Goal: Task Accomplishment & Management: Use online tool/utility

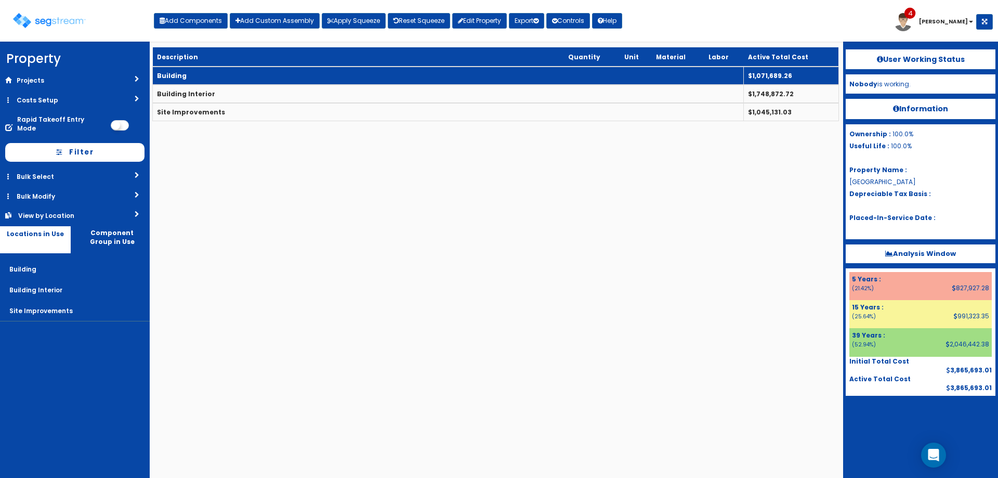
click at [195, 74] on td "Building" at bounding box center [448, 76] width 591 height 18
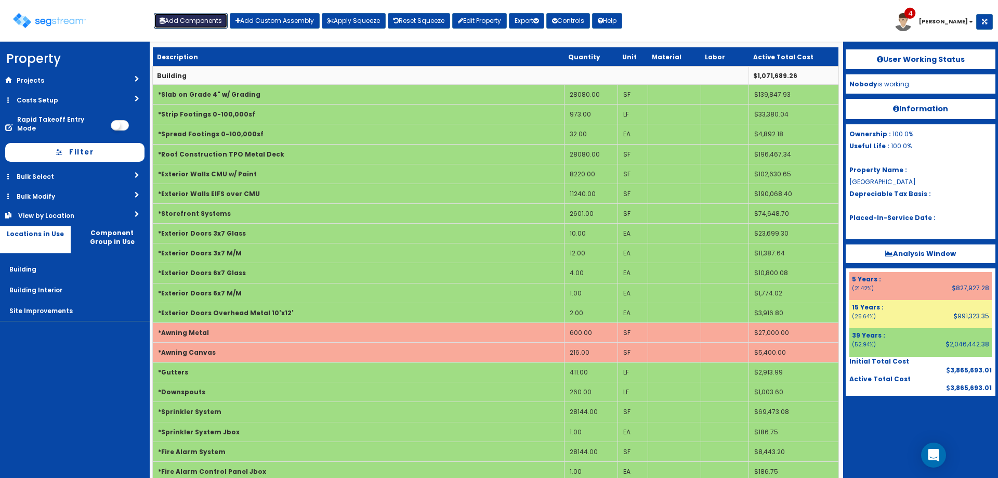
click at [202, 24] on button "Add Components" at bounding box center [191, 21] width 74 height 16
select select "5Y"
select select "default"
select select "7"
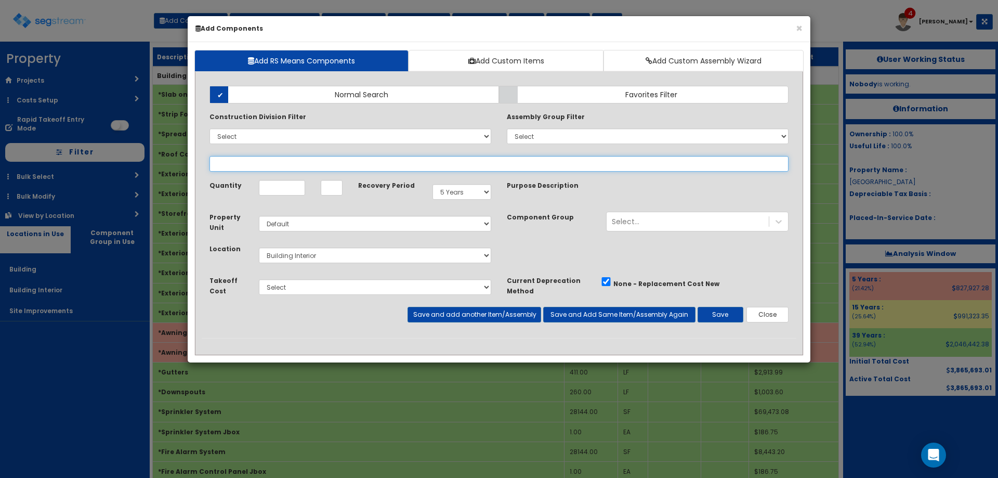
select select
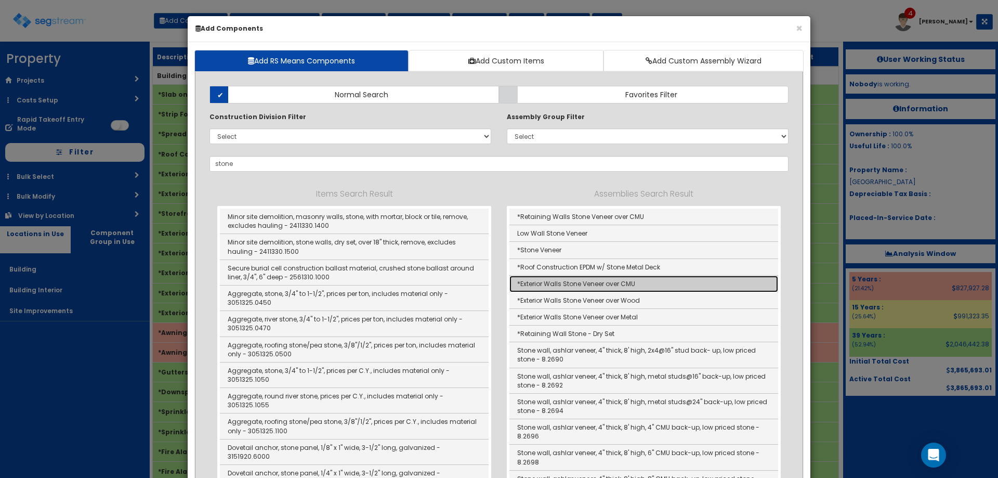
click at [597, 286] on link "*Exterior Walls Stone Veneer over CMU" at bounding box center [644, 284] width 269 height 17
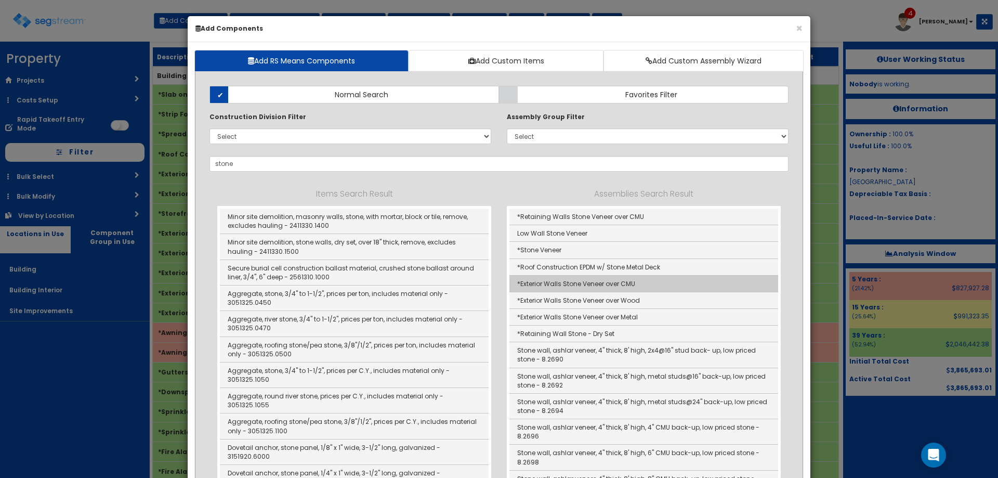
type input "*Exterior Walls Stone Veneer over CMU"
checkbox input "true"
type input "SF"
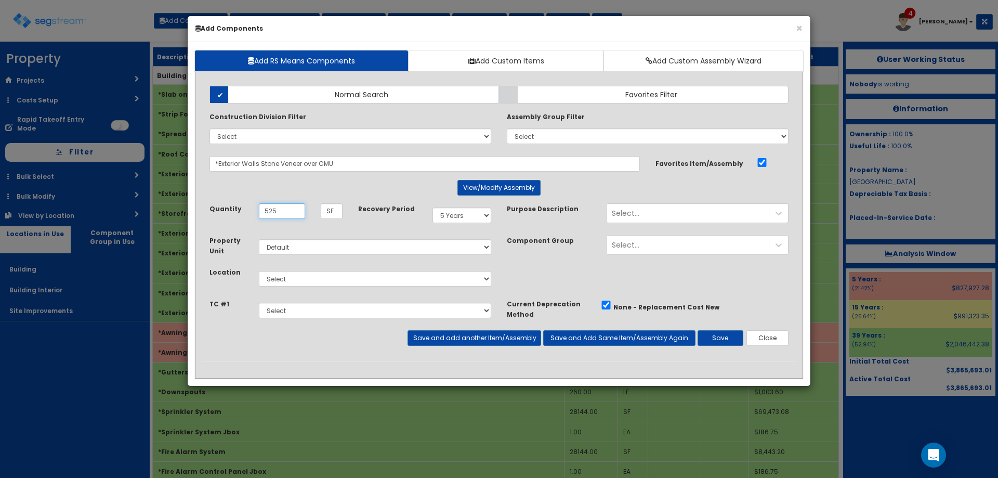
type input "525"
click at [455, 210] on select "Select 5 Years 7 Years 9 Years 10 Years 15 Years 15 Year QLI 15 Year QRP 15 Yea…" at bounding box center [462, 215] width 59 height 16
select select "39Y"
click at [433, 207] on select "Select 5 Years 7 Years 9 Years 10 Years 15 Years 15 Year QLI 15 Year QRP 15 Yea…" at bounding box center [462, 215] width 59 height 16
drag, startPoint x: 319, startPoint y: 278, endPoint x: 317, endPoint y: 285, distance: 7.6
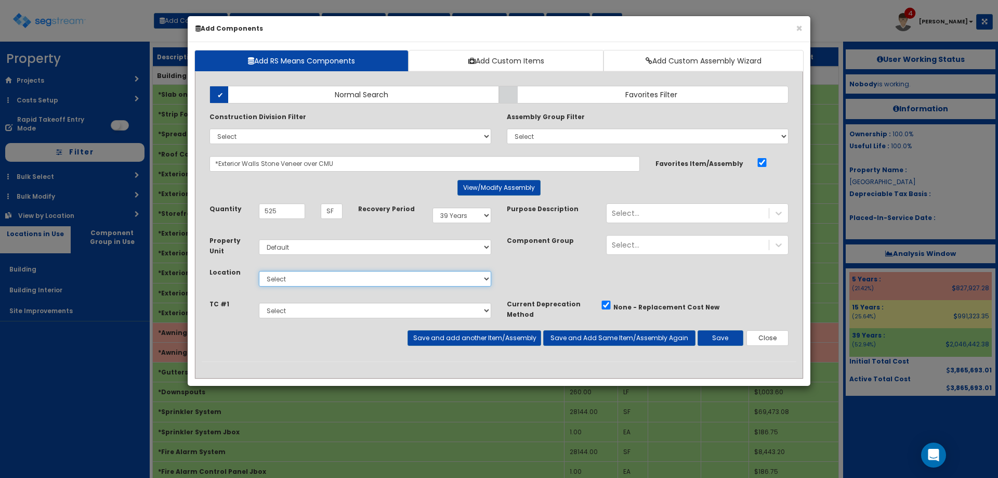
click at [319, 278] on select "Select Building Building Interior Site Improvements Add Additional Location" at bounding box center [375, 279] width 232 height 16
select select "6"
click at [259, 271] on select "Select Building Building Interior Site Improvements Add Additional Location" at bounding box center [375, 279] width 232 height 16
drag, startPoint x: 260, startPoint y: 214, endPoint x: 238, endPoint y: 226, distance: 25.1
click at [240, 223] on div "Quantity 525 SF" at bounding box center [276, 214] width 149 height 23
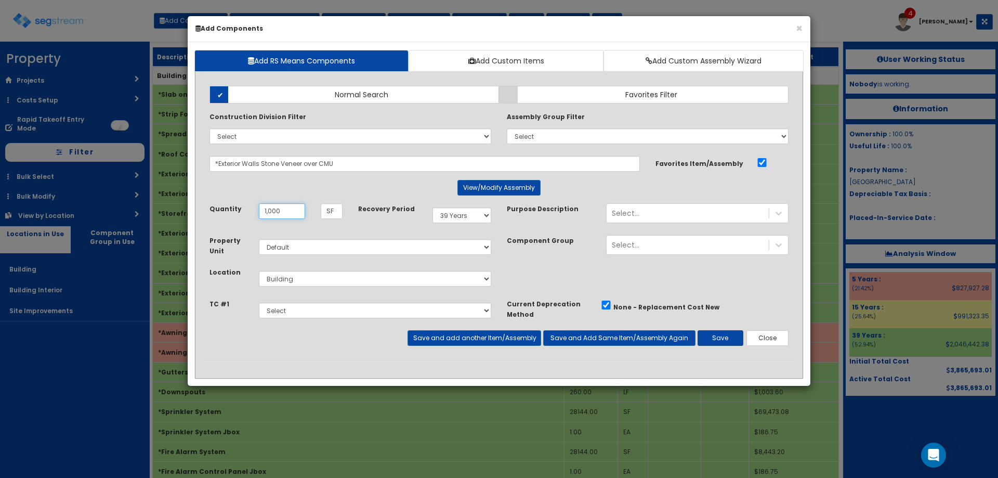
type input "1,000"
click at [699, 336] on button "Save" at bounding box center [721, 338] width 46 height 16
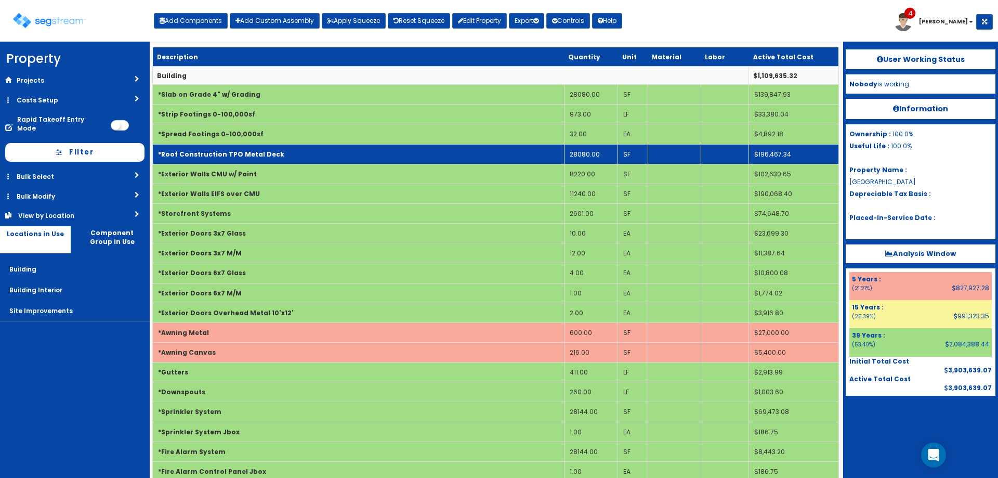
click at [291, 153] on td "*Roof Construction TPO Metal Deck" at bounding box center [359, 154] width 412 height 20
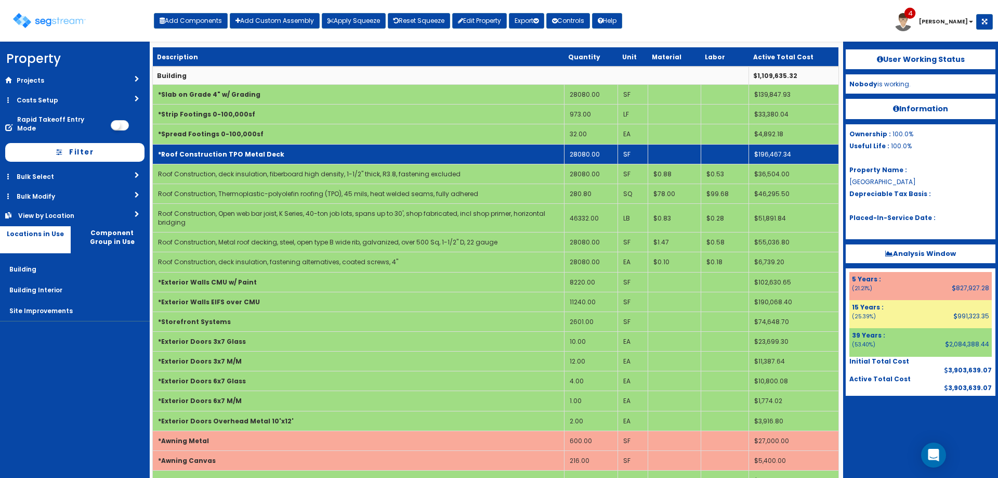
click at [291, 153] on td "*Roof Construction TPO Metal Deck" at bounding box center [359, 154] width 412 height 20
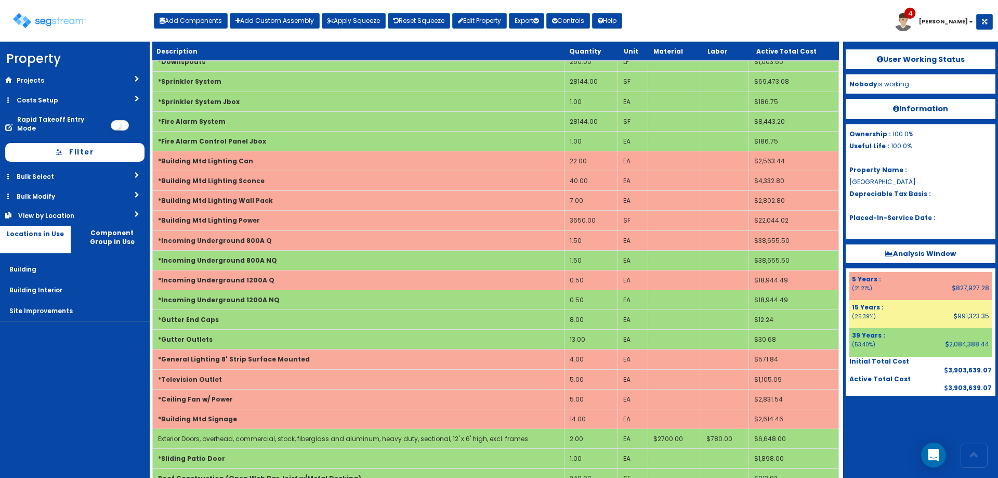
scroll to position [407, 0]
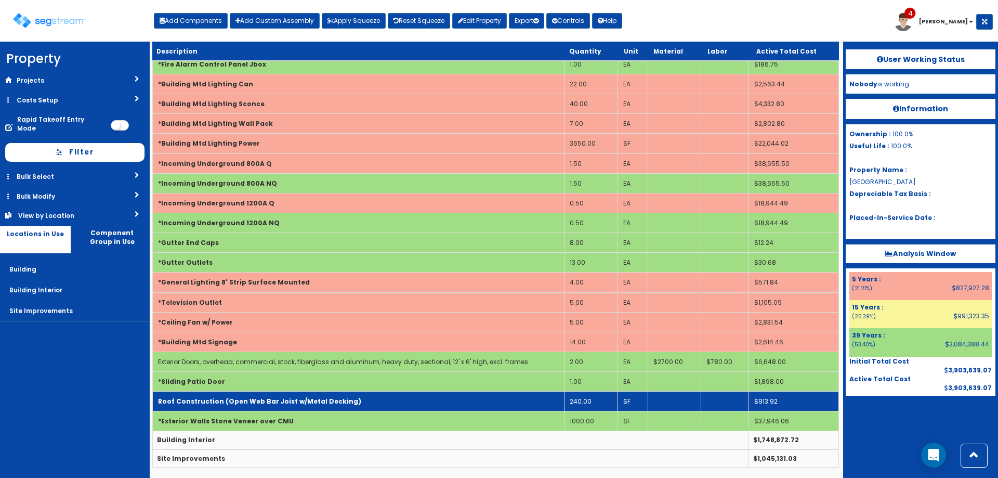
click at [298, 403] on b "Roof Construction (Open Web Bar Joist w/Metal Decking)" at bounding box center [259, 401] width 203 height 9
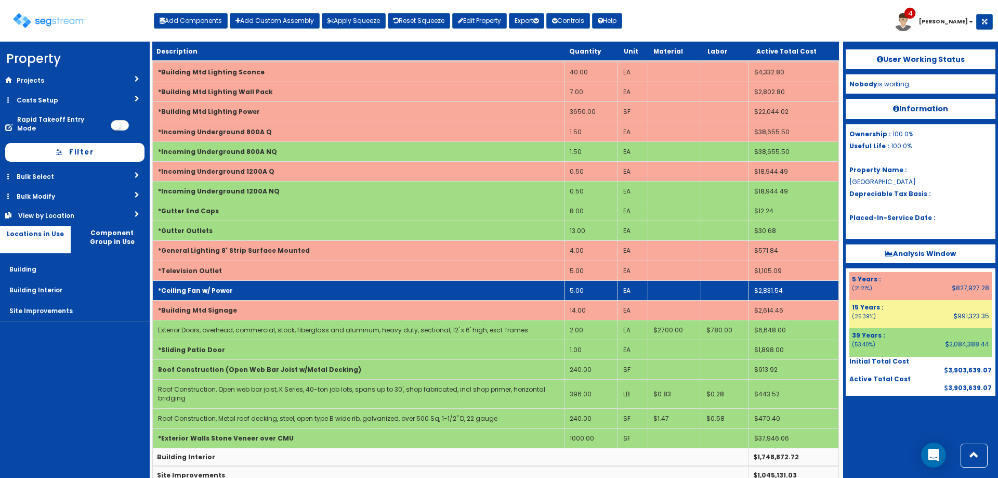
scroll to position [455, 0]
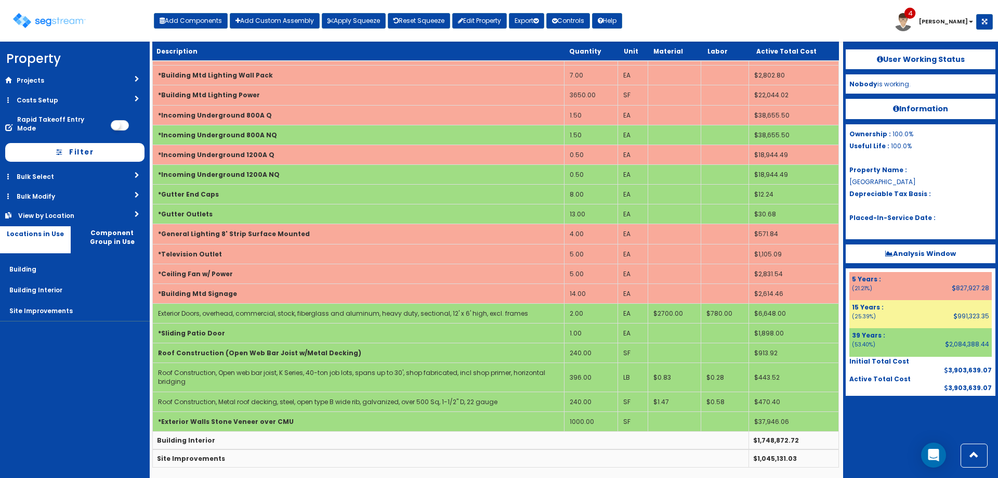
click at [586, 353] on td "240.00" at bounding box center [591, 353] width 54 height 20
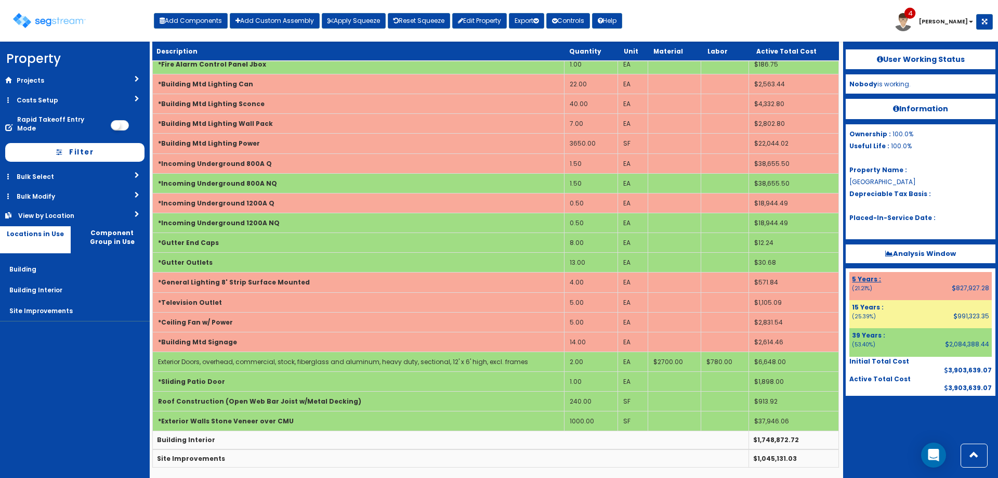
scroll to position [407, 0]
click at [200, 25] on button "Add Components" at bounding box center [191, 21] width 74 height 16
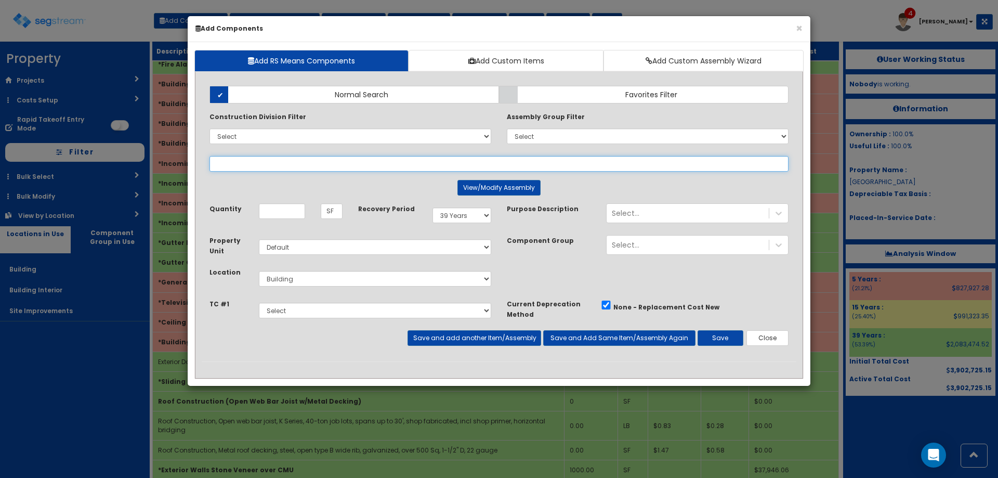
select select
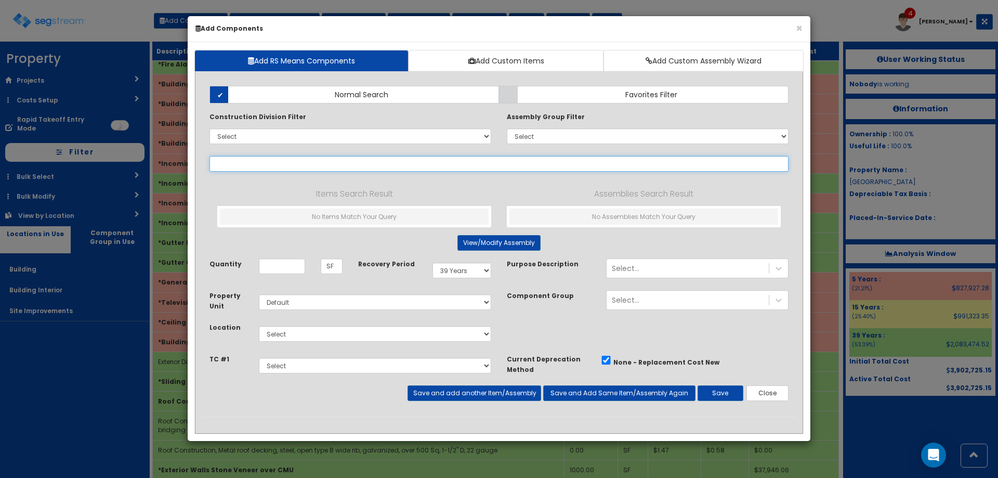
drag, startPoint x: 249, startPoint y: 169, endPoint x: 279, endPoint y: 148, distance: 36.6
click at [250, 168] on input "text" at bounding box center [499, 164] width 579 height 16
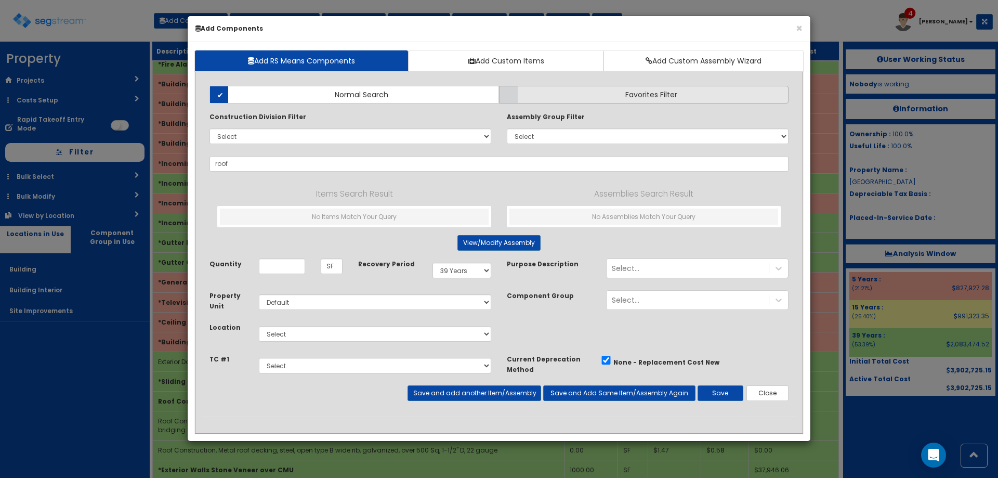
click at [572, 98] on label "Favorites Filter" at bounding box center [644, 95] width 290 height 18
click at [0, 0] on input "Favorites Filter" at bounding box center [0, 0] width 0 height 0
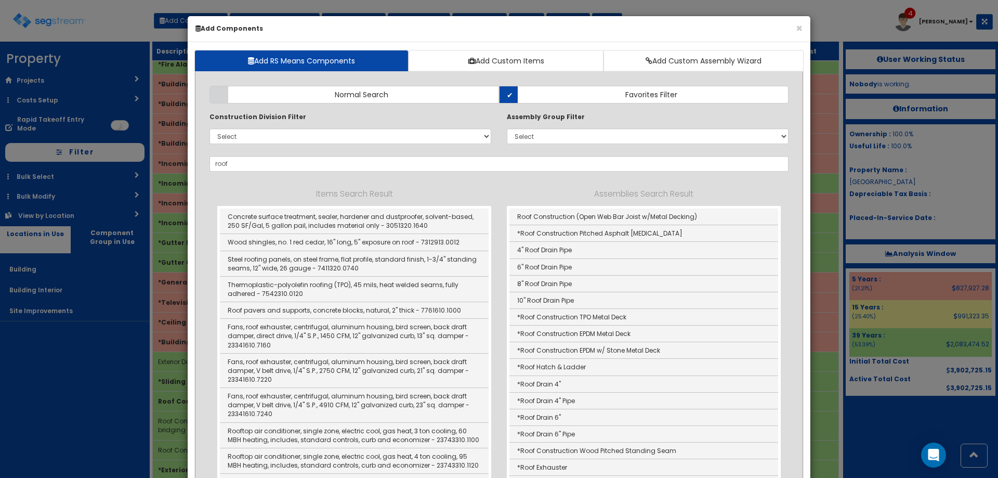
scroll to position [121, 0]
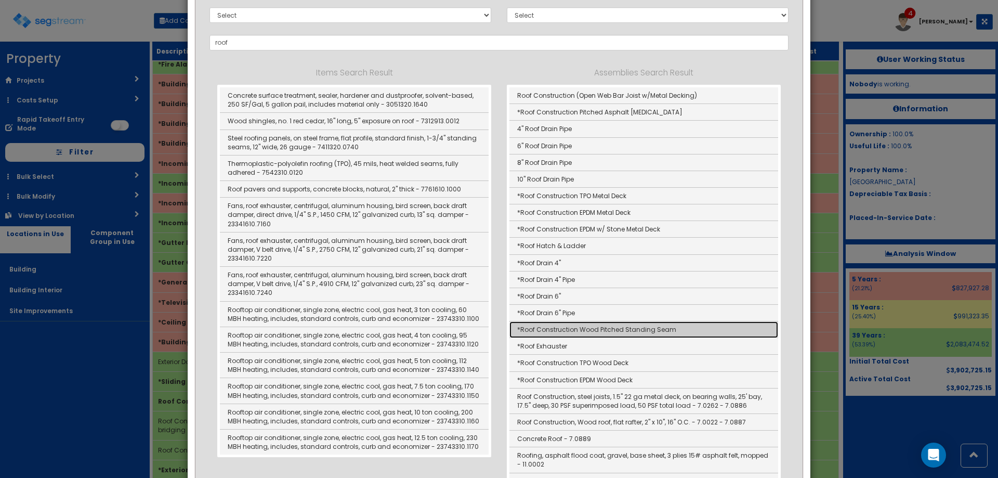
click at [647, 329] on link "*Roof Construction Wood Pitched Standing Seam" at bounding box center [644, 329] width 269 height 17
type input "*Roof Construction Wood Pitched Standing Seam"
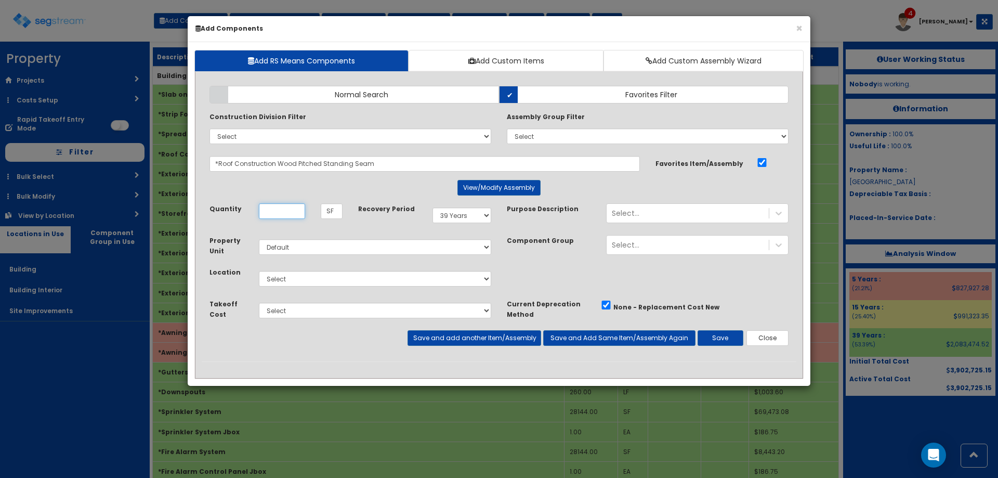
scroll to position [0, 0]
click at [512, 179] on div "Add Items Add Assemblies Both Normal Search Select" at bounding box center [499, 219] width 595 height 283
click at [511, 186] on button "View/Modify Assembly" at bounding box center [499, 188] width 83 height 16
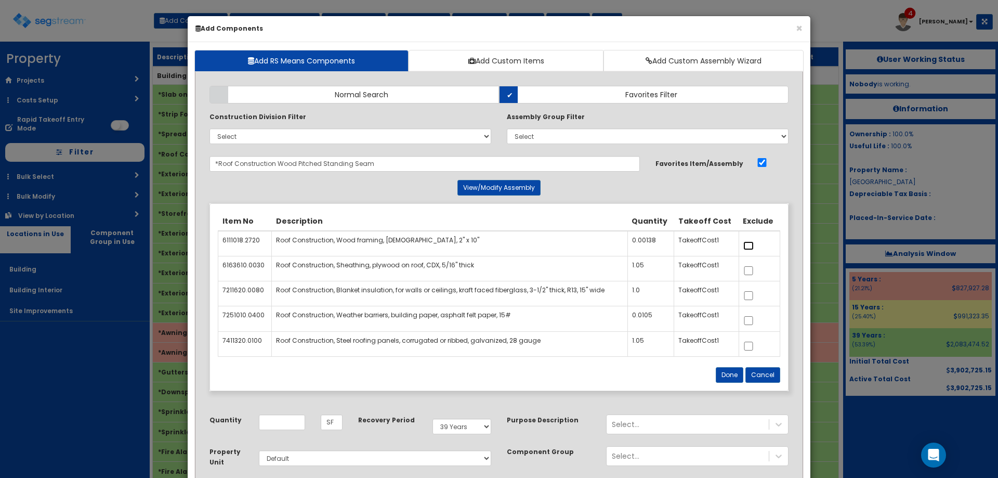
click at [751, 247] on input "checkbox" at bounding box center [748, 245] width 10 height 9
checkbox input "true"
click at [750, 299] on input "checkbox" at bounding box center [748, 295] width 10 height 9
checkbox input "true"
click at [487, 191] on button "View/Modify Assembly" at bounding box center [499, 188] width 83 height 16
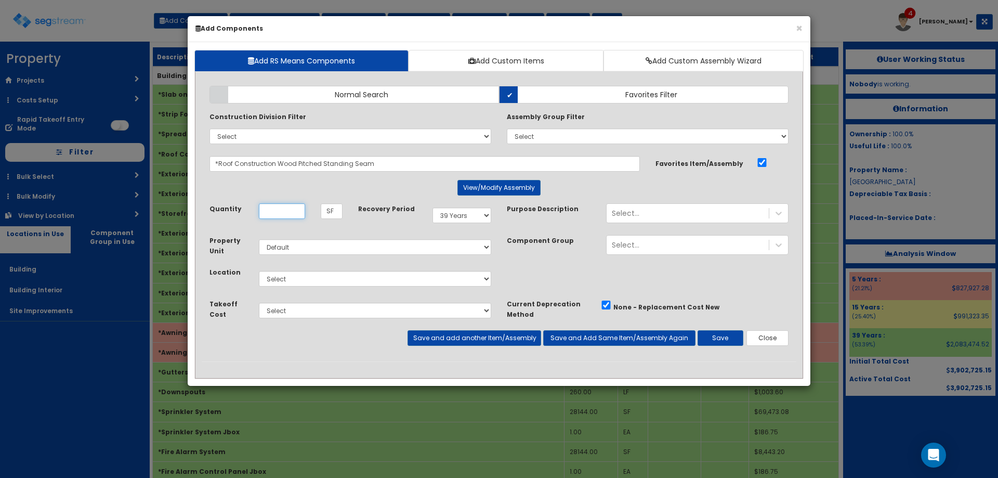
click at [295, 216] on input "Quantity" at bounding box center [282, 211] width 46 height 16
type input "940"
click at [327, 280] on select "Select Building Building Interior Site Improvements Add Additional Location" at bounding box center [375, 279] width 232 height 16
select select "6"
click at [259, 271] on select "Select Building Building Interior Site Improvements Add Additional Location" at bounding box center [375, 279] width 232 height 16
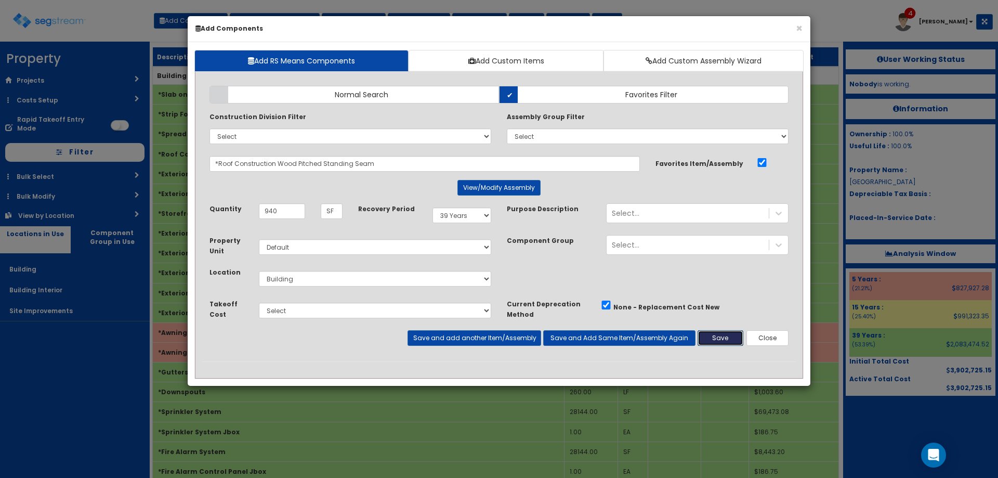
click at [705, 335] on button "Save" at bounding box center [721, 338] width 46 height 16
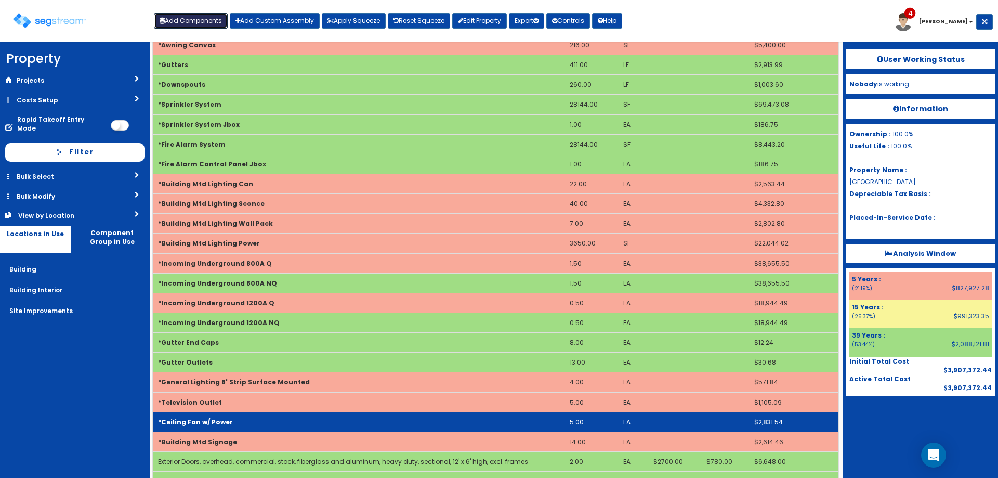
scroll to position [475, 0]
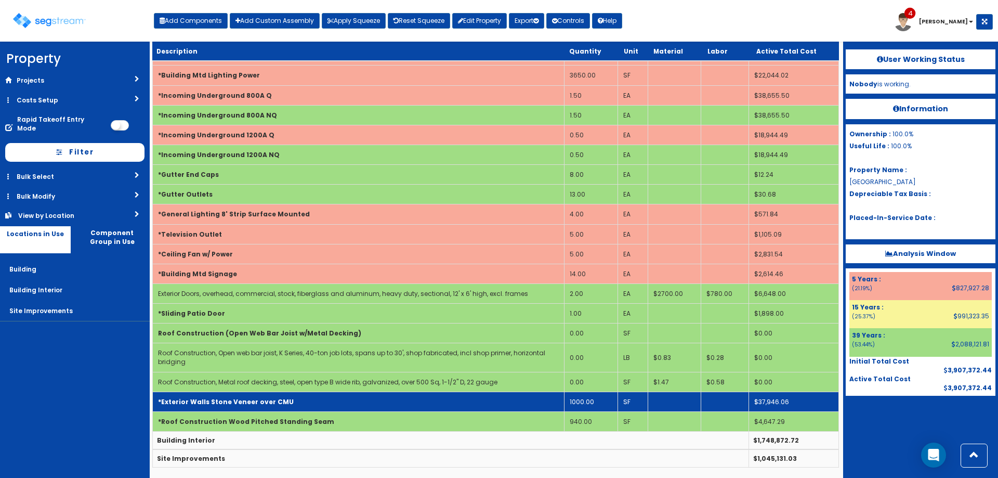
drag, startPoint x: 272, startPoint y: 417, endPoint x: 265, endPoint y: 396, distance: 22.7
click at [273, 417] on b "*Roof Construction Wood Pitched Standing Seam" at bounding box center [246, 421] width 176 height 9
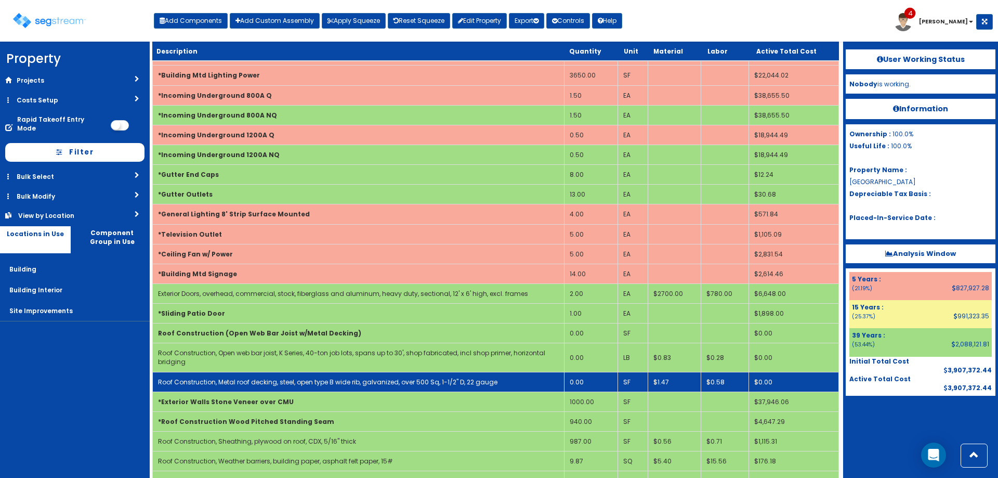
scroll to position [535, 0]
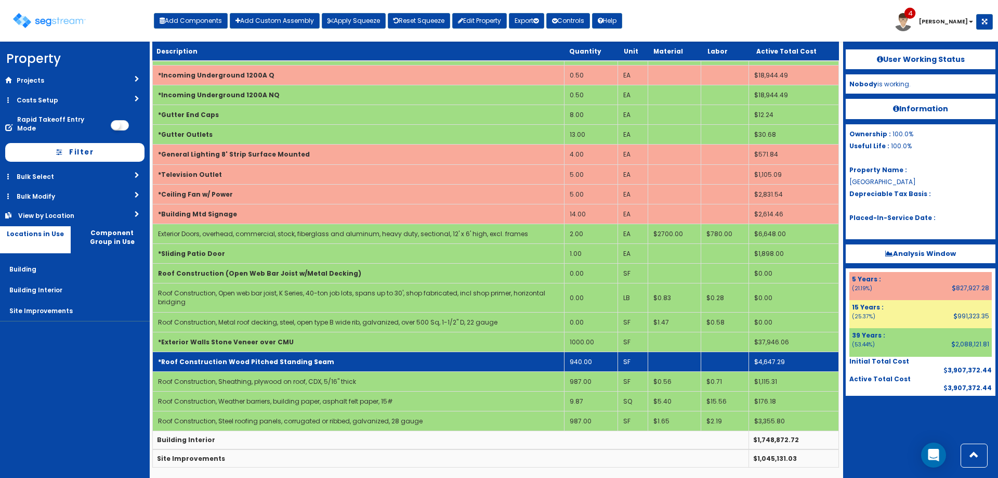
click at [585, 359] on td "940.00" at bounding box center [591, 361] width 54 height 20
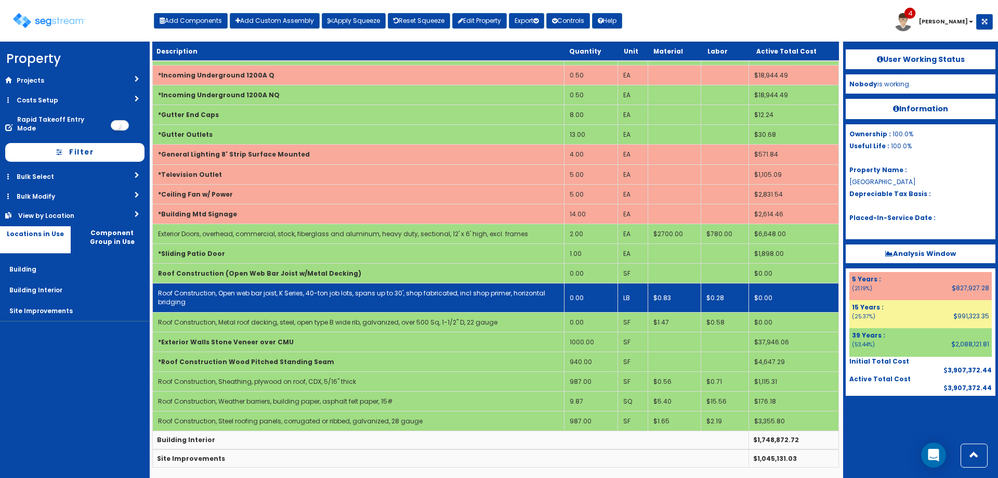
scroll to position [475, 0]
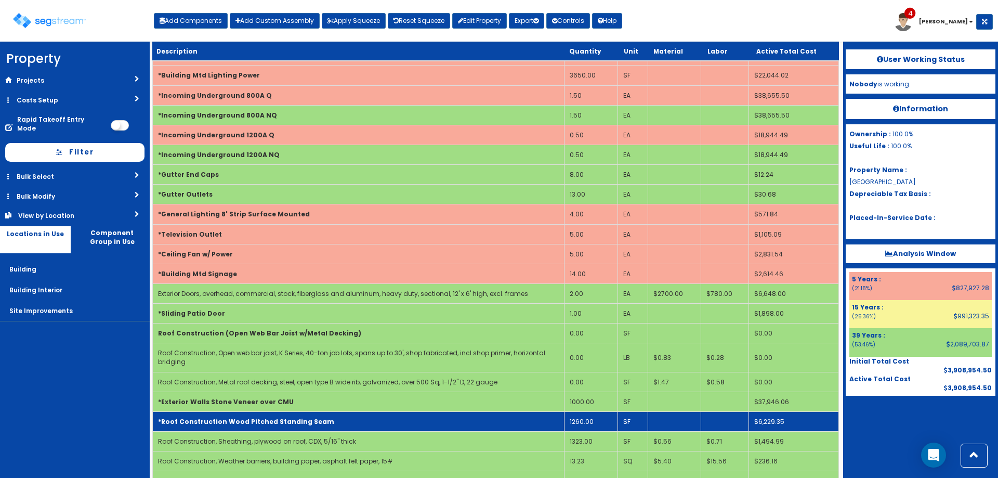
click at [530, 420] on td "*Roof Construction Wood Pitched Standing Seam" at bounding box center [359, 421] width 412 height 20
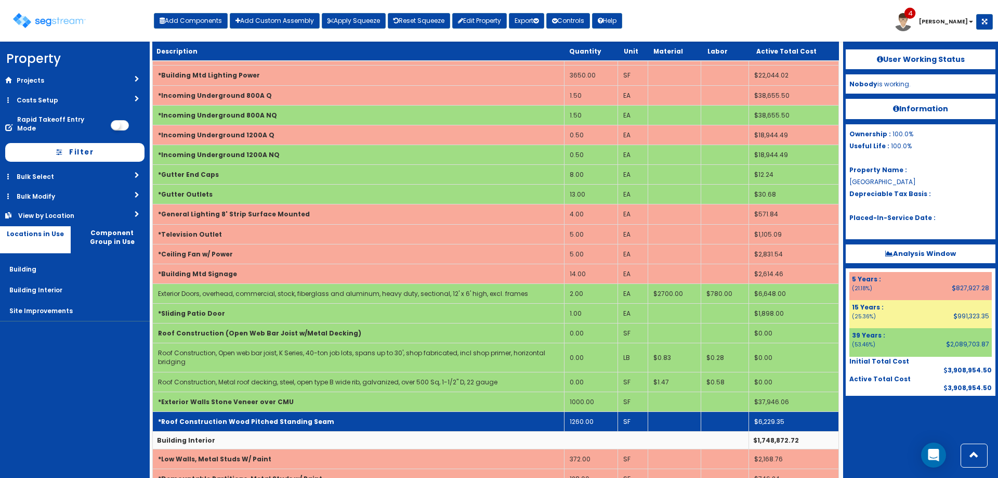
click at [530, 420] on td "*Roof Construction Wood Pitched Standing Seam" at bounding box center [359, 421] width 412 height 20
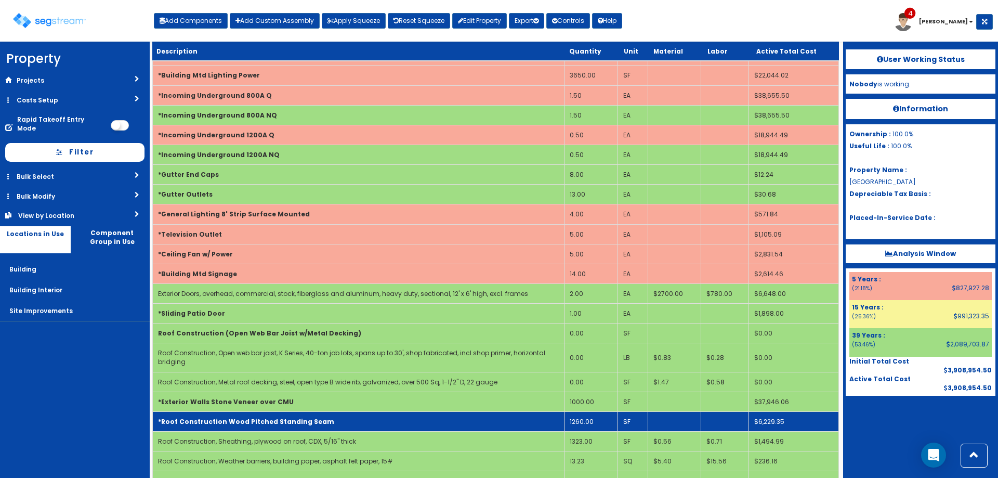
click at [530, 420] on td "*Roof Construction Wood Pitched Standing Seam" at bounding box center [359, 421] width 412 height 20
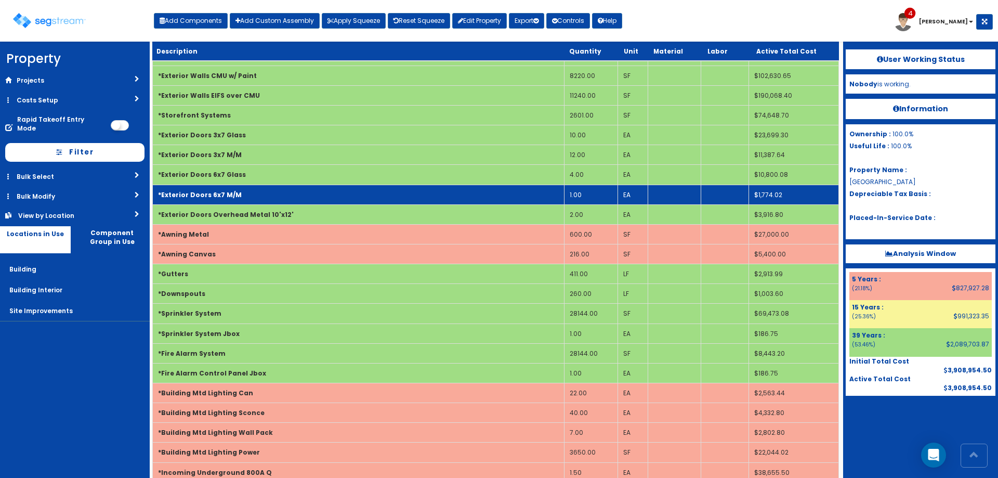
scroll to position [121, 0]
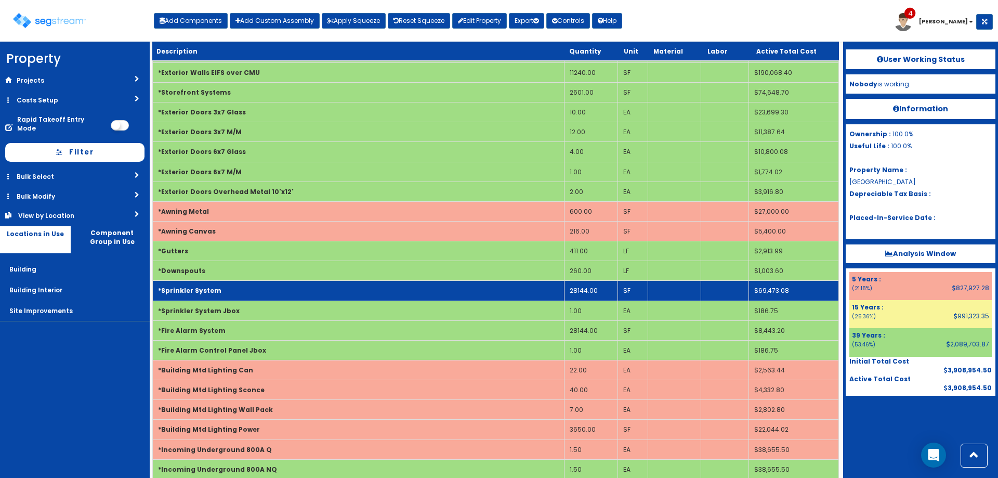
click at [300, 286] on td "*Sprinkler System" at bounding box center [359, 291] width 412 height 20
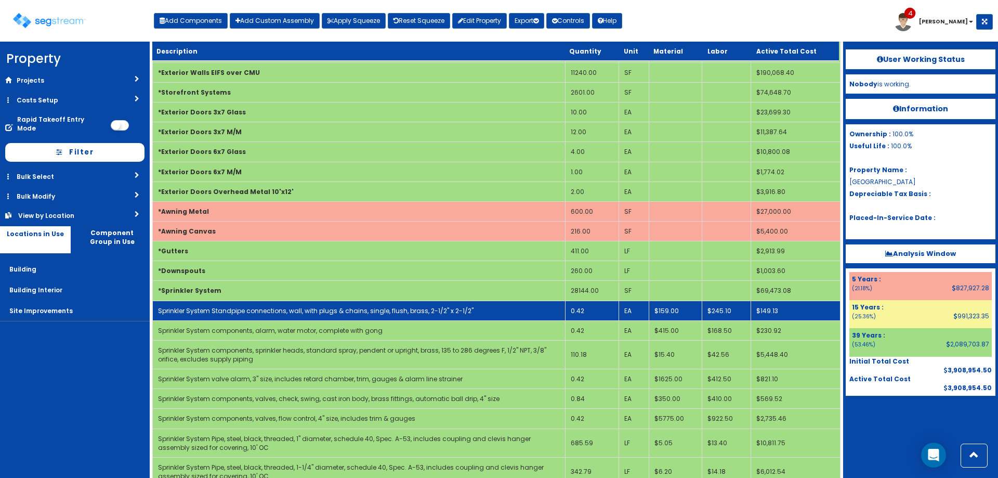
click at [588, 312] on td "0.42" at bounding box center [593, 311] width 54 height 20
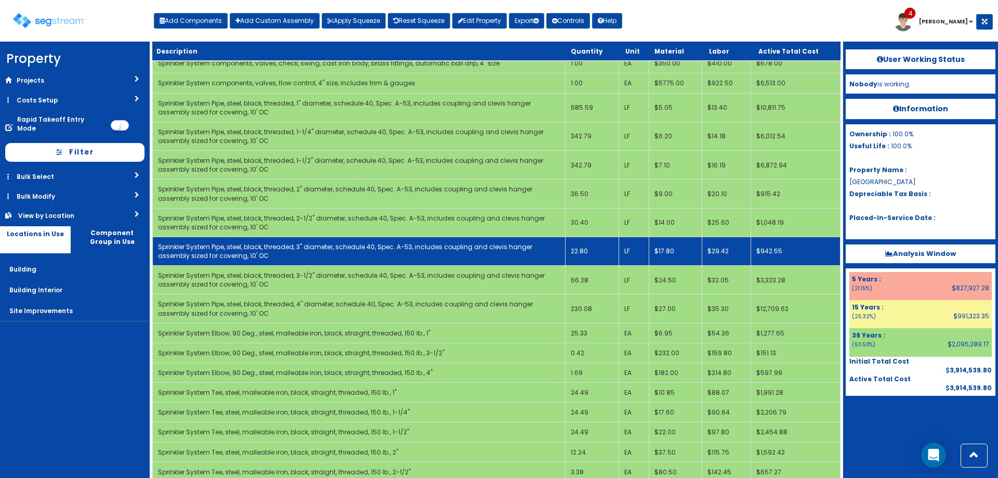
scroll to position [485, 0]
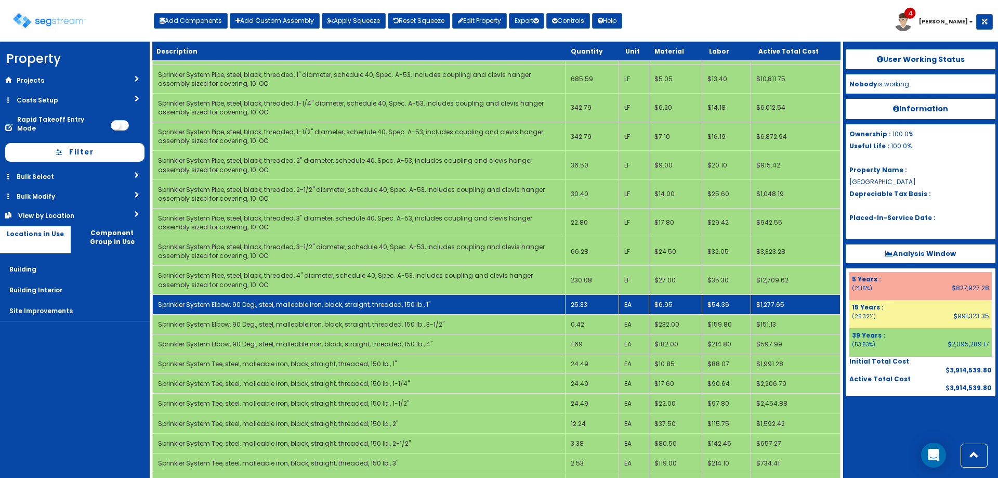
drag, startPoint x: 599, startPoint y: 329, endPoint x: 623, endPoint y: 306, distance: 32.7
click at [599, 328] on td "0.42" at bounding box center [593, 324] width 54 height 20
click at [607, 299] on td "25.33" at bounding box center [593, 304] width 54 height 20
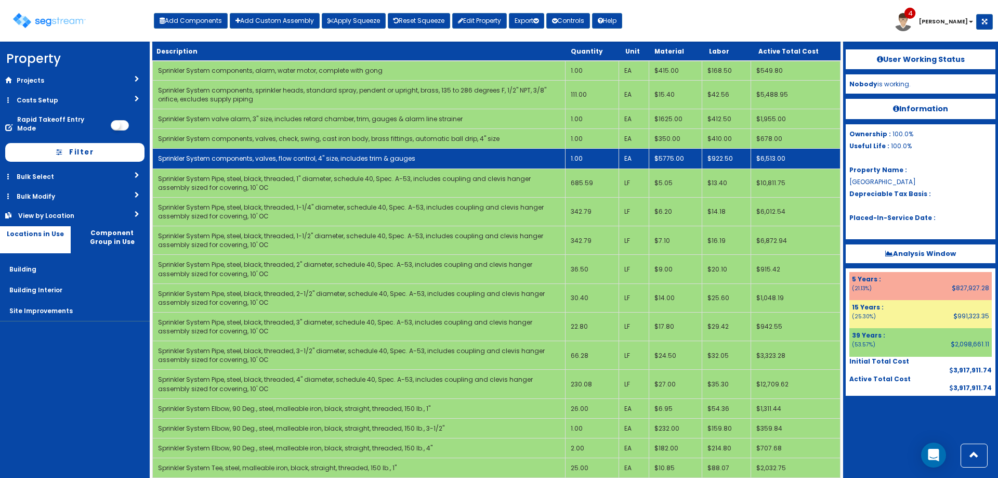
scroll to position [244, 0]
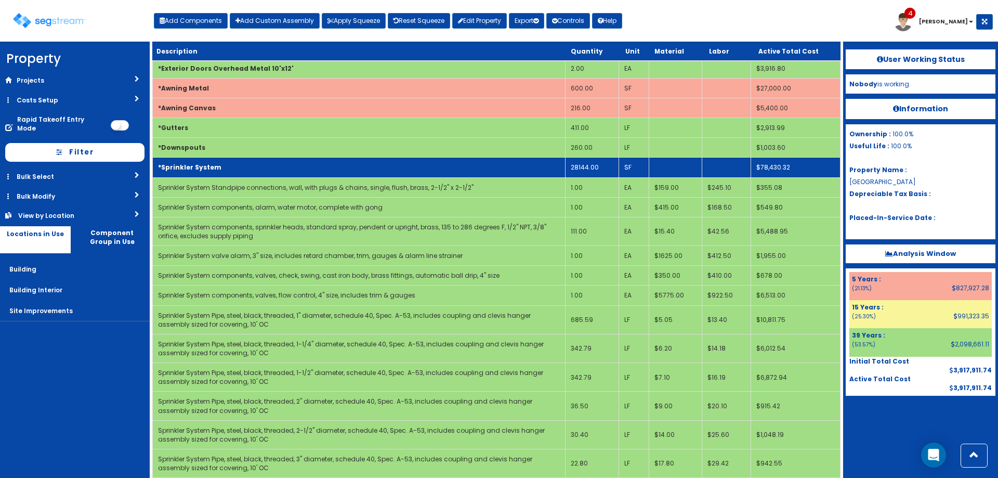
click at [296, 168] on td "*Sprinkler System" at bounding box center [359, 168] width 413 height 20
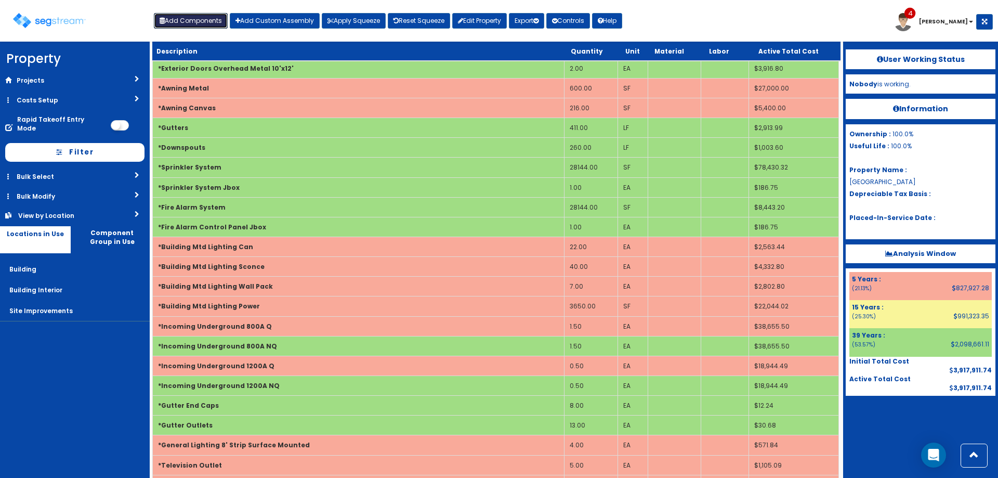
drag, startPoint x: 225, startPoint y: 22, endPoint x: 218, endPoint y: 40, distance: 18.6
click at [225, 22] on button "Add Components" at bounding box center [191, 21] width 74 height 16
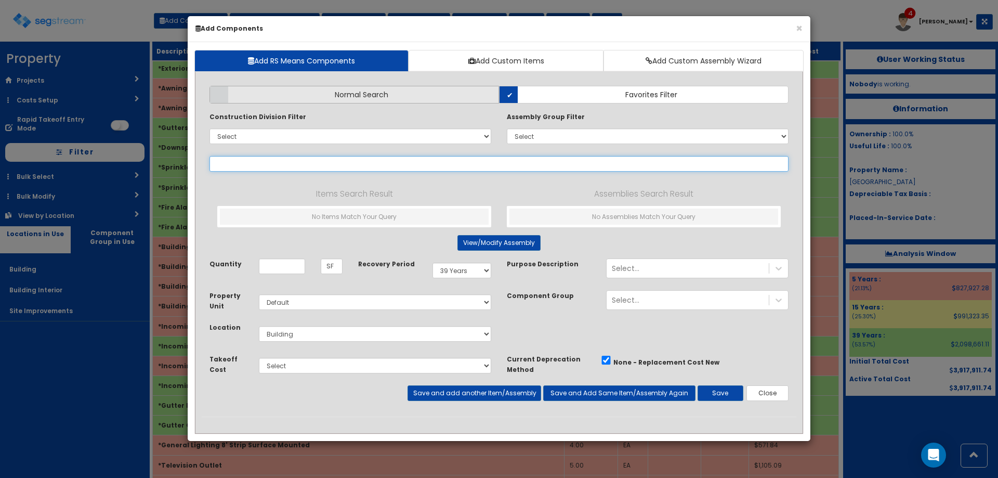
select select
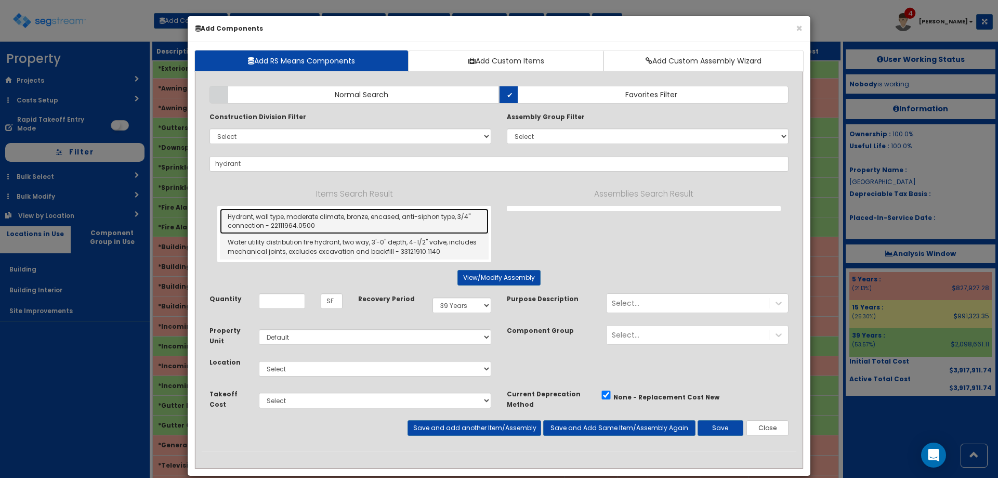
drag, startPoint x: 350, startPoint y: 212, endPoint x: 356, endPoint y: 197, distance: 16.6
click at [350, 213] on link "Hydrant, wall type, moderate climate, bronze, encased, anti-siphon type, 3/4" c…" at bounding box center [354, 220] width 269 height 25
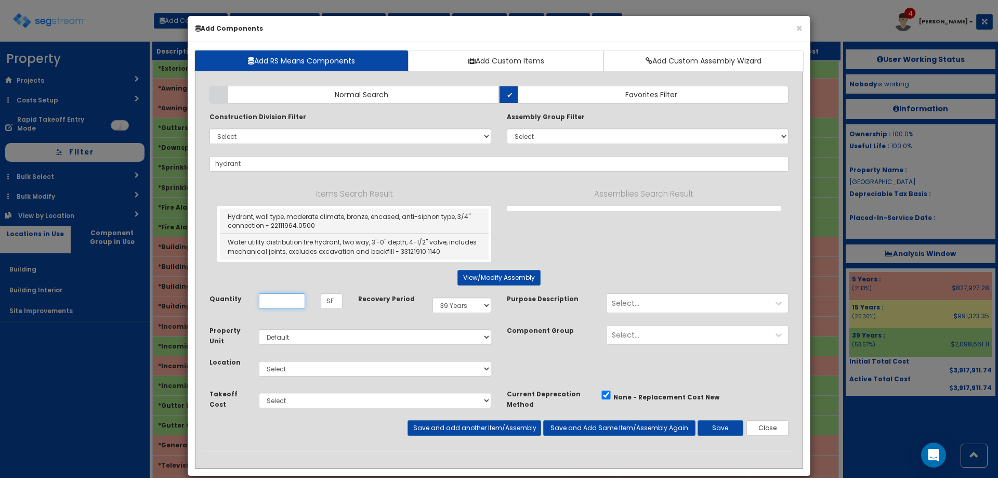
type input "Hydrant, wall type, moderate climate, bronze, encased, anti-siphon type, 3/4" c…"
type input "EA"
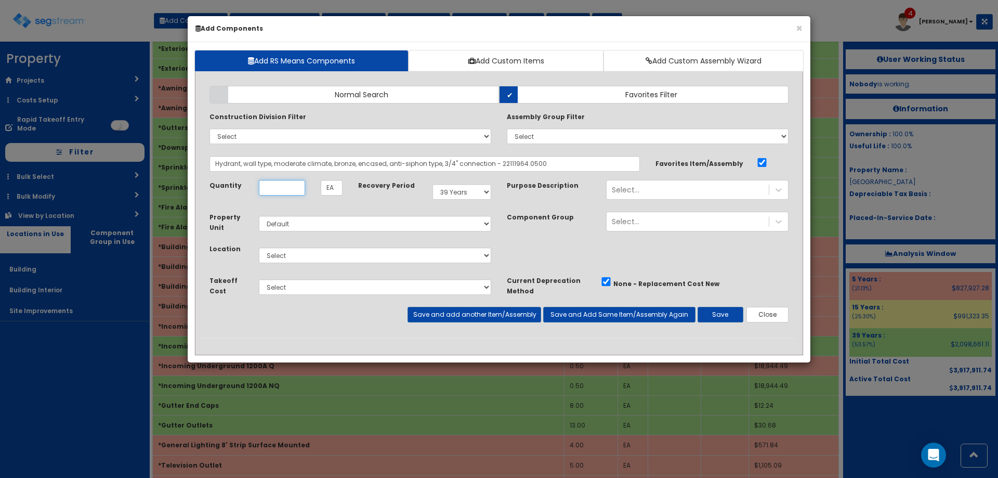
scroll to position [0, 0]
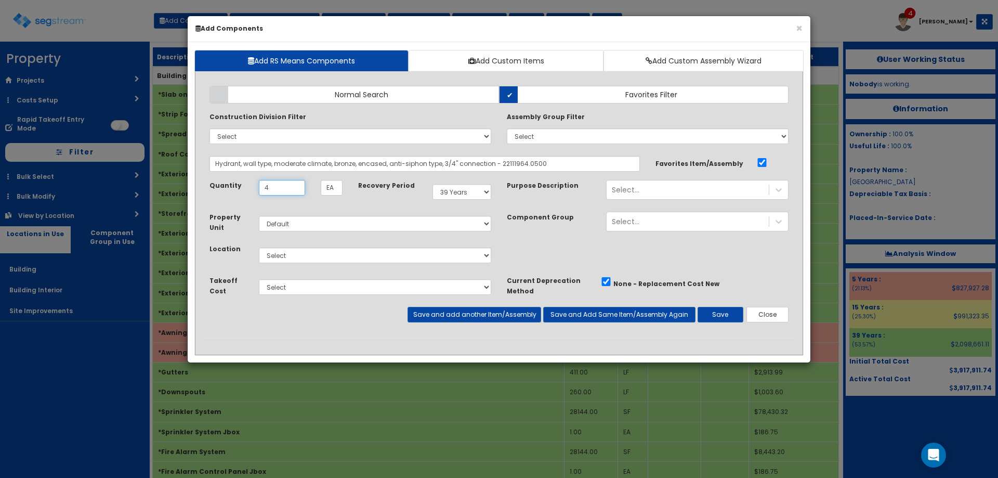
type input "4"
drag, startPoint x: 360, startPoint y: 252, endPoint x: 353, endPoint y: 262, distance: 12.2
click at [360, 253] on select "Select Building Building Interior Site Improvements Add Additional Location" at bounding box center [375, 255] width 232 height 16
select select "6"
click at [259, 247] on select "Select Building Building Interior Site Improvements Add Additional Location" at bounding box center [375, 255] width 232 height 16
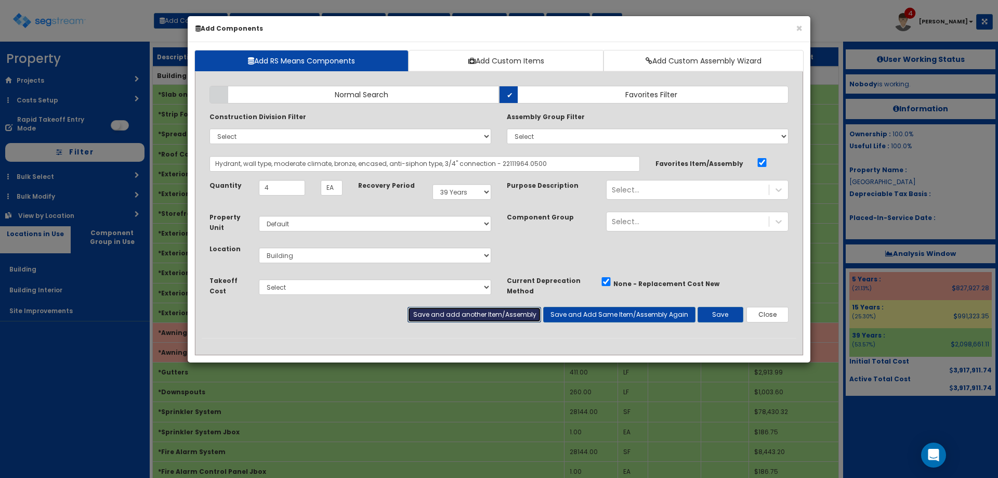
click at [467, 314] on button "Save and add another Item/Assembly" at bounding box center [474, 315] width 133 height 16
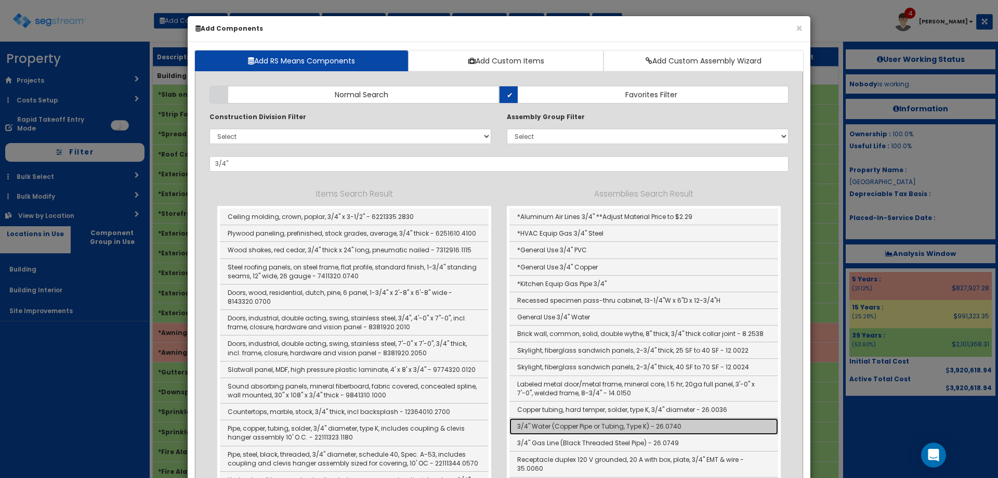
click at [565, 422] on link "3/4" Water (Copper Pipe or Tubing, Type K) - 26.0740" at bounding box center [644, 426] width 269 height 17
type input "3/4" Water (Copper Pipe or Tubing, Type K) - 26.0740"
type input "LF"
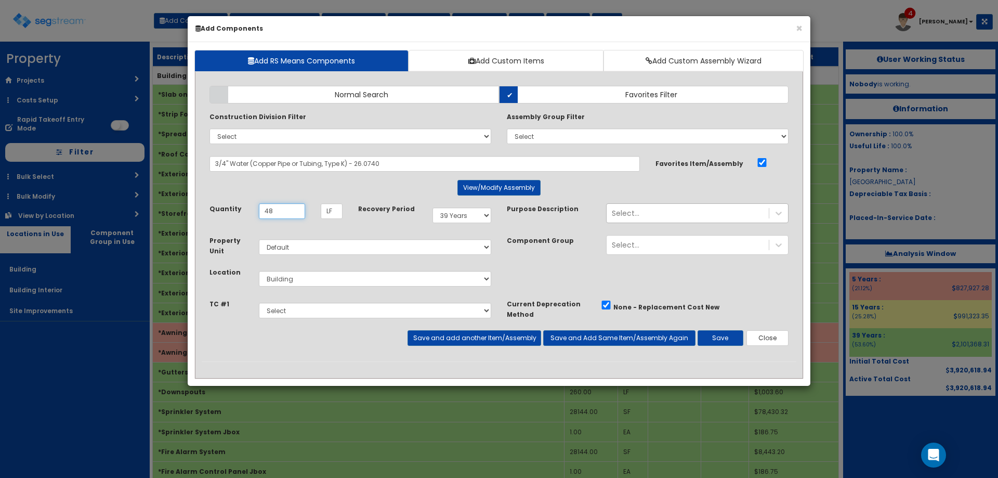
type input "48"
click at [667, 217] on div "Select..." at bounding box center [688, 213] width 162 height 17
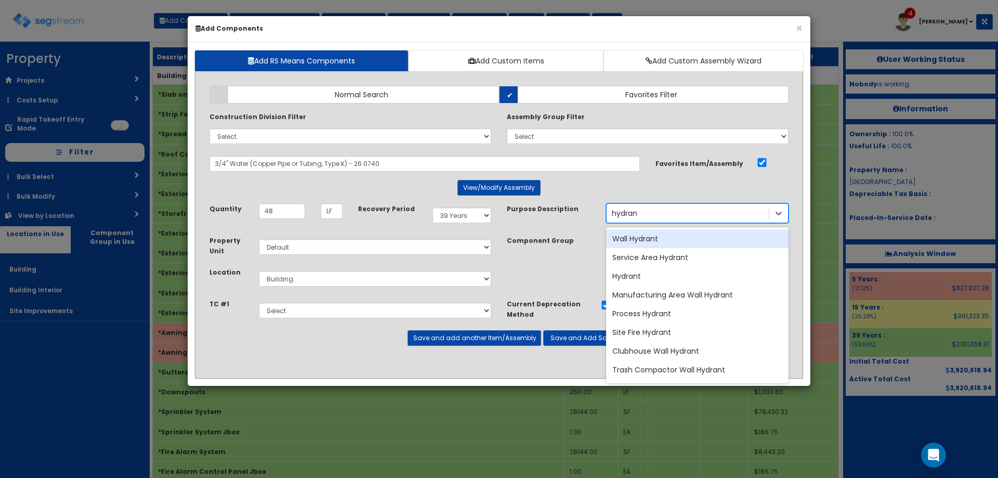
type input "hydrant"
click at [637, 221] on div "Wall Hydrant" at bounding box center [697, 213] width 182 height 20
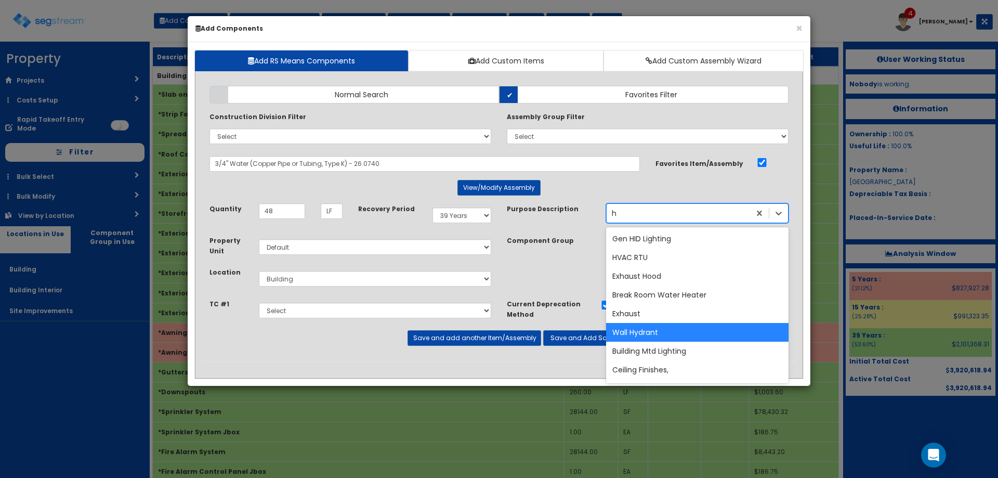
type input "hy"
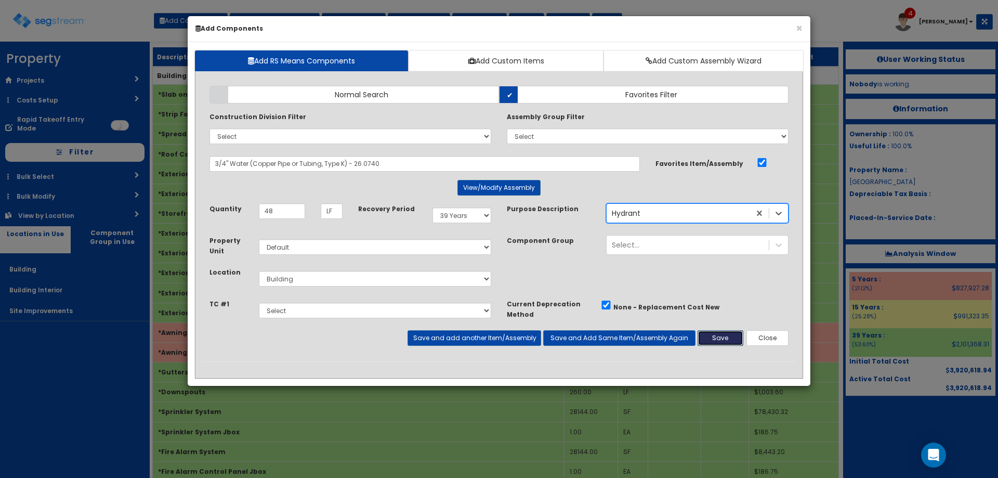
click at [719, 338] on button "Save" at bounding box center [721, 338] width 46 height 16
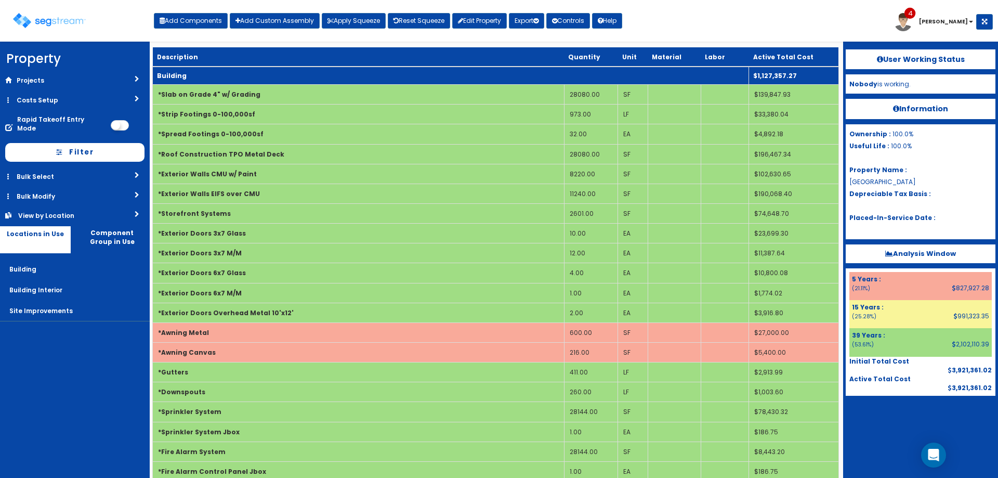
click at [186, 76] on td "Building" at bounding box center [451, 76] width 596 height 18
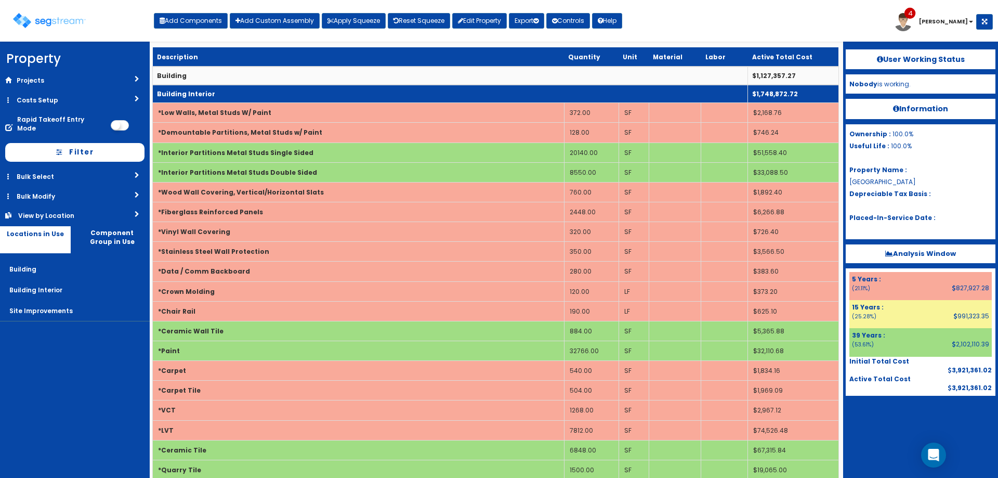
click at [190, 92] on b "Building Interior" at bounding box center [186, 93] width 58 height 9
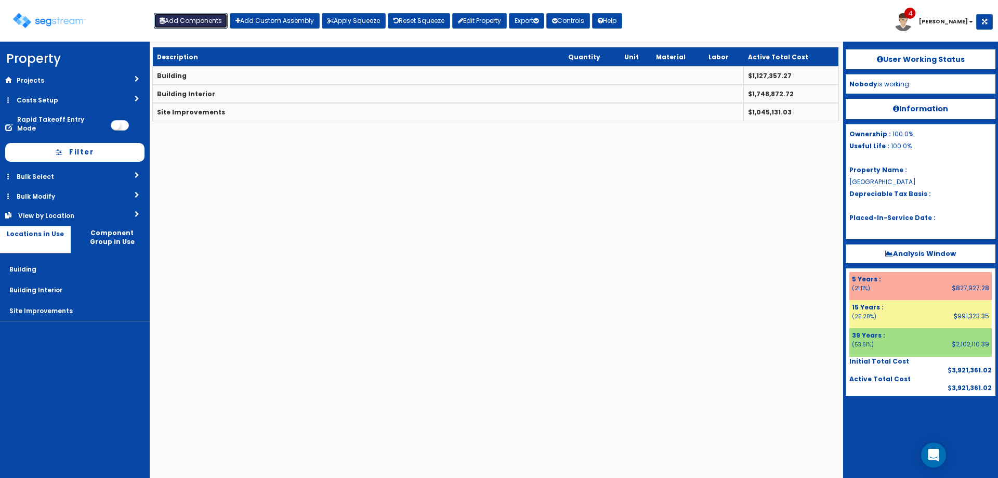
click at [195, 16] on button "Add Components" at bounding box center [191, 21] width 74 height 16
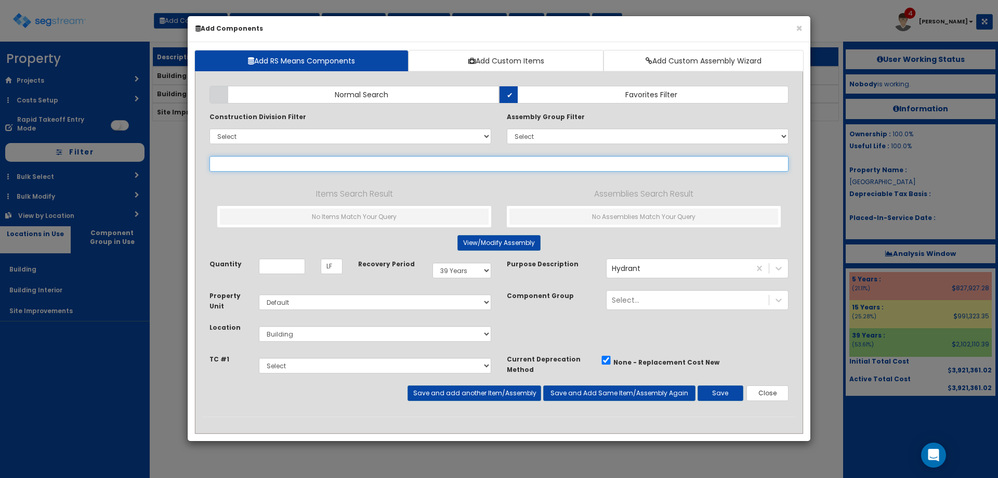
select select
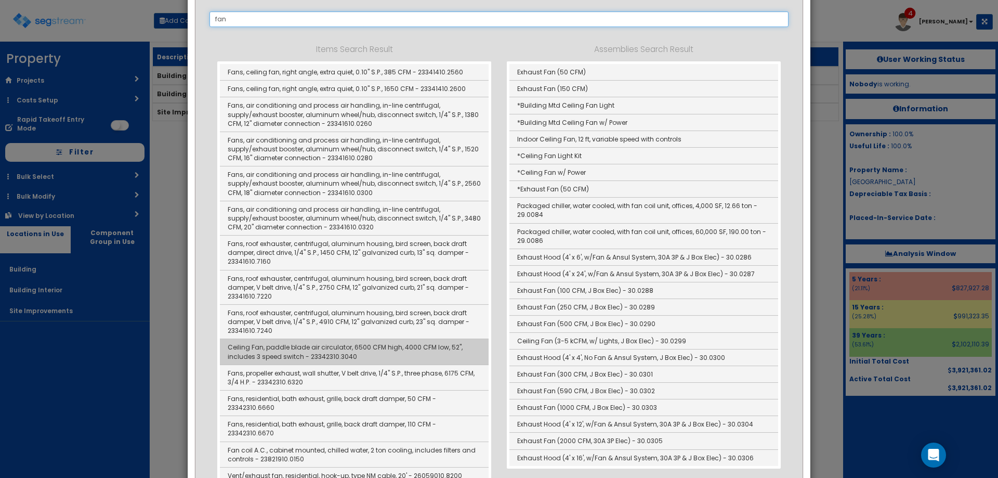
scroll to position [121, 0]
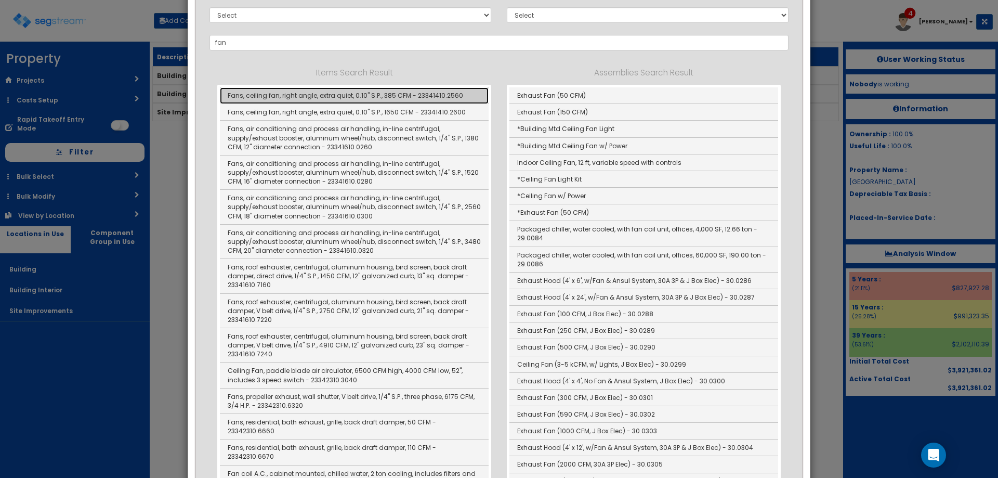
click at [304, 98] on link "Fans, ceiling fan, right angle, extra quiet, 0.10" S.P., 385 CFM - 23341410.2560" at bounding box center [354, 95] width 269 height 17
type input "Fans, ceiling fan, right angle, extra quiet, 0.10" S.P., 385 CFM - 23341410.2560"
type input "EA"
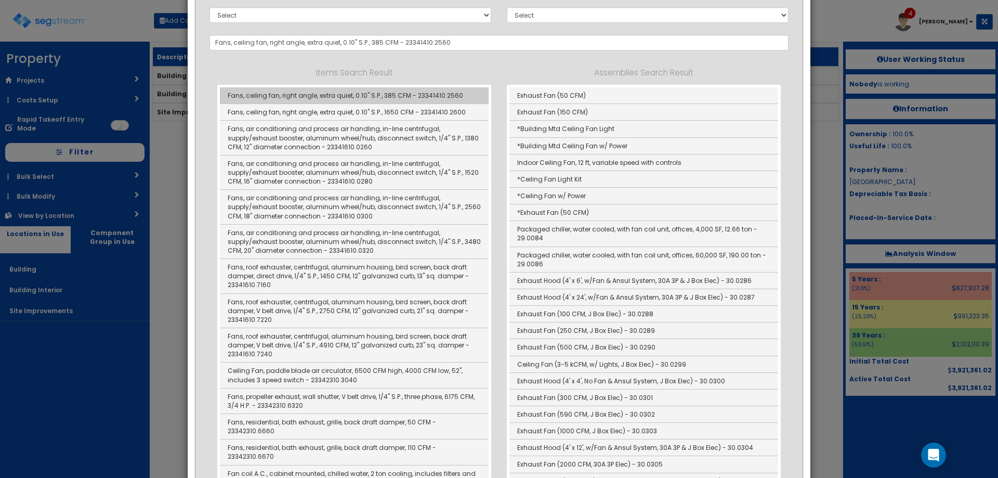
scroll to position [0, 0]
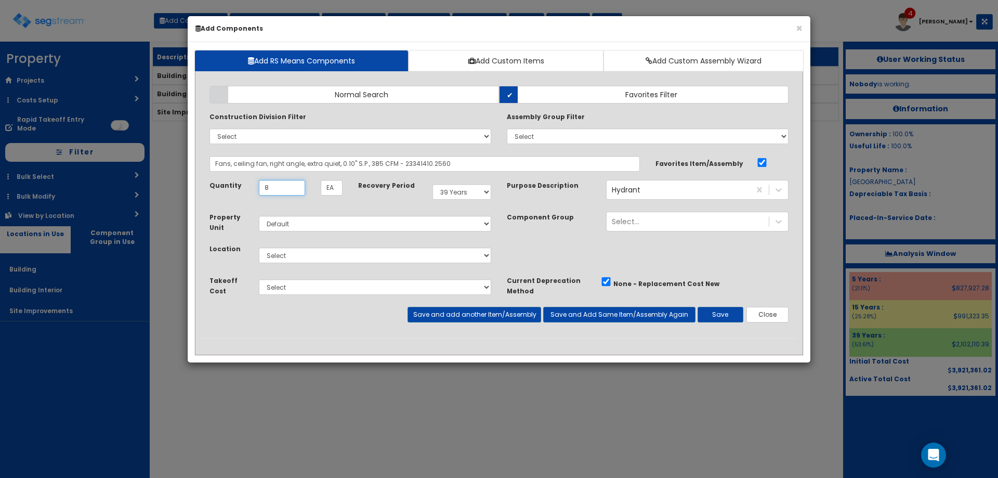
type input "8"
click at [477, 195] on select "Select 5 Years 7 Years 9 Years 10 Years 15 Years 15 Year QLI 15 Year QRP 15 Yea…" at bounding box center [462, 192] width 59 height 16
select select "5Y"
click at [433, 184] on select "Select 5 Years 7 Years 9 Years 10 Years 15 Years 15 Year QLI 15 Year QRP 15 Yea…" at bounding box center [462, 192] width 59 height 16
click at [665, 191] on div "Select..." at bounding box center [688, 189] width 162 height 17
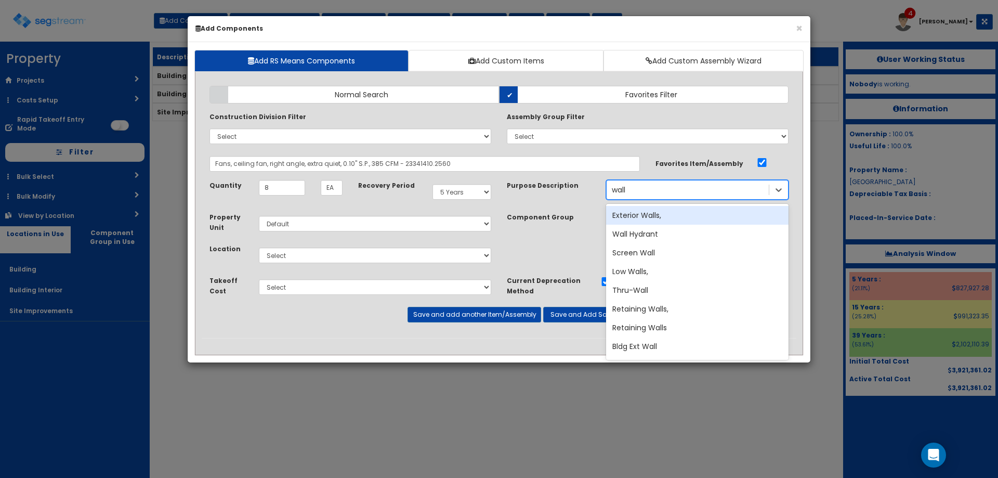
type input "wall f"
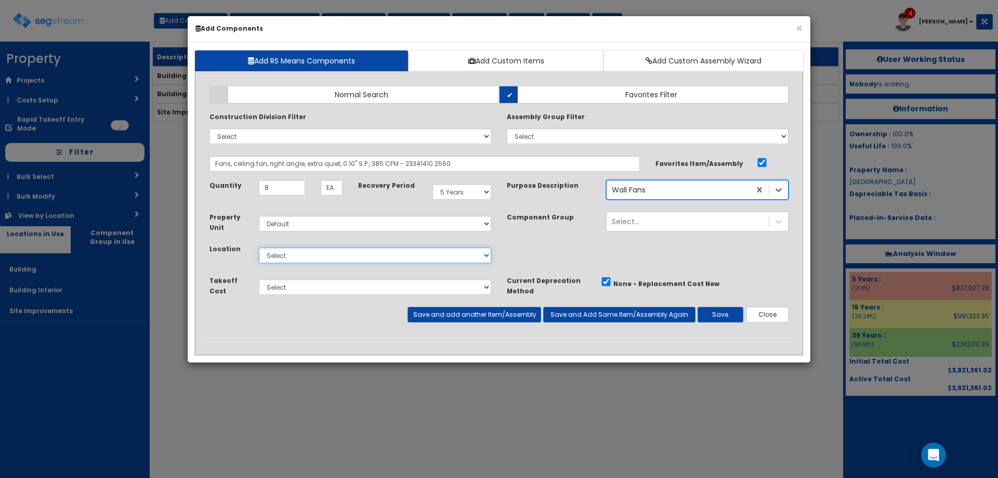
click at [294, 252] on select "Select Building Building Interior Site Improvements Add Additional Location" at bounding box center [375, 255] width 232 height 16
select select "6"
click at [259, 247] on select "Select Building Building Interior Site Improvements Add Additional Location" at bounding box center [375, 255] width 232 height 16
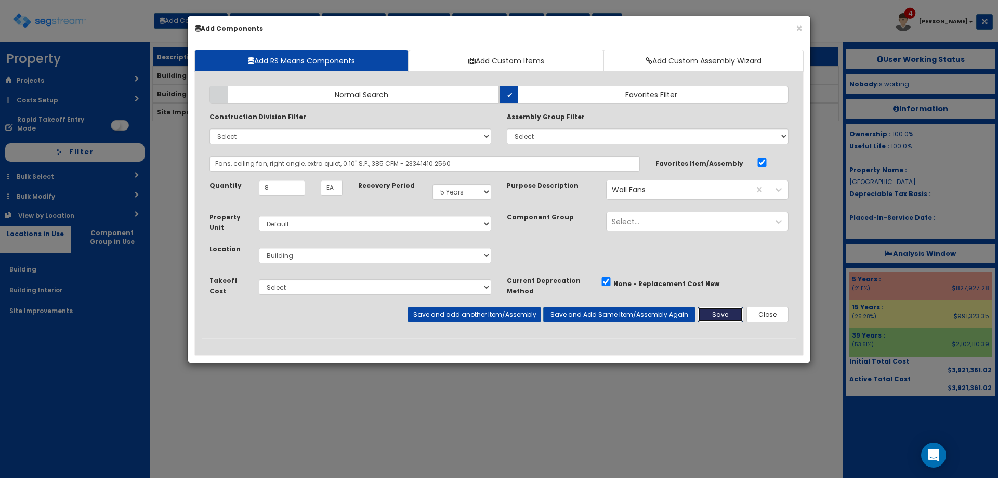
click at [738, 314] on button "Save" at bounding box center [721, 315] width 46 height 16
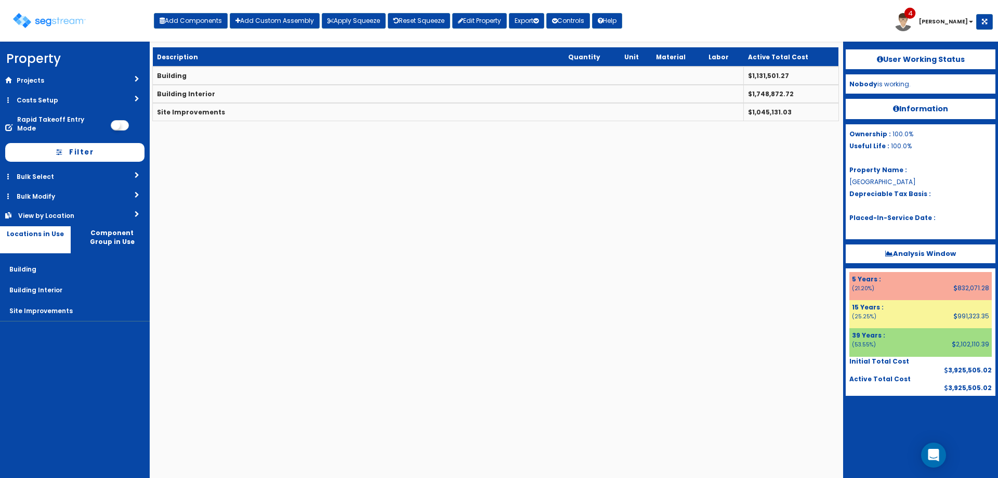
click at [301, 132] on html "We are Building your Property. So please grab a coffee and let us do the heavy …" at bounding box center [499, 66] width 998 height 132
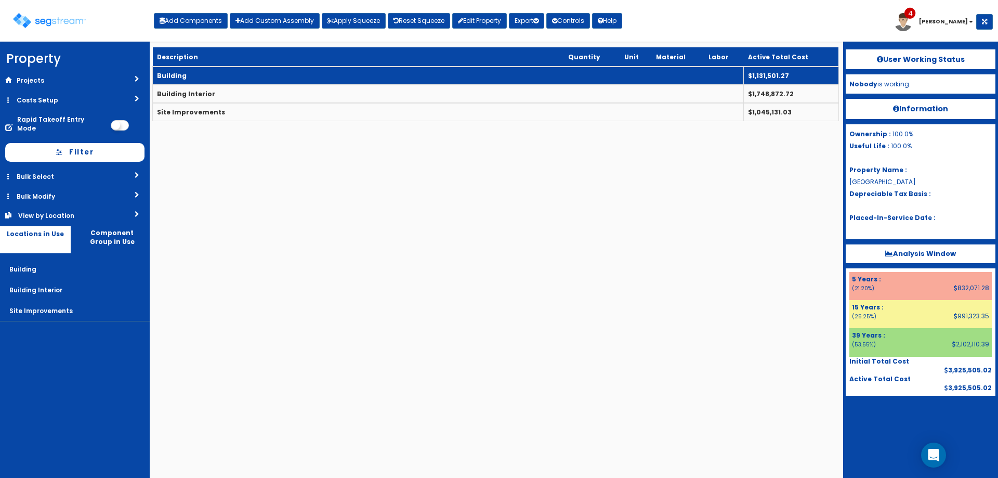
click at [226, 72] on td "Building" at bounding box center [448, 76] width 591 height 18
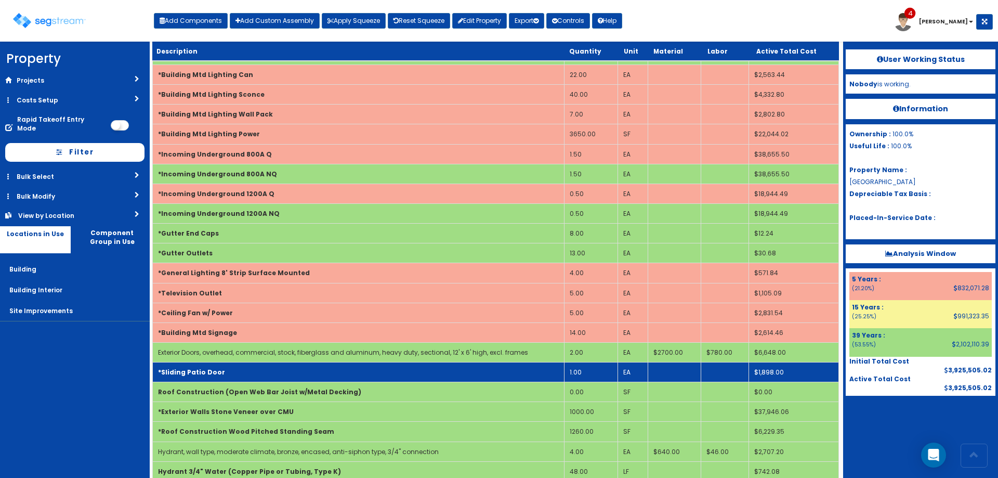
scroll to position [486, 0]
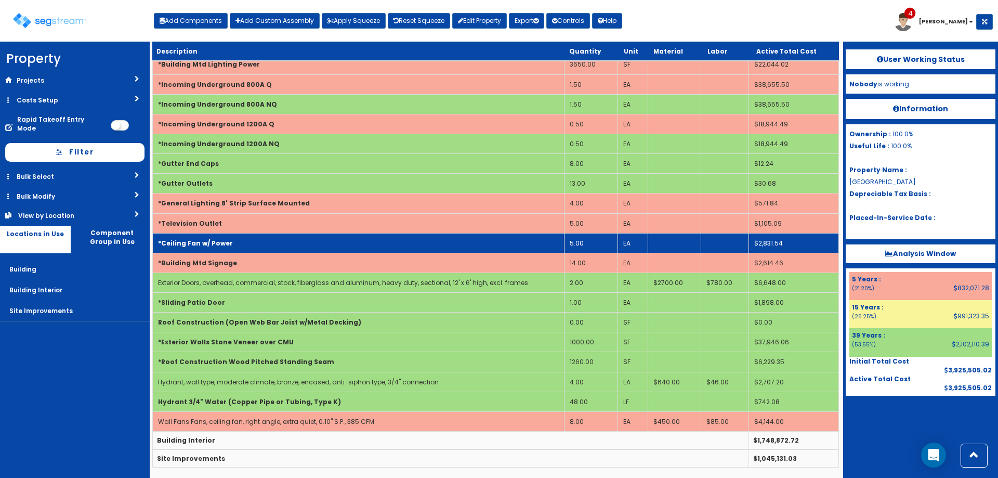
click at [207, 239] on b "*Ceiling Fan w/ Power" at bounding box center [195, 243] width 75 height 9
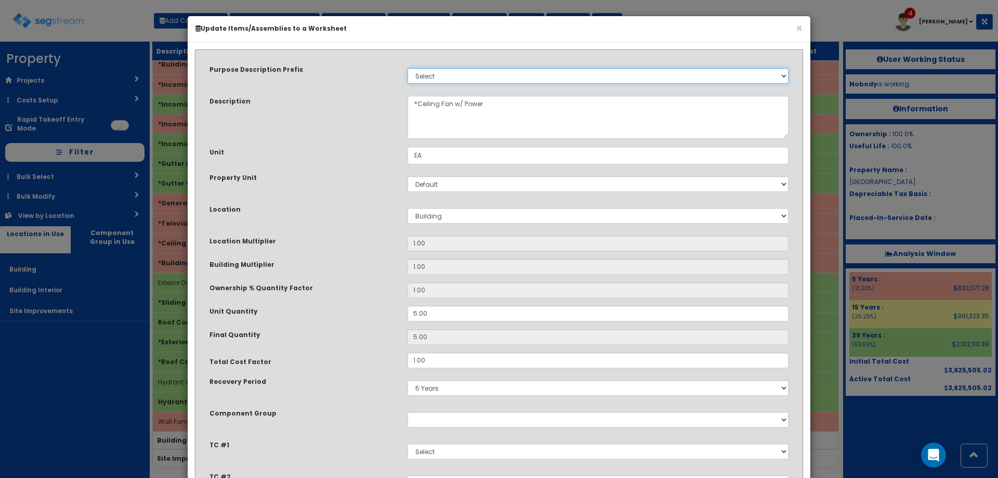
click at [429, 76] on select "Select Stair Construction, A/V System A/V System Equipment A/V System Equipment…" at bounding box center [598, 76] width 381 height 16
select select "3842"
click at [408, 68] on select "Select Stair Construction, A/V System A/V System Equipment A/V System Equipment…" at bounding box center [598, 76] width 381 height 16
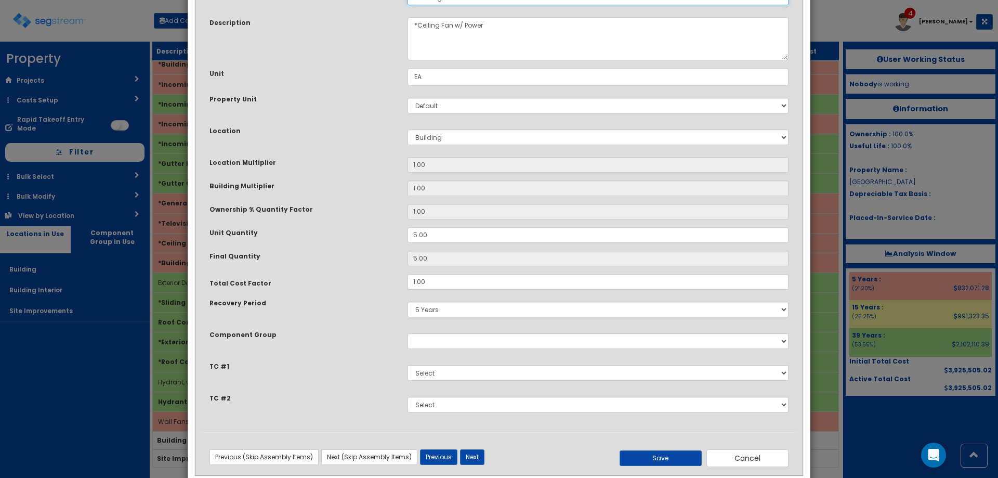
scroll to position [100, 0]
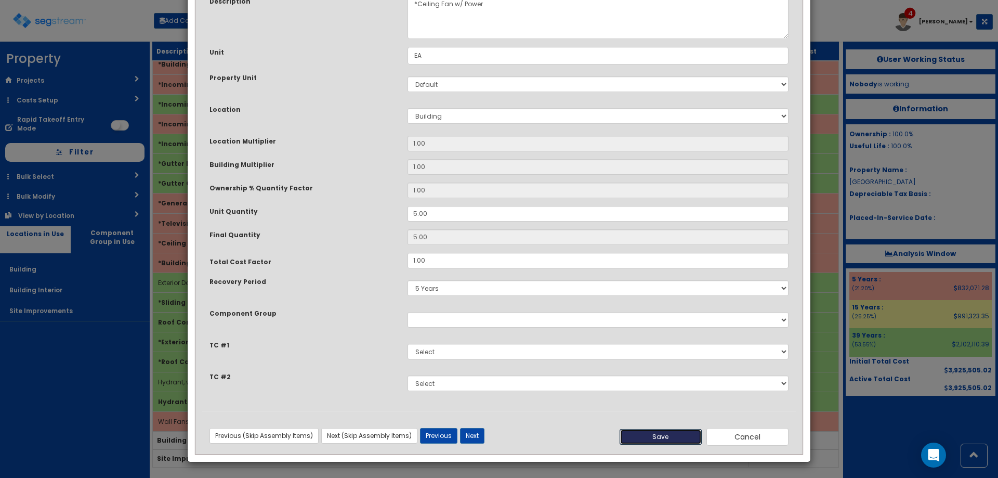
click at [677, 437] on button "Save" at bounding box center [661, 437] width 82 height 16
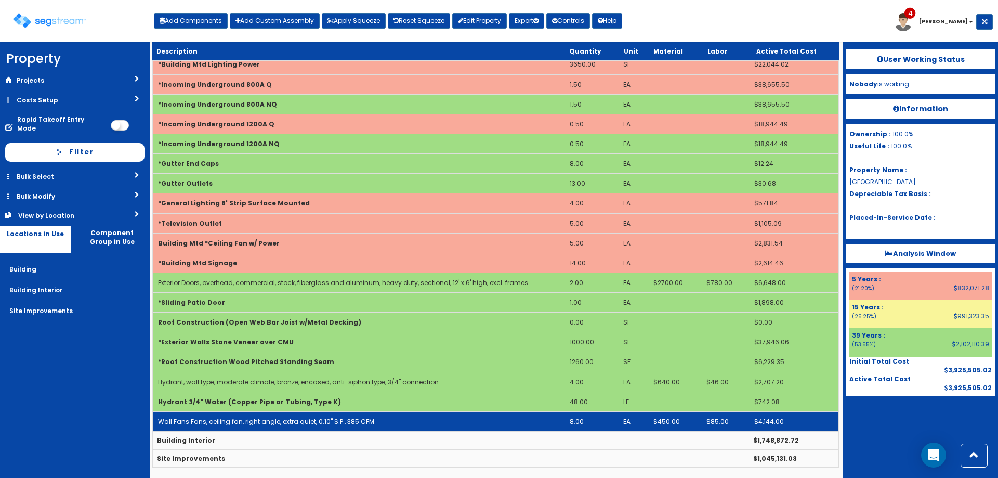
click at [269, 429] on td "Wall Fans Fans, ceiling fan, right angle, extra quiet, 0.10" S.P., 385 CFM" at bounding box center [359, 421] width 412 height 20
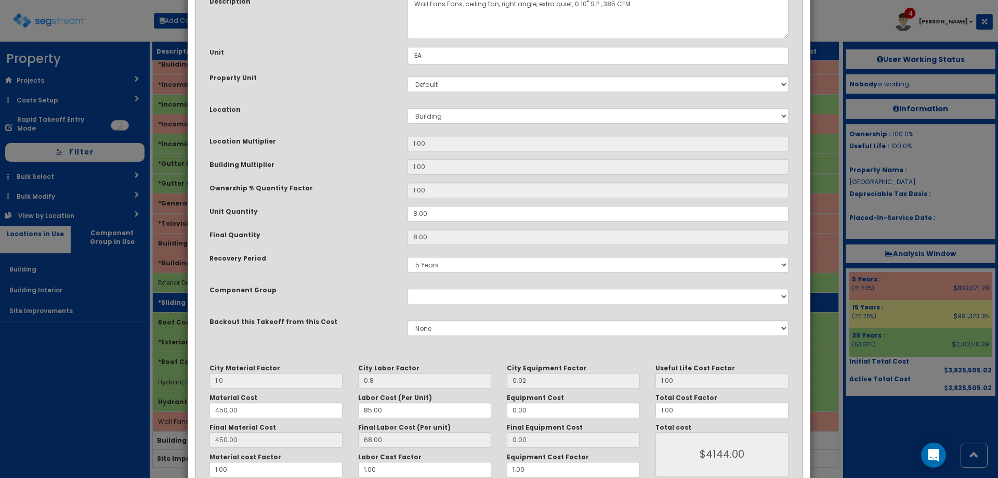
scroll to position [0, 0]
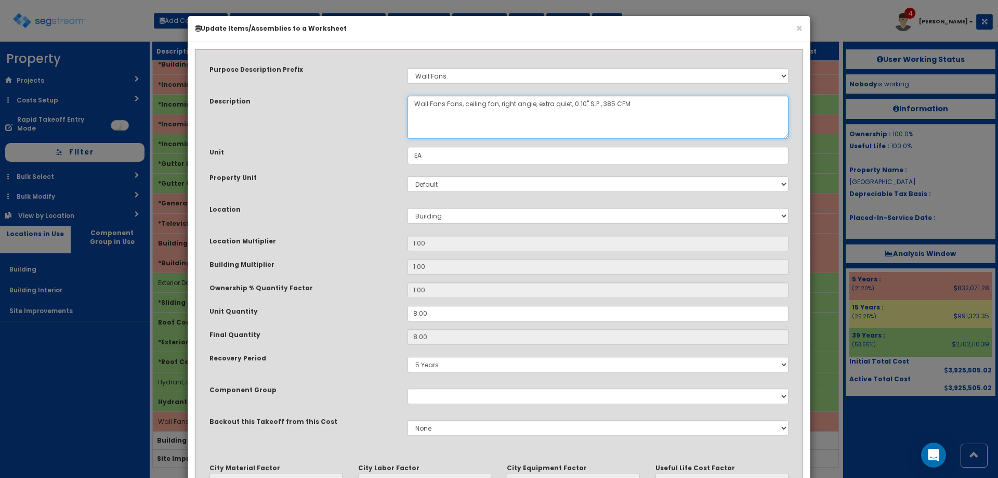
drag, startPoint x: 464, startPoint y: 102, endPoint x: 570, endPoint y: 91, distance: 106.6
click at [533, 107] on textarea "Wall Fans Fans, ceiling fan, right angle, extra quiet, 0.10" S.P., 385 CFM" at bounding box center [598, 117] width 381 height 43
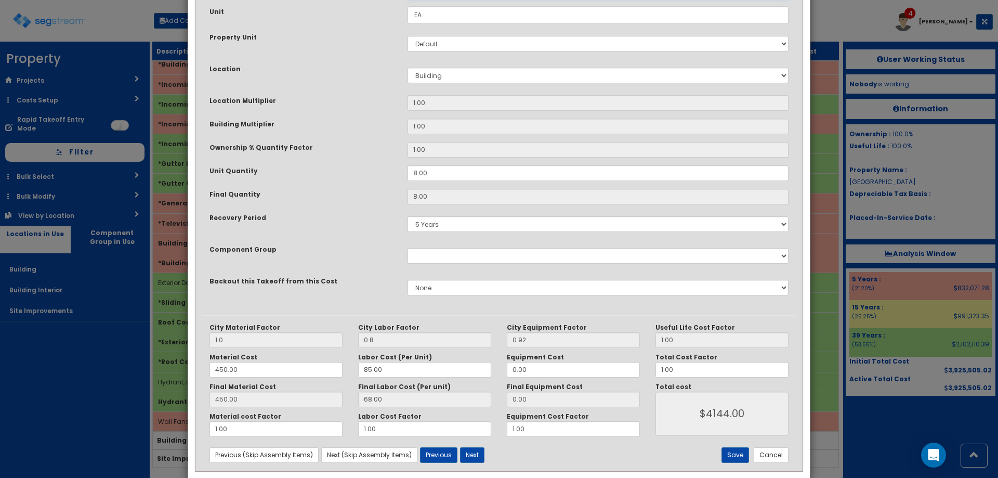
scroll to position [158, 0]
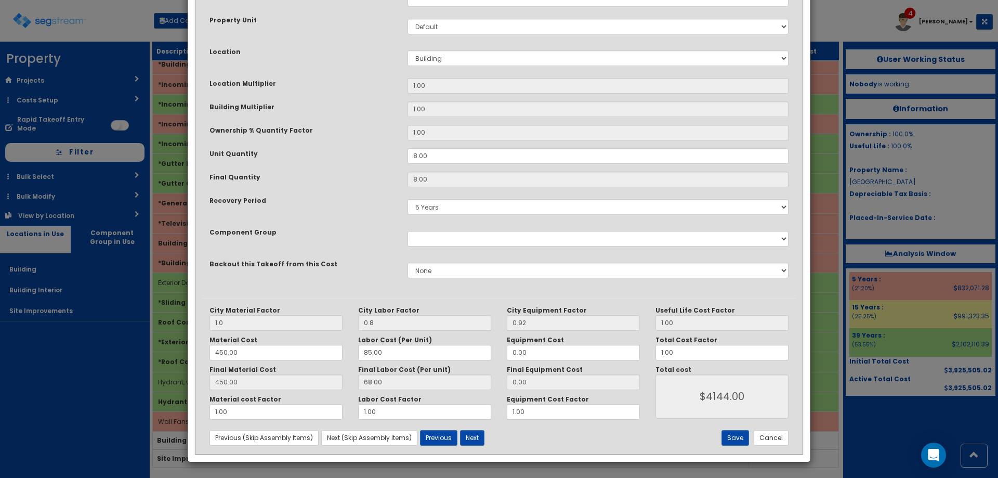
type textarea "Wall Fans Fans, extra quiet, 0.10" S.P., 385 CFM"
drag, startPoint x: 245, startPoint y: 358, endPoint x: 168, endPoint y: 357, distance: 77.5
click at [176, 358] on div "× Update Items/Assemblies to a Worksheet Purpose Description Prefix Select Stai…" at bounding box center [499, 239] width 998 height 478
type input "1"
type input "1.00"
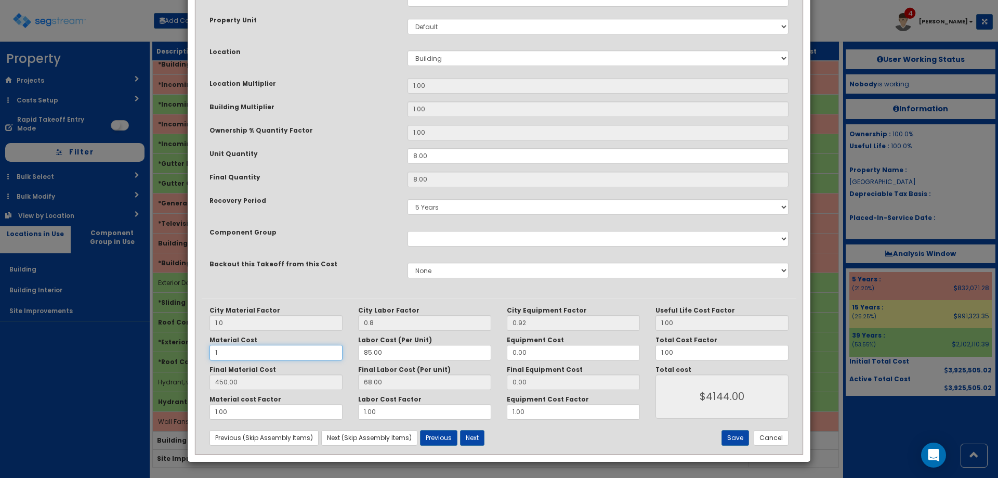
type input "$552.00"
type input "15"
type input "15.00"
type input "$664.00"
type input "150"
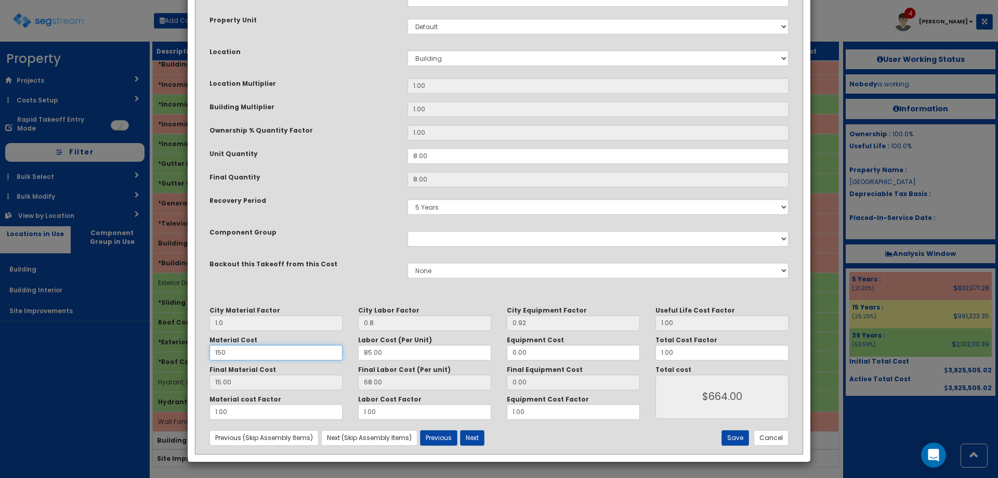
type input "150.00"
type input "$1744.00"
type input "150"
click at [740, 434] on button "Save" at bounding box center [736, 438] width 28 height 16
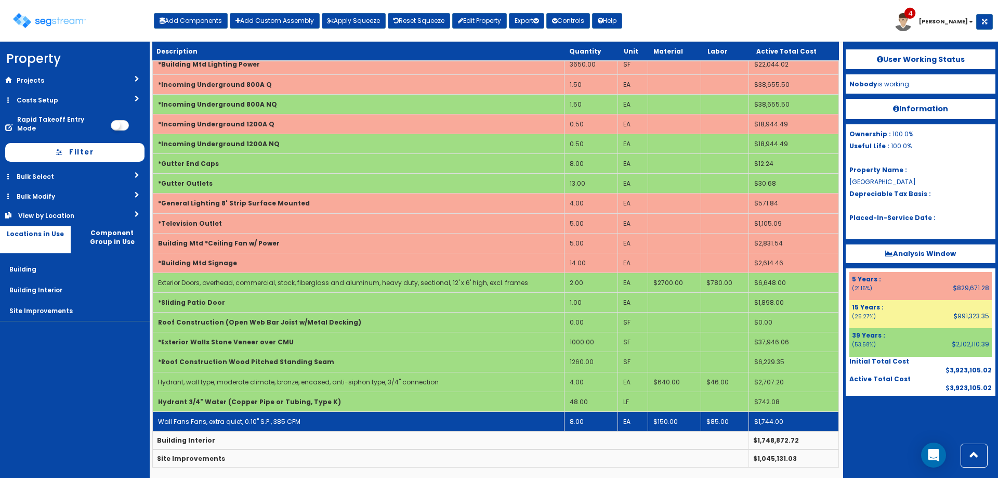
click at [210, 421] on link "Wall Fans Fans, extra quiet, 0.10" S.P., 385 CFM" at bounding box center [229, 421] width 142 height 9
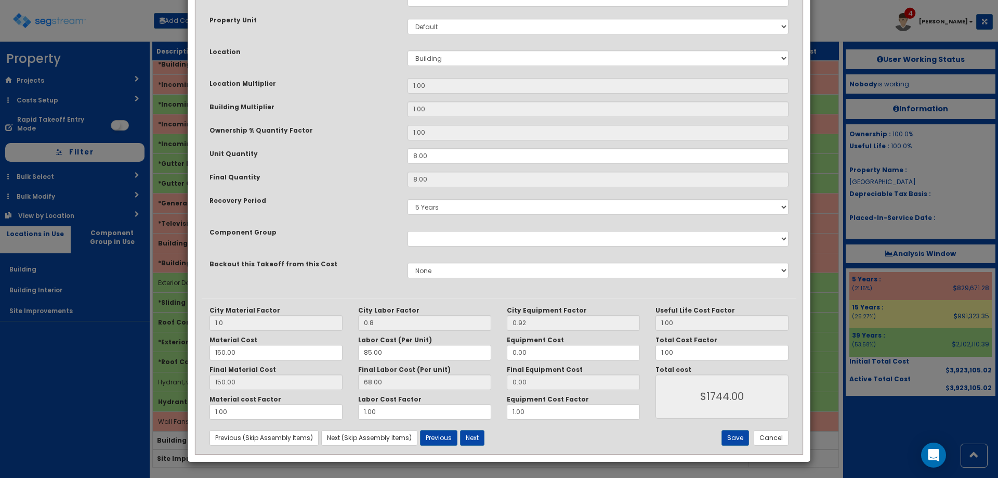
scroll to position [0, 0]
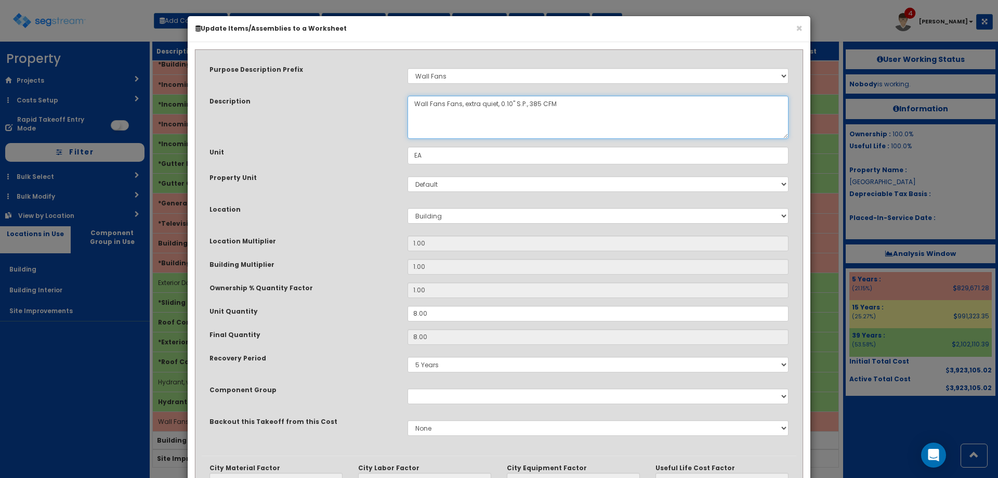
click at [446, 105] on textarea "Wall Fans Fans, extra quiet, 0.10" S.P., 385 CFM" at bounding box center [598, 117] width 381 height 43
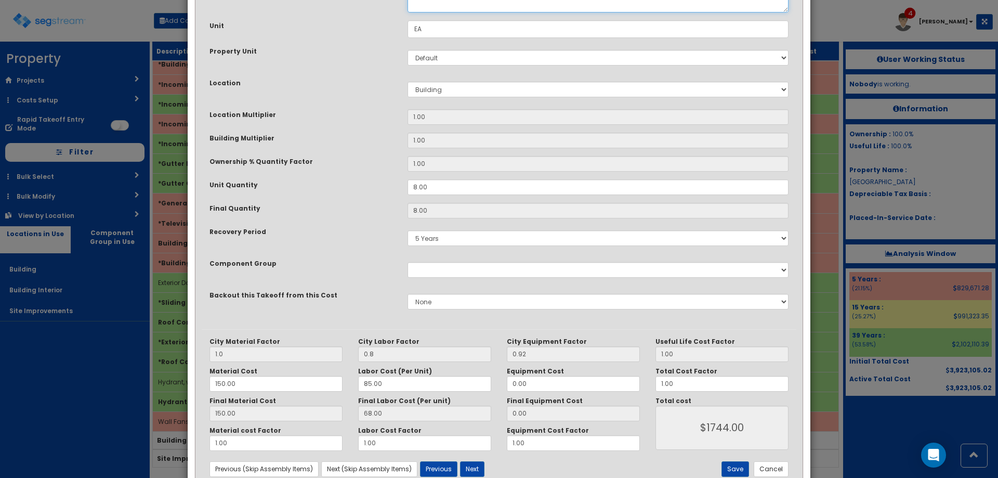
scroll to position [158, 0]
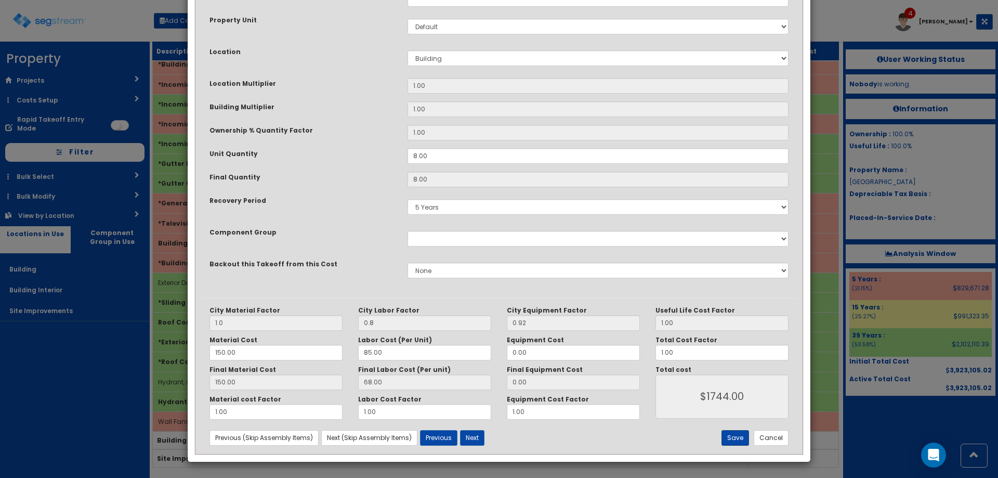
type textarea "Wall Fans, extra quiet, 0.10" S.P., 385 CFM"
click at [736, 434] on button "Save" at bounding box center [736, 438] width 28 height 16
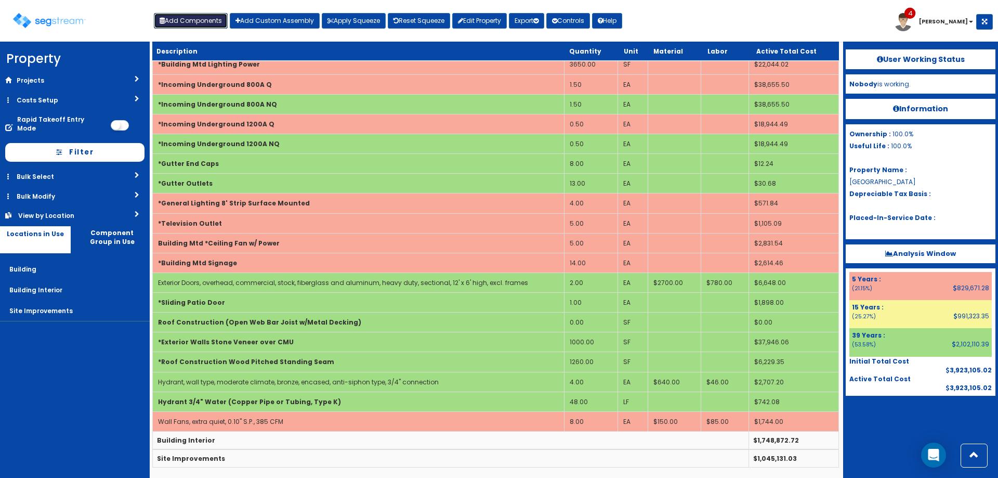
click at [173, 25] on button "Add Components" at bounding box center [191, 21] width 74 height 16
select select
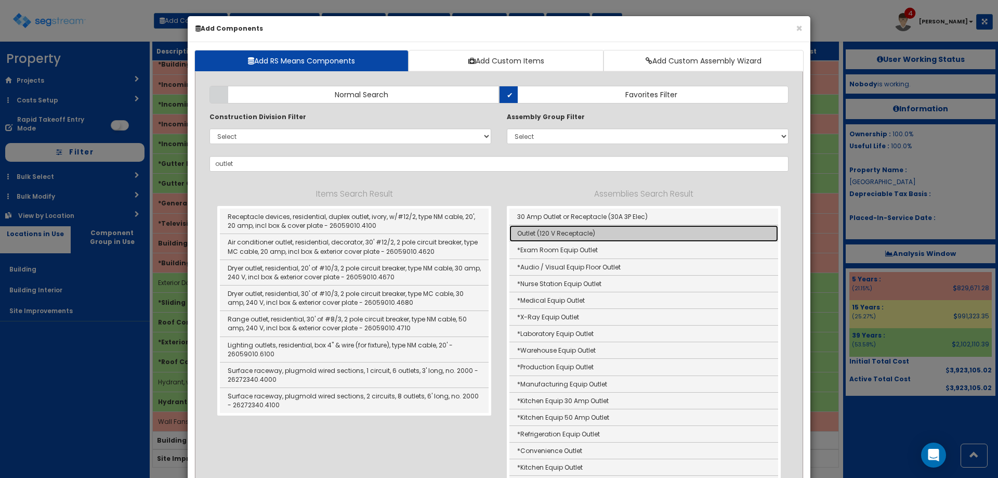
click at [563, 227] on link "Outlet (120 V Receptacle)" at bounding box center [644, 233] width 269 height 17
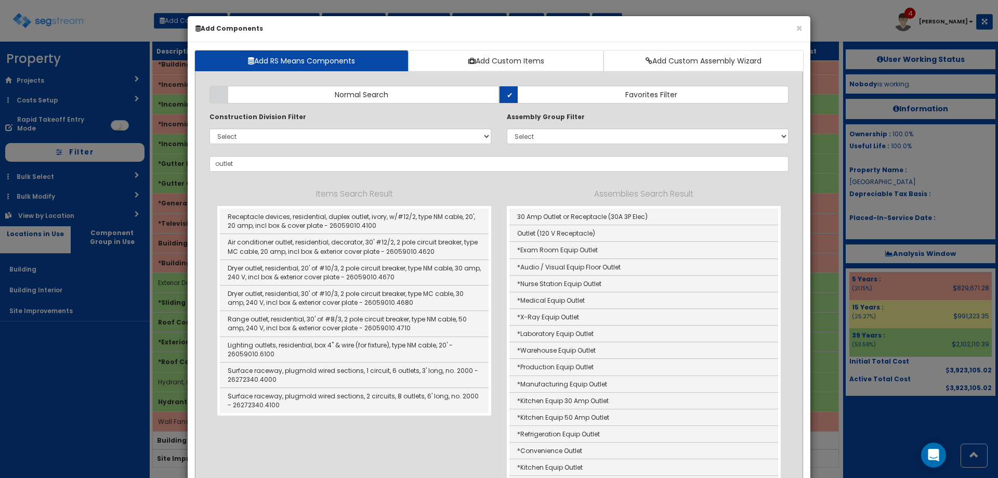
type input "Outlet (120 V Receptacle)"
type input "Ea"
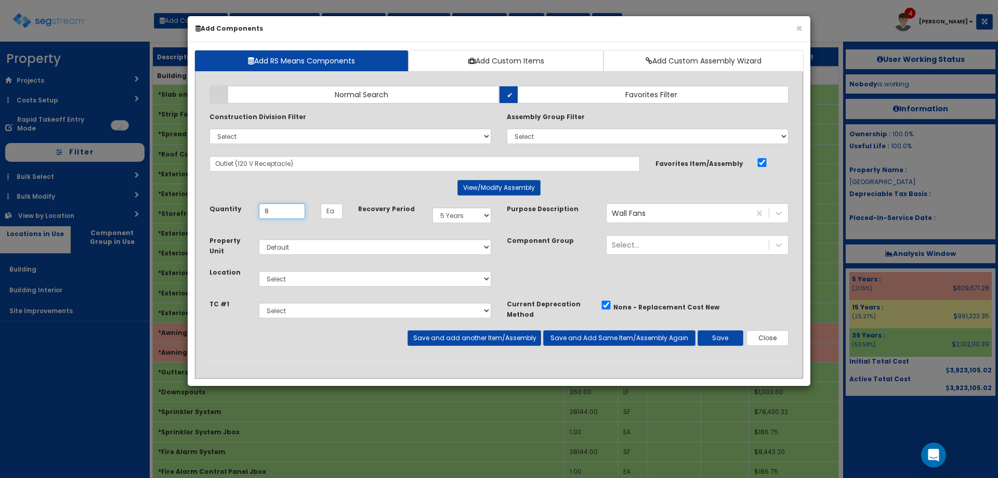
type input "8"
drag, startPoint x: 322, startPoint y: 276, endPoint x: 323, endPoint y: 285, distance: 9.4
click at [322, 277] on select "Select Building Building Interior Site Improvements Add Additional Location" at bounding box center [375, 279] width 232 height 16
select select "6"
click at [259, 271] on select "Select Building Building Interior Site Improvements Add Additional Location" at bounding box center [375, 279] width 232 height 16
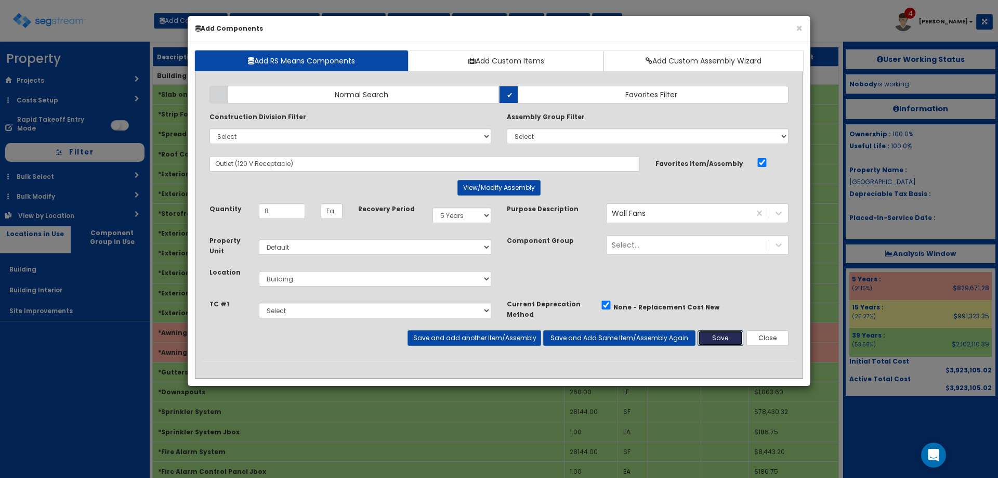
click at [722, 340] on button "Save" at bounding box center [721, 338] width 46 height 16
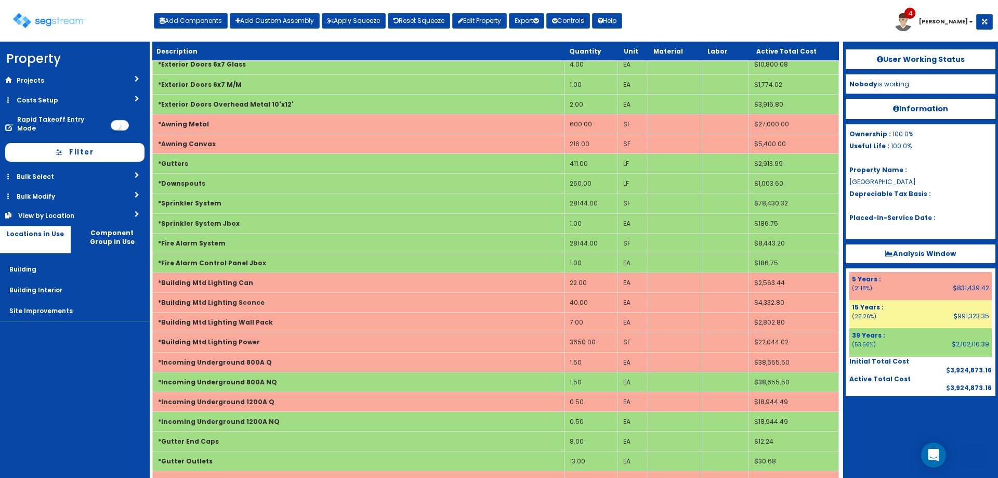
scroll to position [485, 0]
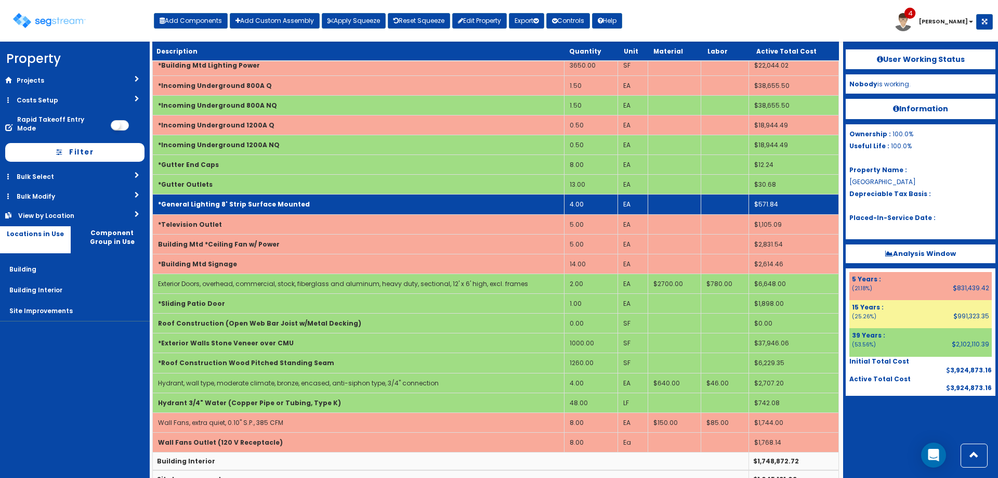
click at [230, 203] on b "*General Lighting 8' Strip Surface Mounted" at bounding box center [234, 204] width 152 height 9
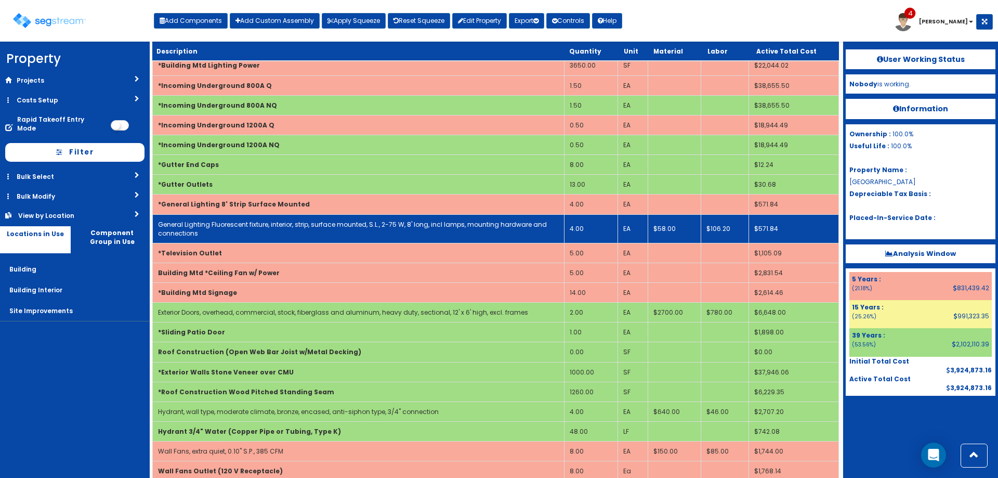
click at [230, 230] on td "General Lighting Fluorescent fixture, interior, strip, surface mounted, S.L., 2…" at bounding box center [359, 228] width 412 height 29
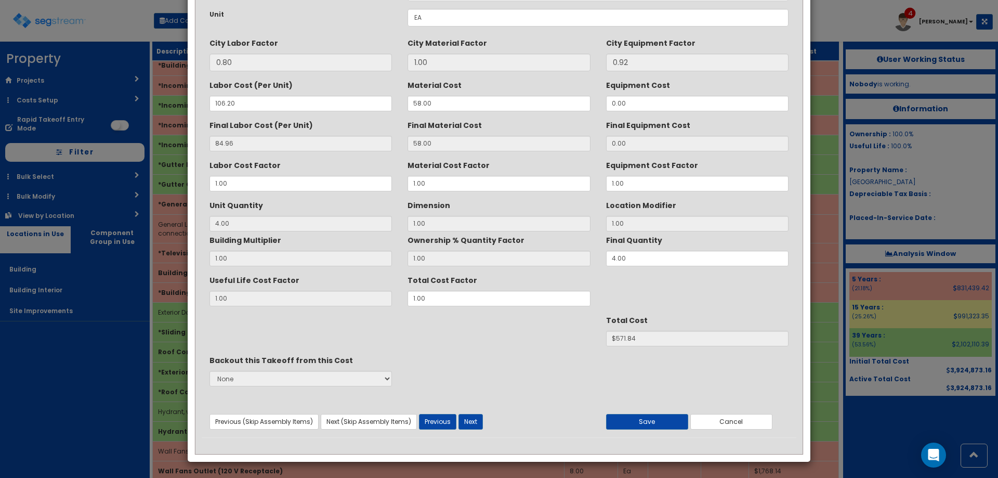
scroll to position [0, 0]
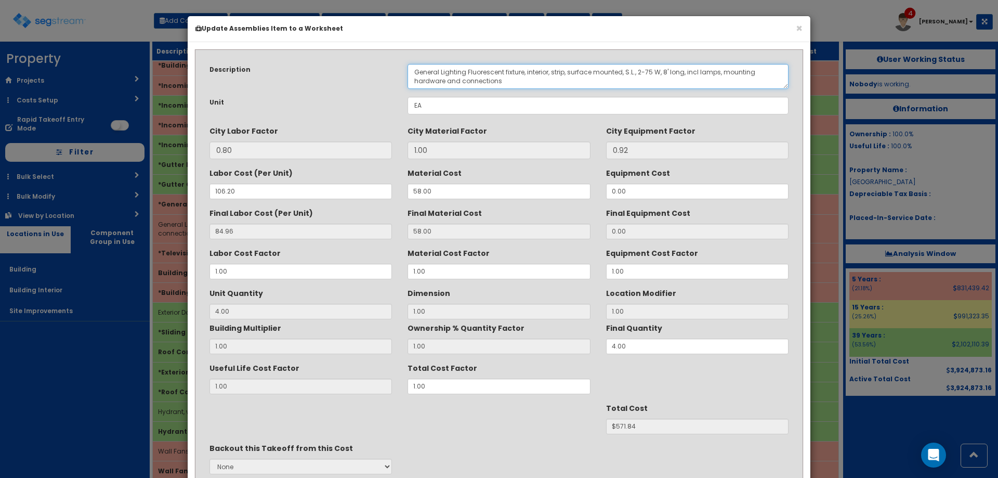
drag, startPoint x: 441, startPoint y: 69, endPoint x: 350, endPoint y: 59, distance: 91.5
click at [382, 69] on div "Description General Lighting Fluorescent fixture, interior, strip, surface moun…" at bounding box center [499, 76] width 595 height 25
drag, startPoint x: 565, startPoint y: 74, endPoint x: 539, endPoint y: 73, distance: 26.0
click at [539, 73] on textarea "General Lighting Fluorescent fixture, interior, strip, surface mounted, S.L., 2…" at bounding box center [598, 76] width 381 height 25
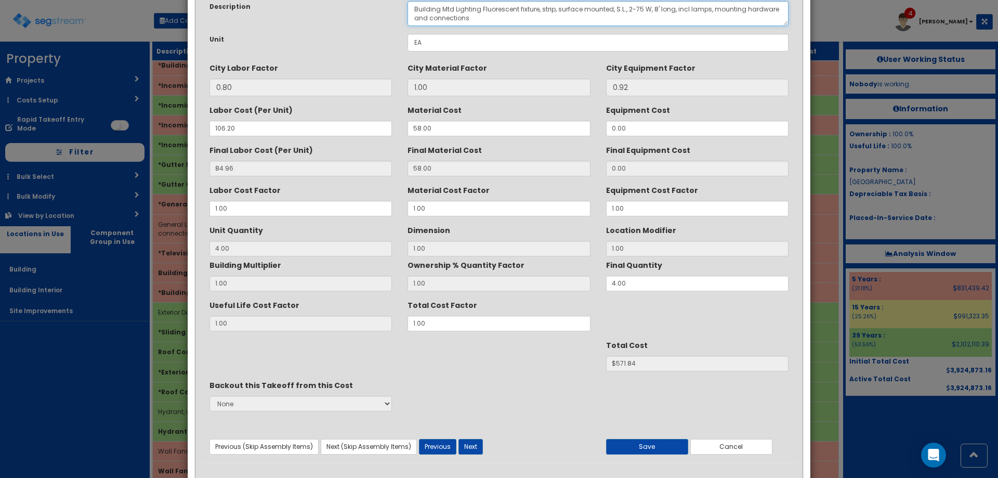
scroll to position [88, 0]
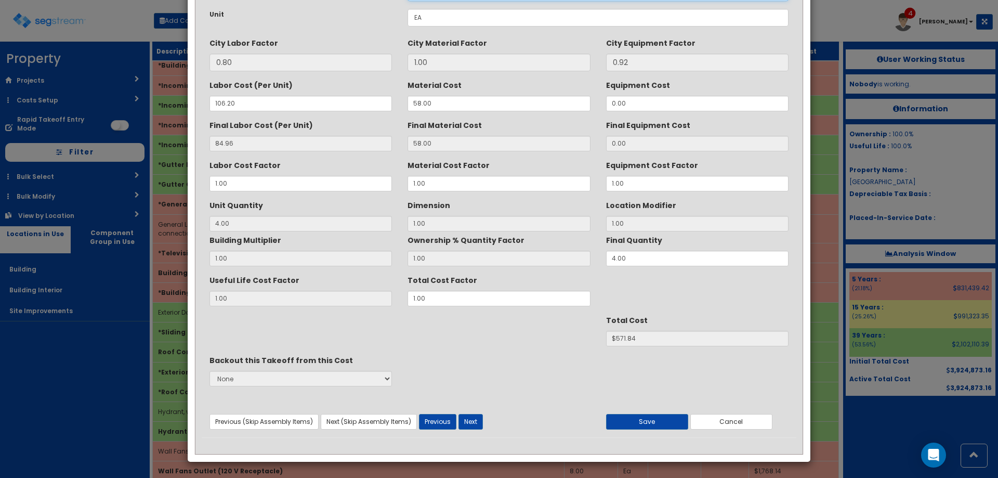
type textarea "Building Mtd Lighting Fluorescent fixture, strip, surface mounted, S.L., 2-75 W…"
click at [658, 422] on button "Save" at bounding box center [647, 422] width 82 height 16
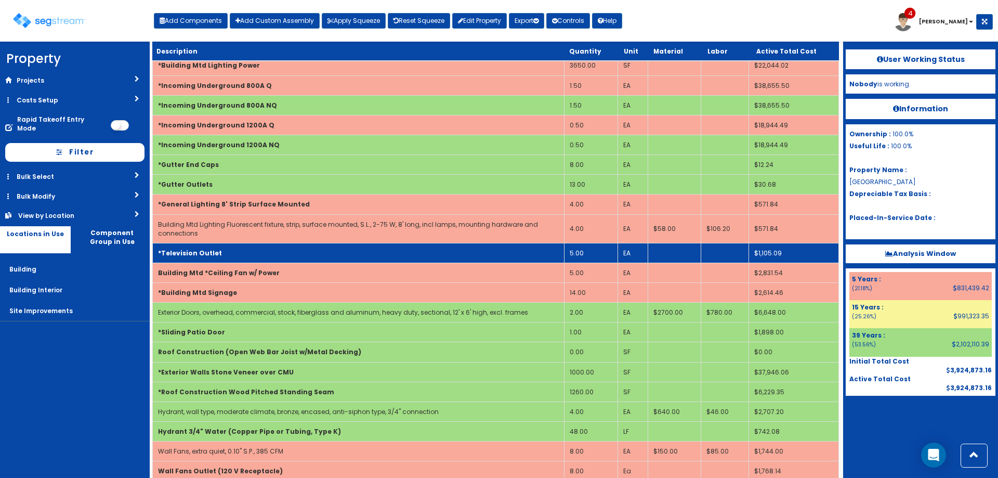
scroll to position [535, 0]
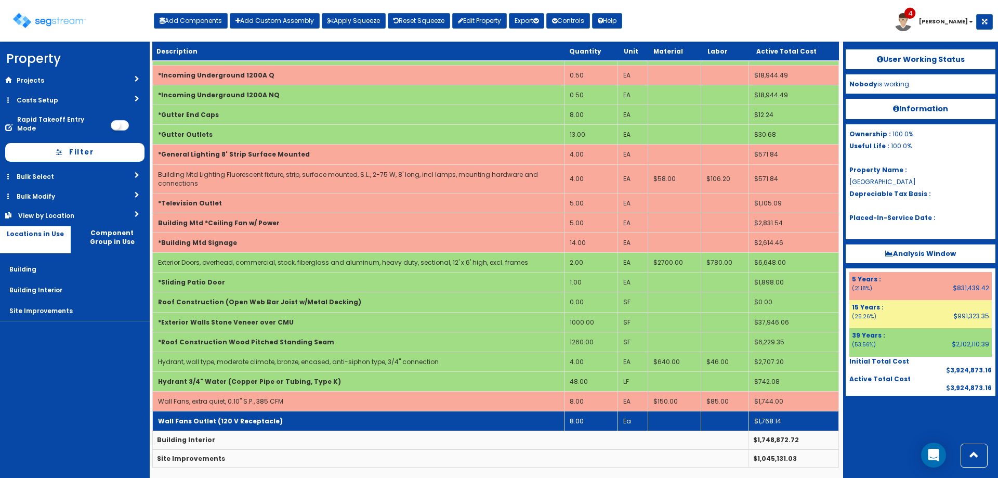
click at [254, 422] on b "Wall Fans Outlet (120 V Receptacle)" at bounding box center [220, 420] width 125 height 9
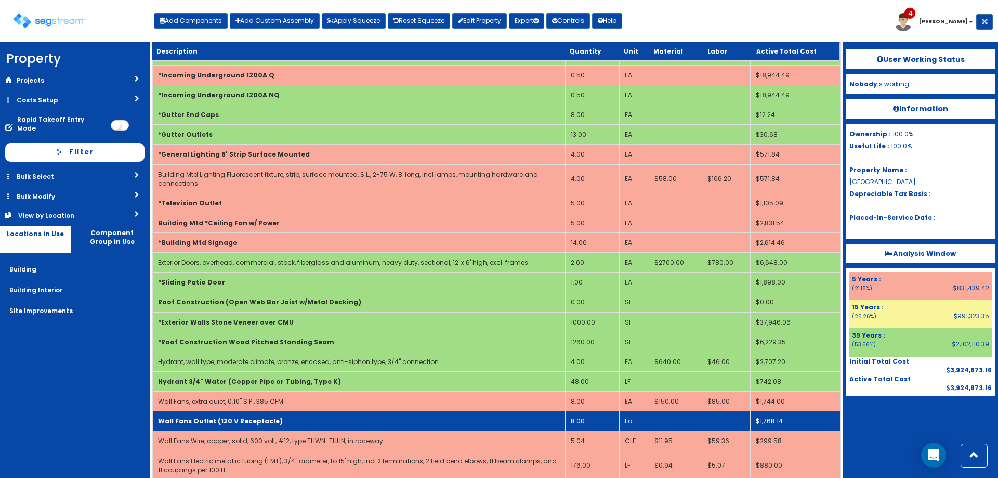
click at [254, 422] on b "Wall Fans Outlet (120 V Receptacle)" at bounding box center [220, 420] width 125 height 9
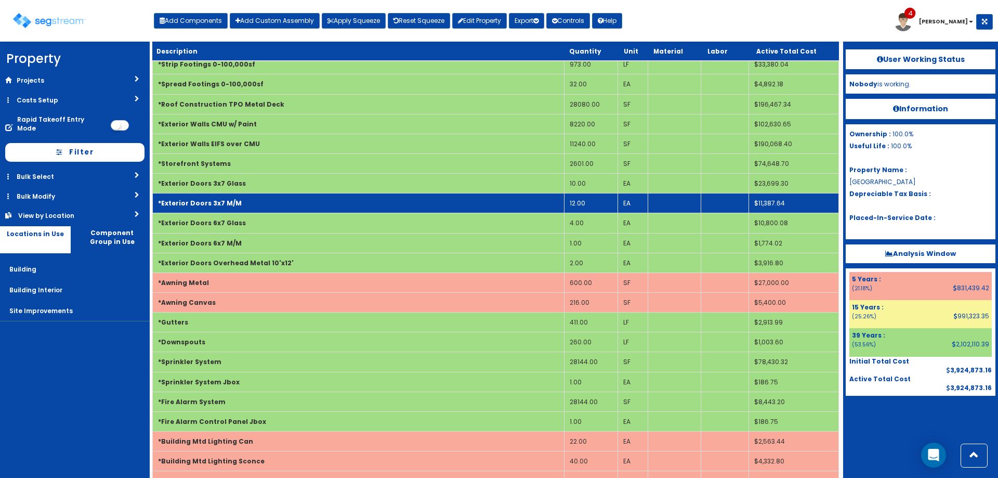
scroll to position [171, 0]
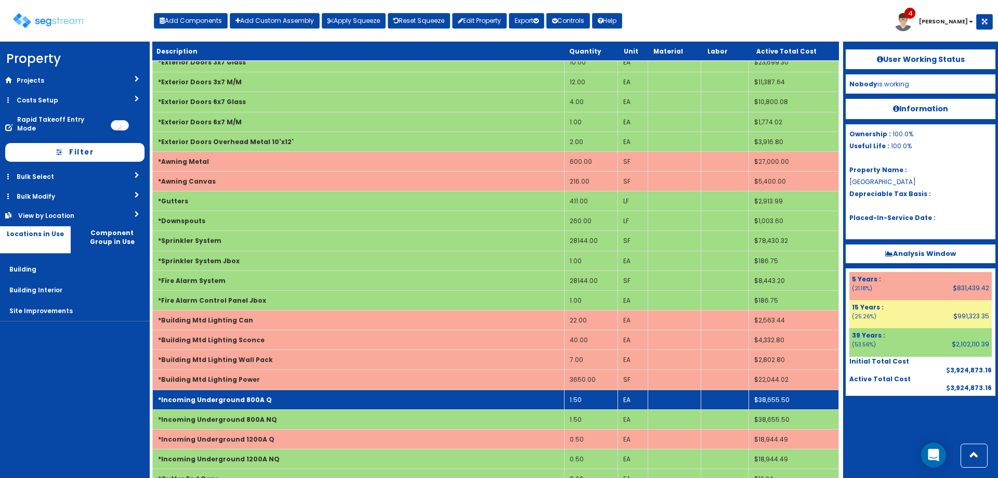
click at [583, 397] on td "1.50" at bounding box center [591, 399] width 54 height 20
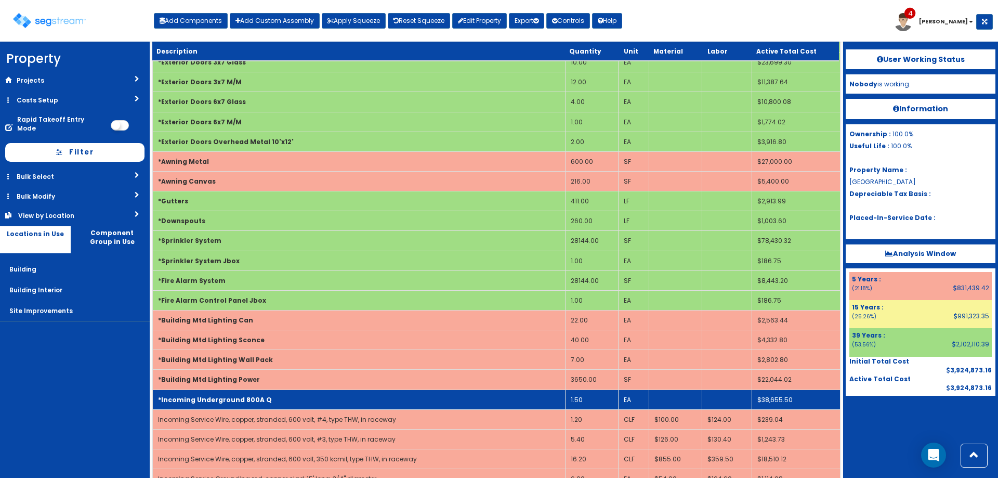
click at [466, 394] on td "*Incoming Underground 800A Q" at bounding box center [359, 399] width 413 height 20
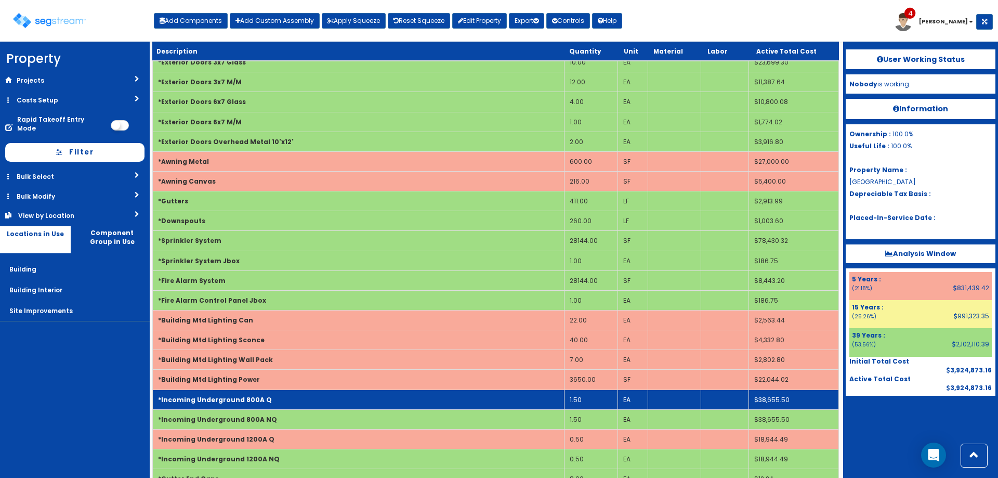
click at [580, 399] on td "1.50" at bounding box center [591, 399] width 54 height 20
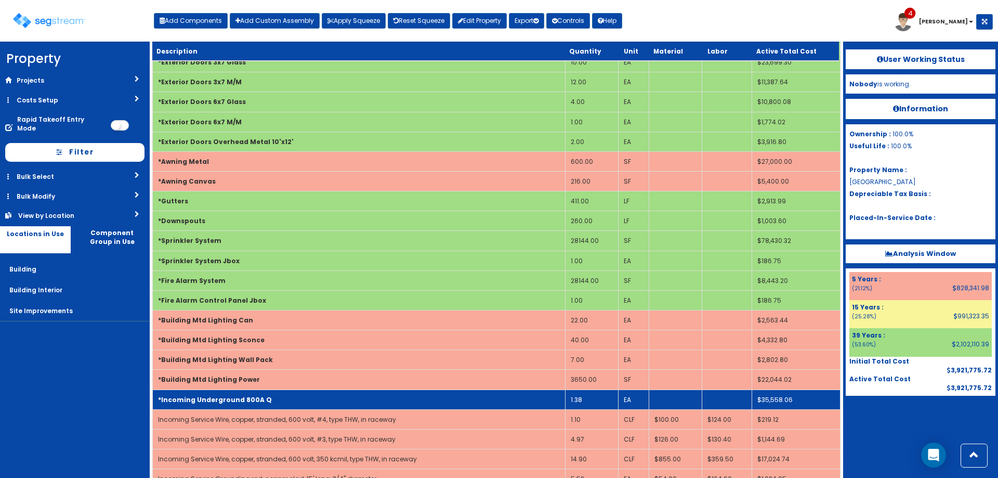
click at [398, 397] on td "*Incoming Underground 800A Q" at bounding box center [359, 399] width 413 height 20
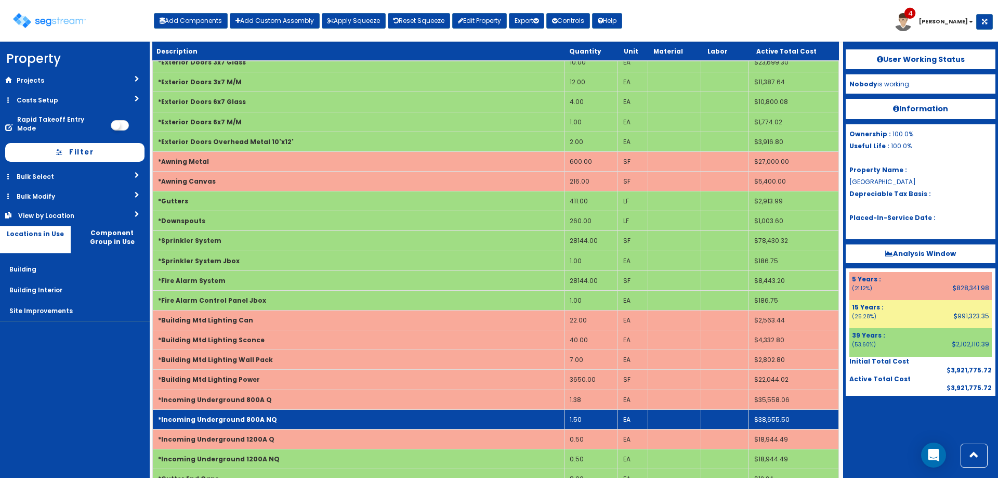
click at [602, 412] on td "1.50" at bounding box center [591, 419] width 54 height 20
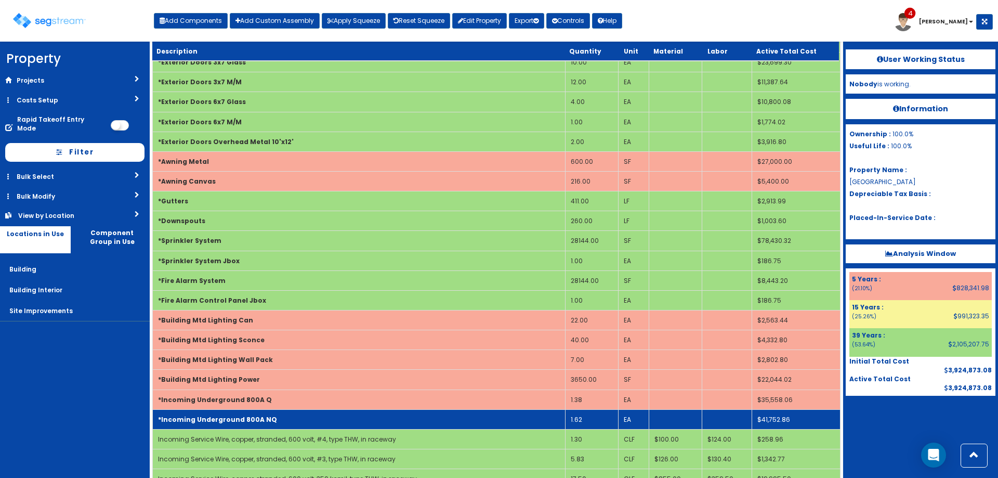
click at [517, 420] on td "*Incoming Underground 800A NQ" at bounding box center [359, 419] width 413 height 20
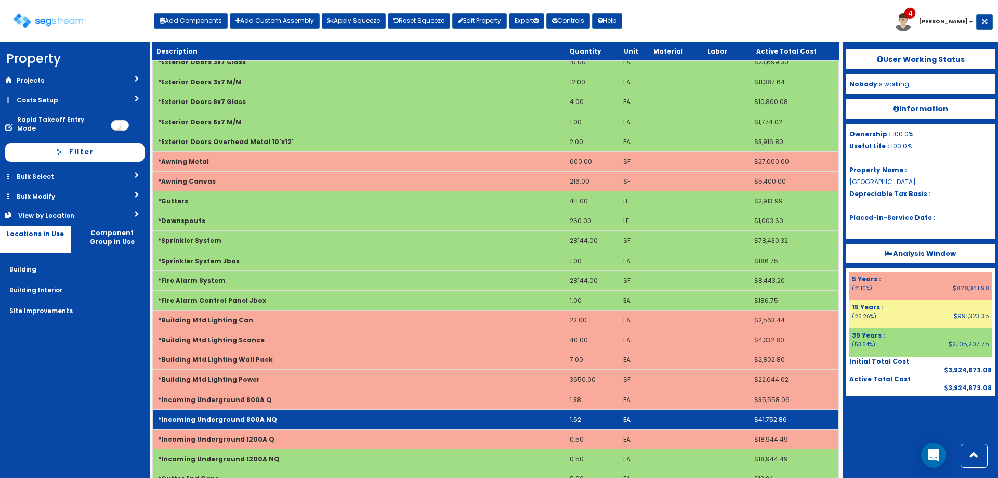
click at [517, 420] on td "*Incoming Underground 800A NQ" at bounding box center [359, 419] width 412 height 20
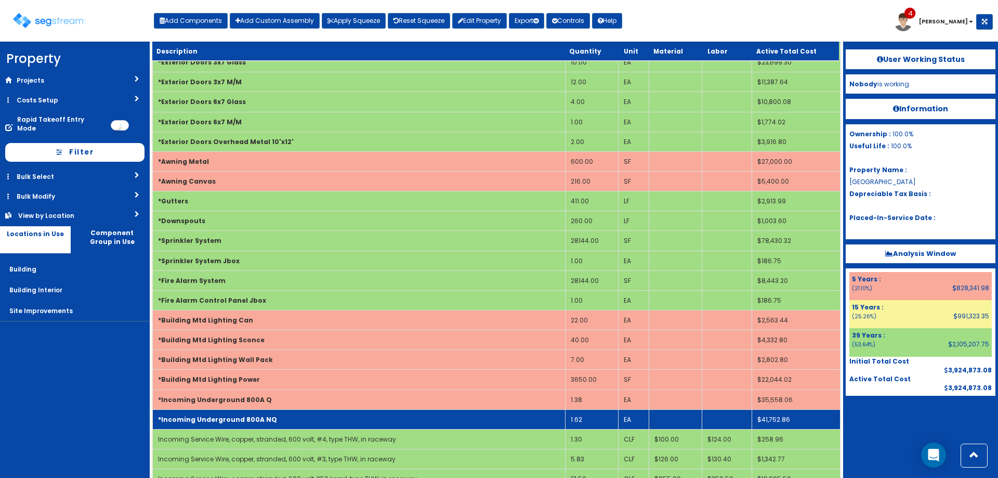
click at [517, 420] on td "*Incoming Underground 800A NQ" at bounding box center [359, 419] width 413 height 20
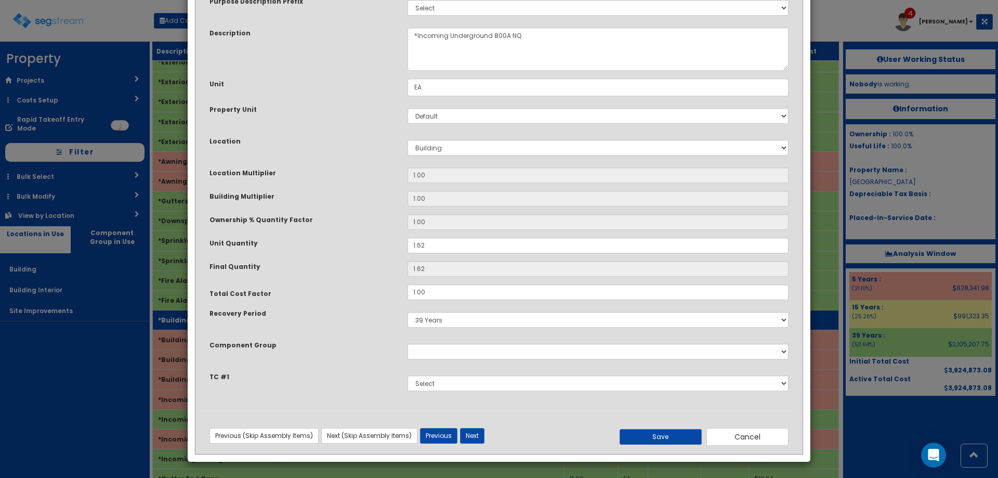
scroll to position [0, 0]
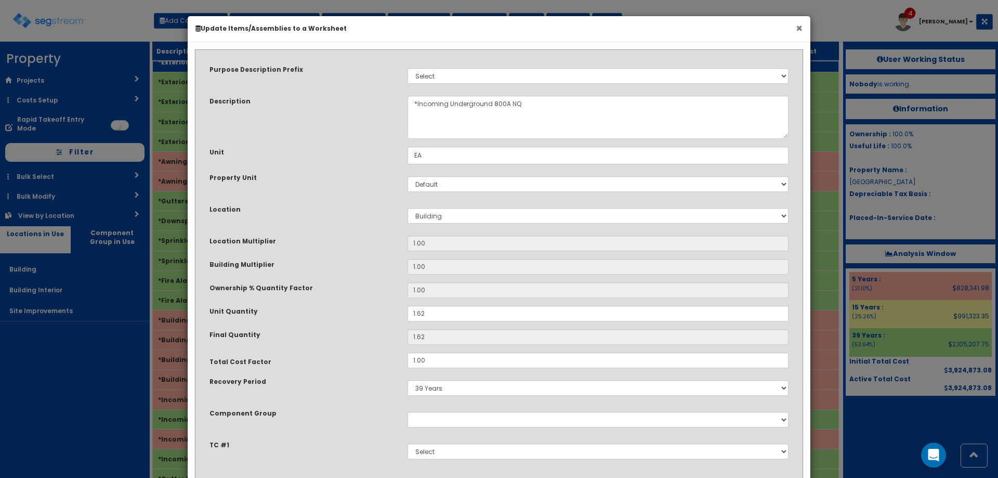
drag, startPoint x: 799, startPoint y: 28, endPoint x: 763, endPoint y: 66, distance: 52.6
click at [799, 28] on button "×" at bounding box center [799, 28] width 7 height 11
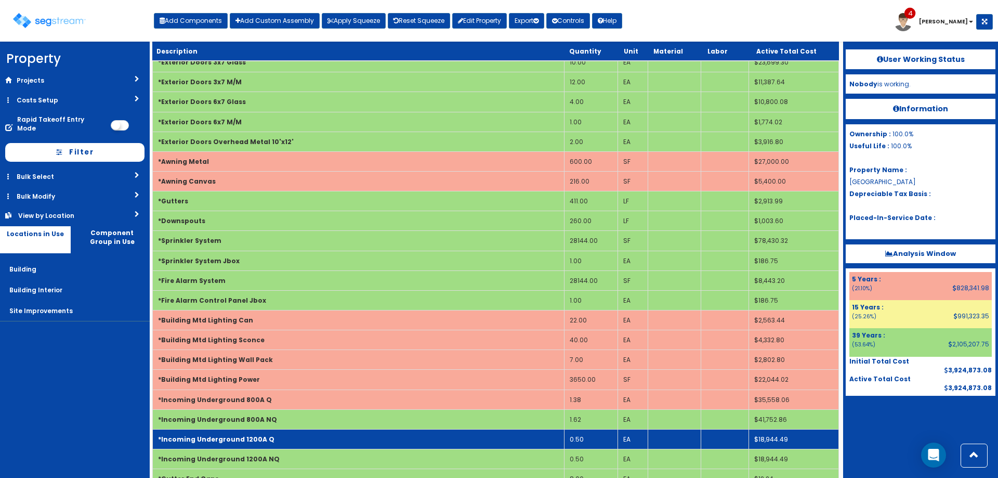
click at [576, 438] on td "0.50" at bounding box center [591, 439] width 54 height 20
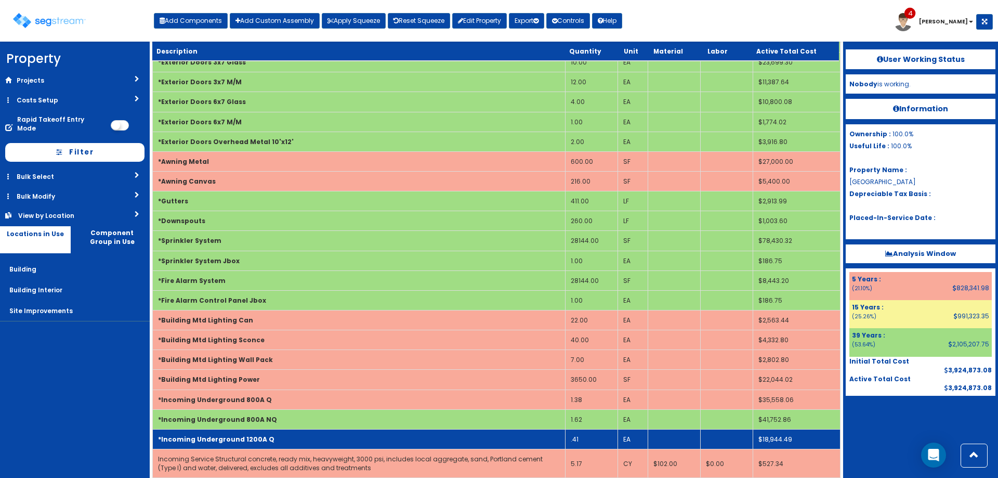
click at [522, 438] on td "*Incoming Underground 1200A Q" at bounding box center [359, 439] width 413 height 20
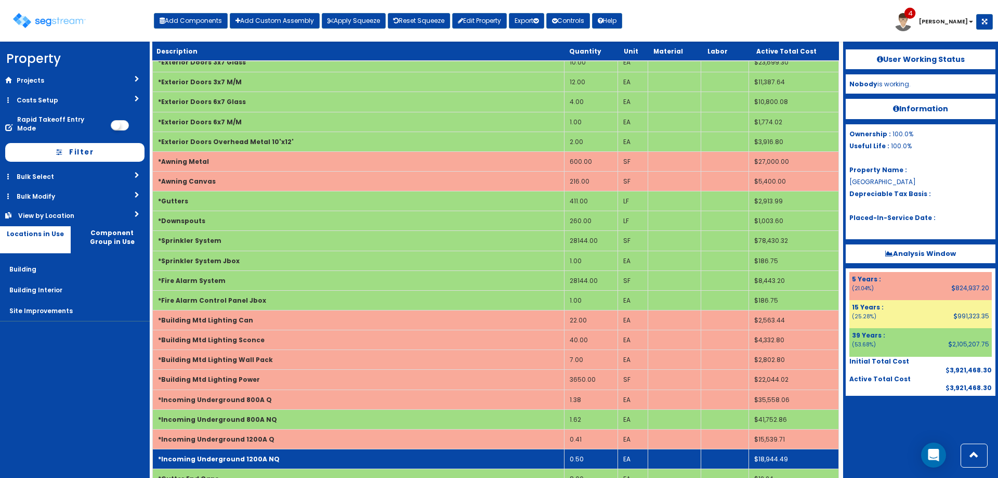
click at [595, 454] on td "0.50" at bounding box center [591, 459] width 54 height 20
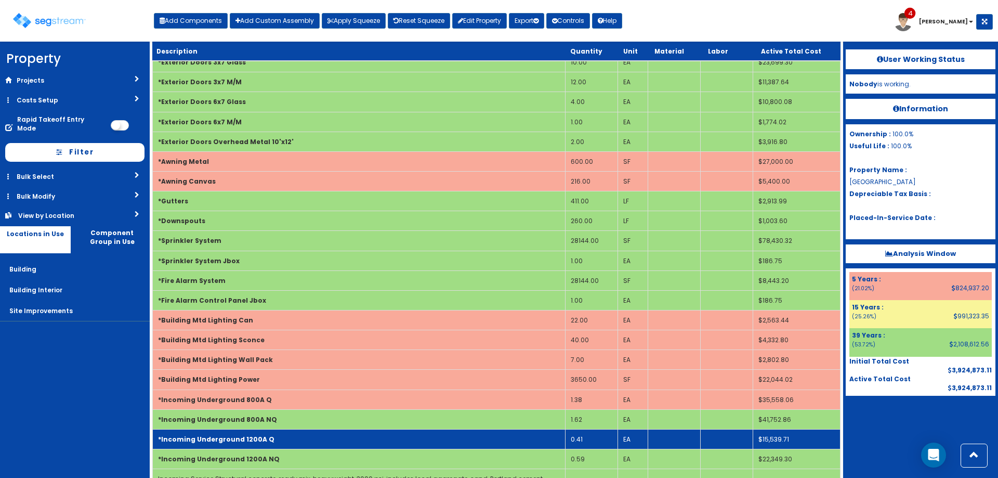
scroll to position [415, 0]
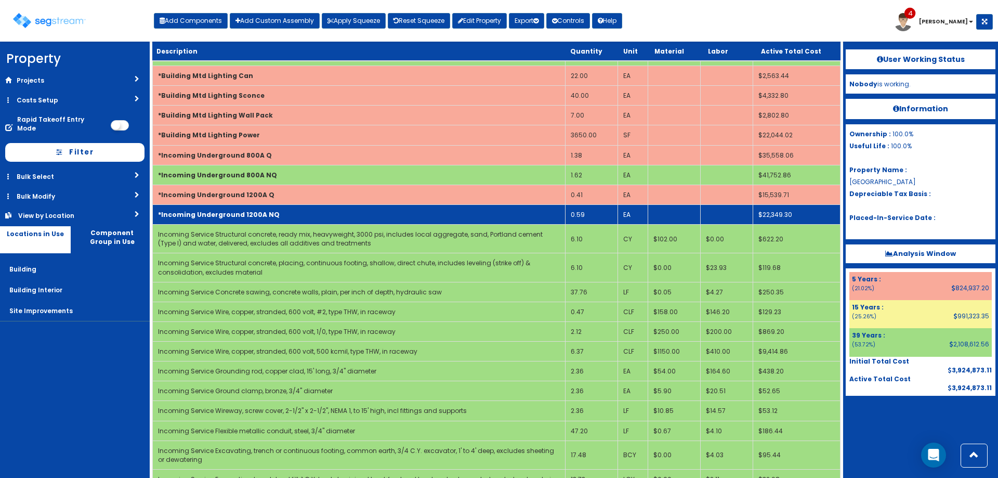
click at [217, 221] on td "*Incoming Underground 1200A NQ" at bounding box center [359, 214] width 413 height 20
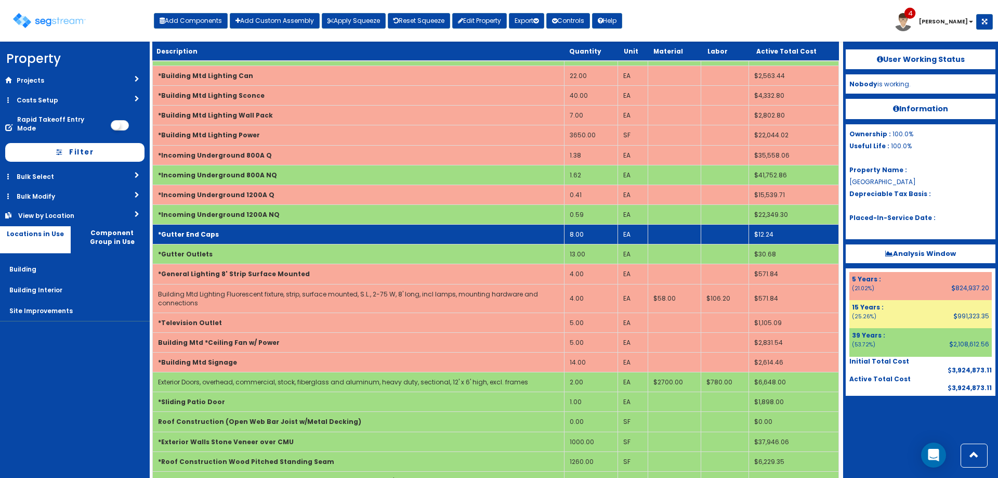
scroll to position [294, 0]
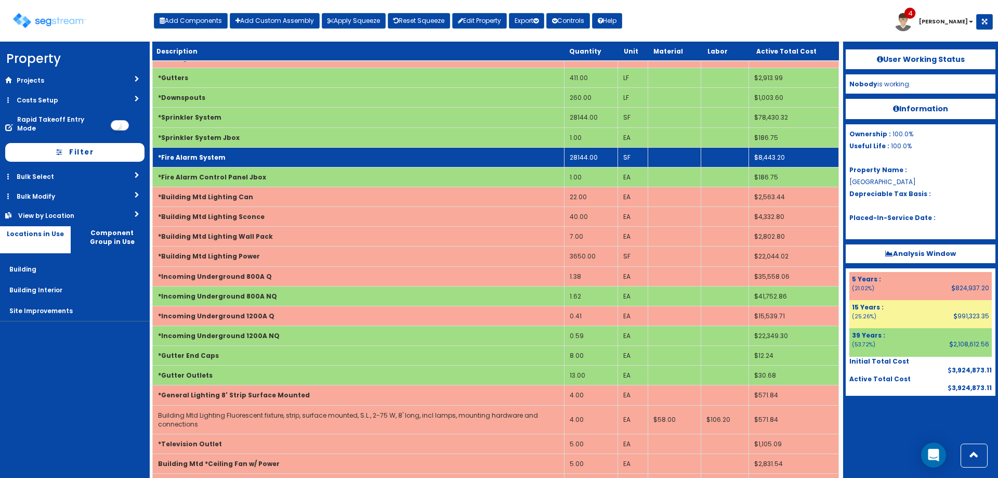
click at [606, 154] on td "28144.00" at bounding box center [591, 157] width 54 height 20
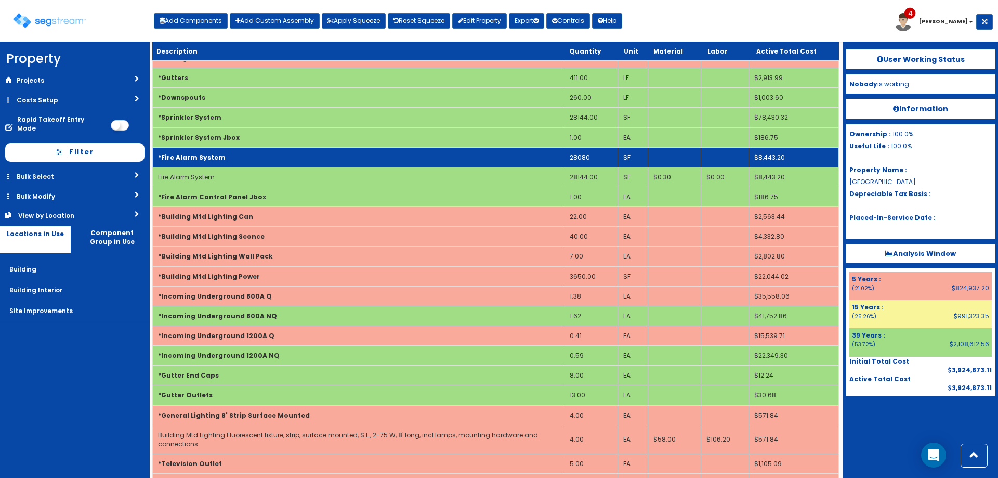
click at [486, 158] on td "*Fire Alarm System" at bounding box center [359, 157] width 412 height 20
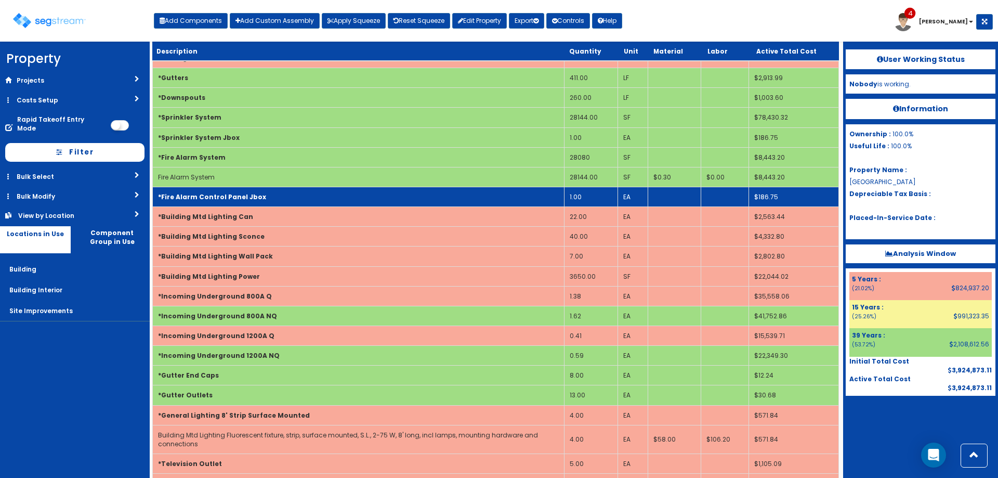
click at [477, 187] on td "*Fire Alarm Control Panel Jbox" at bounding box center [359, 197] width 412 height 20
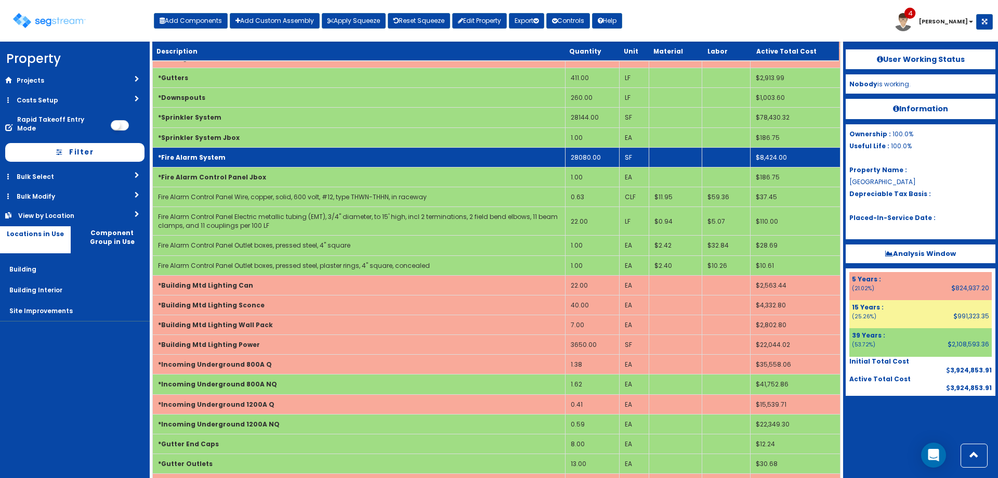
click at [468, 157] on td "*Fire Alarm System" at bounding box center [359, 157] width 413 height 20
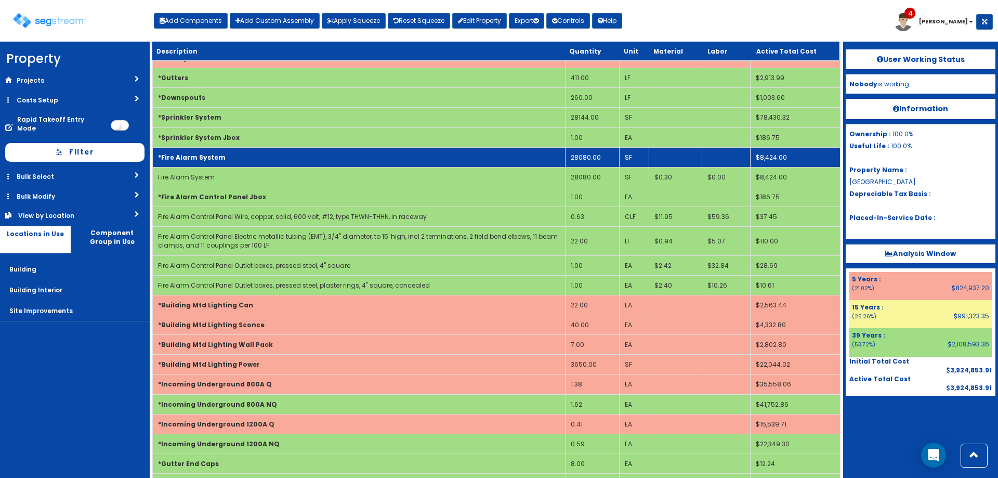
click at [468, 157] on td "*Fire Alarm System" at bounding box center [359, 157] width 413 height 20
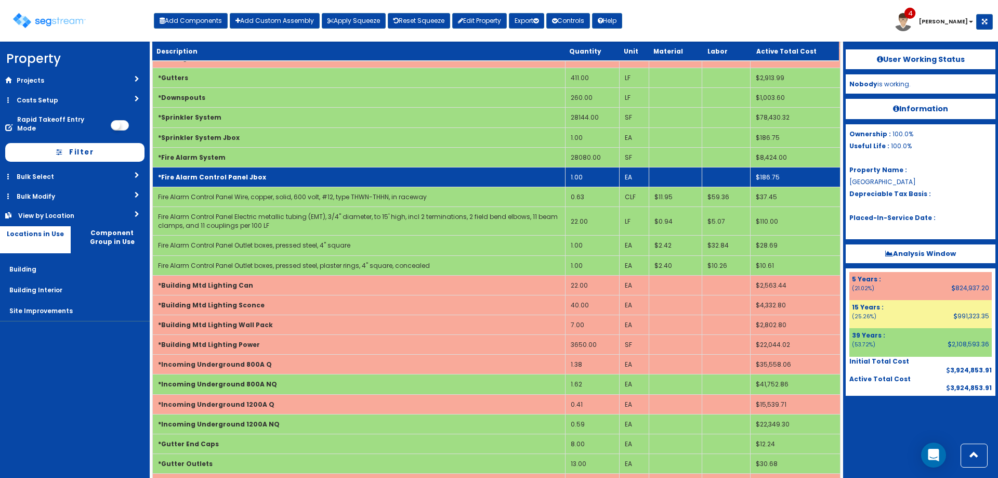
click at [414, 175] on td "*Fire Alarm Control Panel Jbox" at bounding box center [359, 177] width 413 height 20
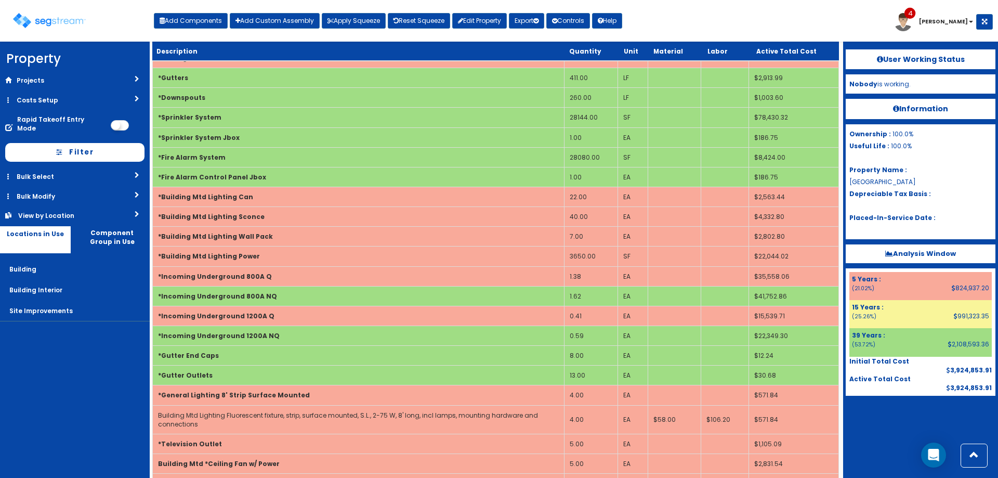
click at [213, 12] on div "Add Components Add Custom Assembly Apply Squeeze Reset Squeeze Edit Property Ex…" at bounding box center [388, 18] width 468 height 21
drag, startPoint x: 208, startPoint y: 23, endPoint x: 240, endPoint y: 48, distance: 40.3
click at [208, 23] on button "Add Components" at bounding box center [191, 21] width 74 height 16
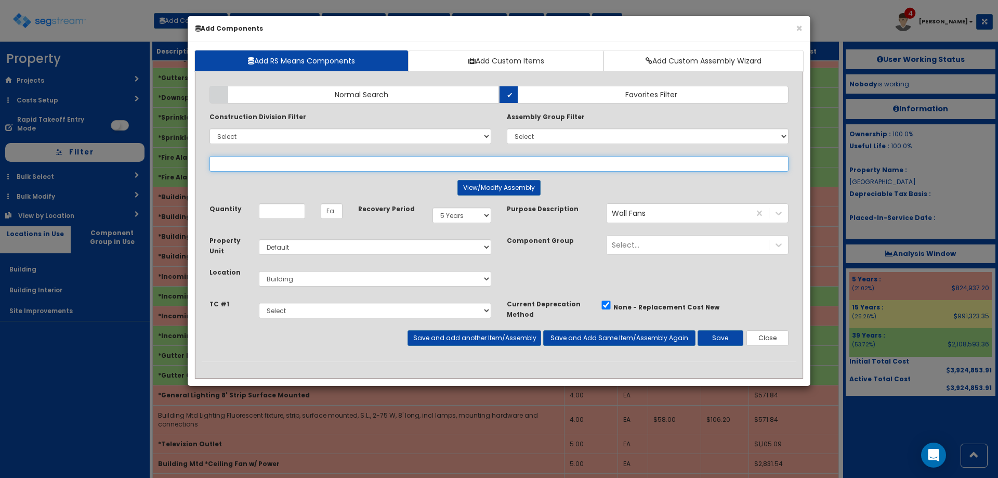
select select
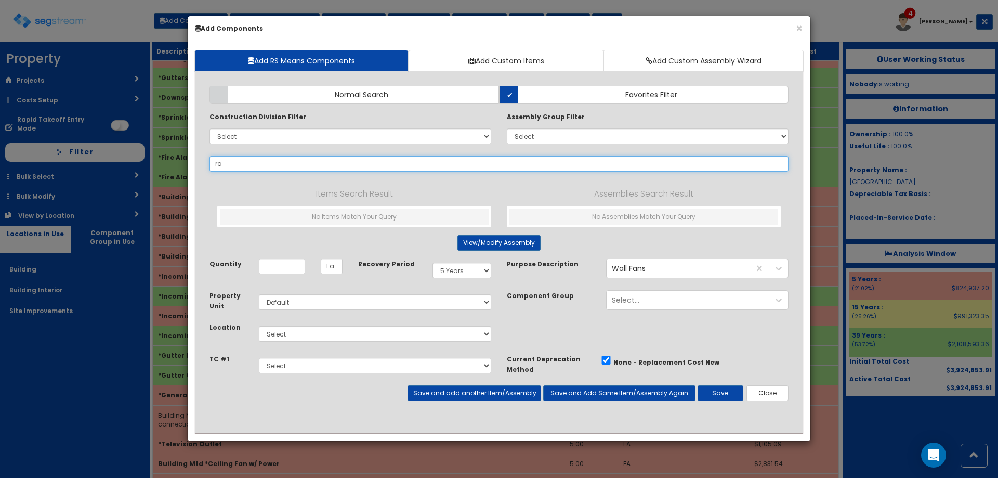
type input "r"
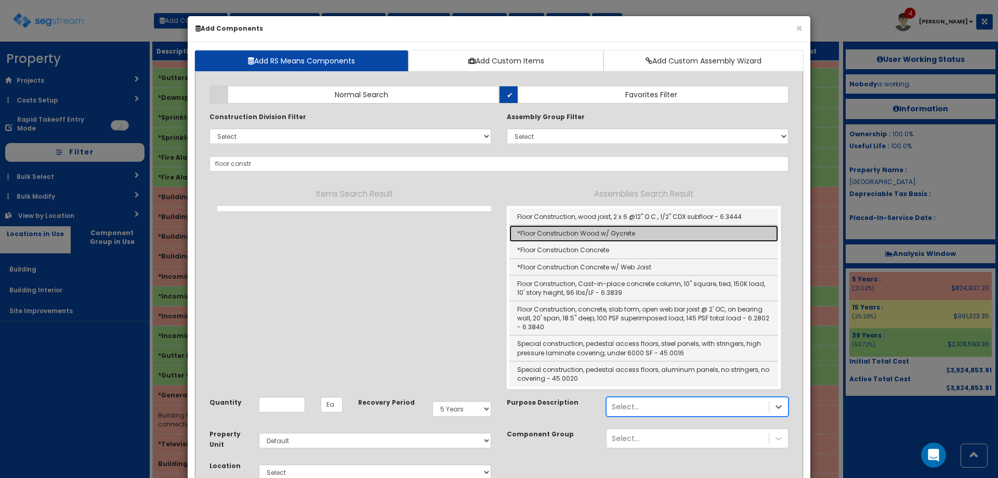
click at [610, 232] on link "*Floor Construction Wood w/ Gycrete" at bounding box center [644, 233] width 269 height 17
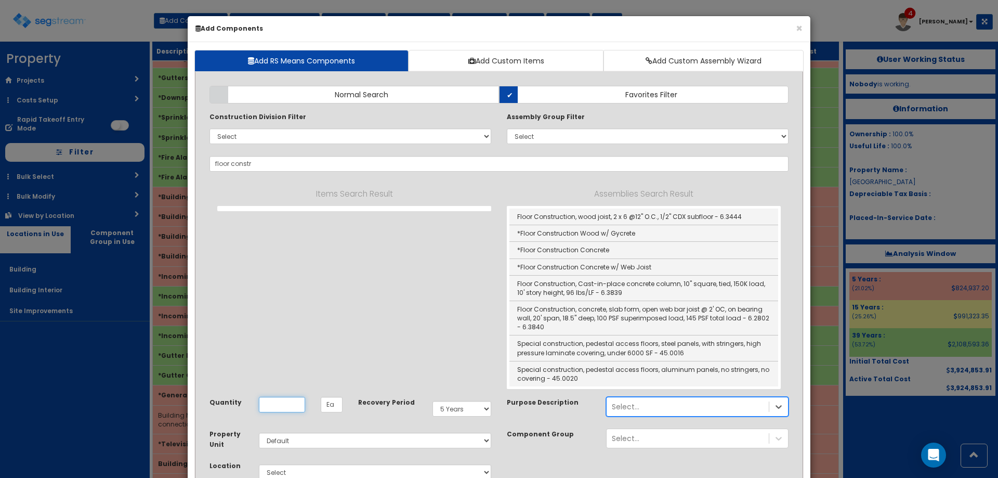
type input "*Floor Construction Wood w/ Gycrete"
type input "SF"
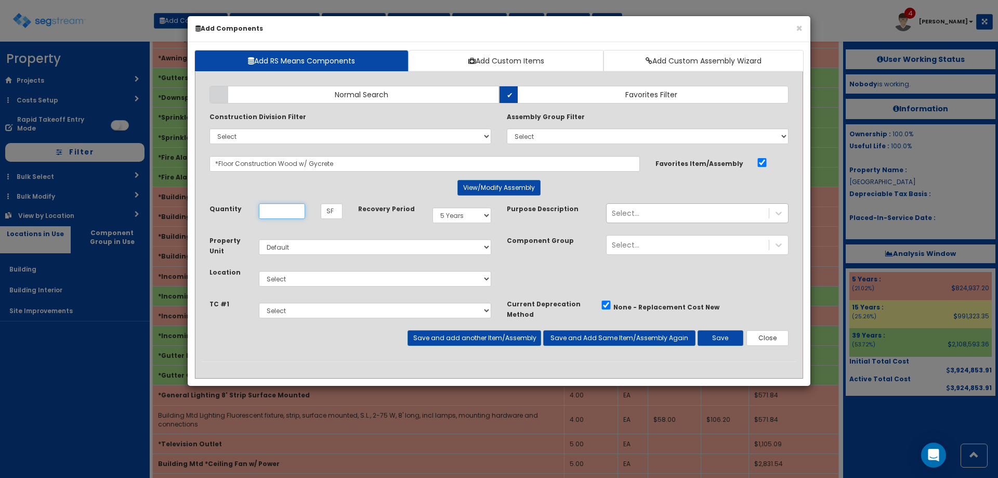
scroll to position [0, 0]
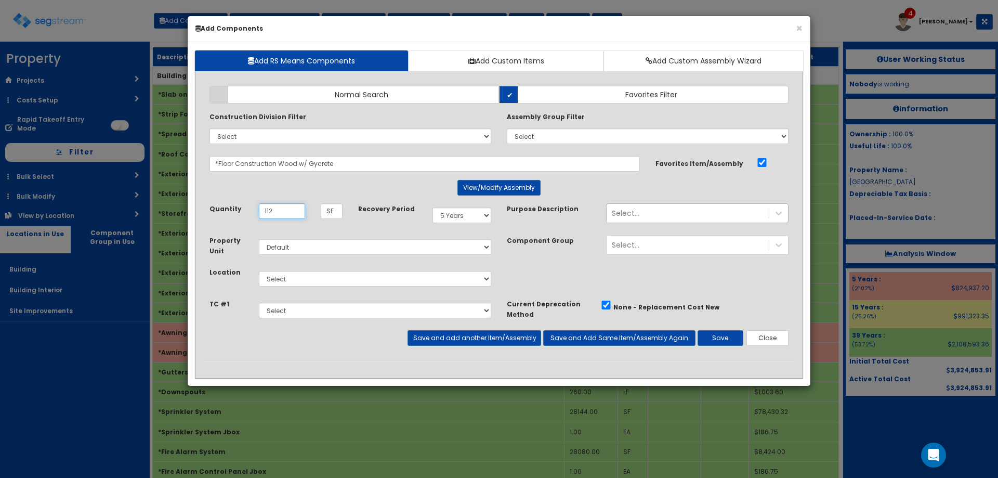
type input "112"
click at [314, 285] on select "Select Building Building Interior Site Improvements Add Additional Location" at bounding box center [375, 279] width 232 height 16
select select "7"
click at [259, 271] on select "Select Building Building Interior Site Improvements Add Additional Location" at bounding box center [375, 279] width 232 height 16
click at [754, 217] on div "Select..." at bounding box center [688, 213] width 162 height 17
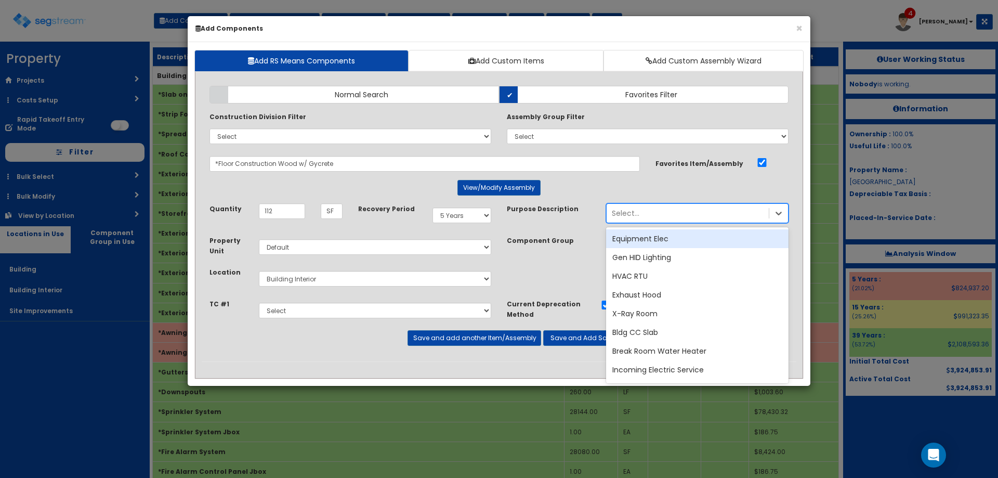
click at [754, 217] on div "Select..." at bounding box center [688, 213] width 162 height 17
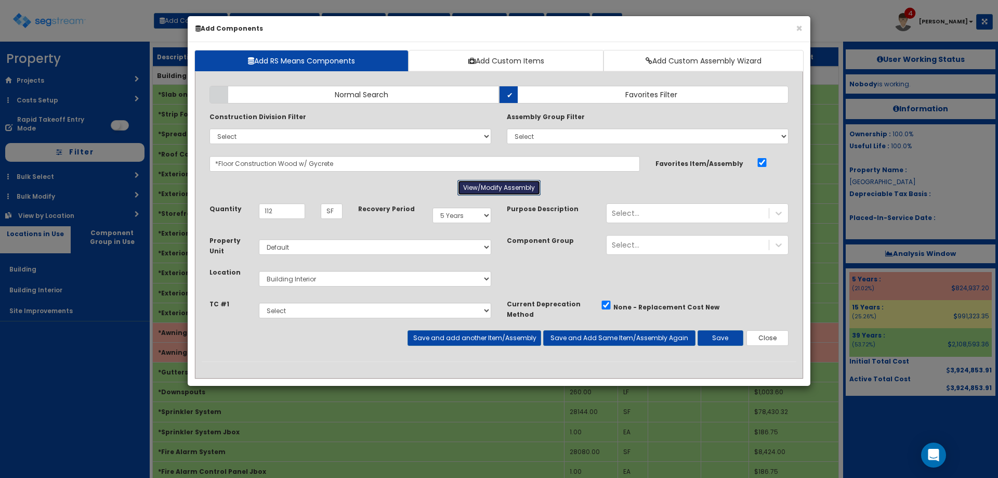
click at [530, 191] on button "View/Modify Assembly" at bounding box center [499, 188] width 83 height 16
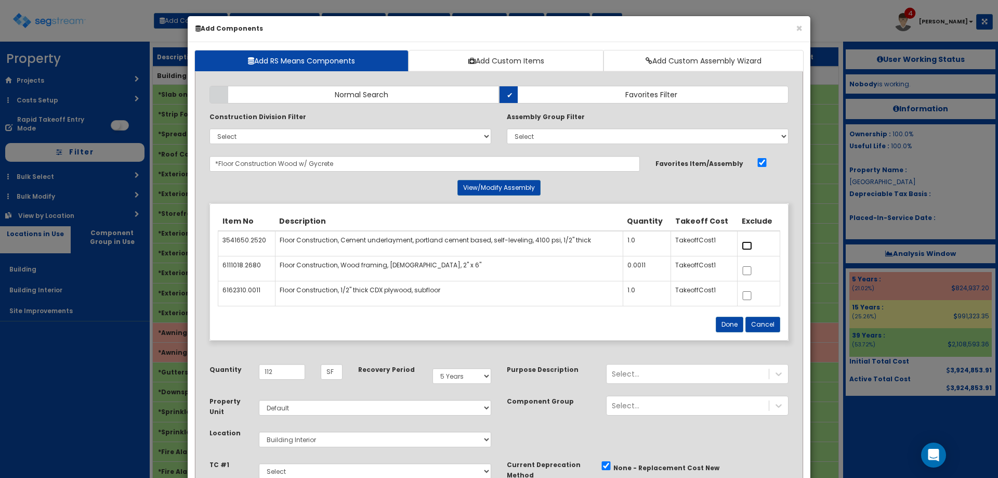
click at [748, 245] on input "checkbox" at bounding box center [747, 245] width 10 height 9
checkbox input "true"
click at [736, 321] on button "Done" at bounding box center [730, 325] width 28 height 16
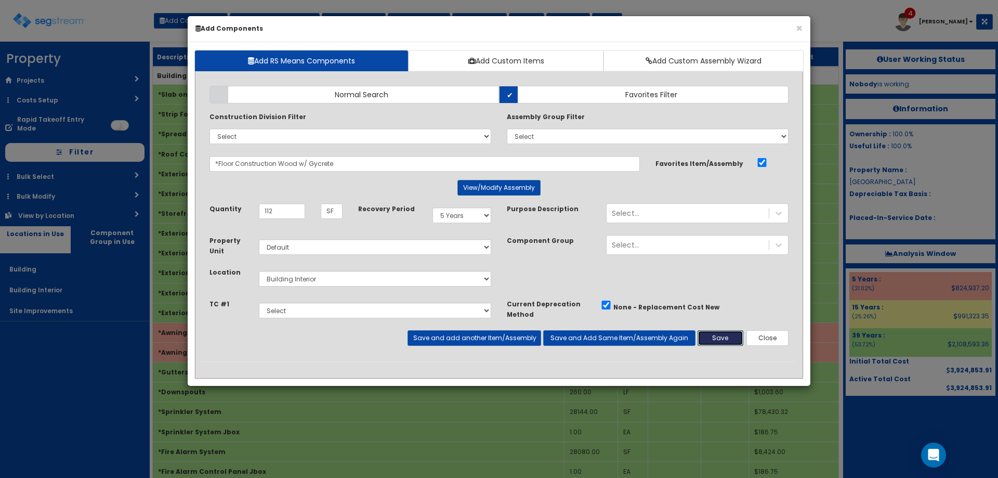
click at [710, 336] on button "Save" at bounding box center [721, 338] width 46 height 16
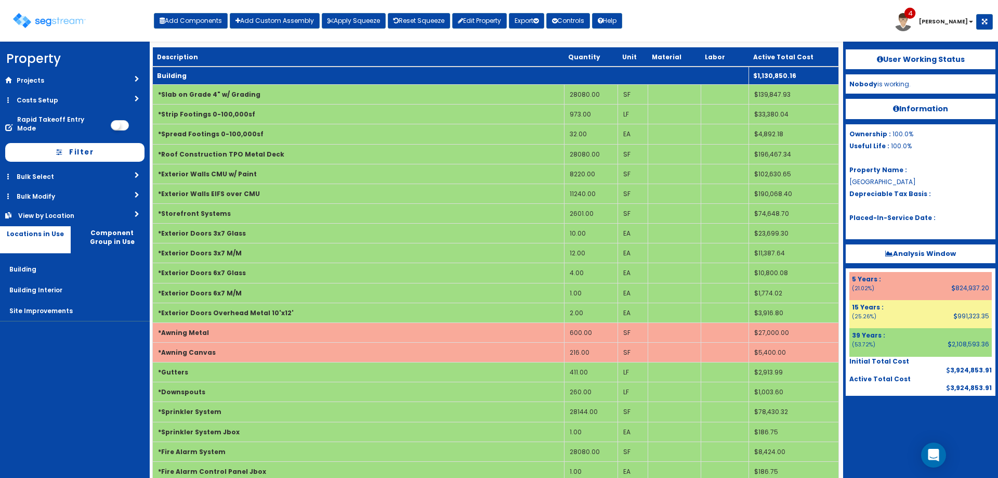
drag, startPoint x: 213, startPoint y: 71, endPoint x: 223, endPoint y: 87, distance: 18.5
click at [213, 72] on td "Building" at bounding box center [451, 76] width 596 height 18
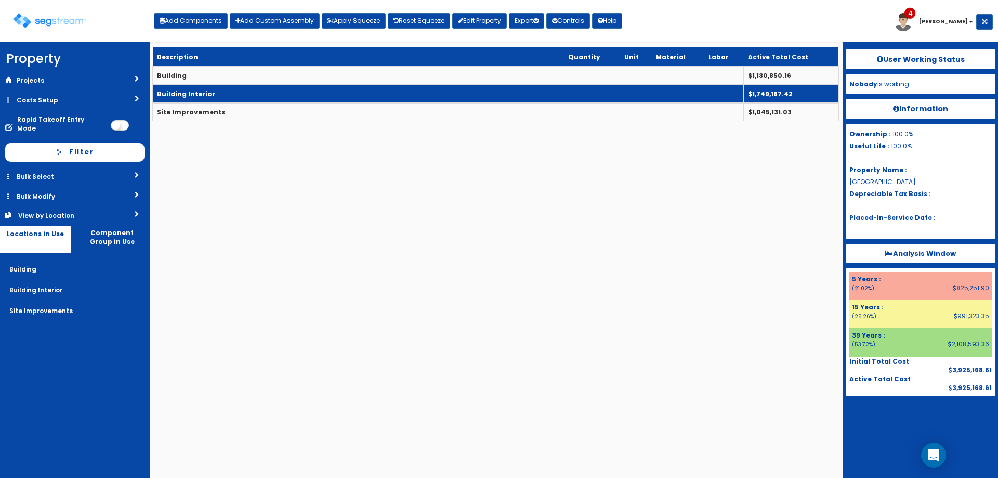
click at [231, 100] on td "Building Interior" at bounding box center [448, 94] width 591 height 18
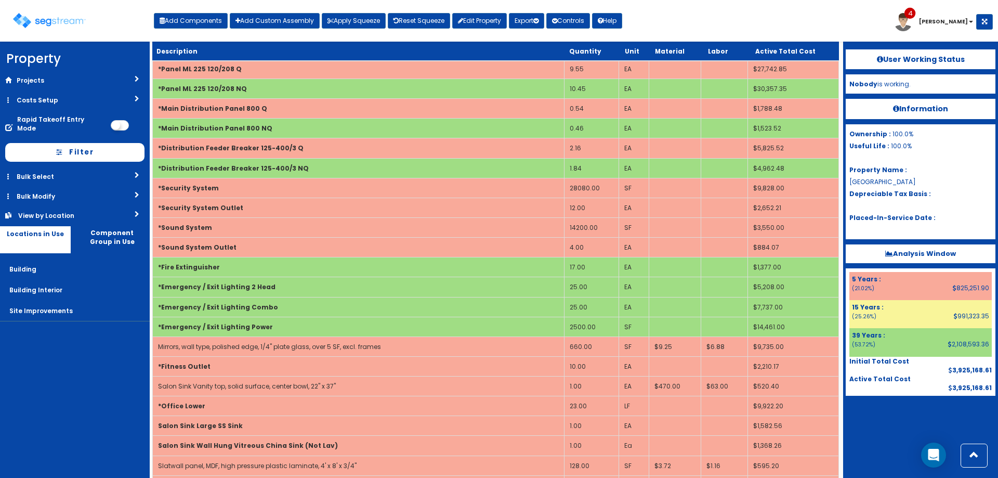
scroll to position [3124, 0]
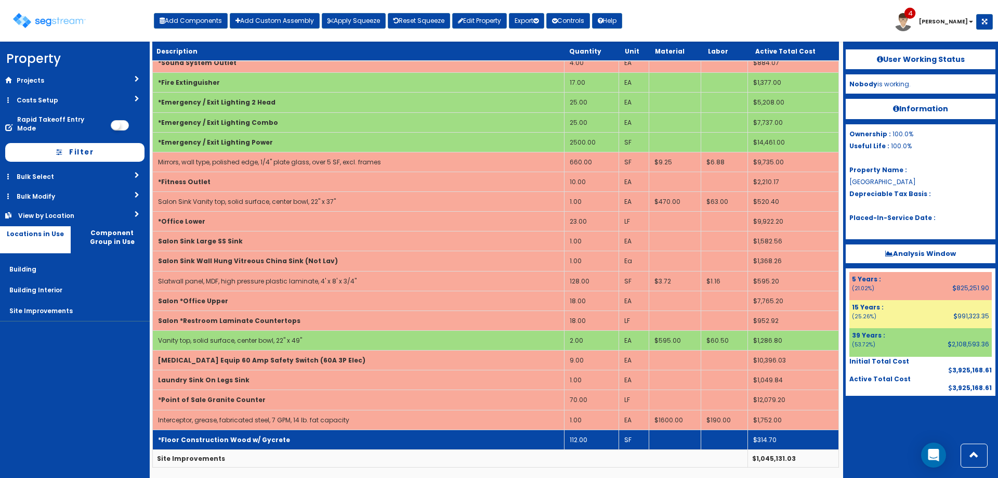
click at [256, 440] on b "*Floor Construction Wood w/ Gycrete" at bounding box center [224, 439] width 132 height 9
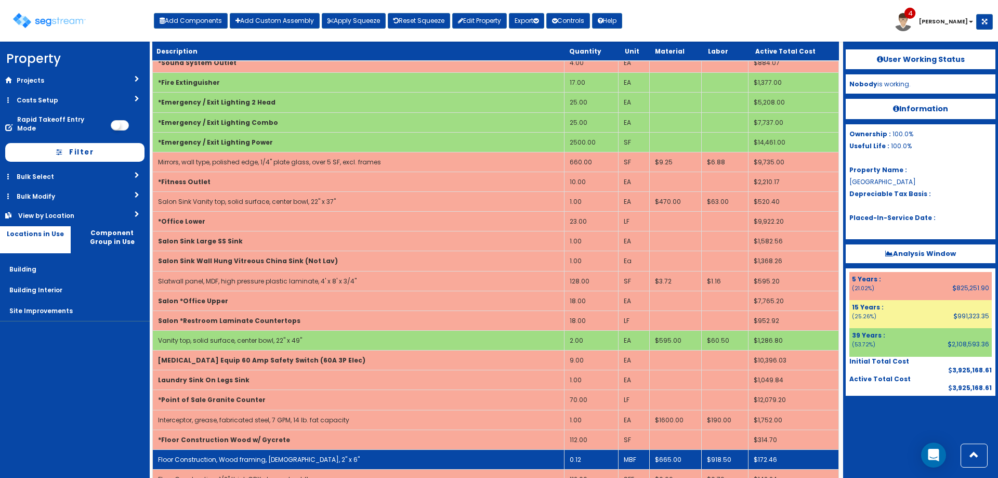
click at [257, 455] on link "Floor Construction, Wood framing, [DEMOGRAPHIC_DATA], 2" x 6"" at bounding box center [259, 459] width 202 height 9
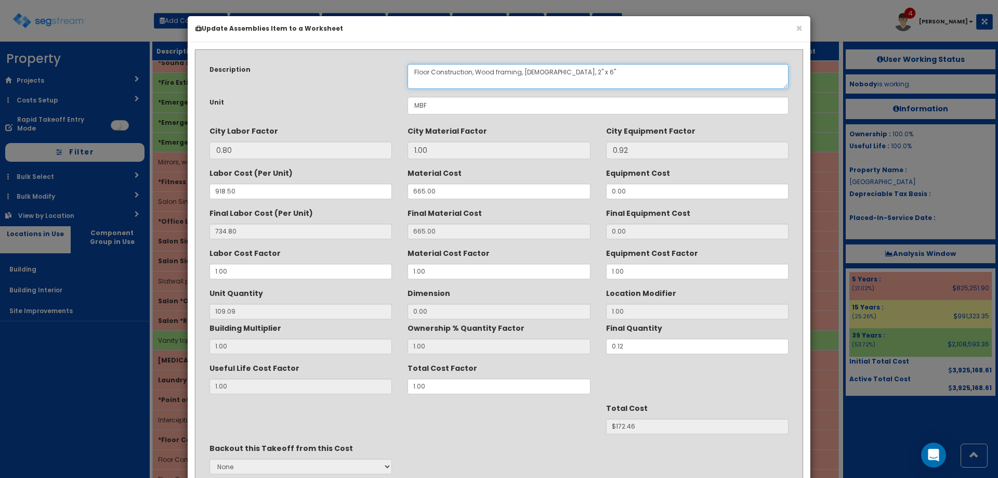
drag, startPoint x: 471, startPoint y: 71, endPoint x: 289, endPoint y: 68, distance: 181.5
click at [308, 67] on div "Description Floor Construction, Wood framing, [DEMOGRAPHIC_DATA], 2" x 6"" at bounding box center [499, 76] width 595 height 25
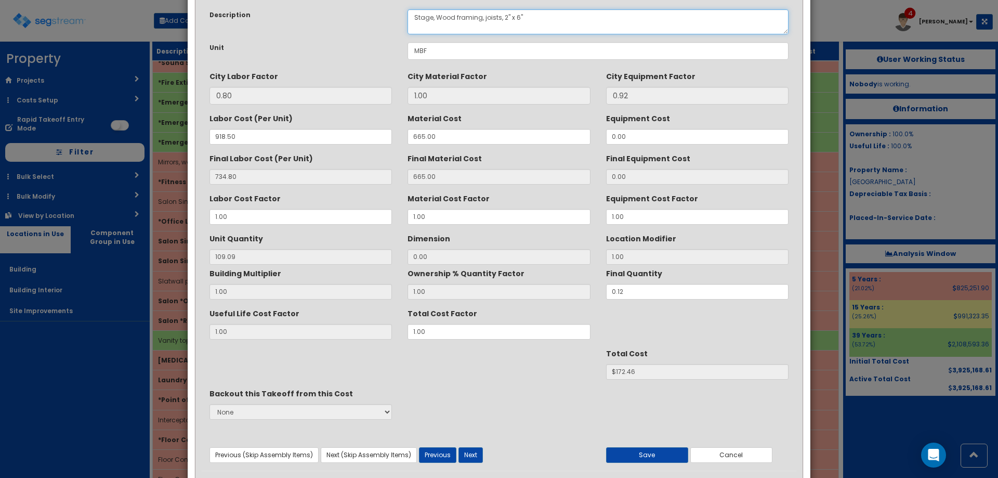
scroll to position [88, 0]
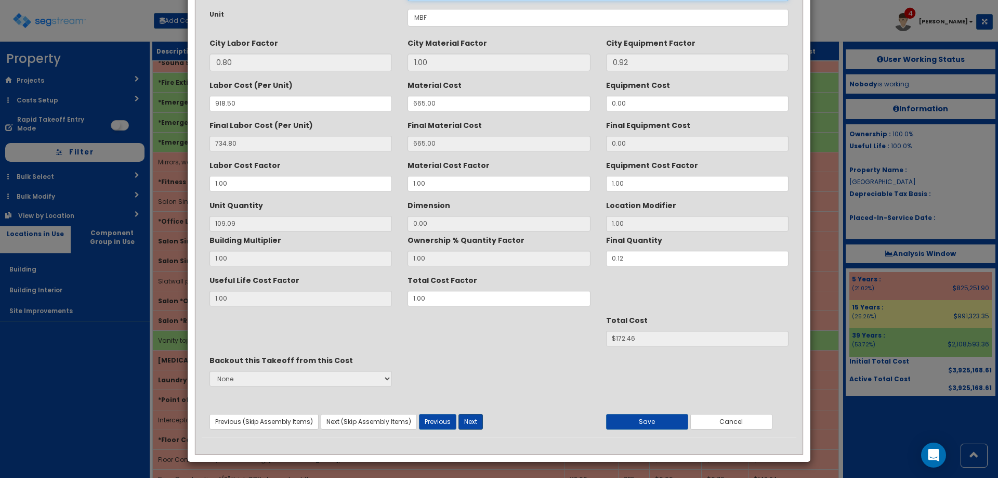
type textarea "Stage, Wood framing, joists, 2" x 6""
click at [471, 421] on button "Next" at bounding box center [471, 422] width 24 height 16
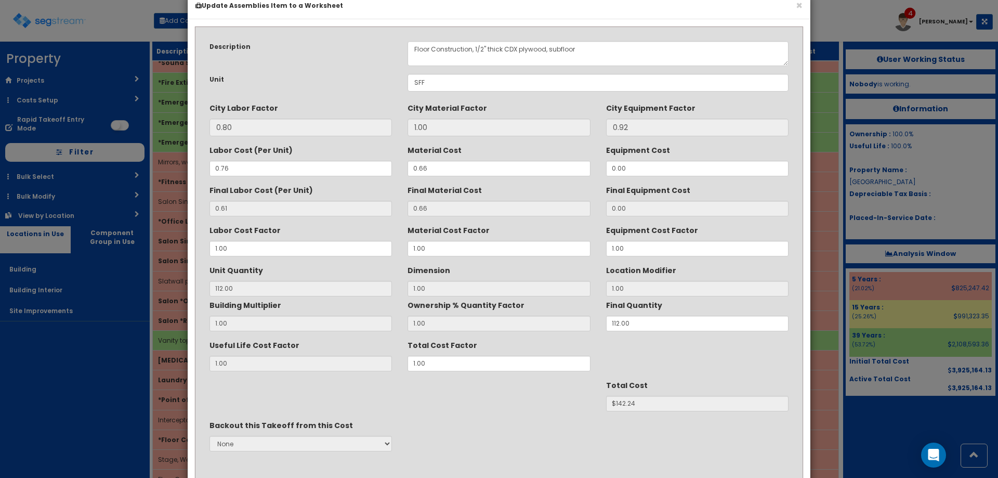
scroll to position [0, 0]
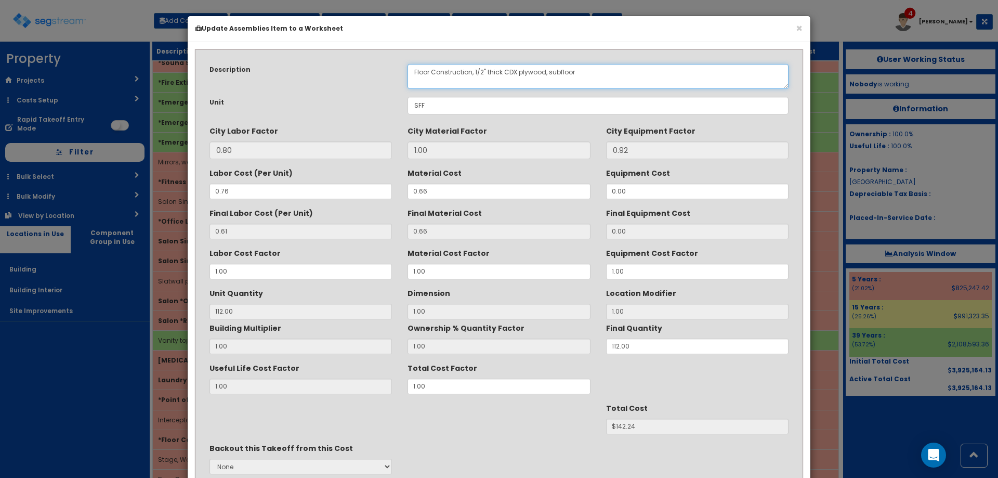
drag, startPoint x: 470, startPoint y: 71, endPoint x: 316, endPoint y: 73, distance: 154.4
click at [328, 73] on div "Description Floor Construction, 1/2" thick CDX plywood, subfloor" at bounding box center [499, 76] width 595 height 25
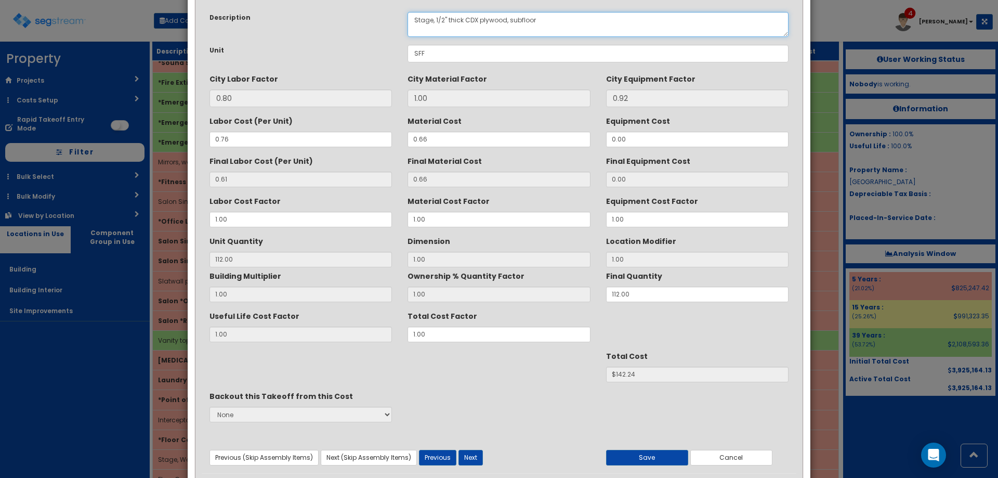
scroll to position [88, 0]
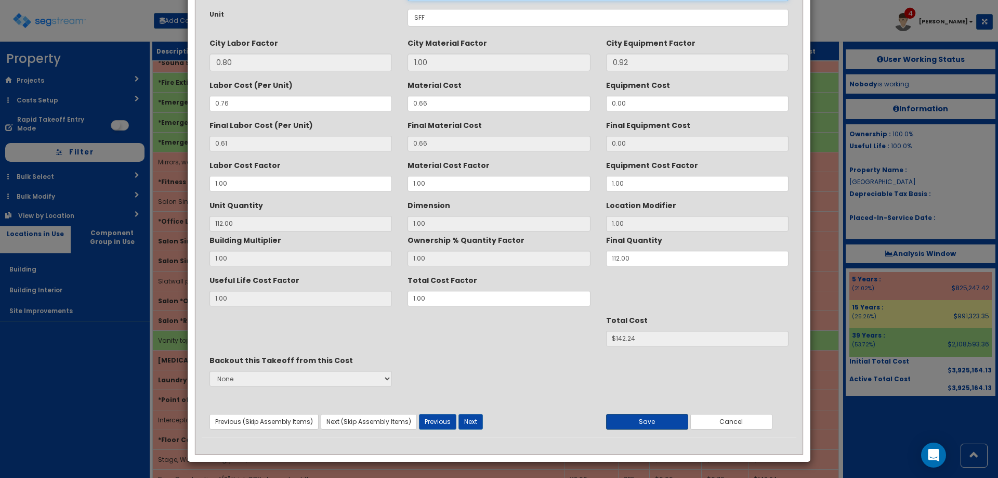
type textarea "Stage, 1/2" thick CDX plywood, subfloor"
drag, startPoint x: 668, startPoint y: 422, endPoint x: 467, endPoint y: 250, distance: 264.8
click at [667, 422] on button "Save" at bounding box center [647, 422] width 82 height 16
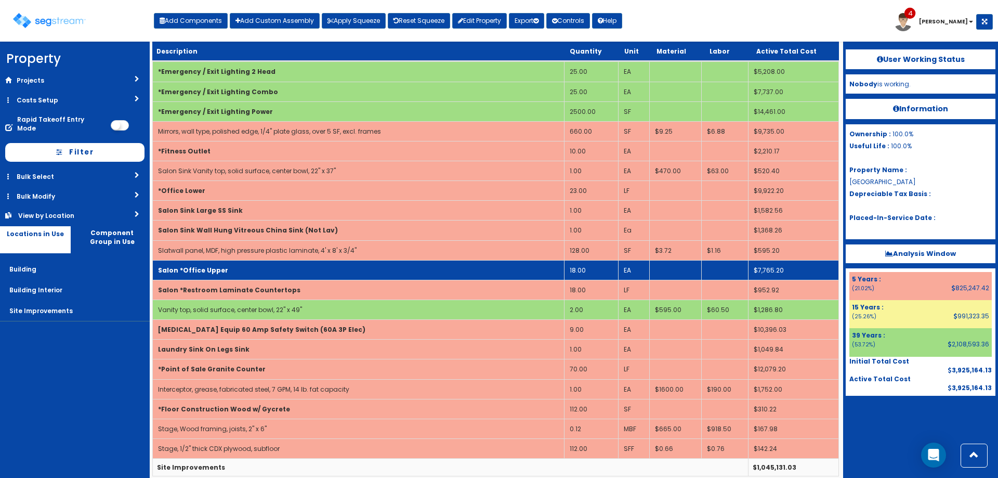
scroll to position [3163, 0]
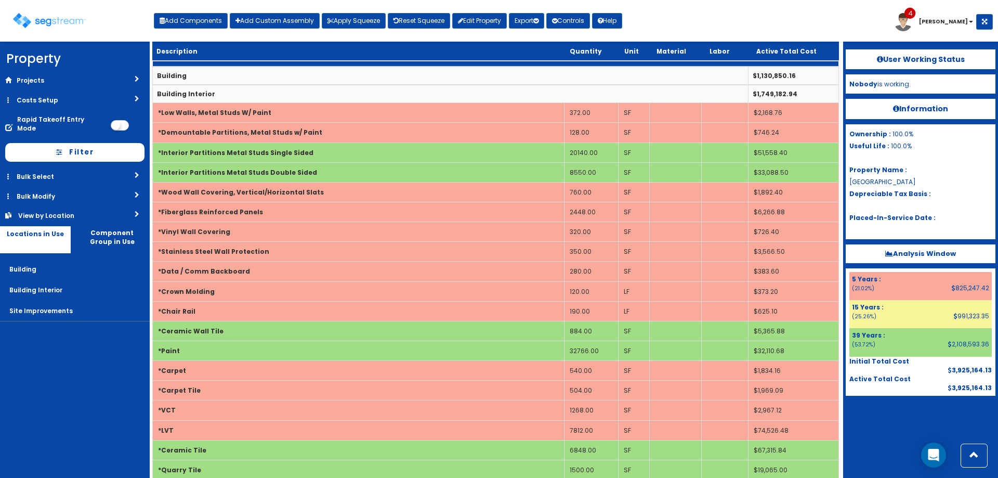
scroll to position [3163, 0]
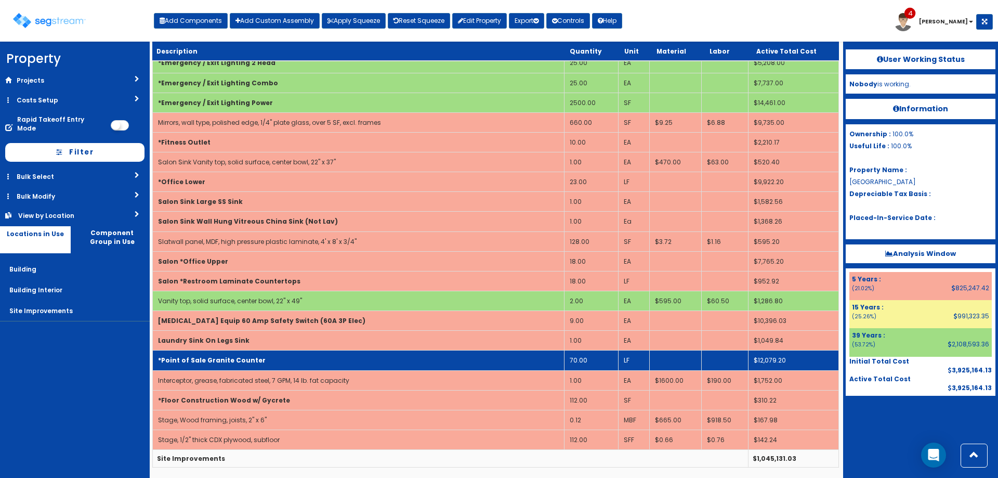
click at [369, 397] on td "*Floor Construction Wood w/ Gycrete" at bounding box center [359, 400] width 412 height 20
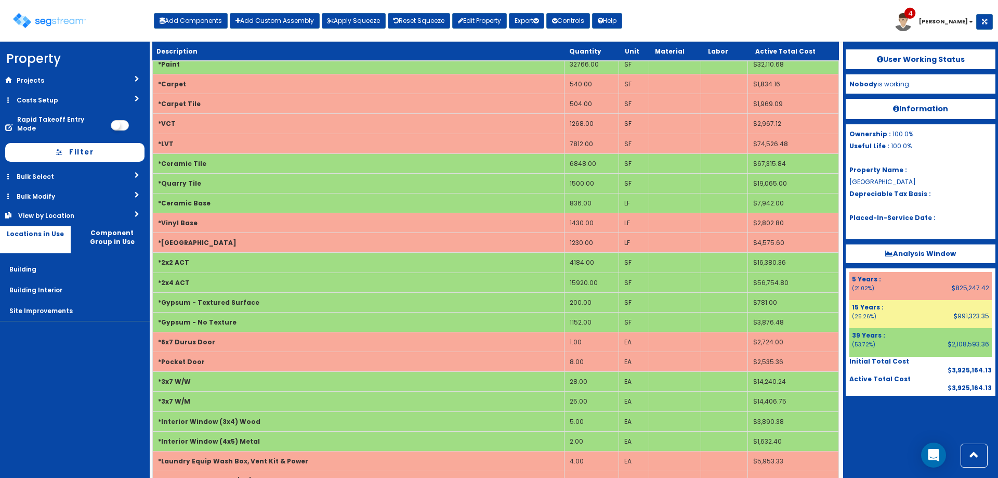
scroll to position [212, 0]
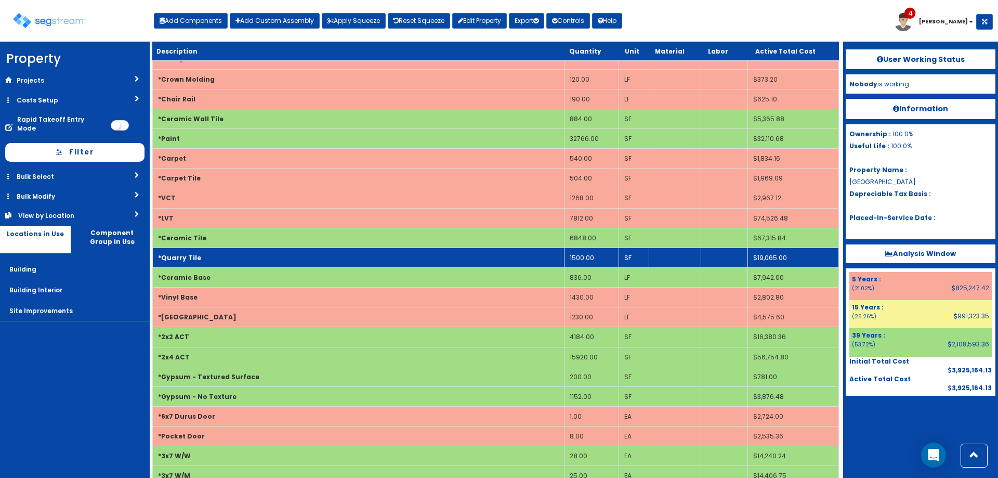
click at [582, 262] on td "1500.00" at bounding box center [591, 257] width 55 height 20
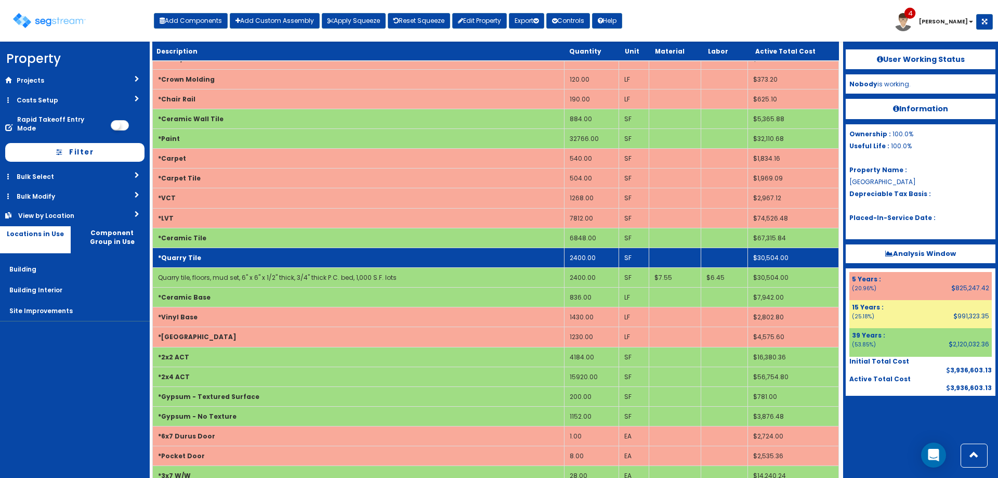
click at [541, 252] on td "*Quarry Tile" at bounding box center [359, 257] width 412 height 20
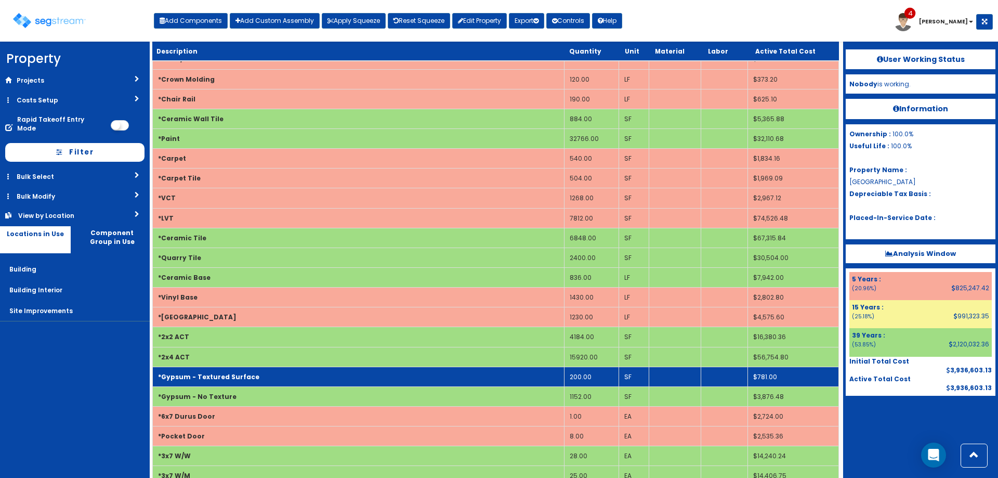
click at [589, 381] on td "200.00" at bounding box center [591, 377] width 55 height 20
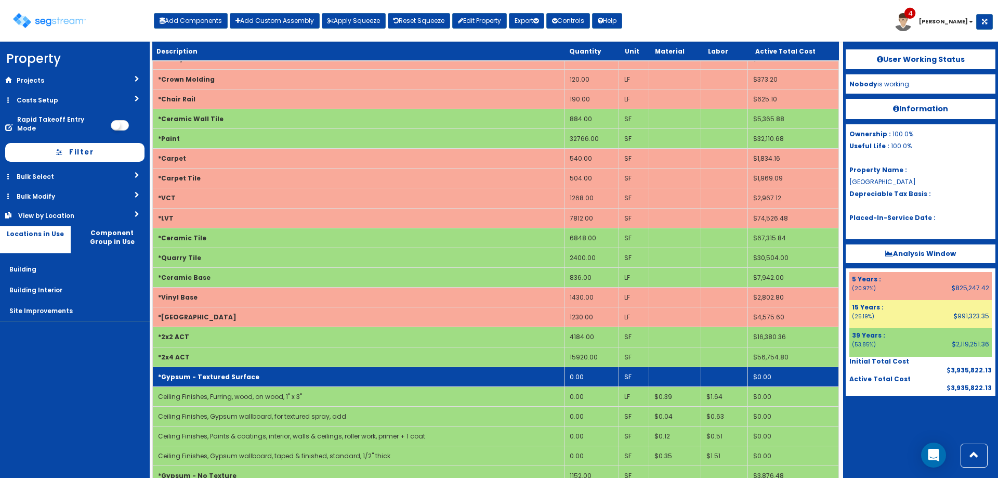
click at [552, 373] on td "*Gypsum - Textured Surface" at bounding box center [359, 377] width 412 height 20
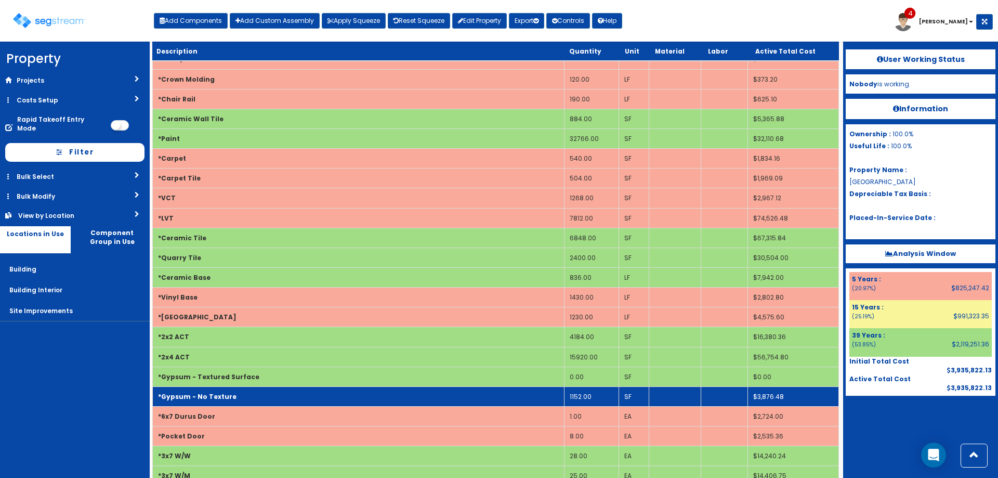
click at [585, 397] on td "1152.00" at bounding box center [591, 396] width 55 height 20
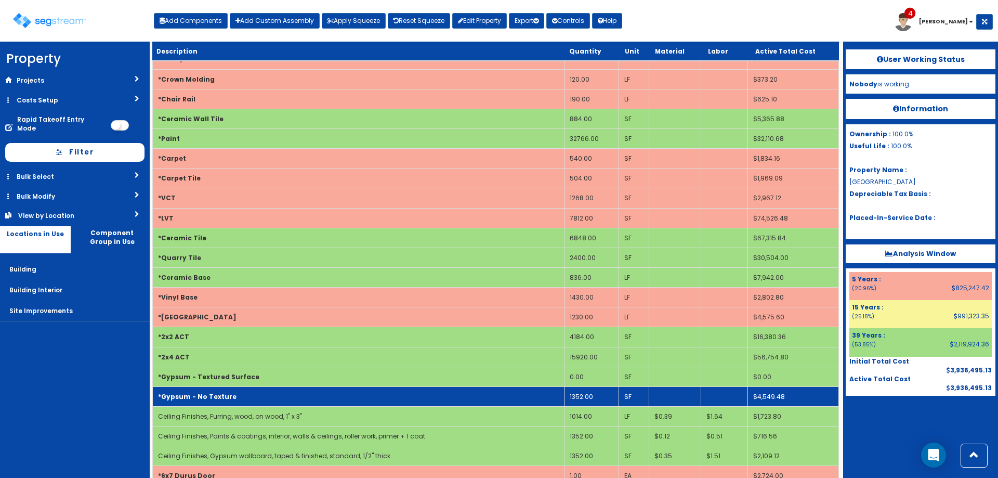
click at [380, 392] on td "*Gypsum - No Texture" at bounding box center [359, 396] width 412 height 20
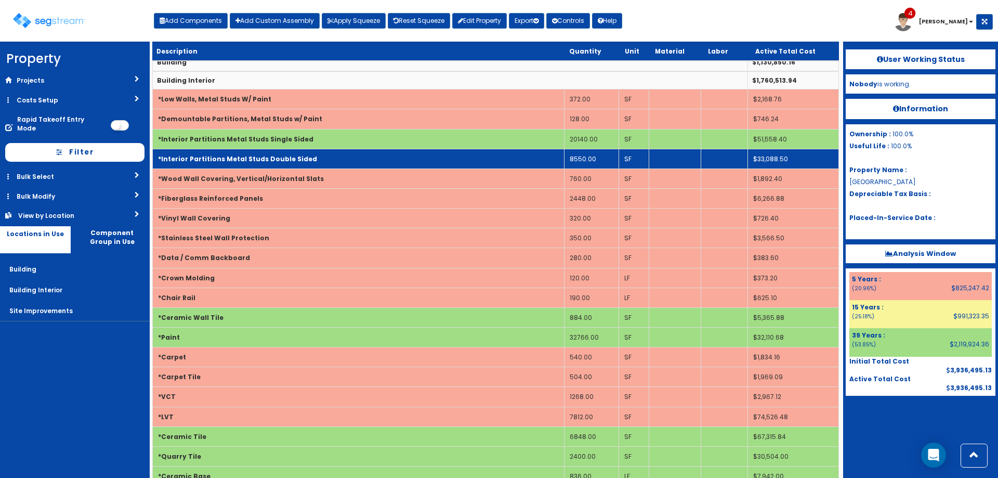
scroll to position [0, 0]
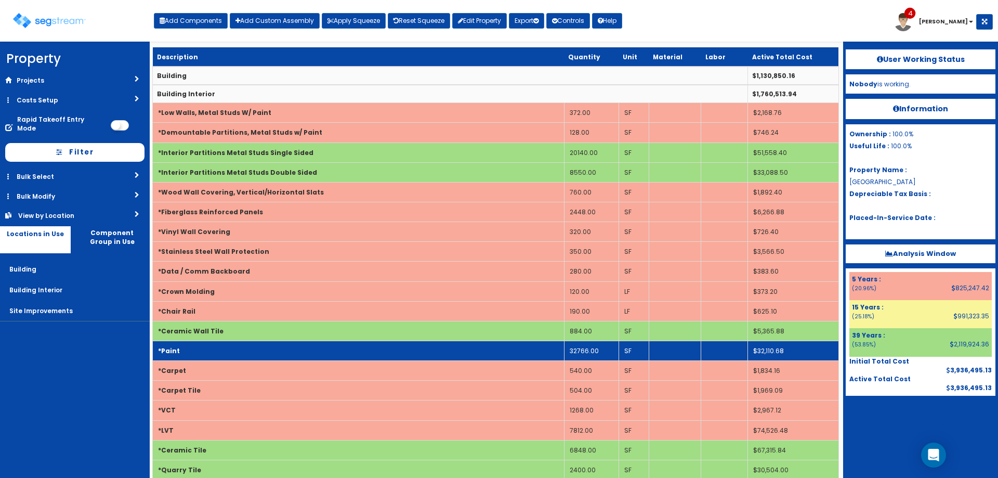
click at [580, 353] on td "32766.00" at bounding box center [591, 351] width 55 height 20
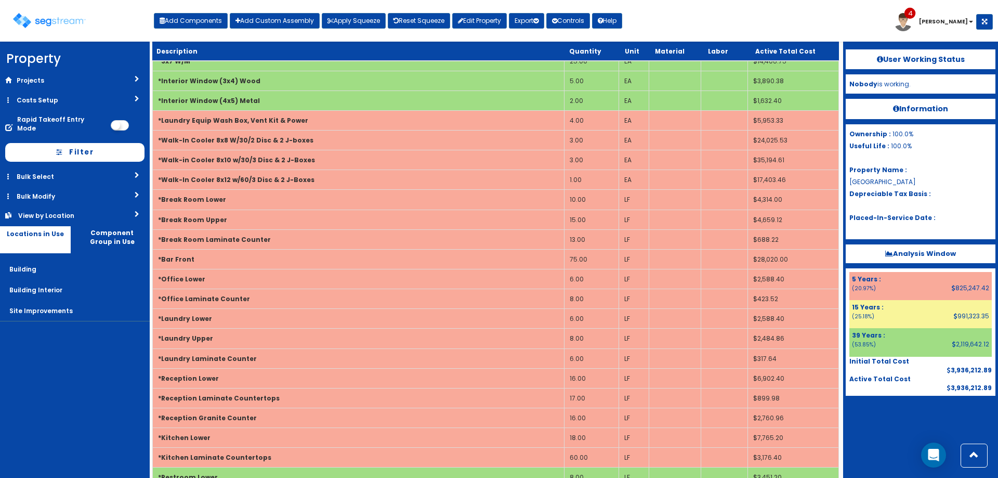
scroll to position [607, 0]
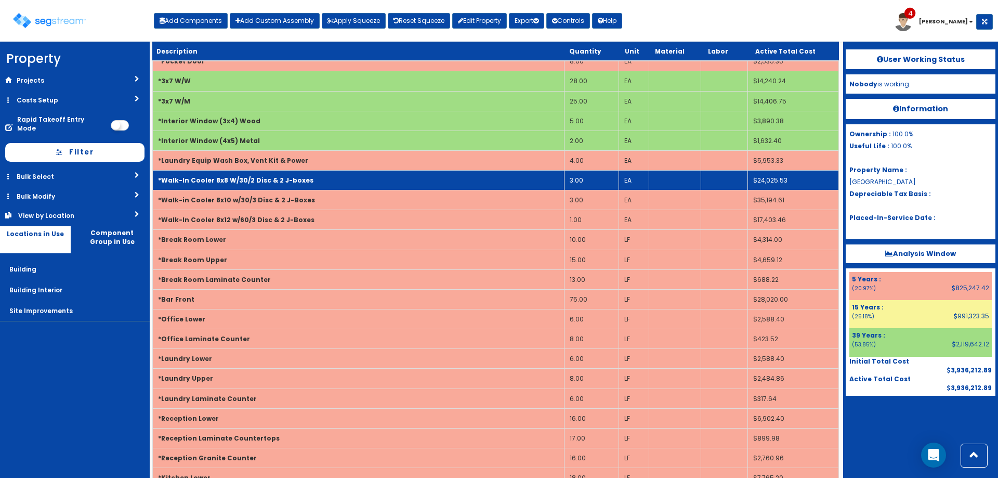
click at [250, 179] on b "*Walk-In Cooler 8x8 W/30/2 Disc & 2 J-boxes" at bounding box center [235, 180] width 155 height 9
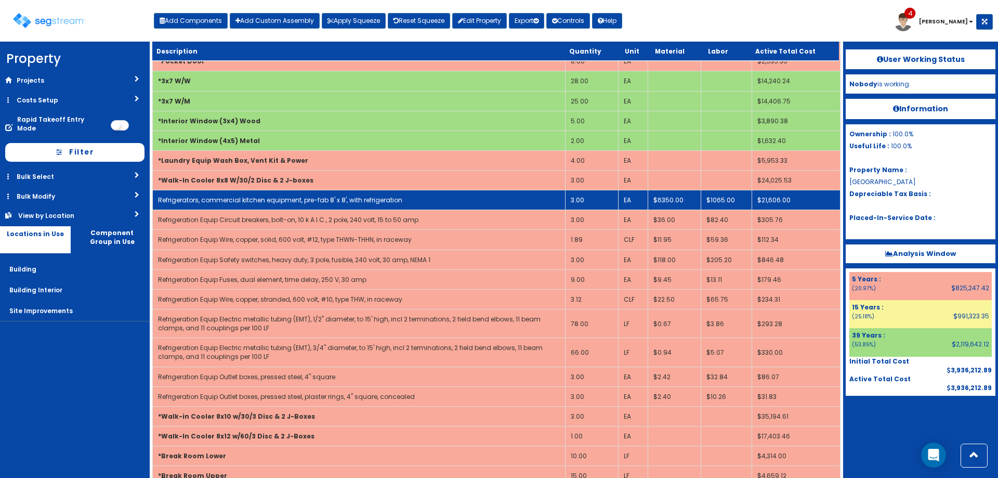
click at [260, 199] on link "Refrigerators, commercial kitchen equipment, pre-fab 8' x 8', with refrigeration" at bounding box center [280, 199] width 244 height 9
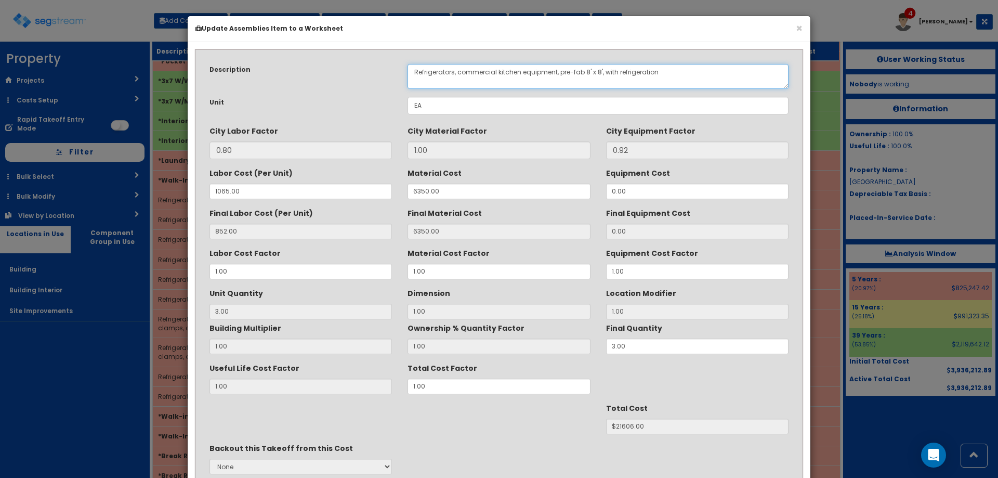
drag, startPoint x: 582, startPoint y: 72, endPoint x: 656, endPoint y: 36, distance: 82.3
click at [582, 72] on textarea "Refrigerators, commercial kitchen equipment, pre-fab 8' x 8', with refrigeration" at bounding box center [598, 76] width 381 height 25
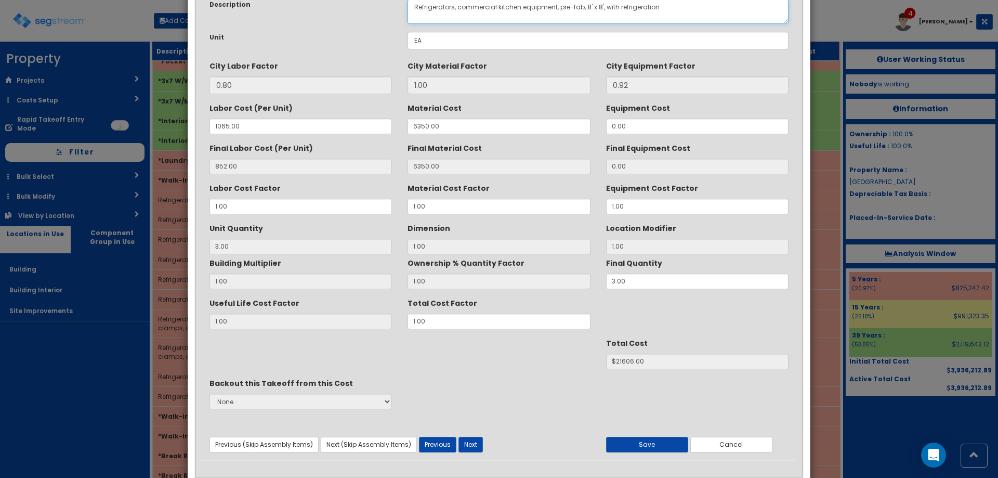
scroll to position [88, 0]
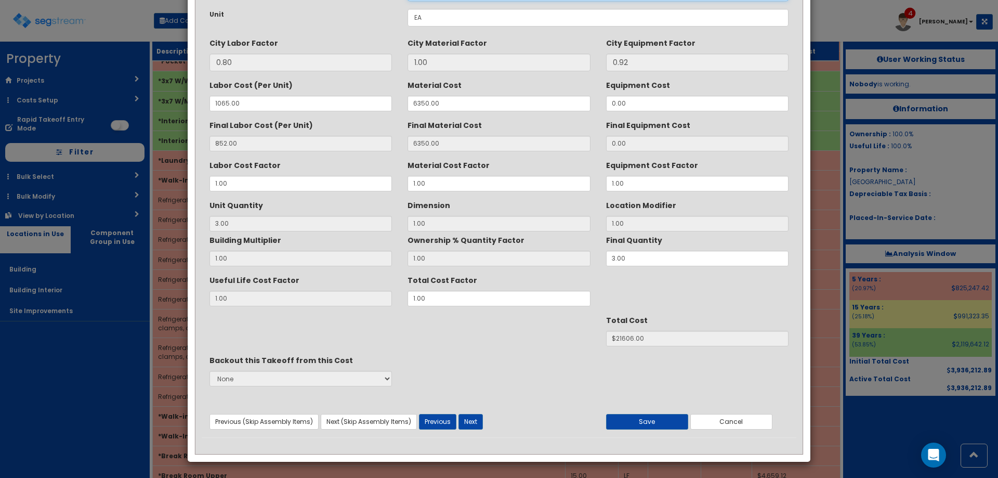
type textarea "Refrigerators, commercial kitchen equipment, pre-fab, 8' x 8', with refrigerati…"
click at [661, 417] on button "Save" at bounding box center [647, 422] width 82 height 16
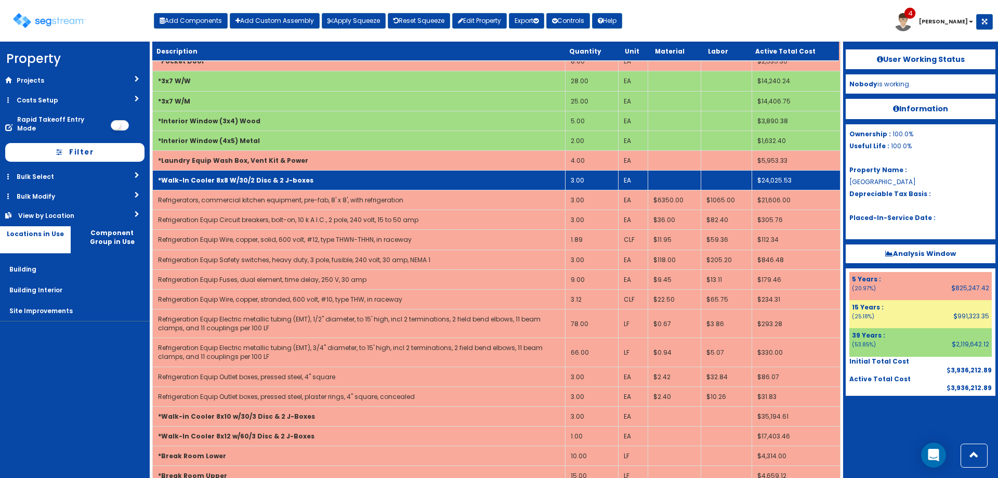
click at [219, 181] on b "*Walk-In Cooler 8x8 W/30/2 Disc & 2 J-boxes" at bounding box center [235, 180] width 155 height 9
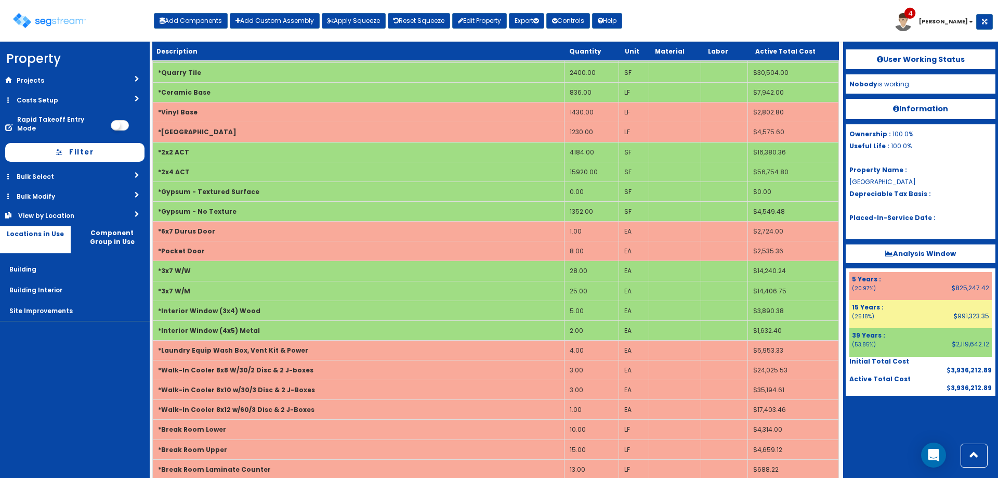
scroll to position [0, 0]
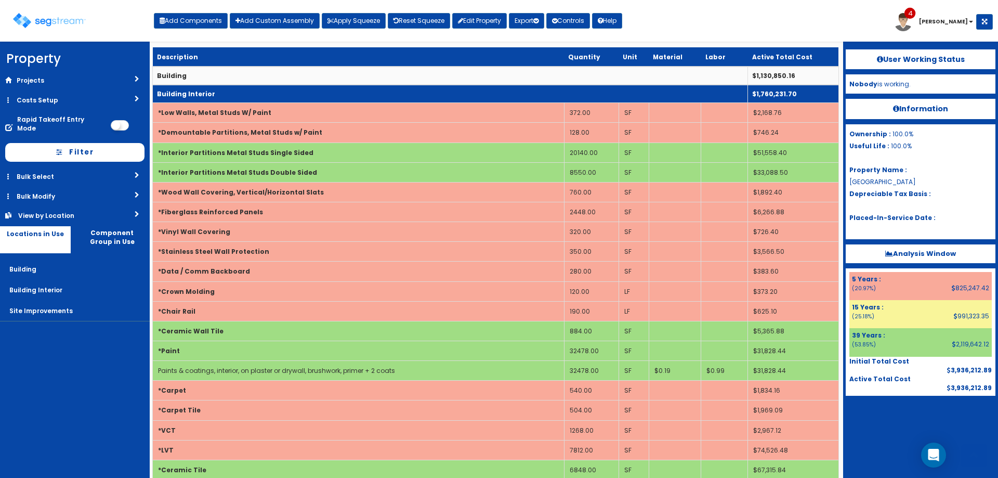
click at [225, 96] on td "Building Interior" at bounding box center [450, 94] width 595 height 18
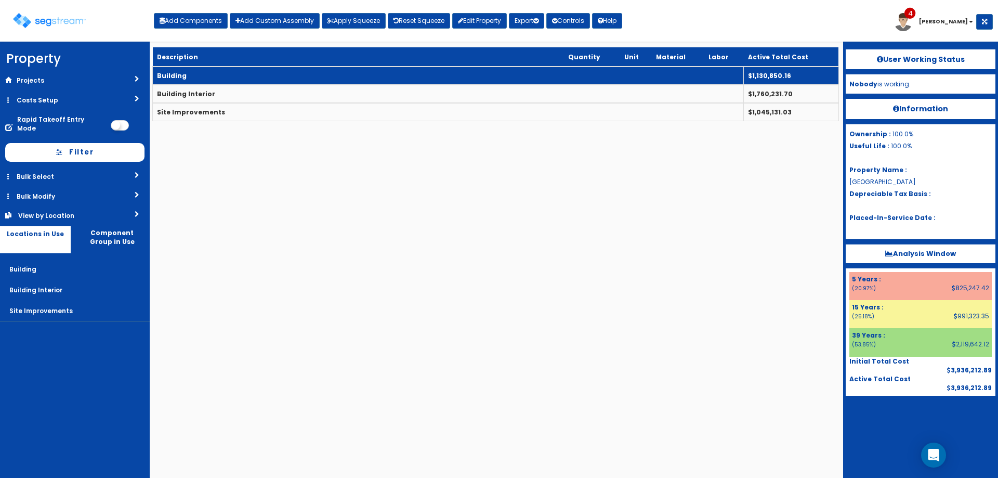
click at [220, 76] on td "Building" at bounding box center [448, 76] width 591 height 18
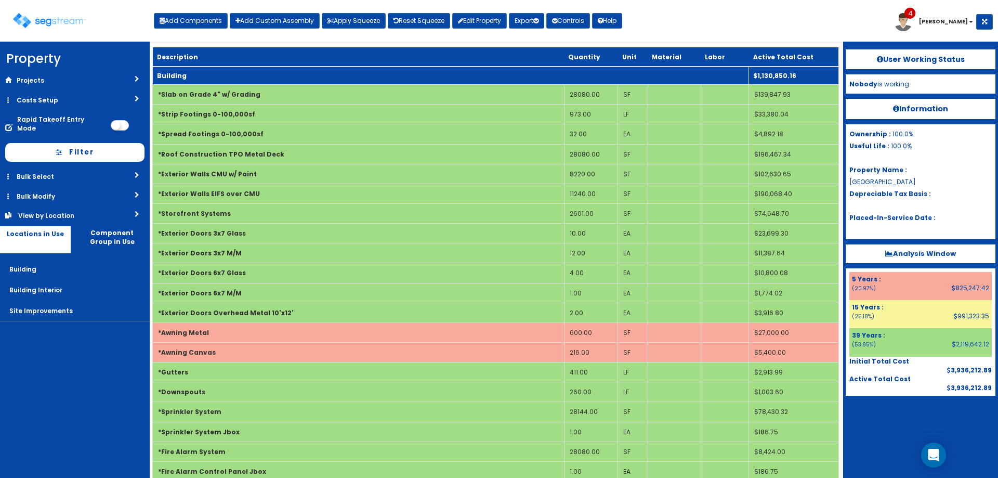
click at [220, 76] on td "Building" at bounding box center [451, 76] width 596 height 18
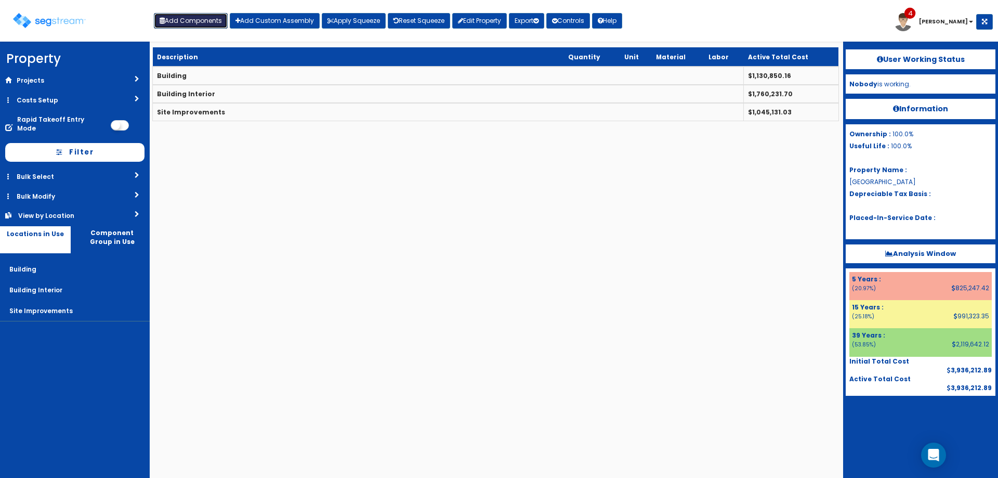
click at [199, 14] on button "Add Components" at bounding box center [191, 21] width 74 height 16
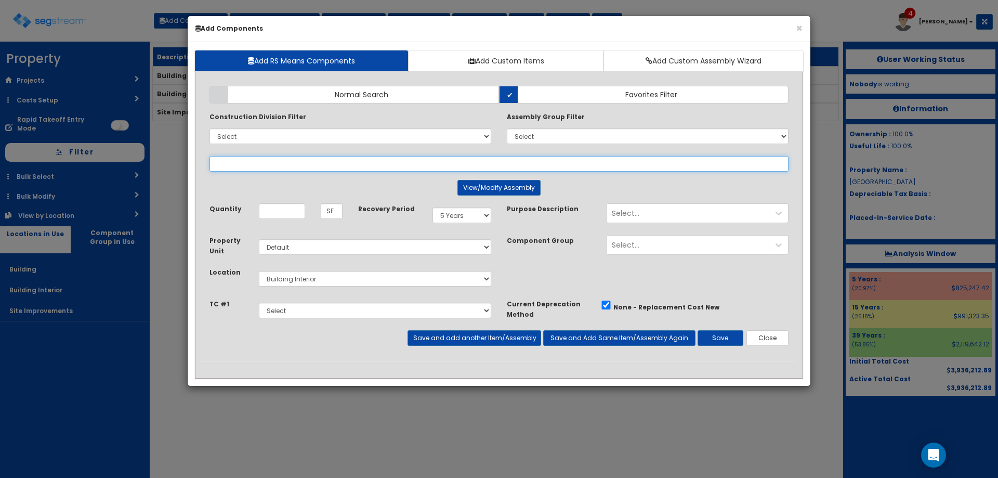
select select
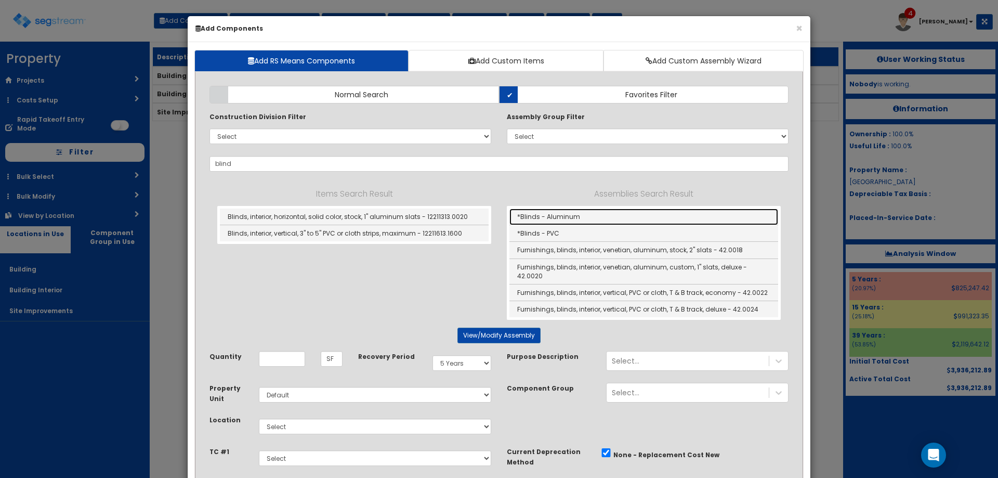
click at [556, 217] on link "*Blinds - Aluminum" at bounding box center [644, 216] width 269 height 17
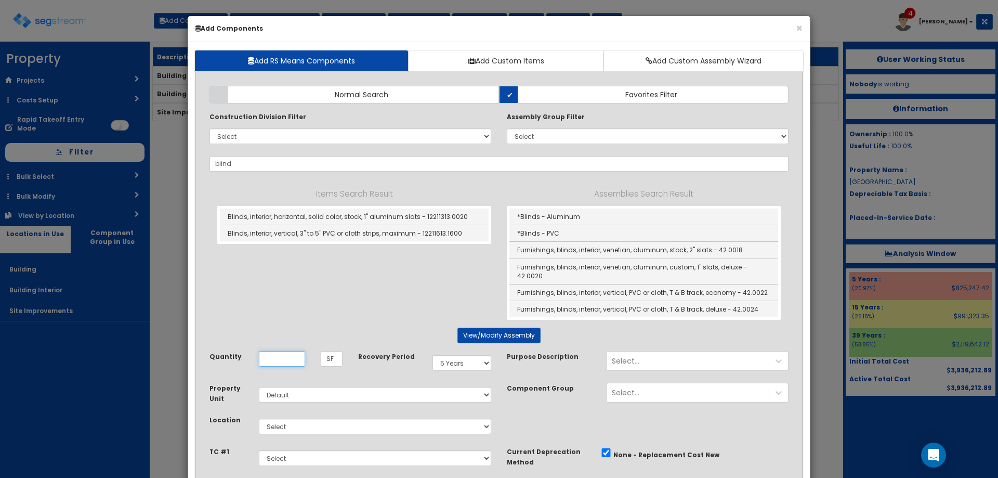
type input "*Blinds - Aluminum"
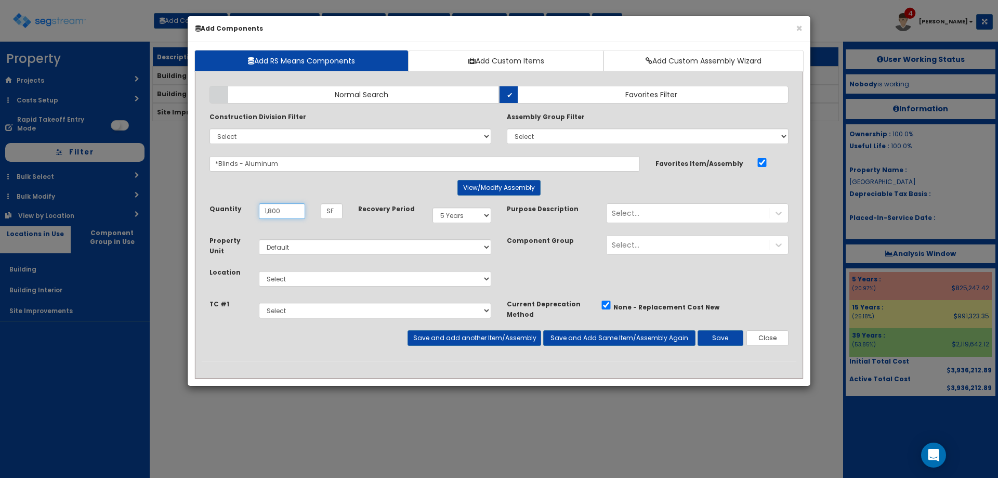
type input "1,800"
click at [347, 280] on select "Select Building Building Interior Site Improvements Add Additional Location" at bounding box center [375, 279] width 232 height 16
select select "7"
click at [259, 271] on select "Select Building Building Interior Site Improvements Add Additional Location" at bounding box center [375, 279] width 232 height 16
click at [711, 337] on button "Save" at bounding box center [721, 338] width 46 height 16
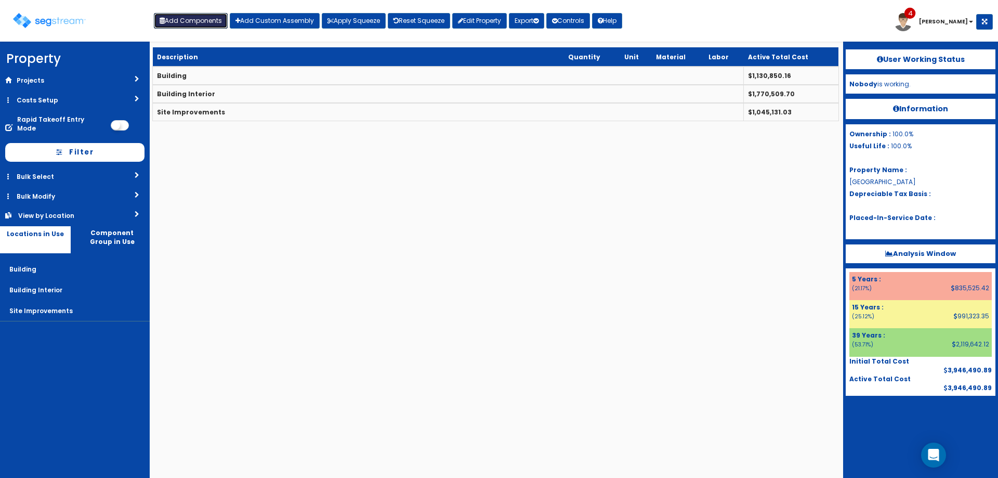
click at [192, 19] on button "Add Components" at bounding box center [191, 21] width 74 height 16
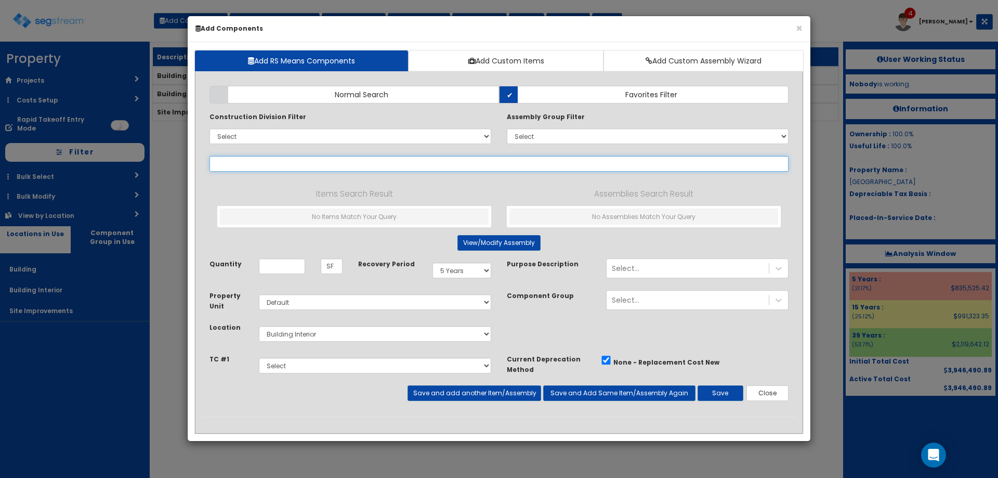
select select
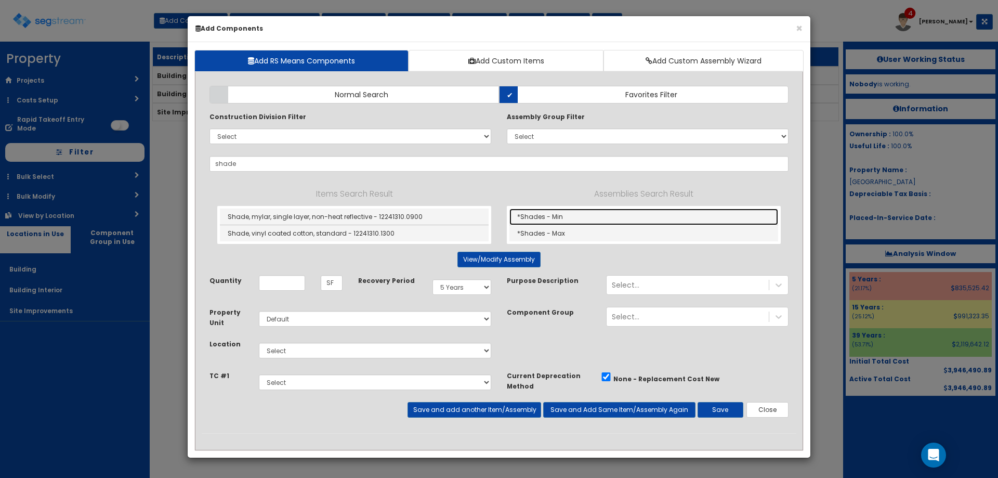
click at [545, 212] on link "*Shades - Min" at bounding box center [644, 216] width 269 height 17
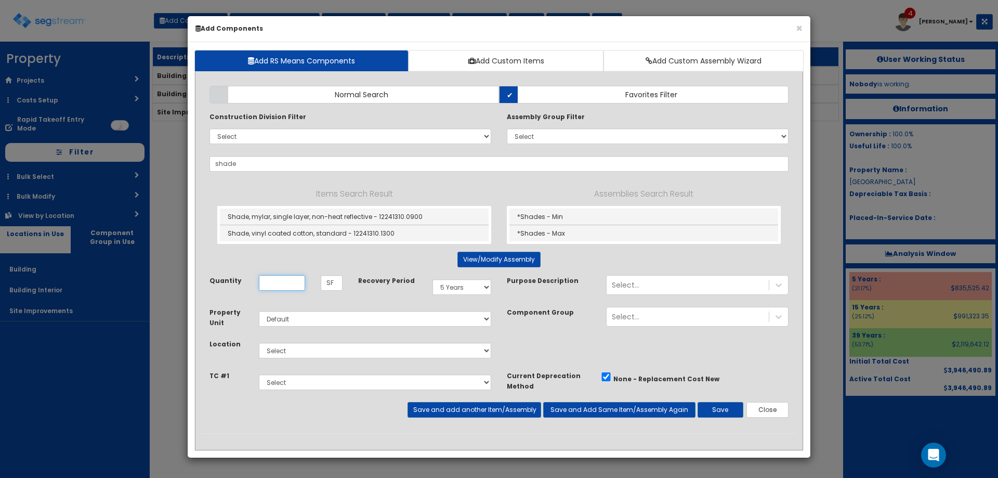
type input "*Shades - Min"
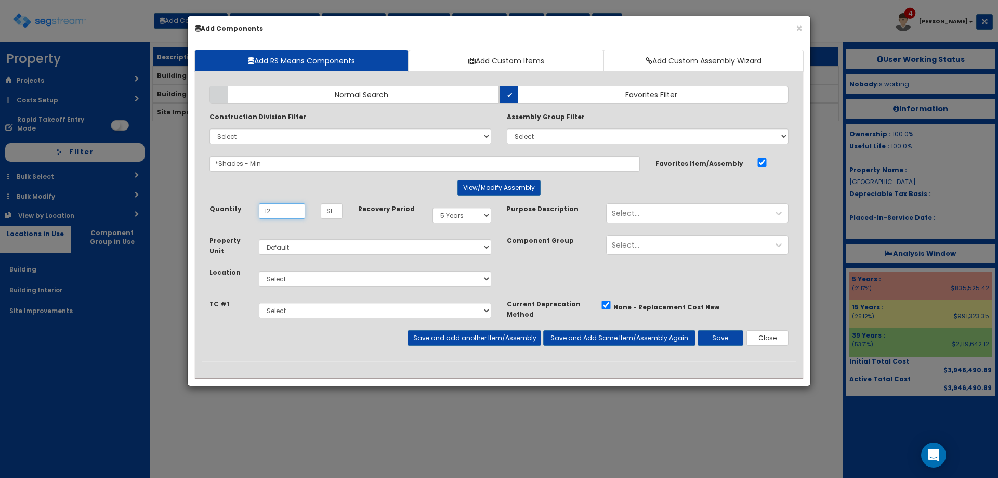
type input "1"
type input "240"
click at [319, 277] on select "Select Building Building Interior Site Improvements Add Additional Location" at bounding box center [375, 279] width 232 height 16
select select "7"
click at [259, 271] on select "Select Building Building Interior Site Improvements Add Additional Location" at bounding box center [375, 279] width 232 height 16
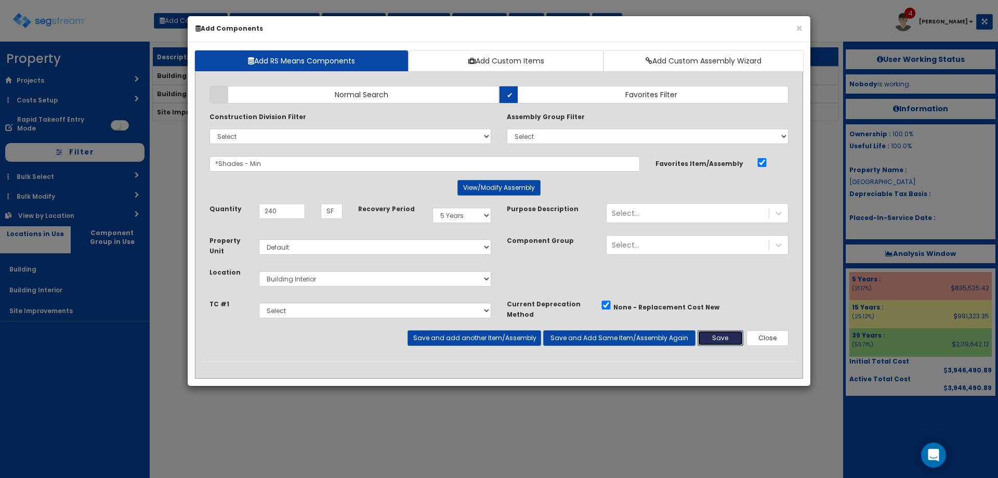
click at [720, 340] on button "Save" at bounding box center [721, 338] width 46 height 16
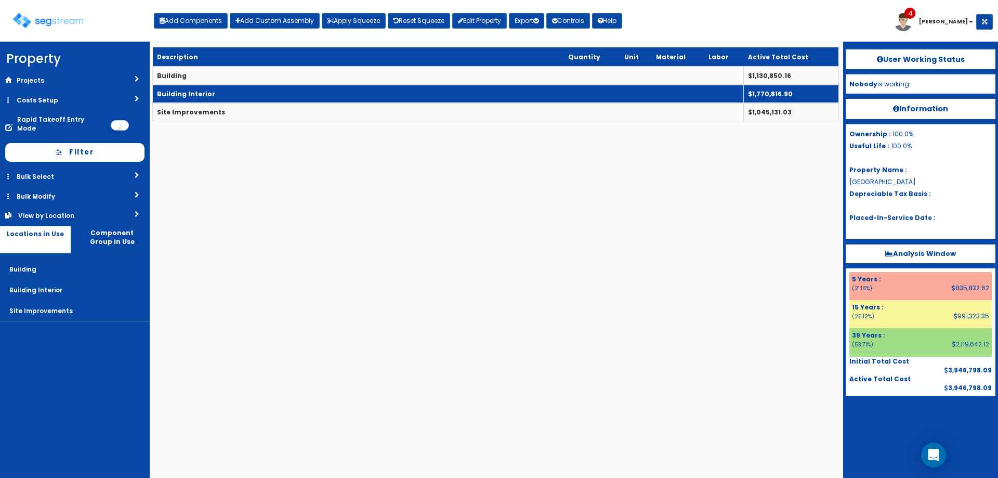
click at [236, 88] on td "Building Interior" at bounding box center [448, 94] width 591 height 18
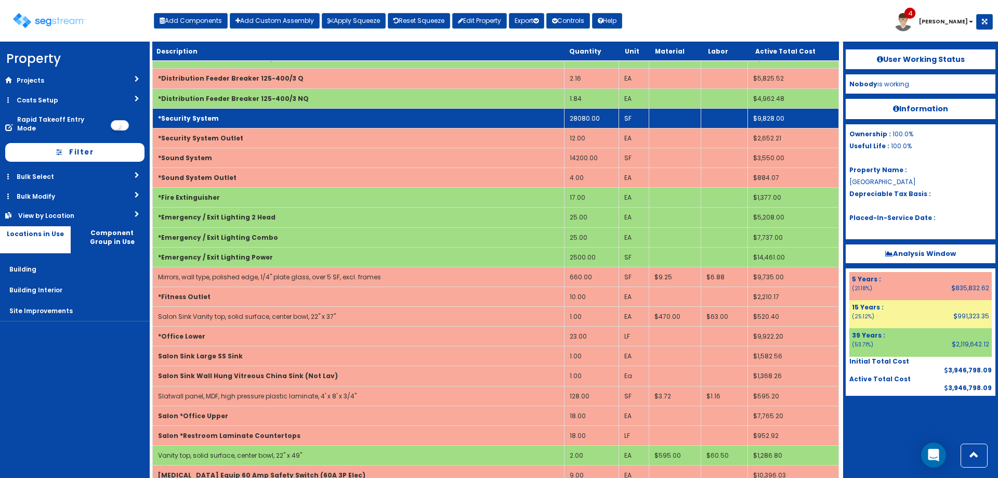
scroll to position [3033, 0]
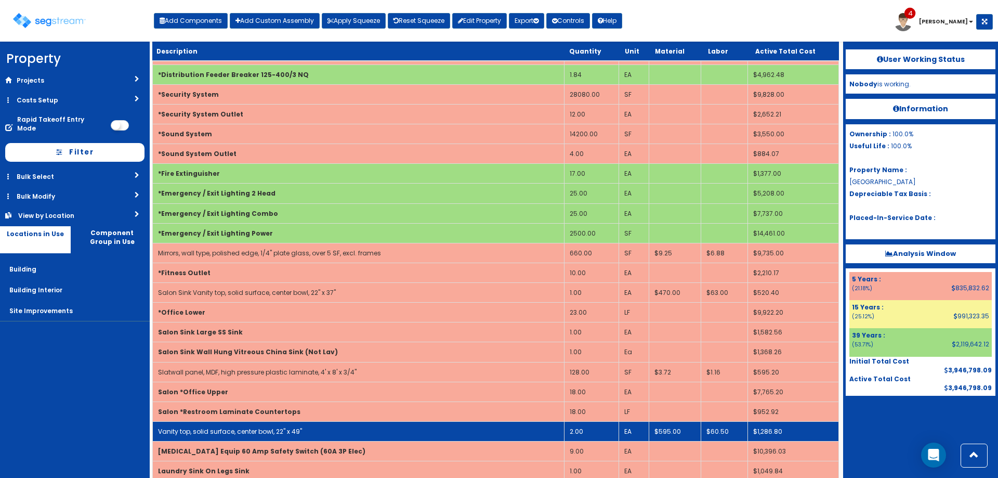
click at [281, 432] on link "Vanity top, solid surface, center bowl, 22" x 49"" at bounding box center [230, 431] width 144 height 9
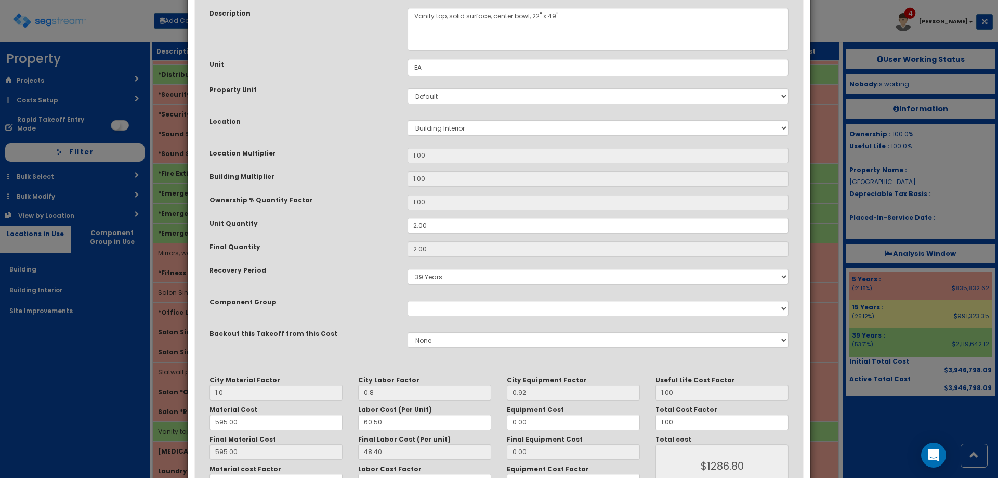
scroll to position [0, 0]
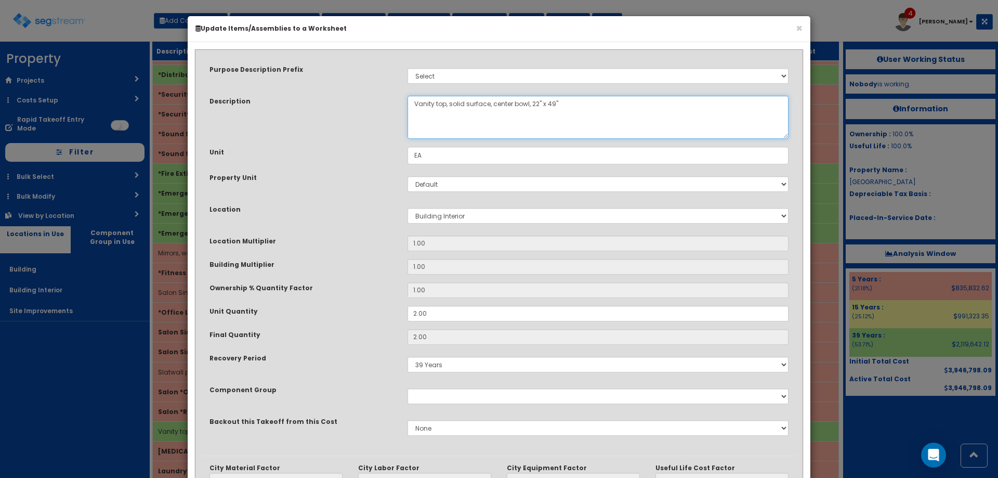
click at [411, 101] on textarea "Vanity top, solid surface, center bowl, 22" x 49"" at bounding box center [598, 117] width 381 height 43
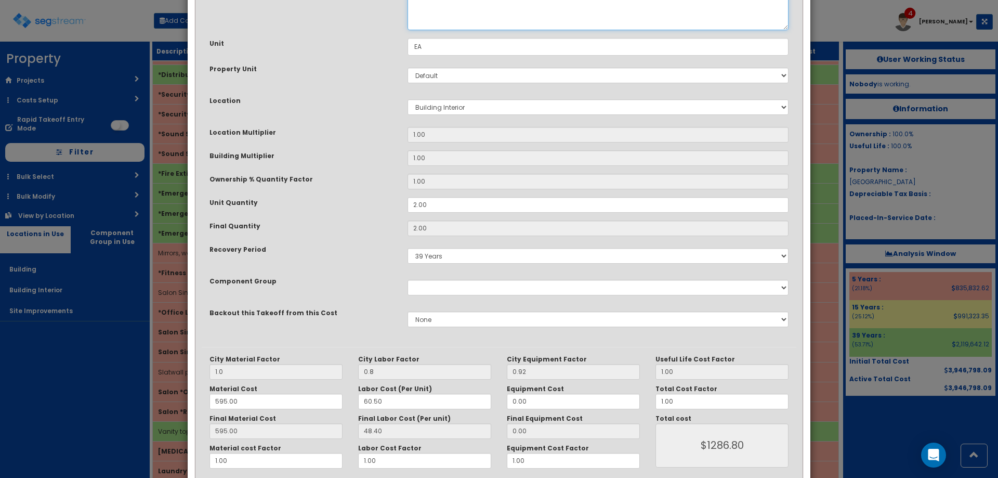
scroll to position [158, 0]
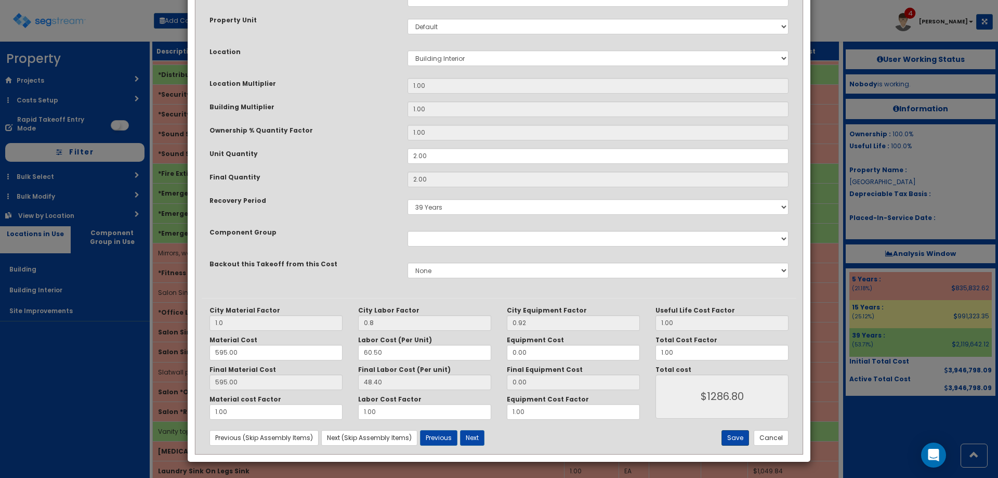
type textarea "Restroom Vanity top, solid surface, center bowl, 22" x 49""
click at [747, 438] on button "Save" at bounding box center [736, 438] width 28 height 16
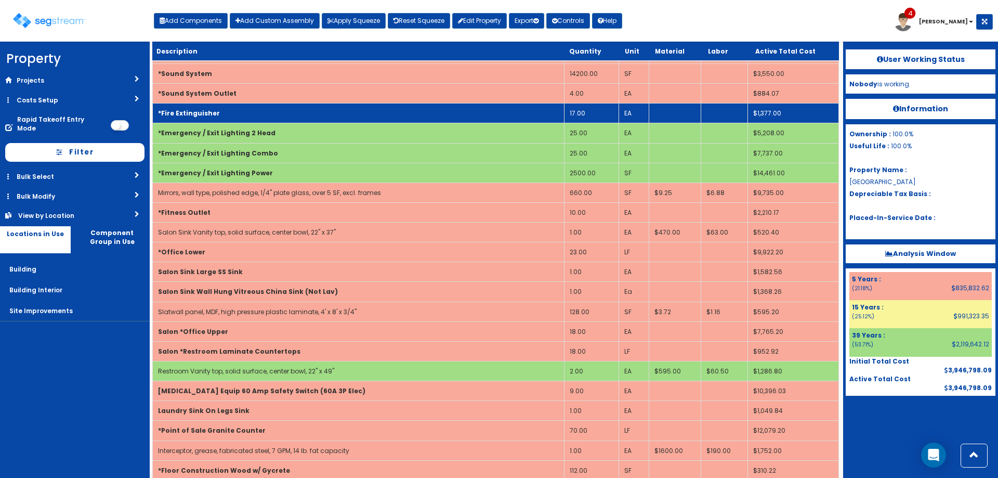
scroll to position [3154, 0]
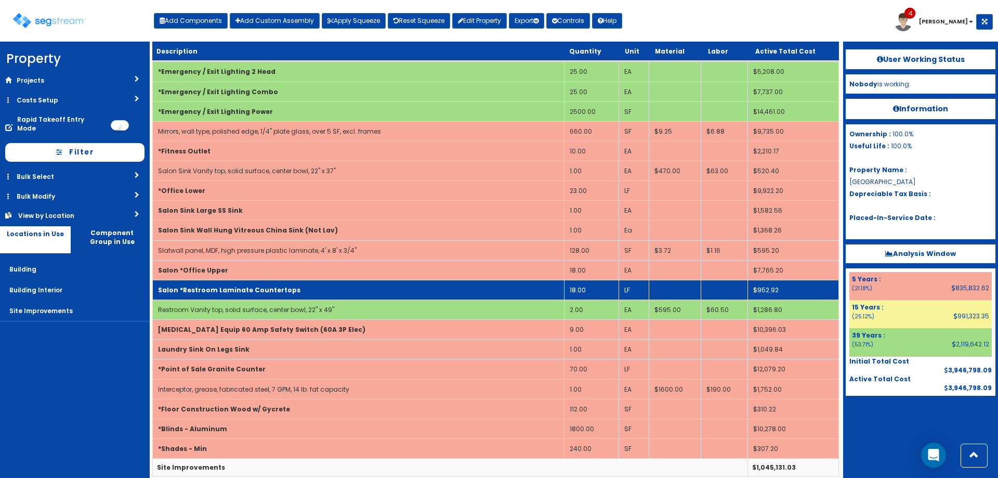
click at [604, 291] on td "18.00" at bounding box center [591, 290] width 55 height 20
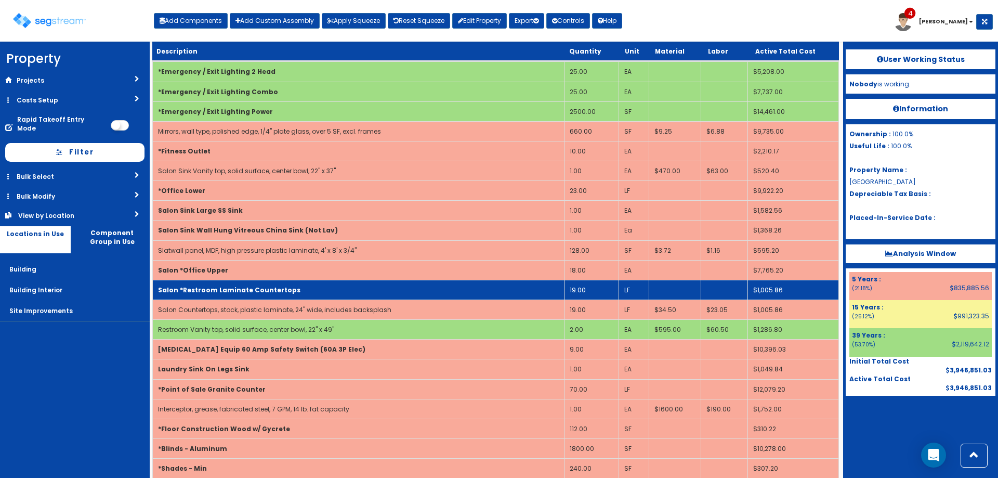
click at [368, 287] on td "Salon *Restroom Laminate Countertops" at bounding box center [359, 290] width 412 height 20
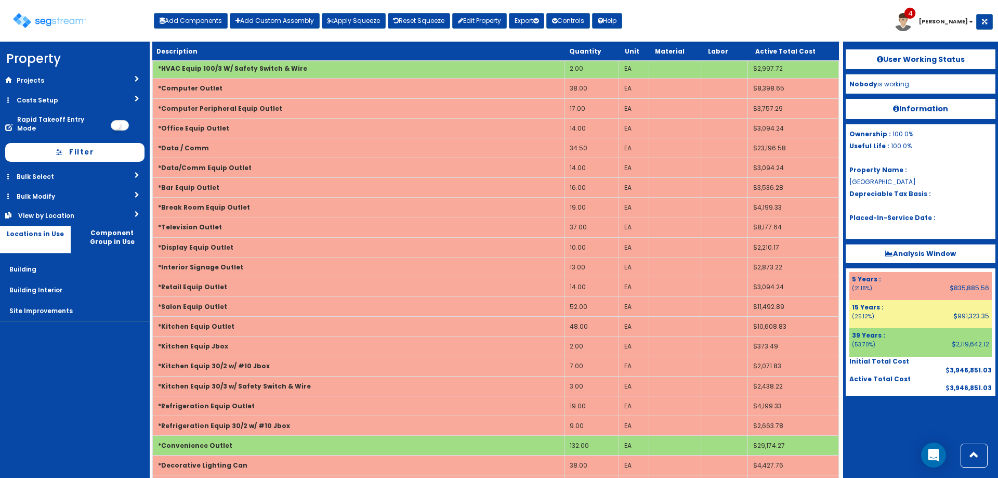
scroll to position [2062, 0]
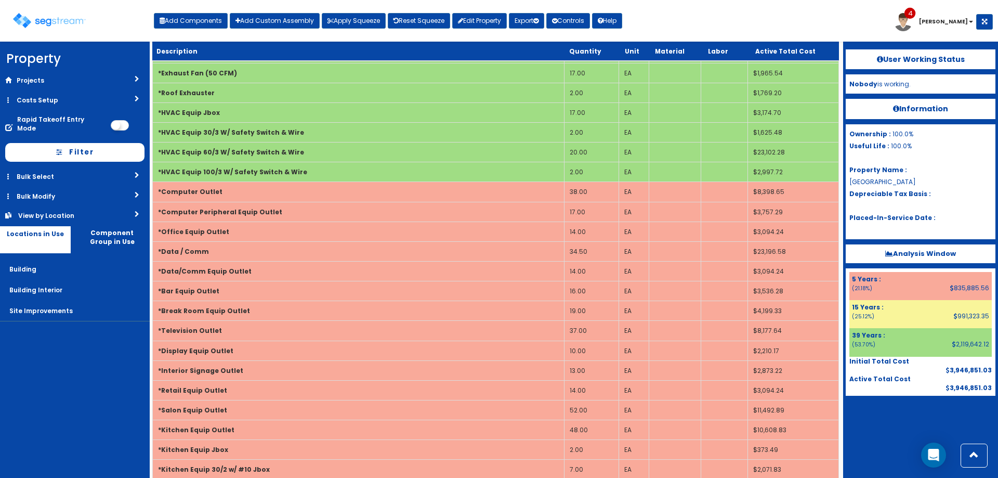
click at [681, 35] on div "Toggle navigation Add Components Add Custom Assembly Apply Squeeze Reset Squeez…" at bounding box center [499, 25] width 988 height 34
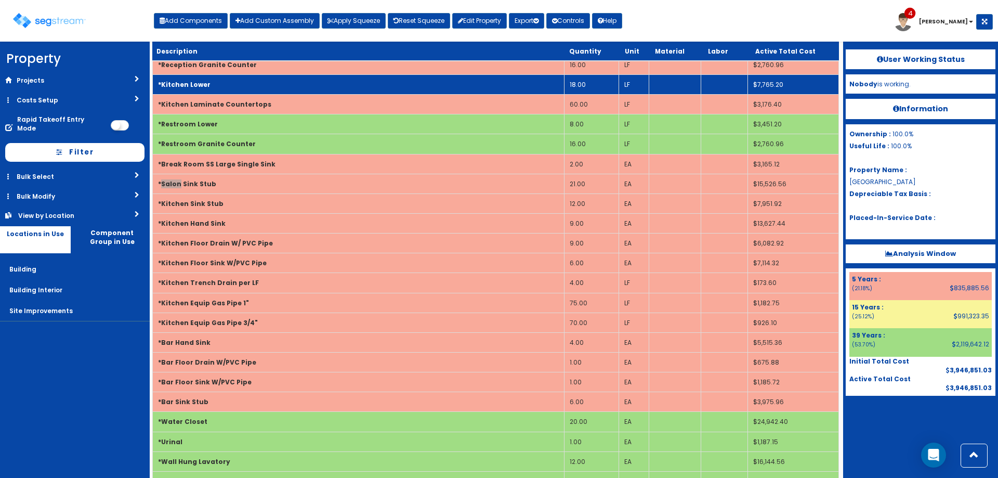
scroll to position [1046, 0]
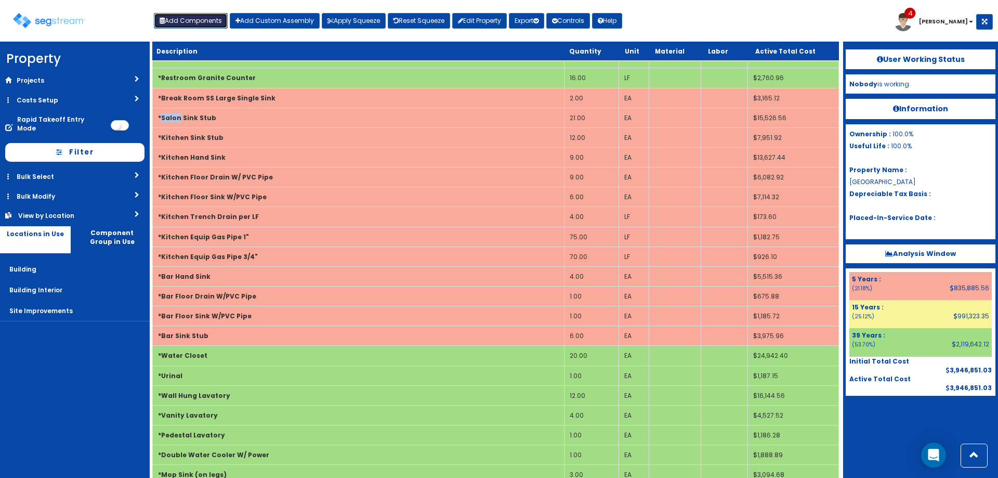
click at [189, 24] on button "Add Components" at bounding box center [191, 21] width 74 height 16
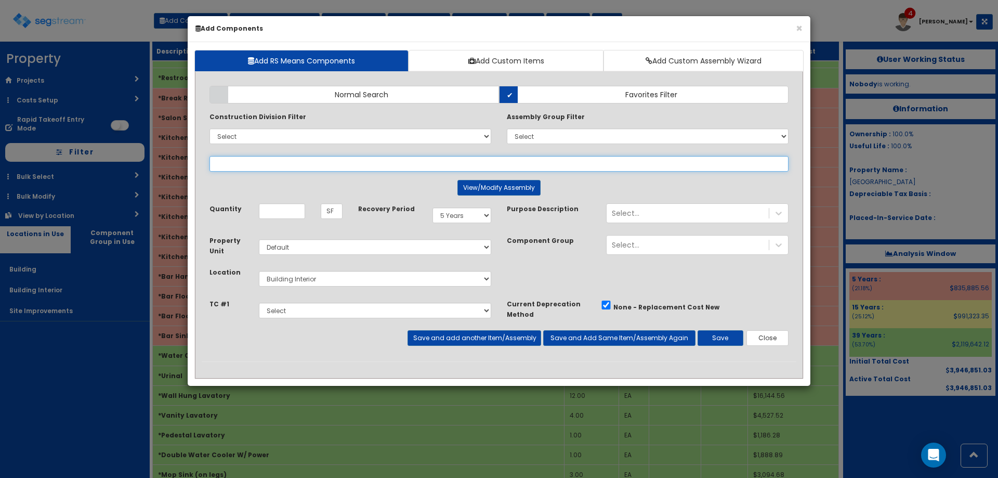
select select
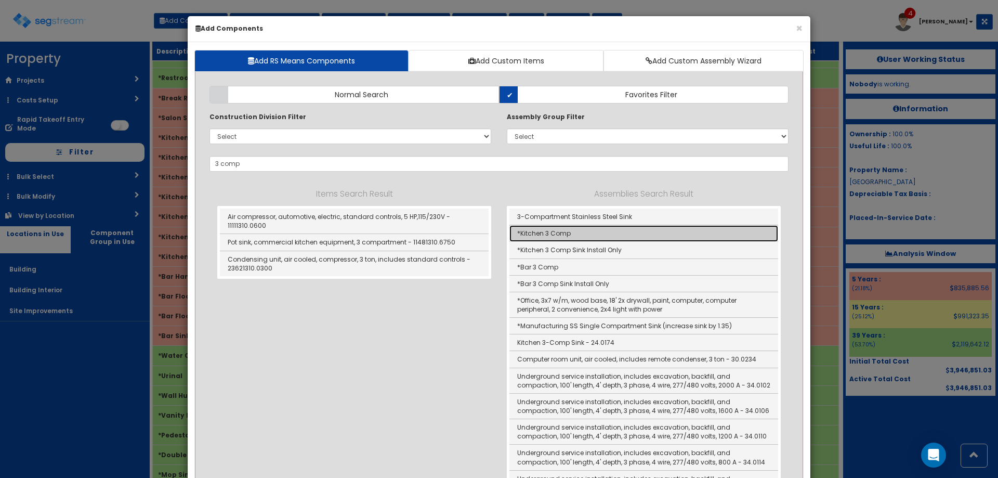
click at [567, 237] on link "*Kitchen 3 Comp" at bounding box center [644, 233] width 269 height 17
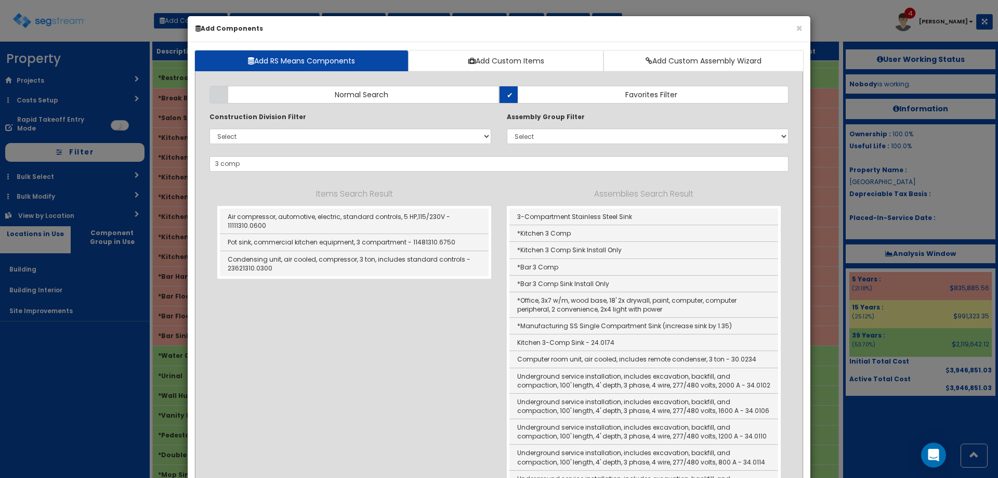
type input "*Kitchen 3 Comp"
type input "EA"
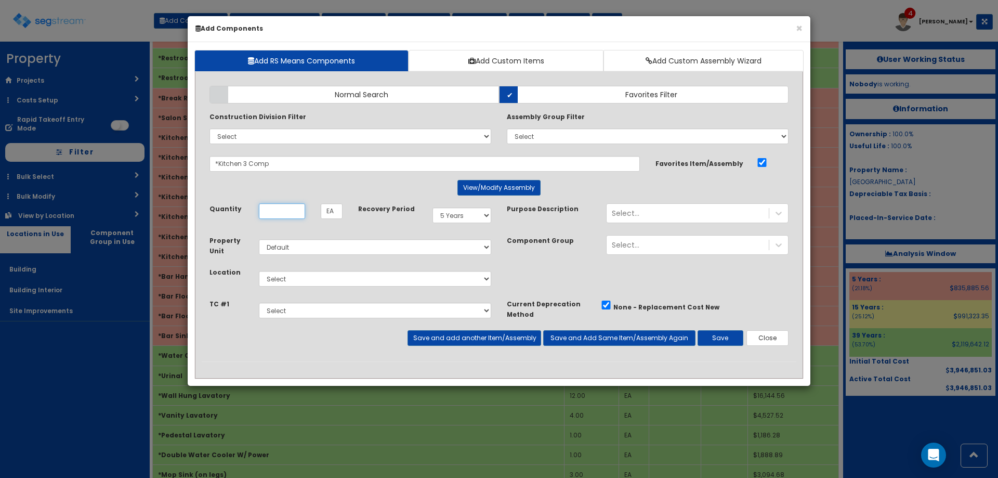
scroll to position [0, 0]
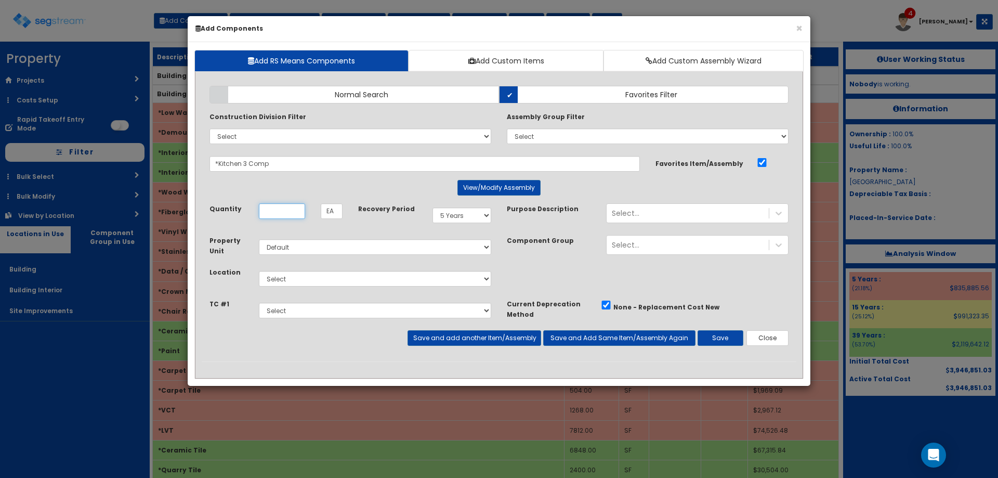
type input "4"
drag, startPoint x: 311, startPoint y: 275, endPoint x: 312, endPoint y: 282, distance: 7.3
click at [311, 276] on select "Select Building Building Interior Site Improvements Add Additional Location" at bounding box center [375, 279] width 232 height 16
click at [324, 166] on input "*Kitchen 3 Comp" at bounding box center [425, 164] width 430 height 16
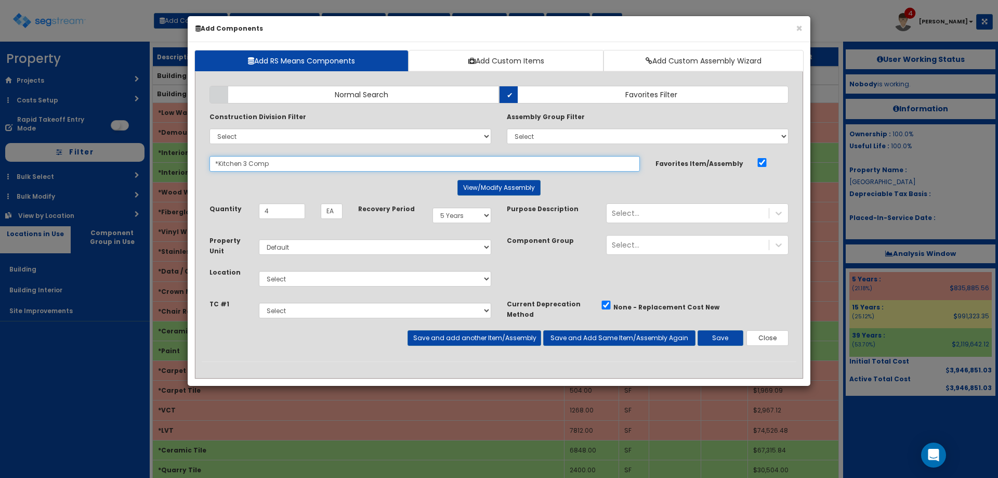
drag, startPoint x: 275, startPoint y: 167, endPoint x: 162, endPoint y: 176, distance: 113.2
click at [162, 176] on div "× Add Components Add RS Means Components Add Custom Items Add Custom Assembly W…" at bounding box center [499, 239] width 998 height 478
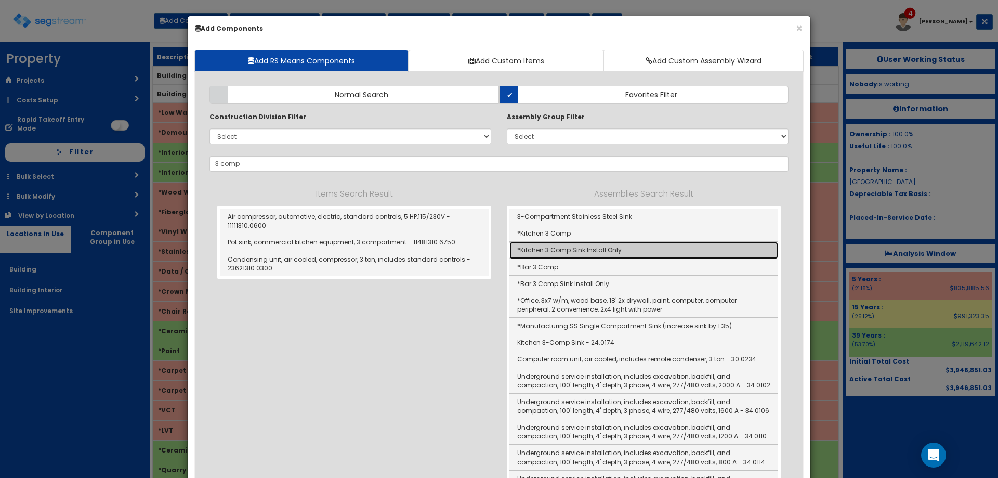
click at [594, 252] on link "*Kitchen 3 Comp Sink Install Only" at bounding box center [644, 250] width 269 height 17
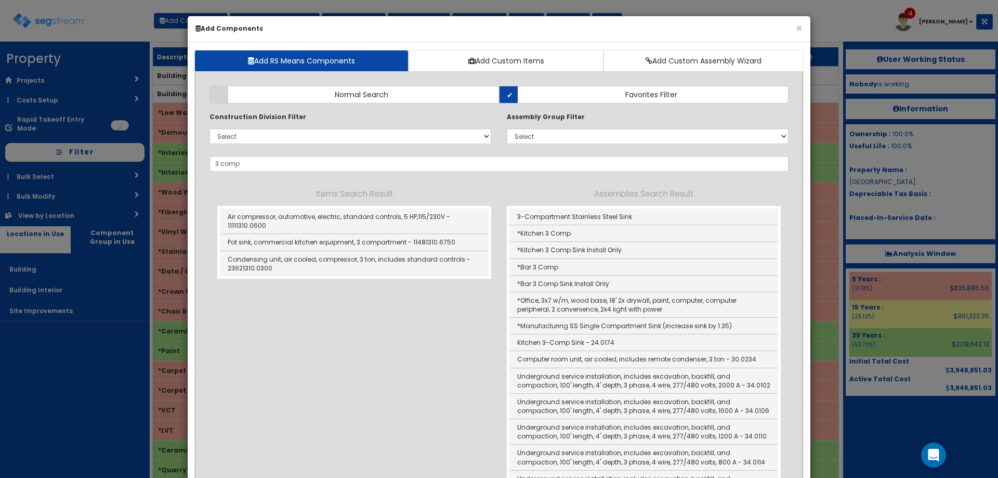
type input "*Kitchen 3 Comp Sink Install Only"
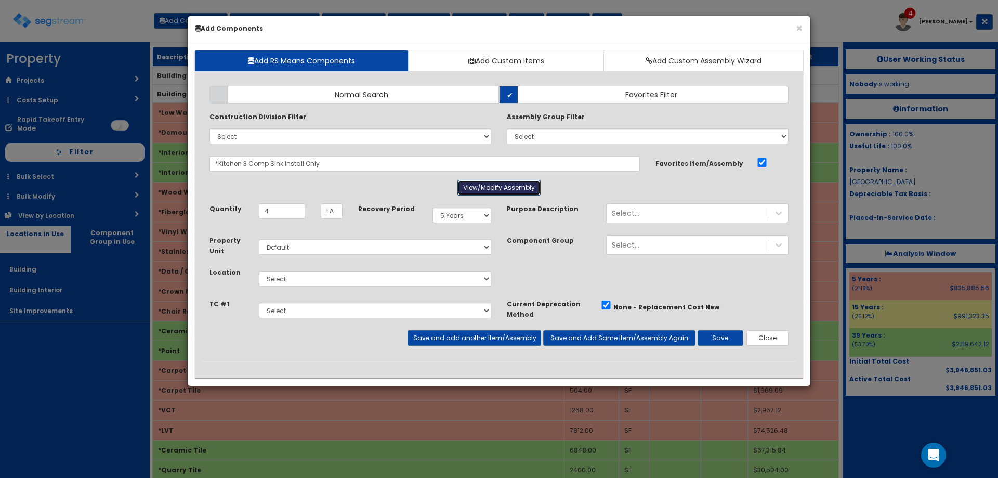
click at [500, 187] on button "View/Modify Assembly" at bounding box center [499, 188] width 83 height 16
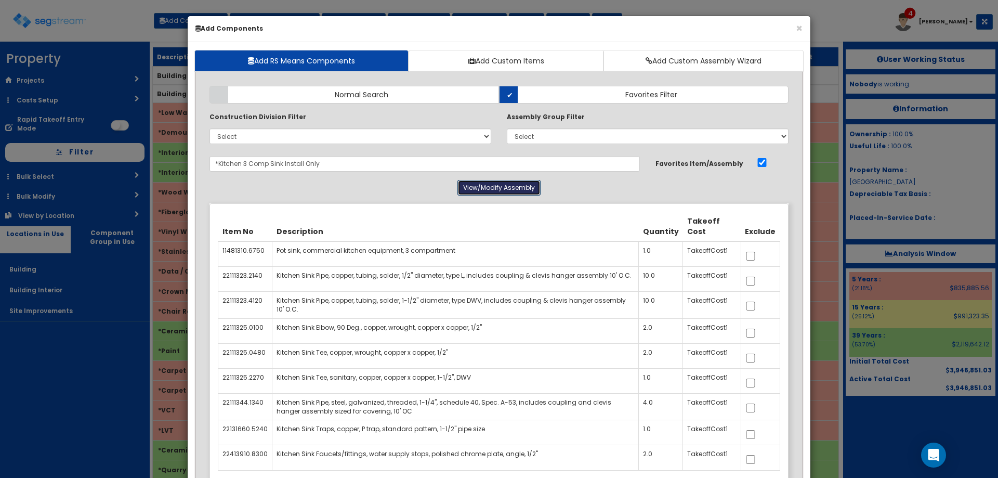
click at [500, 187] on button "View/Modify Assembly" at bounding box center [499, 188] width 83 height 16
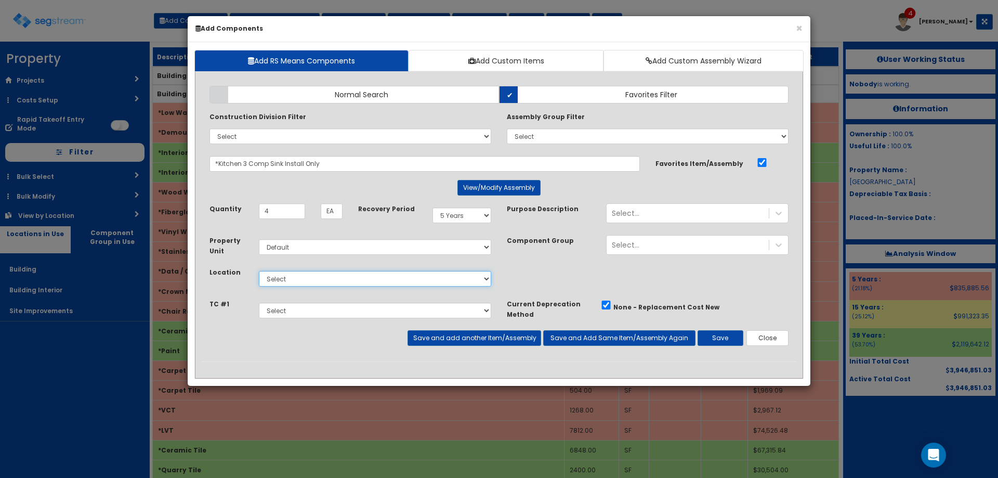
click at [316, 287] on div "Select Building Building Interior Site Improvements Add Additional Location" at bounding box center [375, 279] width 248 height 24
select select "7"
click at [259, 271] on select "Select Building Building Interior Site Improvements Add Additional Location" at bounding box center [375, 279] width 232 height 16
click at [731, 335] on button "Save" at bounding box center [721, 338] width 46 height 16
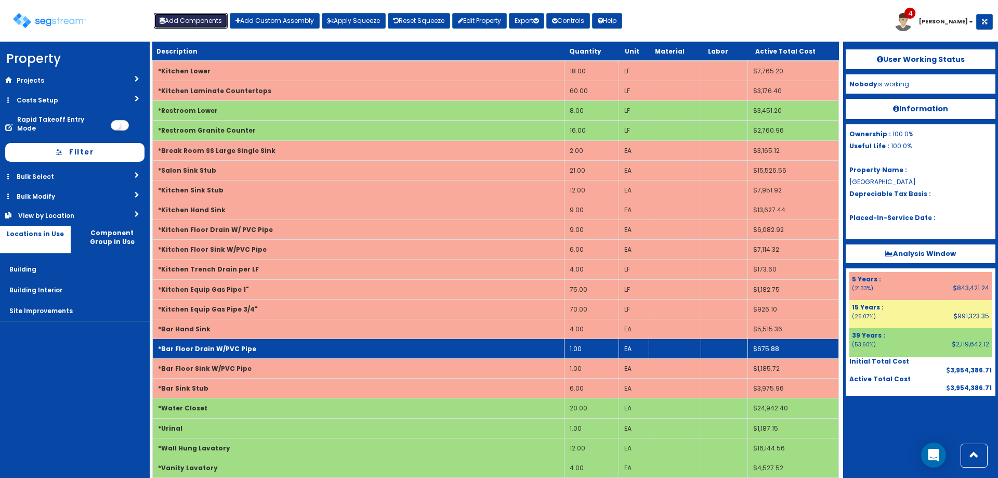
scroll to position [971, 0]
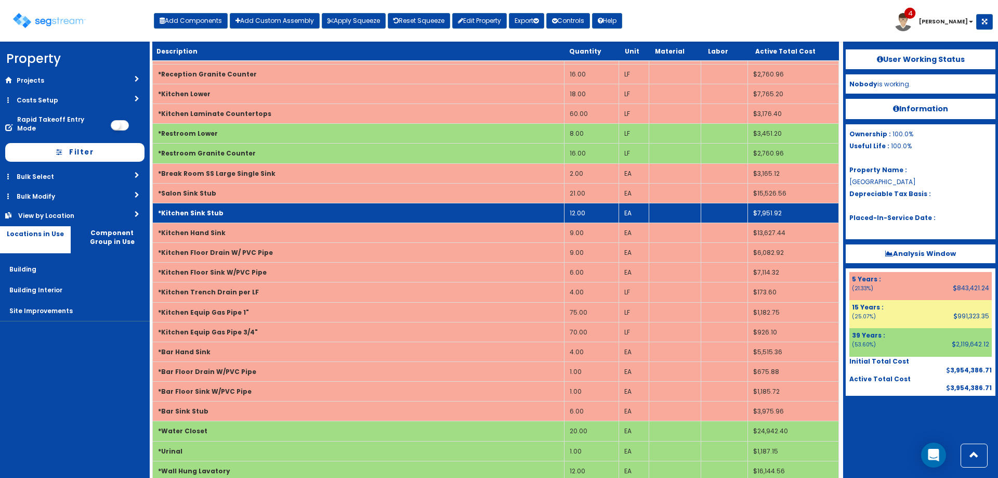
click at [584, 213] on td "12.00" at bounding box center [591, 213] width 55 height 20
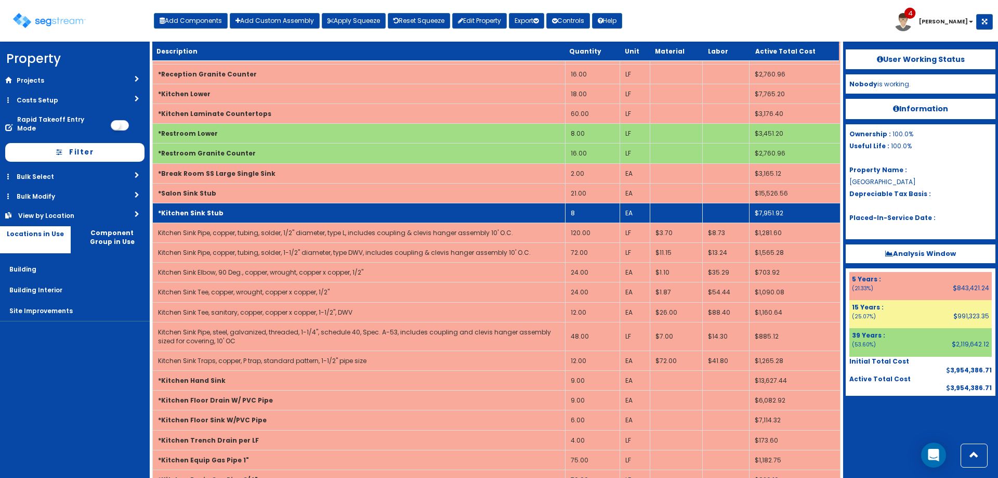
click at [234, 214] on td "*Kitchen Sink Stub" at bounding box center [359, 213] width 413 height 20
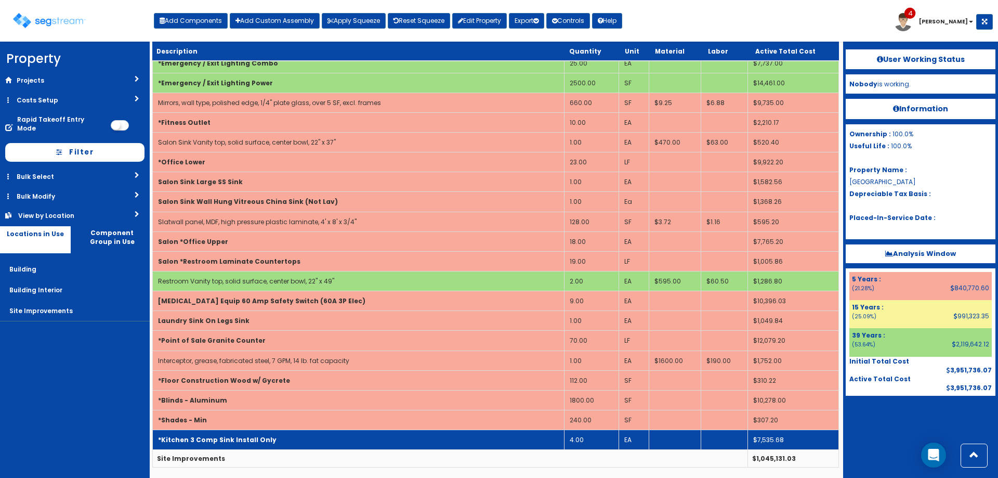
click at [237, 437] on b "*Kitchen 3 Comp Sink Install Only" at bounding box center [217, 439] width 119 height 9
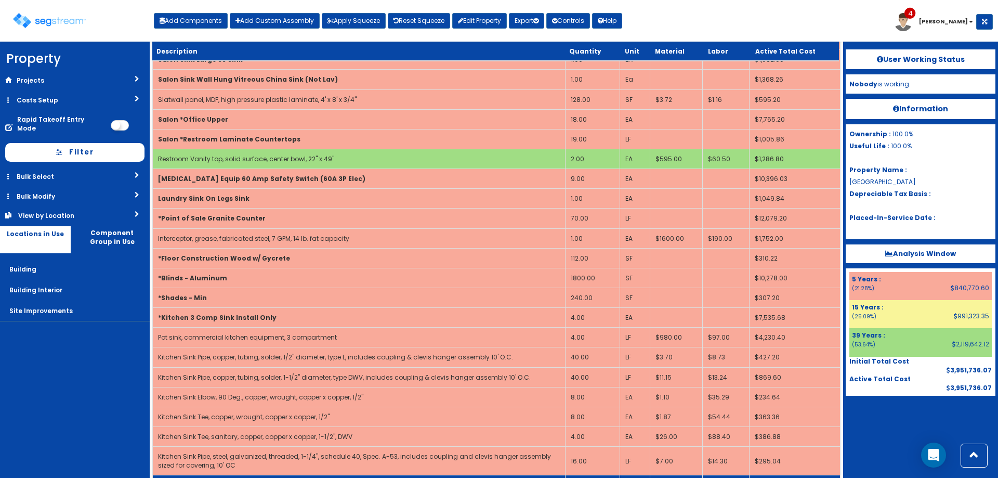
scroll to position [3371, 0]
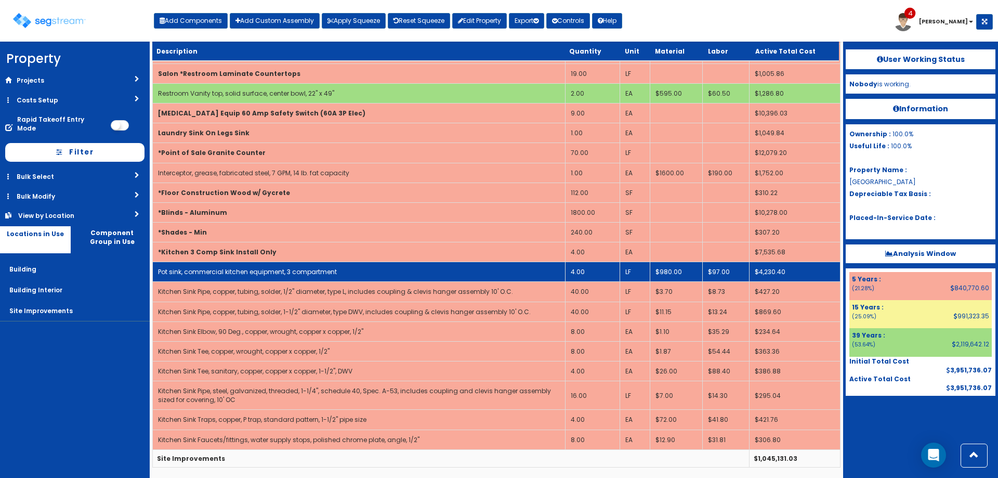
click at [212, 269] on link "Pot sink, commercial kitchen equipment, 3 compartment" at bounding box center [247, 271] width 179 height 9
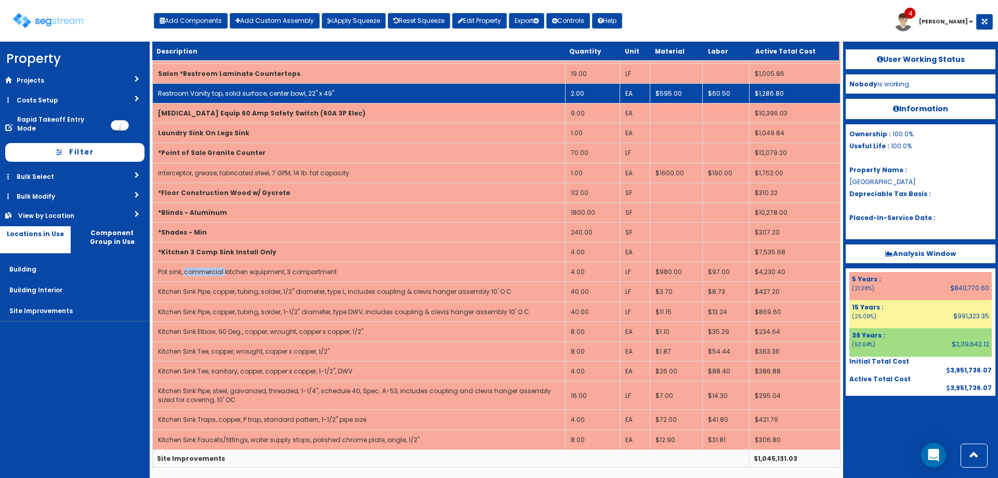
scroll to position [0, 0]
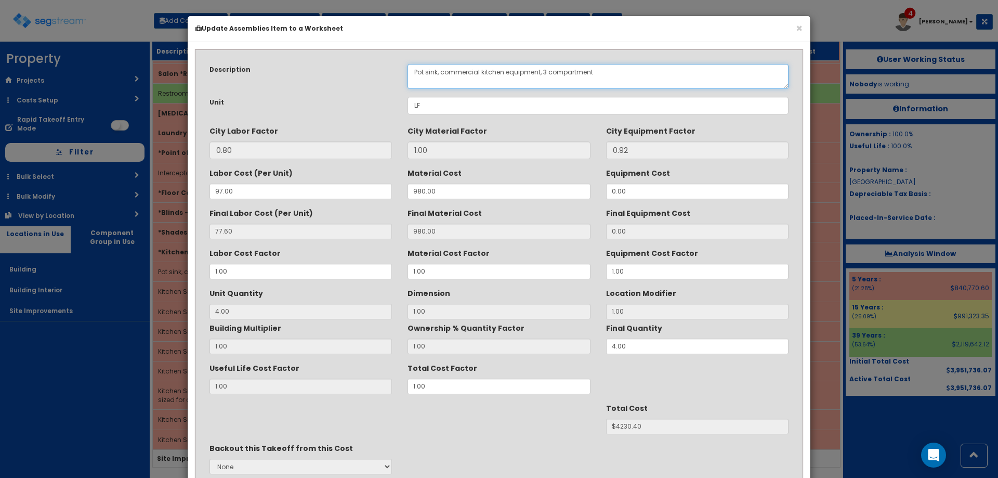
drag, startPoint x: 425, startPoint y: 72, endPoint x: 356, endPoint y: 68, distance: 69.8
click at [367, 72] on div "Description Pot sink, commercial kitchen equipment, 3 compartment" at bounding box center [499, 76] width 595 height 25
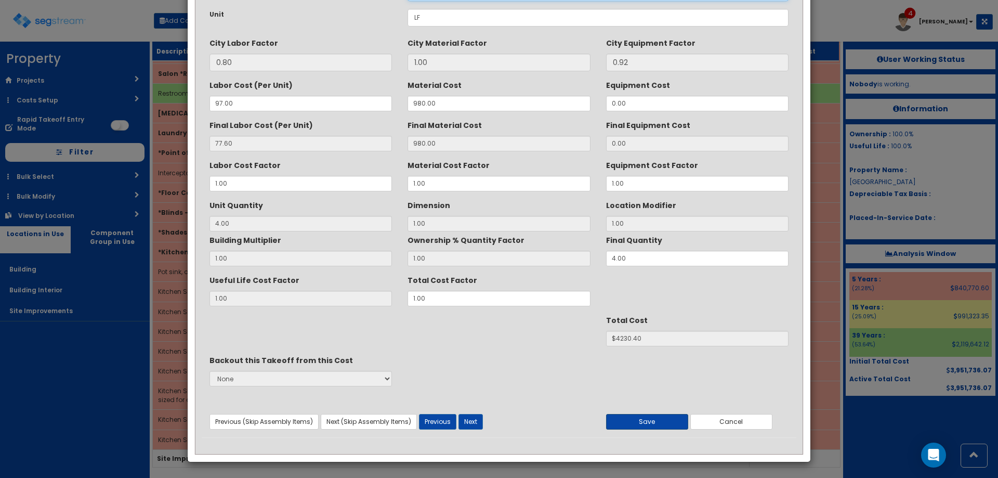
type textarea "Kitchen Sink, commercial kitchen equipment, 3 compartment"
click at [663, 424] on button "Save" at bounding box center [647, 422] width 82 height 16
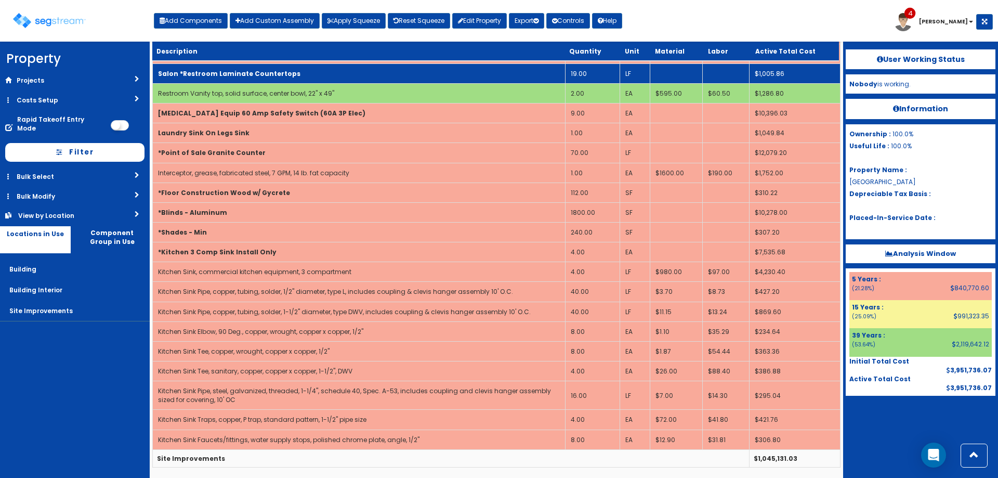
click at [252, 253] on b "*Kitchen 3 Comp Sink Install Only" at bounding box center [217, 251] width 119 height 9
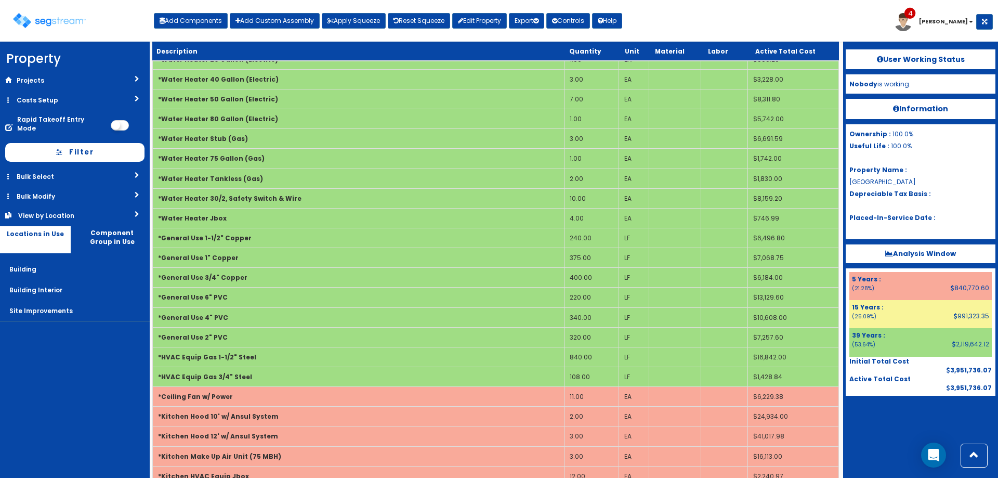
scroll to position [1484, 0]
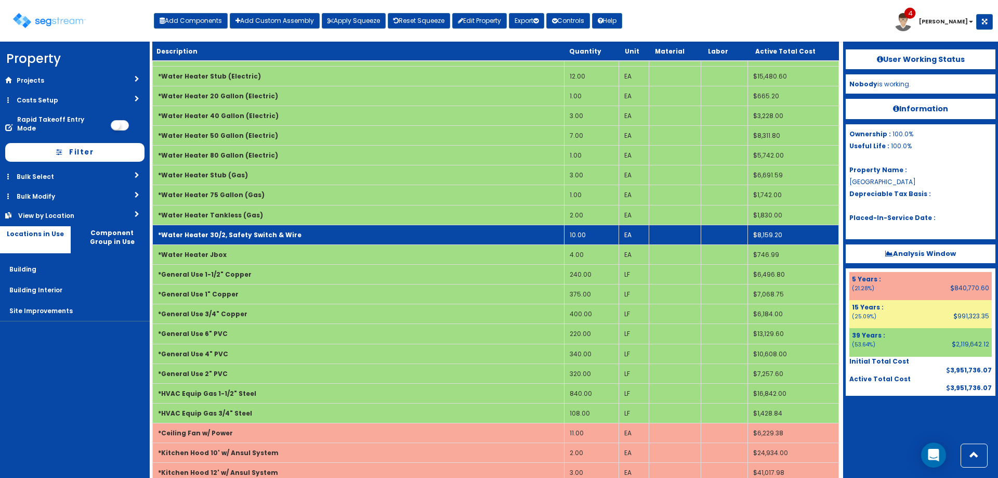
click at [591, 232] on td "10.00" at bounding box center [591, 235] width 55 height 20
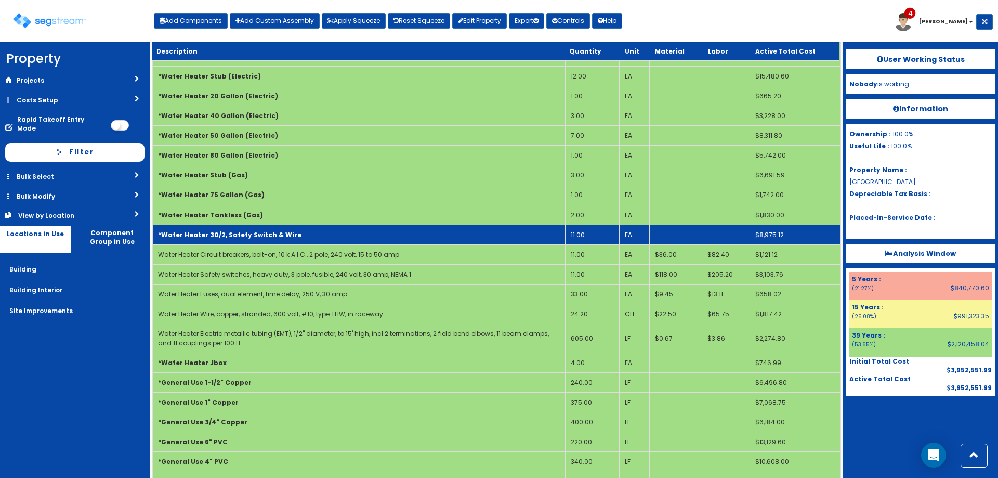
click at [549, 236] on td "*Water Heater 30/2, Safety Switch & Wire" at bounding box center [359, 235] width 413 height 20
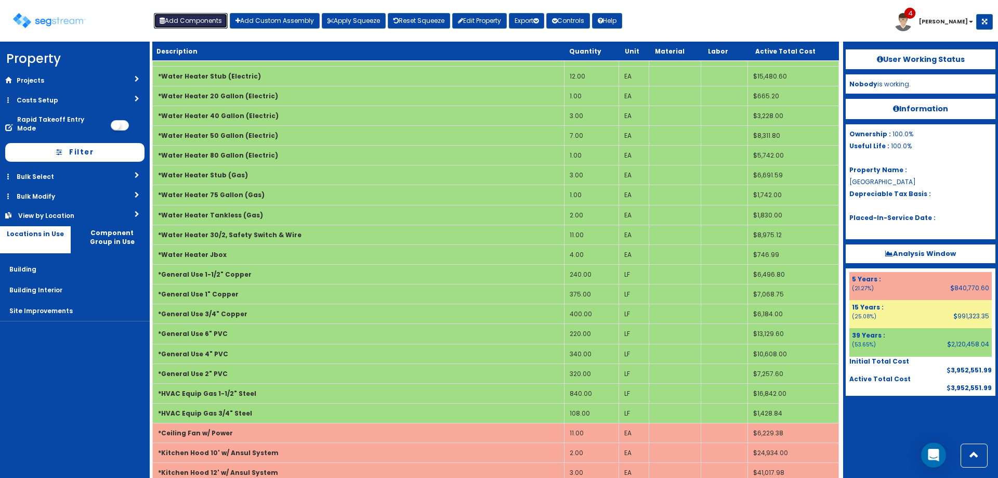
click at [217, 23] on button "Add Components" at bounding box center [191, 21] width 74 height 16
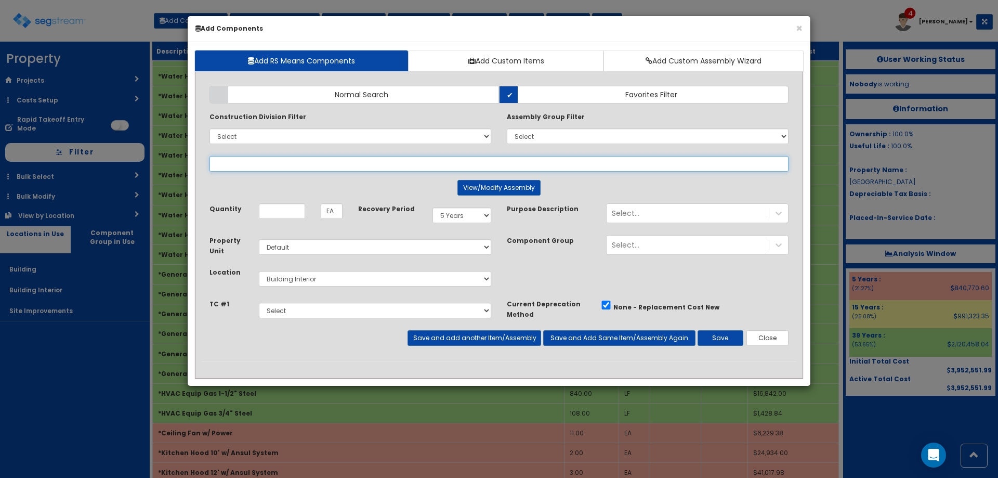
select select
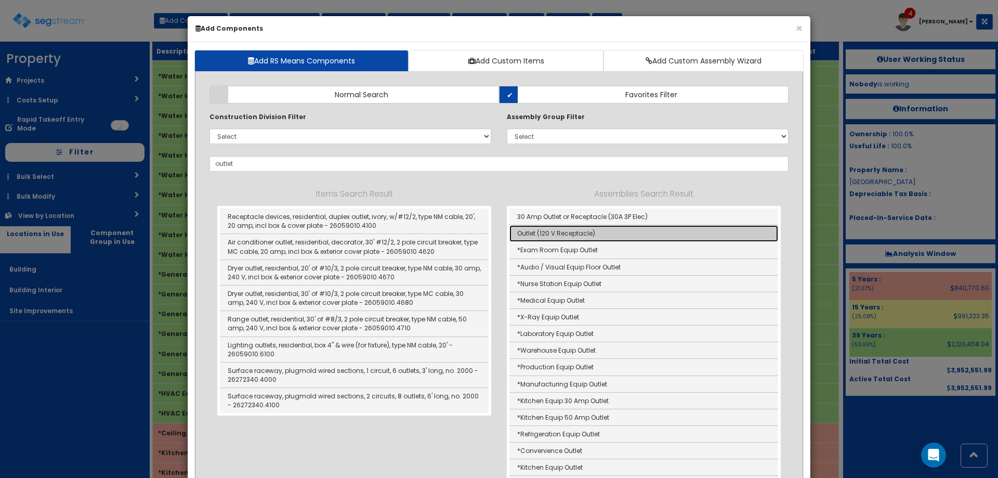
click at [581, 230] on link "Outlet (120 V Receptacle)" at bounding box center [644, 233] width 269 height 17
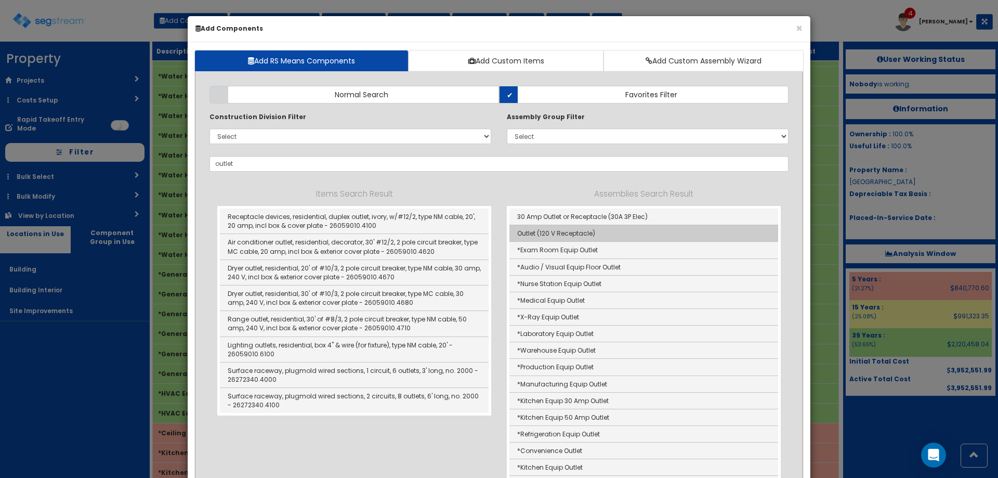
type input "Outlet (120 V Receptacle)"
type input "Ea"
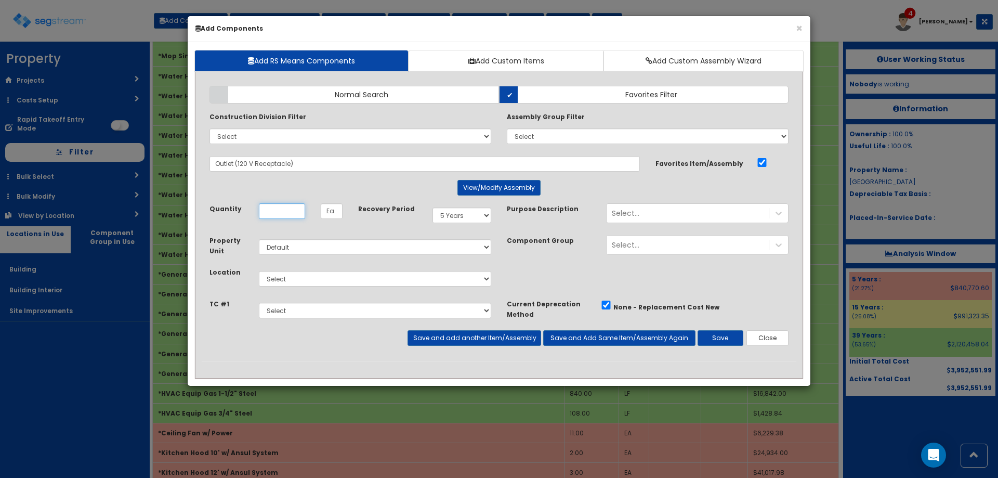
scroll to position [0, 0]
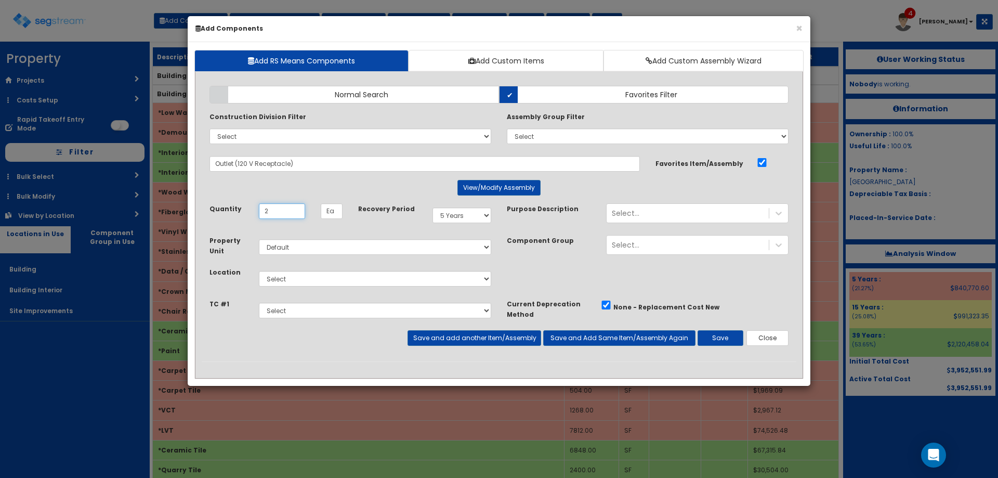
type input "2"
click at [307, 284] on select "Select Building Building Interior Site Improvements Add Additional Location" at bounding box center [375, 279] width 232 height 16
select select "7"
click at [259, 271] on select "Select Building Building Interior Site Improvements Add Additional Location" at bounding box center [375, 279] width 232 height 16
click at [693, 207] on div "Select..." at bounding box center [688, 213] width 162 height 17
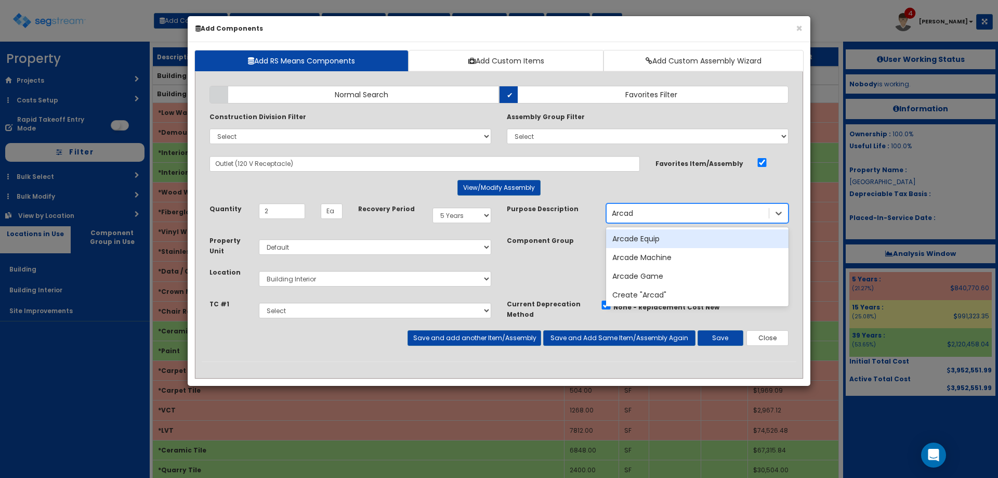
type input "Arcade"
click at [670, 235] on div "Arcade Equip" at bounding box center [697, 238] width 182 height 19
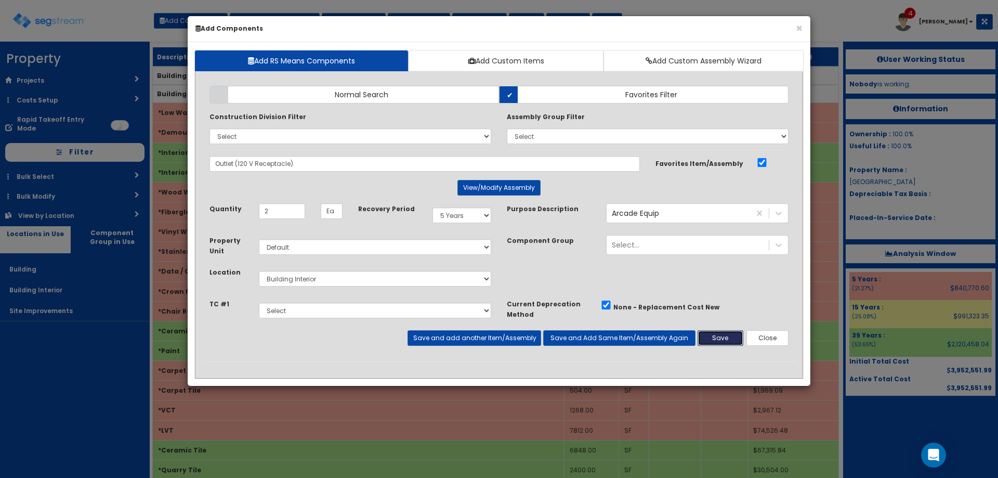
drag, startPoint x: 707, startPoint y: 340, endPoint x: 696, endPoint y: 332, distance: 13.8
click at [707, 341] on button "Save" at bounding box center [721, 338] width 46 height 16
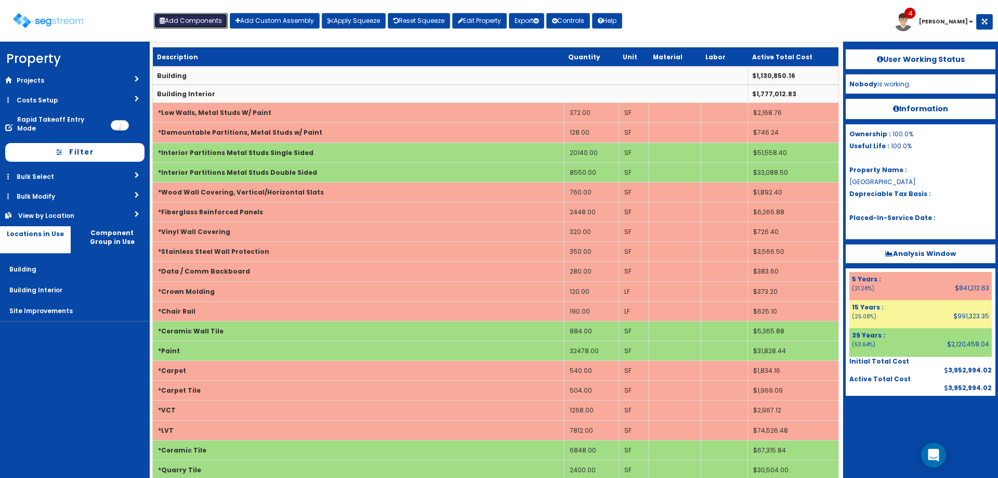
drag, startPoint x: 182, startPoint y: 20, endPoint x: 242, endPoint y: 58, distance: 70.8
click at [182, 20] on button "Add Components" at bounding box center [191, 21] width 74 height 16
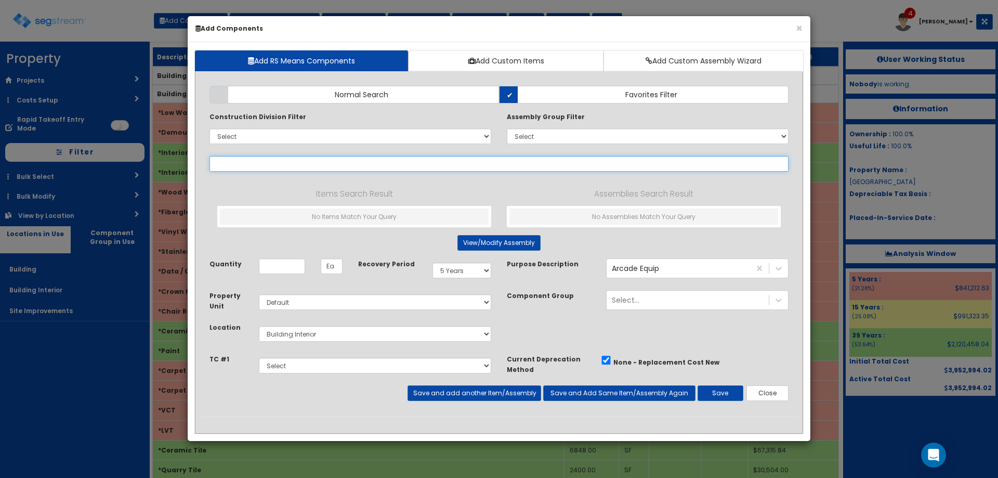
select select
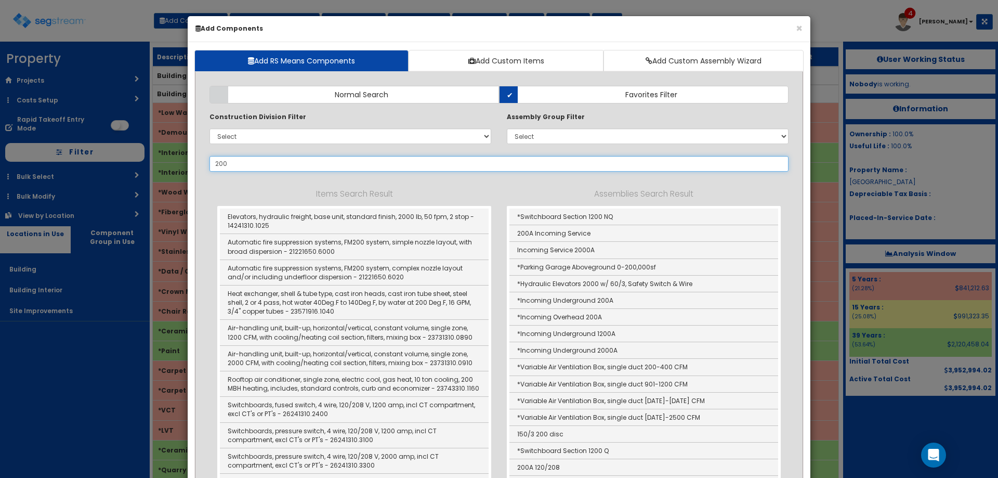
drag, startPoint x: 243, startPoint y: 165, endPoint x: 153, endPoint y: 170, distance: 90.6
click at [171, 171] on div "× Add Components Add RS Means Components Add Custom Items Add Custom Assembly W…" at bounding box center [499, 239] width 998 height 478
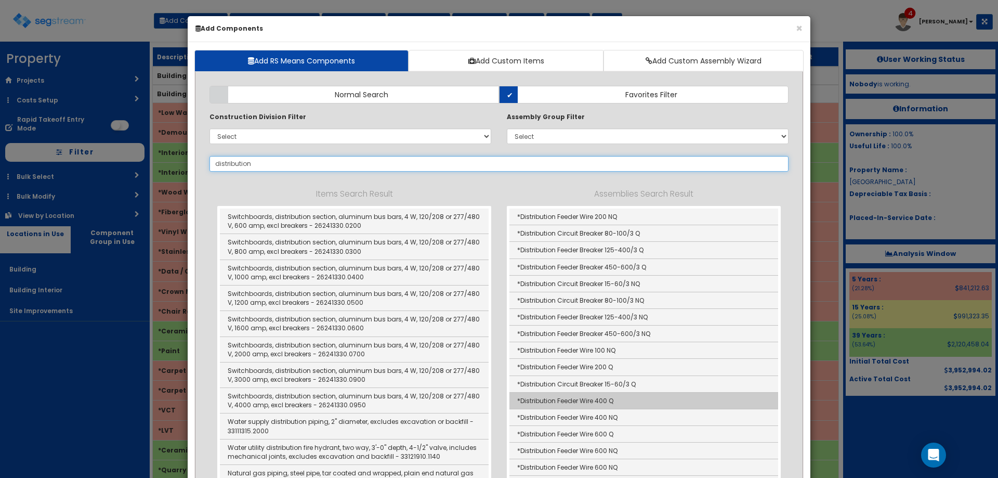
scroll to position [121, 0]
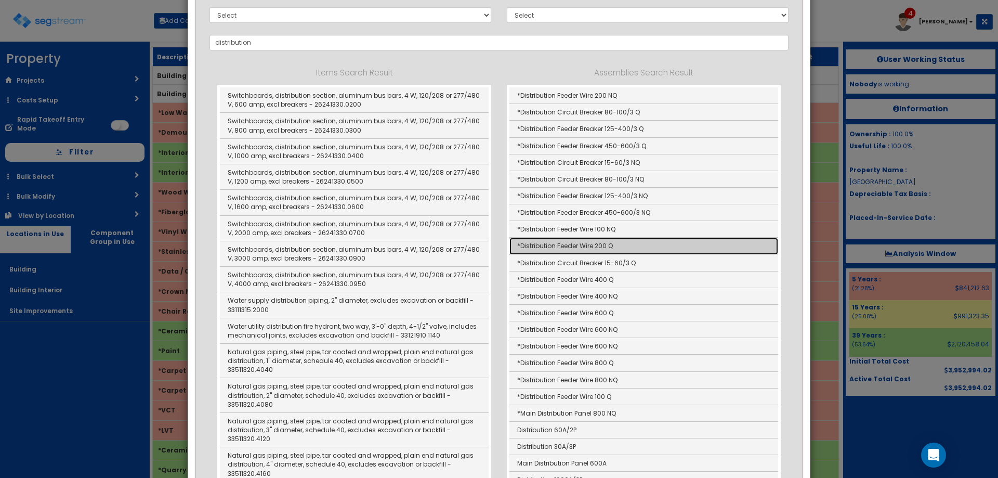
click at [618, 249] on link "*Distribution Feeder Wire 200 Q" at bounding box center [644, 246] width 269 height 17
type input "*Distribution Feeder Wire 200 Q"
type input "LF"
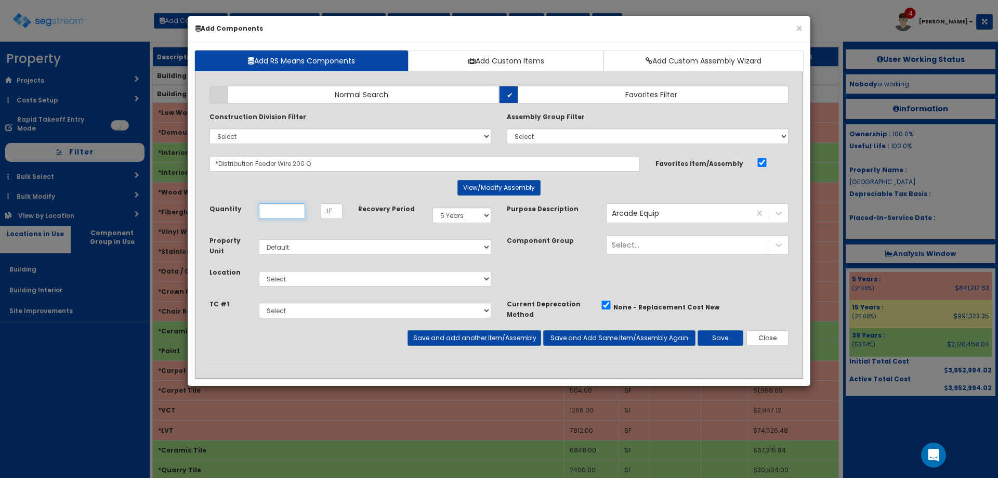
scroll to position [0, 0]
type input "3"
type input "19"
drag, startPoint x: 291, startPoint y: 276, endPoint x: 295, endPoint y: 286, distance: 11.4
click at [291, 276] on select "Select Building Building Interior Site Improvements Add Additional Location" at bounding box center [375, 279] width 232 height 16
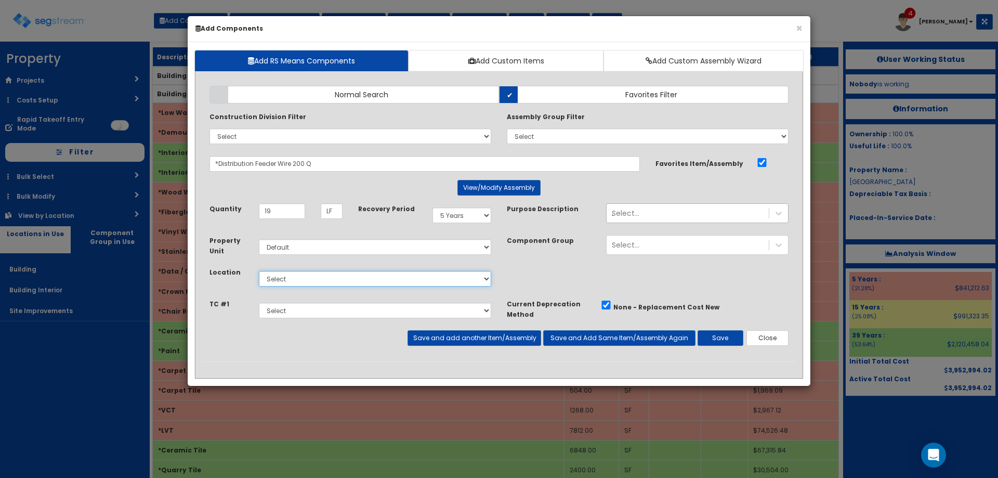
select select "7"
click at [259, 271] on select "Select Building Building Interior Site Improvements Add Additional Location" at bounding box center [375, 279] width 232 height 16
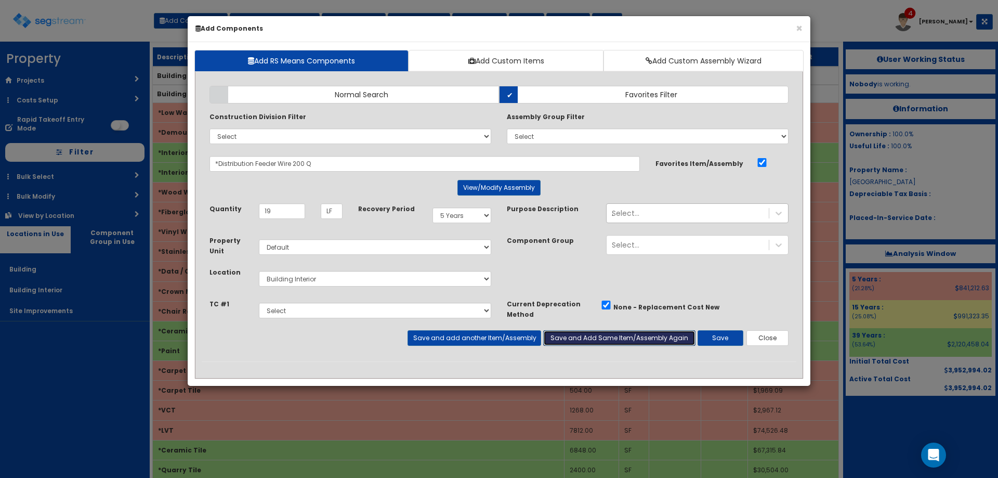
click at [621, 339] on button "Save and Add Same Item/Assembly Again" at bounding box center [619, 338] width 152 height 16
type input "27"
click at [475, 221] on select "Select 5 Years 7 Years 9 Years 10 Years 15 Years 15 Year QLI 15 Year QRP 15 Yea…" at bounding box center [462, 215] width 59 height 16
select select "39Y"
click at [433, 207] on select "Select 5 Years 7 Years 9 Years 10 Years 15 Years 15 Year QLI 15 Year QRP 15 Yea…" at bounding box center [462, 215] width 59 height 16
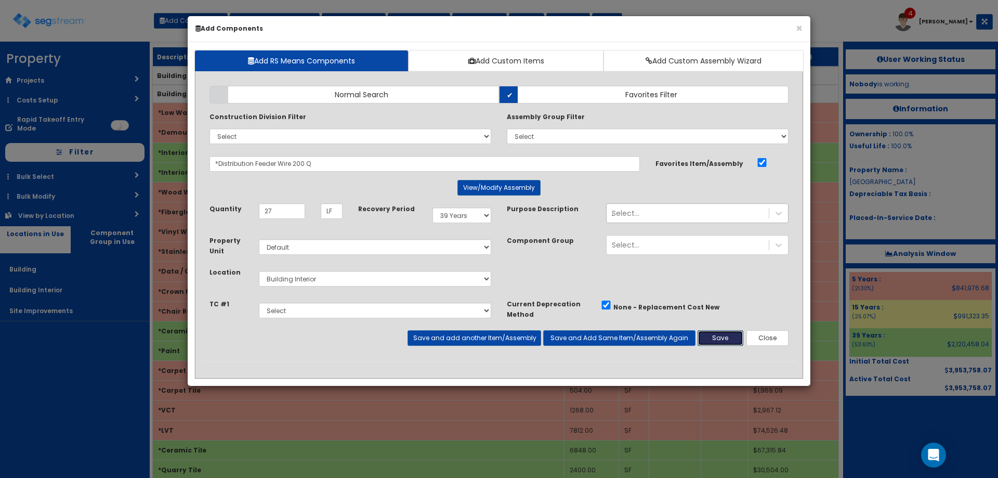
click at [719, 343] on button "Save" at bounding box center [721, 338] width 46 height 16
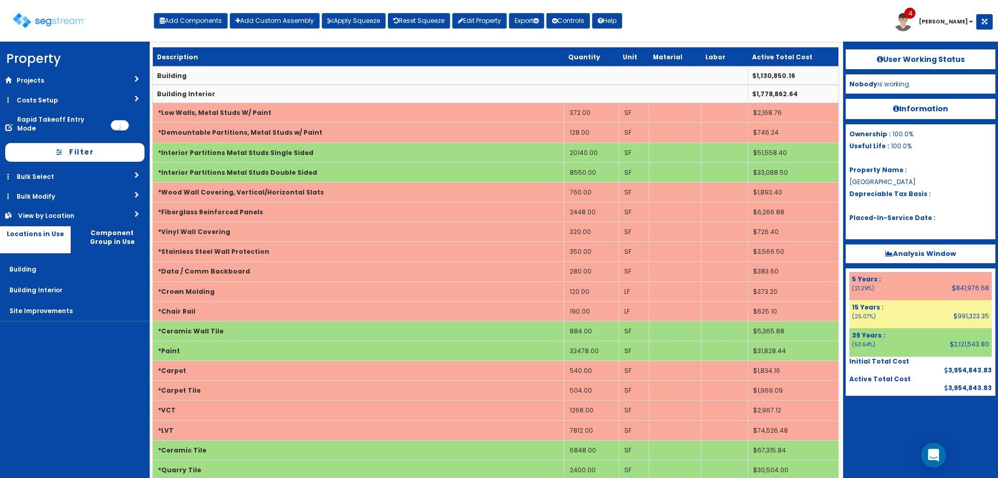
click at [746, 9] on div "Toggle navigation Add Components Add Custom Assembly Apply Squeeze Reset Squeez…" at bounding box center [499, 25] width 988 height 34
click at [693, 28] on div "Toggle navigation Add Components Add Custom Assembly Apply Squeeze Reset Squeez…" at bounding box center [499, 25] width 988 height 34
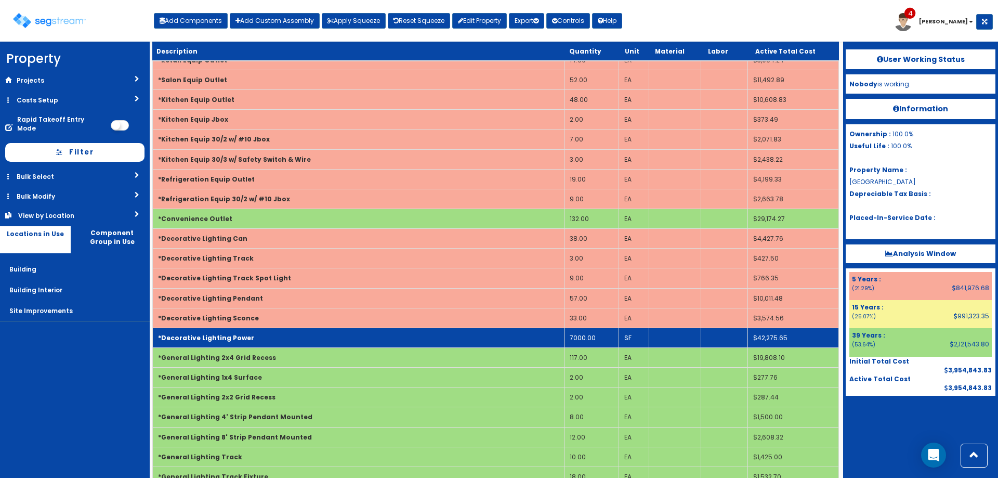
click at [588, 341] on td "7000.00" at bounding box center [591, 338] width 55 height 20
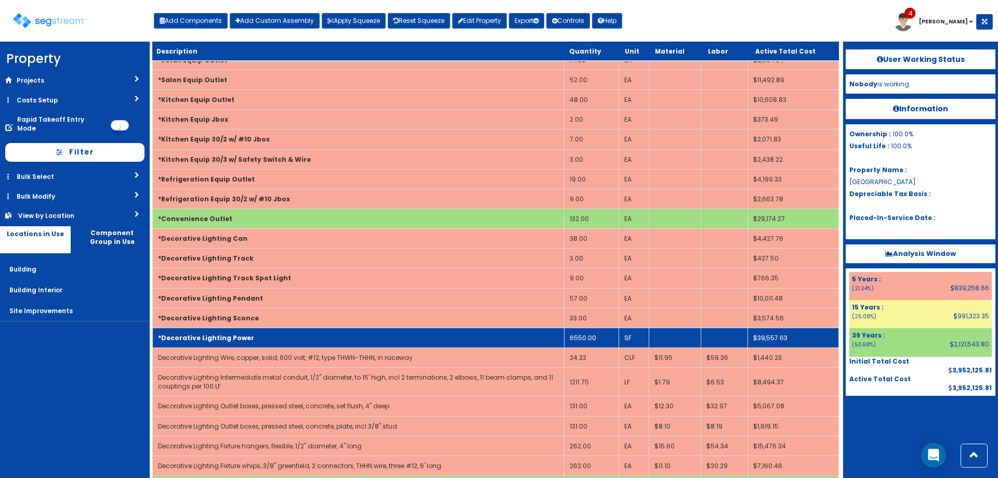
click at [543, 335] on td "*Decorative Lighting Power" at bounding box center [359, 338] width 412 height 20
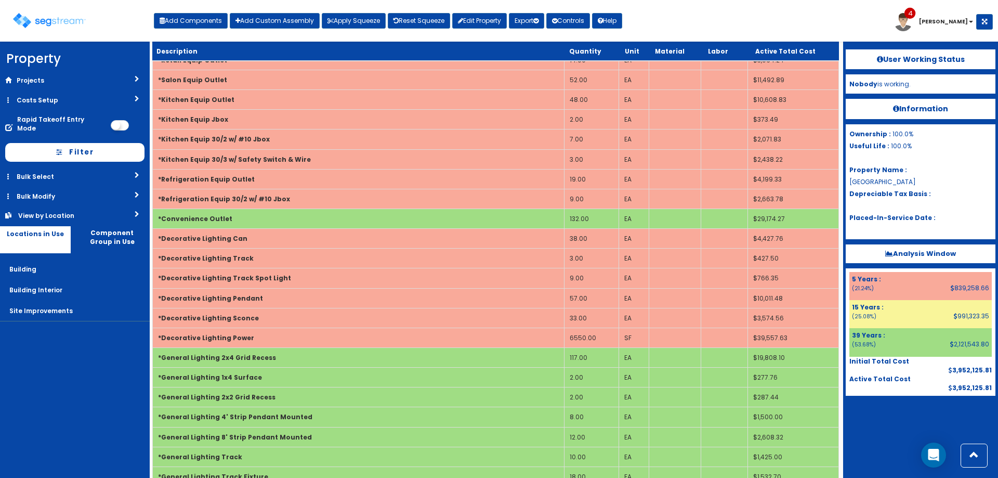
drag, startPoint x: 657, startPoint y: 24, endPoint x: 674, endPoint y: 18, distance: 18.1
click at [664, 22] on div "Toggle navigation Add Components Add Custom Assembly Apply Squeeze Reset Squeez…" at bounding box center [499, 25] width 988 height 34
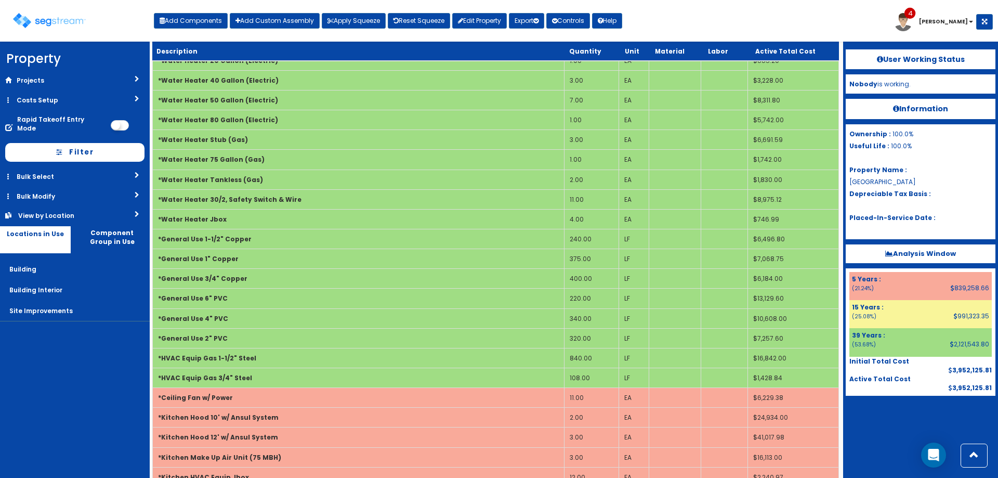
scroll to position [2511, 0]
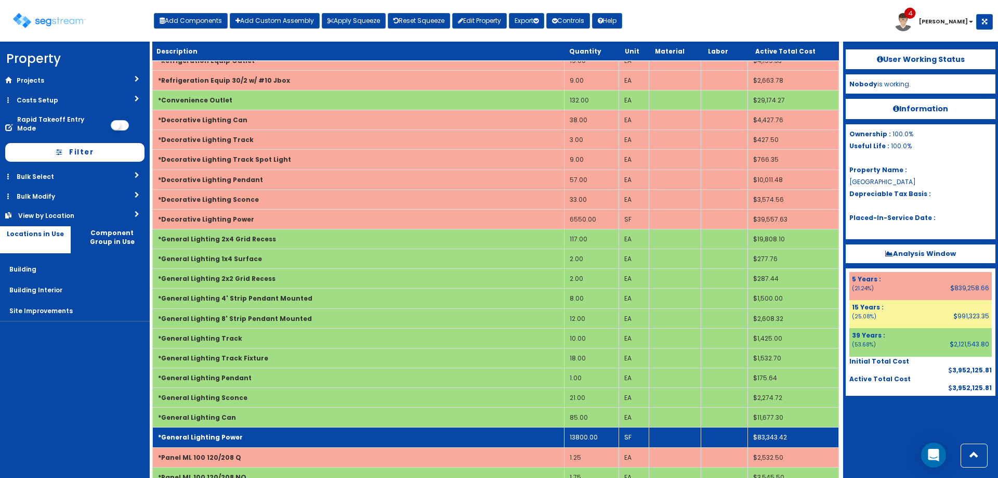
click at [593, 432] on td "13800.00" at bounding box center [591, 437] width 55 height 20
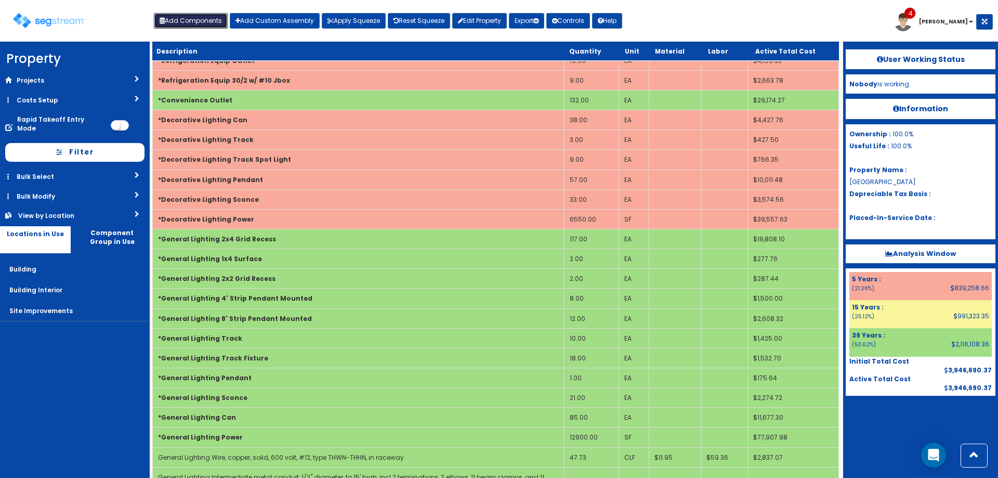
drag, startPoint x: 219, startPoint y: 19, endPoint x: 255, endPoint y: 53, distance: 48.9
click at [219, 19] on button "Add Components" at bounding box center [191, 21] width 74 height 16
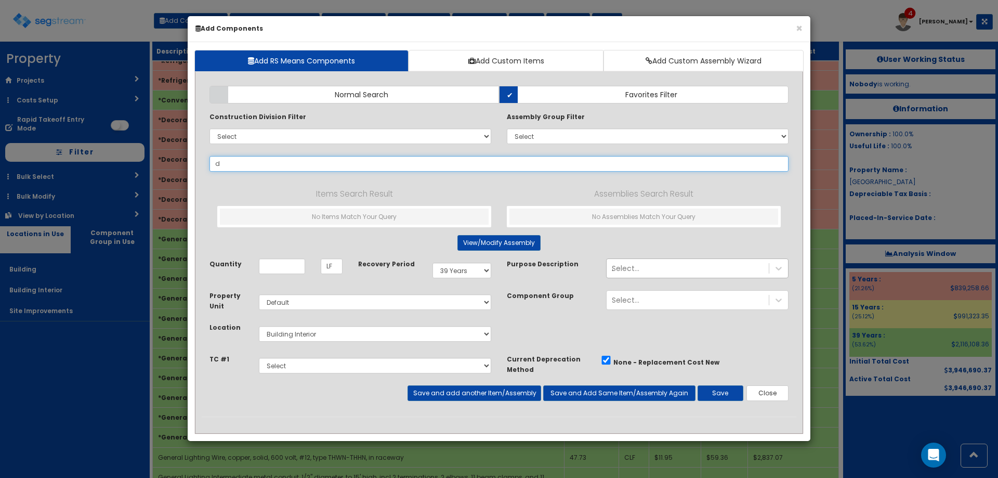
type input "df"
select select
type input "d"
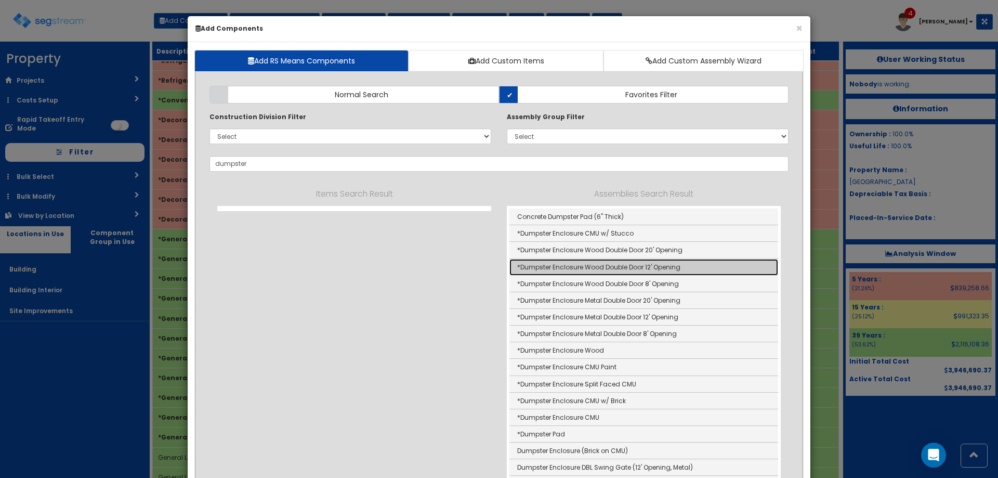
click at [657, 266] on link "*Dumpster Enclosure Wood Double Door 12' Opening" at bounding box center [644, 267] width 269 height 17
type input "*Dumpster Enclosure Wood Double Door 12' Opening"
type input "OPN"
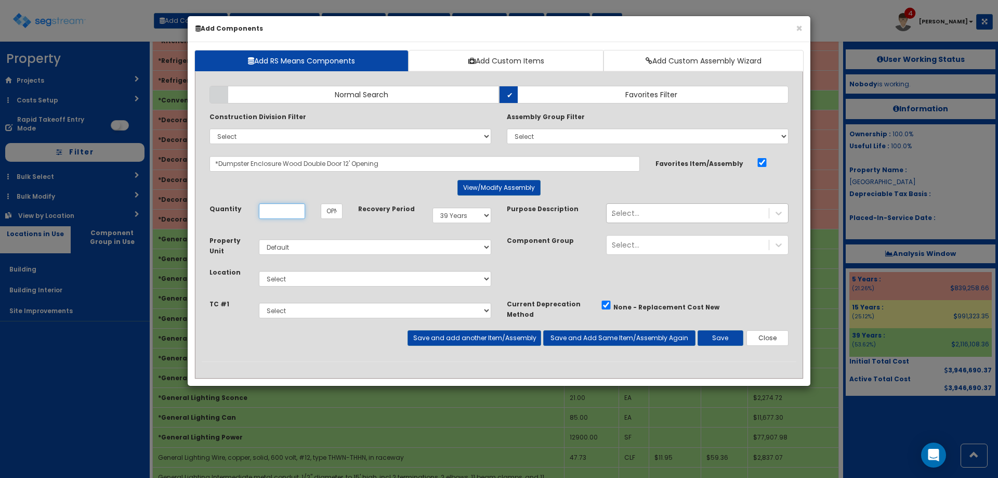
scroll to position [0, 0]
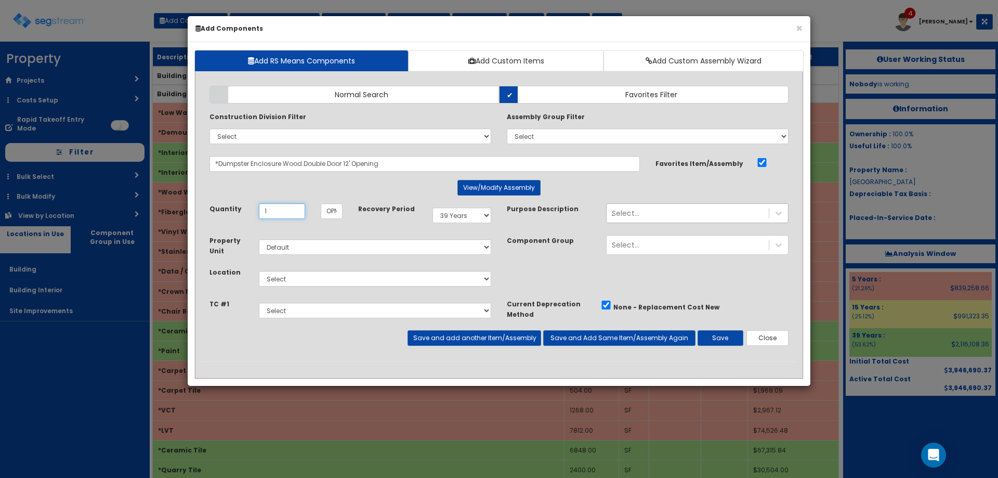
type input "1"
drag, startPoint x: 470, startPoint y: 213, endPoint x: 473, endPoint y: 222, distance: 9.9
click at [470, 213] on select "Select 5 Years 7 Years 9 Years 10 Years 15 Years 15 Year QLI 15 Year QRP 15 Yea…" at bounding box center [462, 215] width 59 height 16
select select "15Y"
click at [433, 207] on select "Select 5 Years 7 Years 9 Years 10 Years 15 Years 15 Year QLI 15 Year QRP 15 Yea…" at bounding box center [462, 215] width 59 height 16
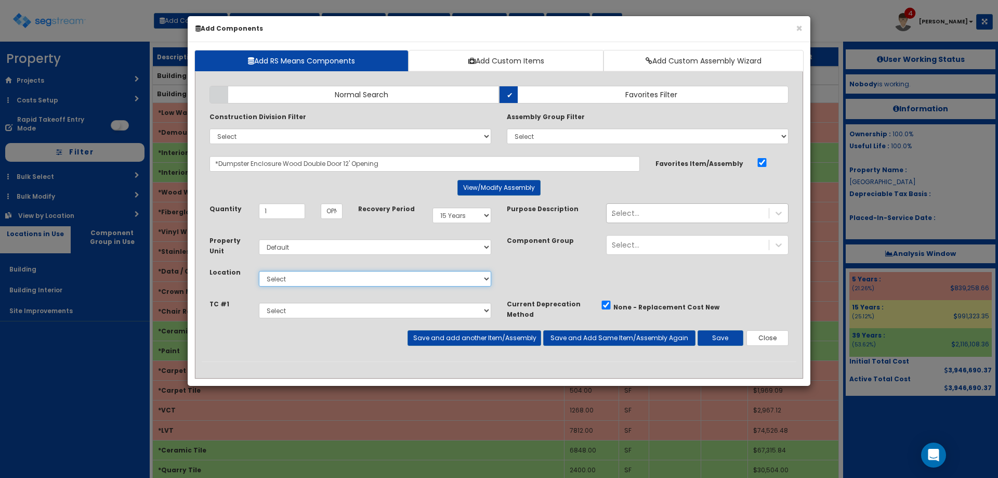
drag, startPoint x: 316, startPoint y: 277, endPoint x: 317, endPoint y: 285, distance: 7.9
click at [316, 277] on select "Select Building Building Interior Site Improvements Add Additional Location" at bounding box center [375, 279] width 232 height 16
select select "27"
click at [259, 271] on select "Select Building Building Interior Site Improvements Add Additional Location" at bounding box center [375, 279] width 232 height 16
click at [728, 338] on button "Save" at bounding box center [721, 338] width 46 height 16
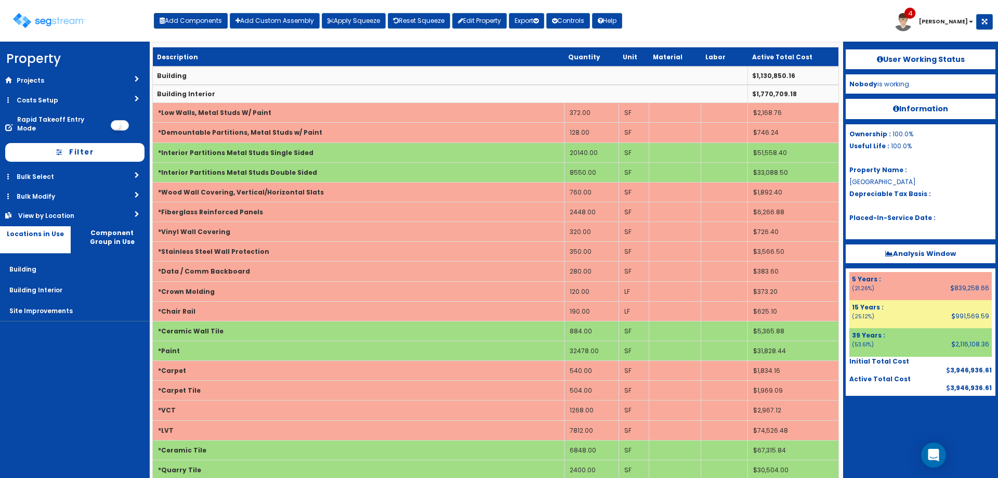
drag, startPoint x: 148, startPoint y: 17, endPoint x: 171, endPoint y: 24, distance: 23.4
click at [149, 18] on div "Toggle navigation" at bounding box center [83, 16] width 141 height 49
click at [171, 23] on button "Add Components" at bounding box center [191, 21] width 74 height 16
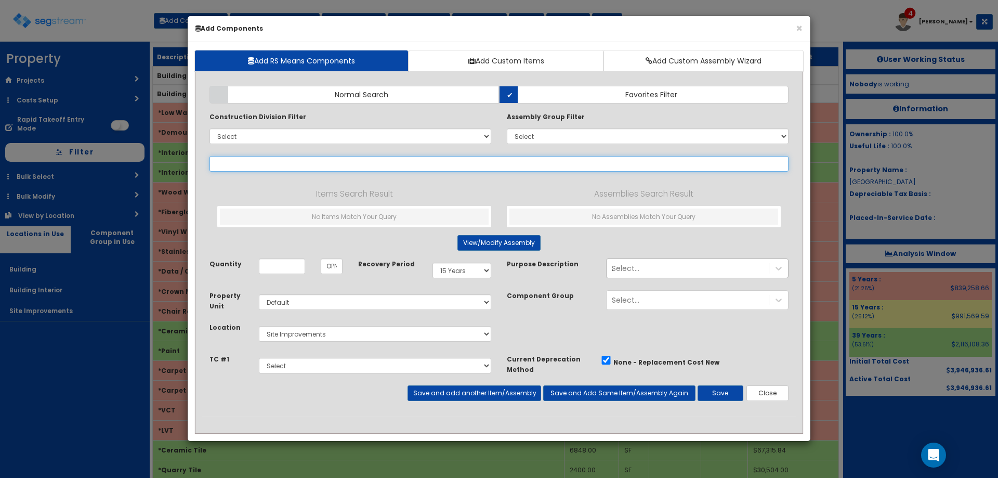
select select
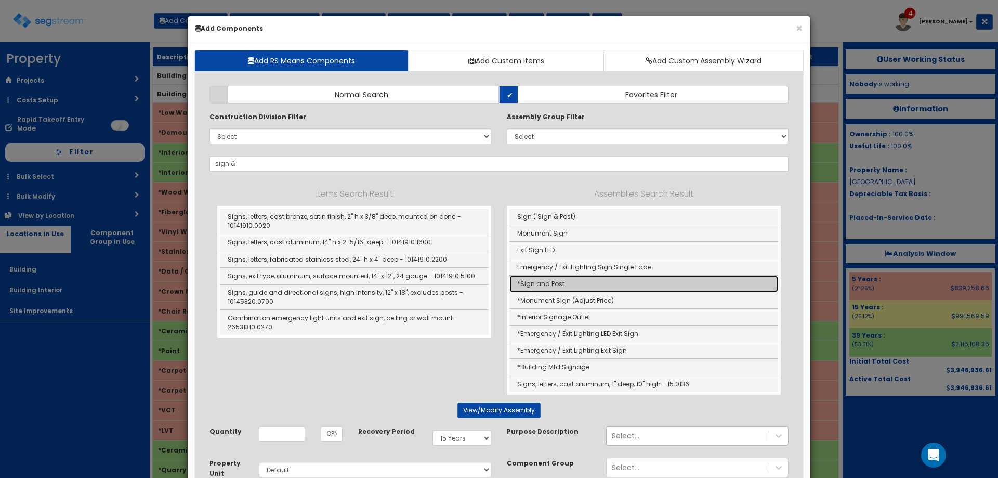
drag, startPoint x: 583, startPoint y: 286, endPoint x: 593, endPoint y: 274, distance: 15.8
click at [583, 286] on link "*Sign and Post" at bounding box center [644, 284] width 269 height 17
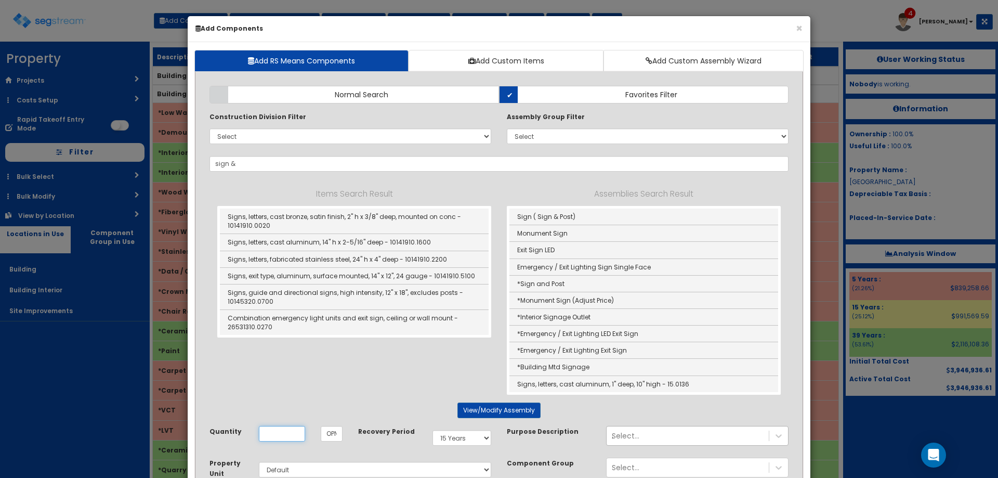
type input "*Sign and Post"
type input "null"
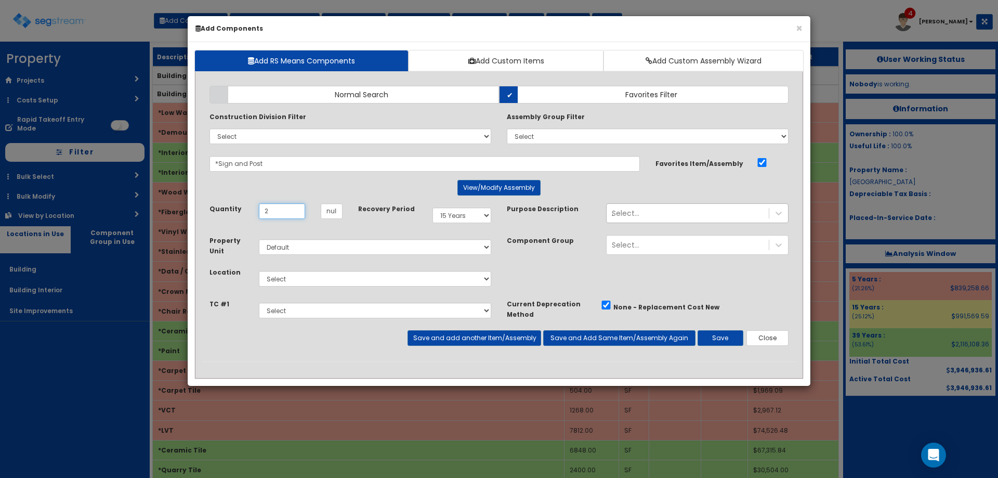
type input "2"
click at [308, 285] on select "Select Building Building Interior Site Improvements Add Additional Location" at bounding box center [375, 279] width 232 height 16
select select "27"
click at [259, 271] on select "Select Building Building Interior Site Improvements Add Additional Location" at bounding box center [375, 279] width 232 height 16
drag, startPoint x: 723, startPoint y: 336, endPoint x: 696, endPoint y: 326, distance: 29.3
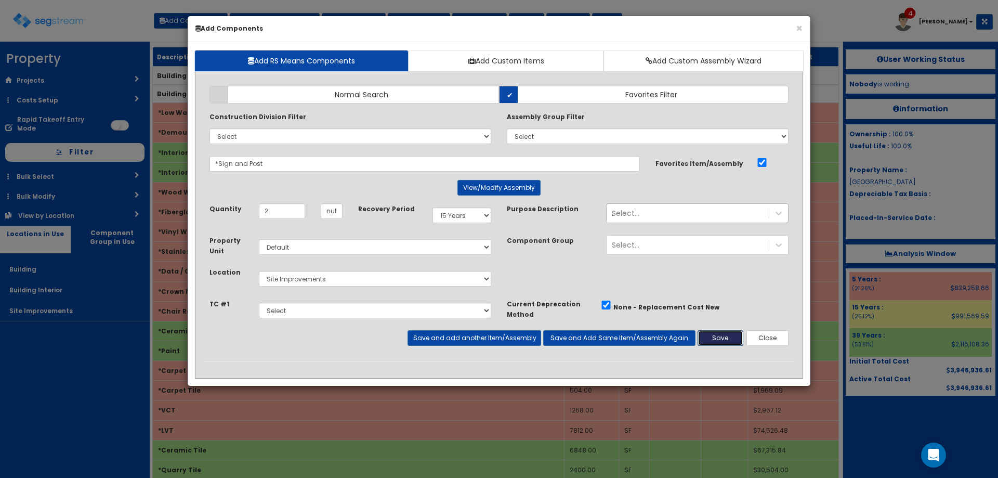
click at [723, 336] on button "Save" at bounding box center [721, 338] width 46 height 16
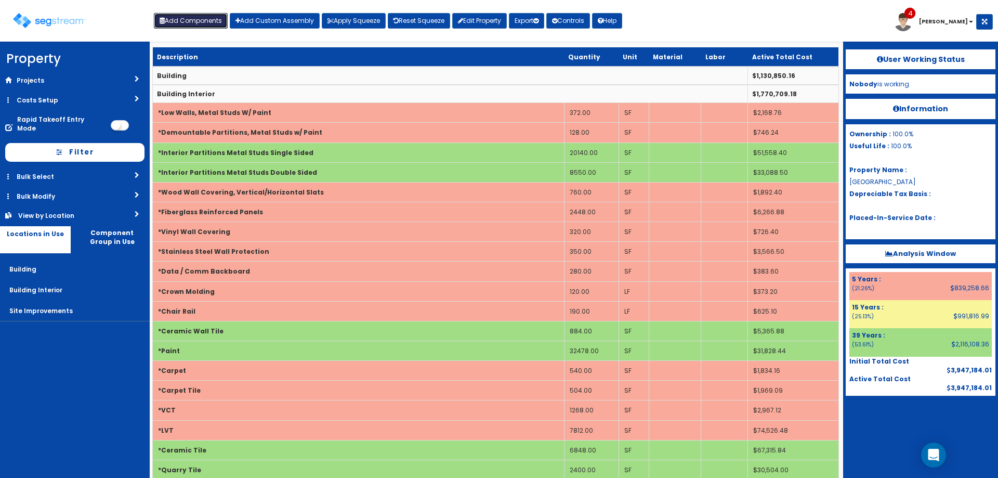
drag, startPoint x: 184, startPoint y: 17, endPoint x: 232, endPoint y: 48, distance: 57.3
click at [184, 17] on button "Add Components" at bounding box center [191, 21] width 74 height 16
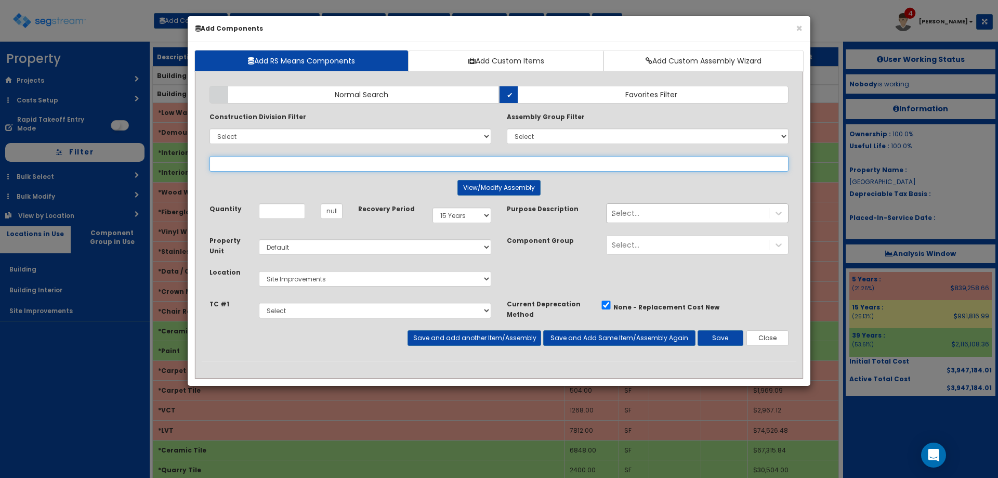
select select
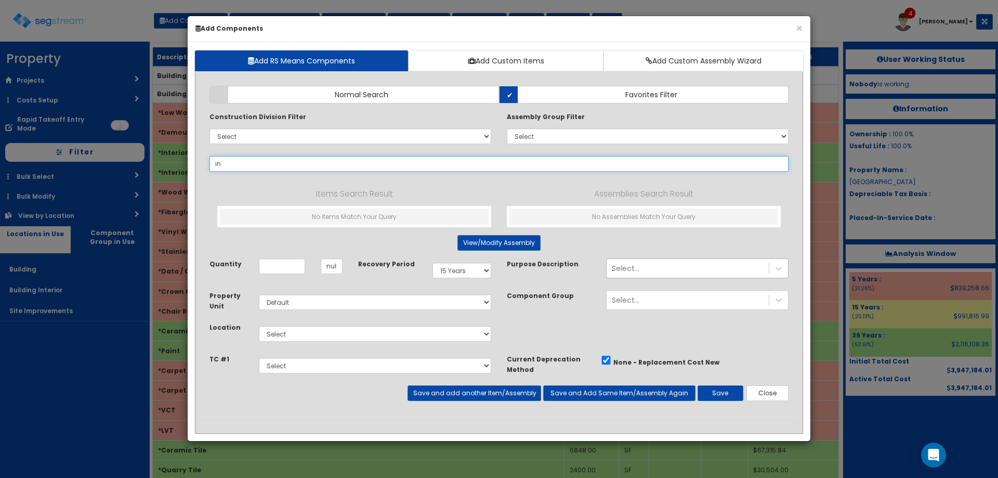
type input "i"
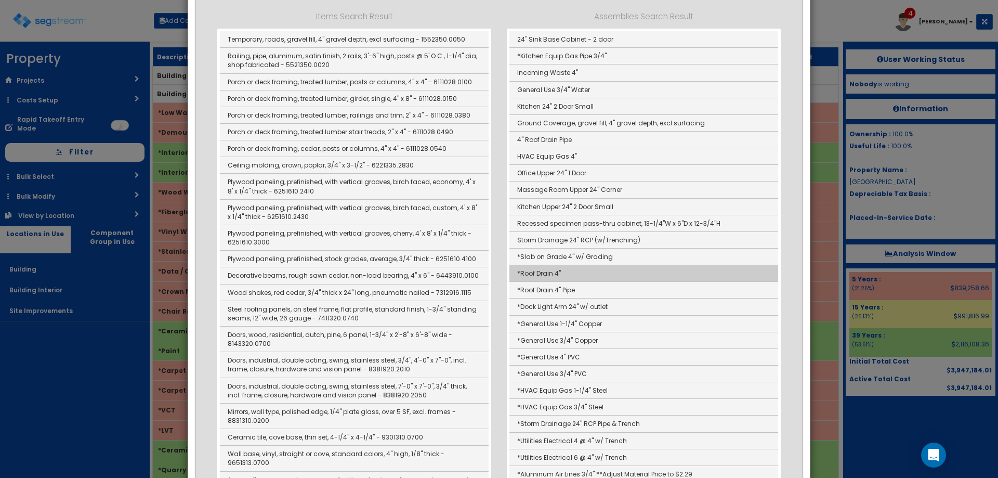
scroll to position [243, 0]
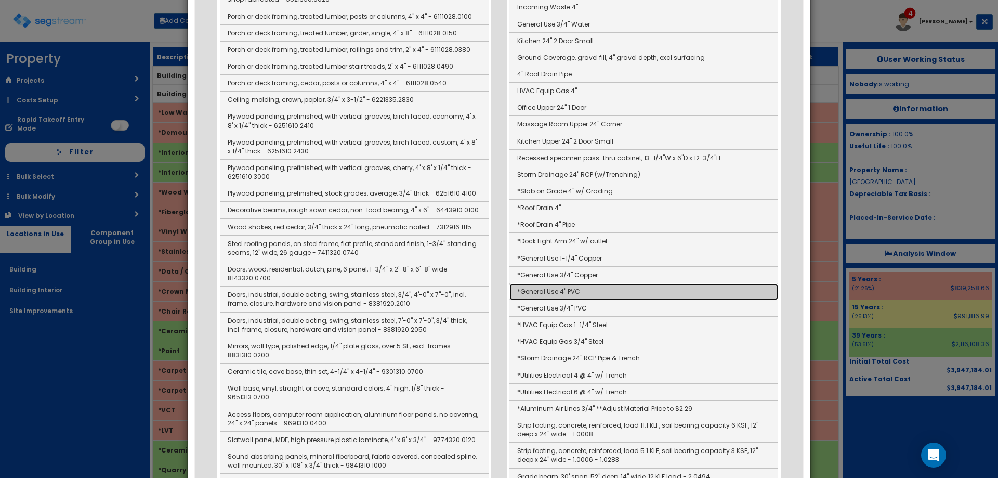
click at [588, 293] on link "*General Use 4" PVC" at bounding box center [644, 291] width 269 height 17
type input "*General Use 4" PVC"
type input "LF"
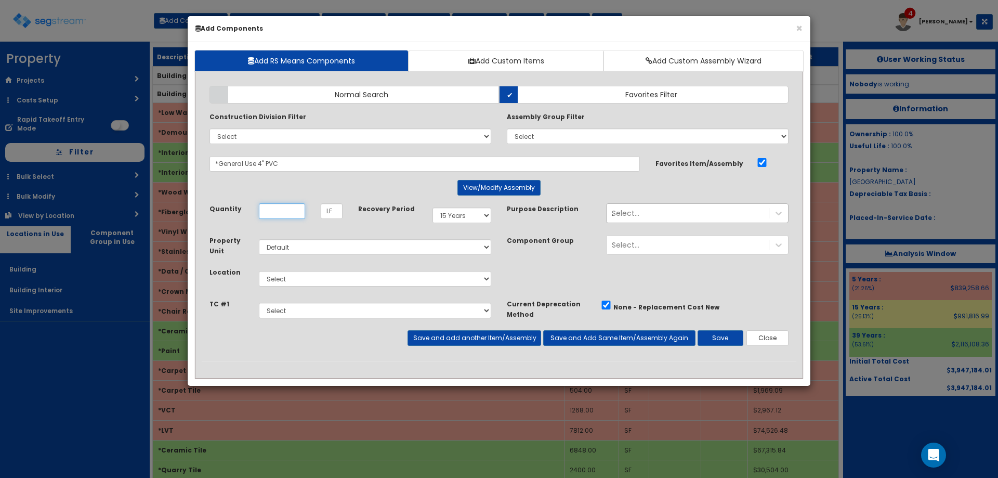
scroll to position [0, 0]
type input "30"
click at [306, 280] on select "Select Building Building Interior Site Improvements Add Additional Location" at bounding box center [375, 279] width 232 height 16
select select "27"
click at [259, 271] on select "Select Building Building Interior Site Improvements Add Additional Location" at bounding box center [375, 279] width 232 height 16
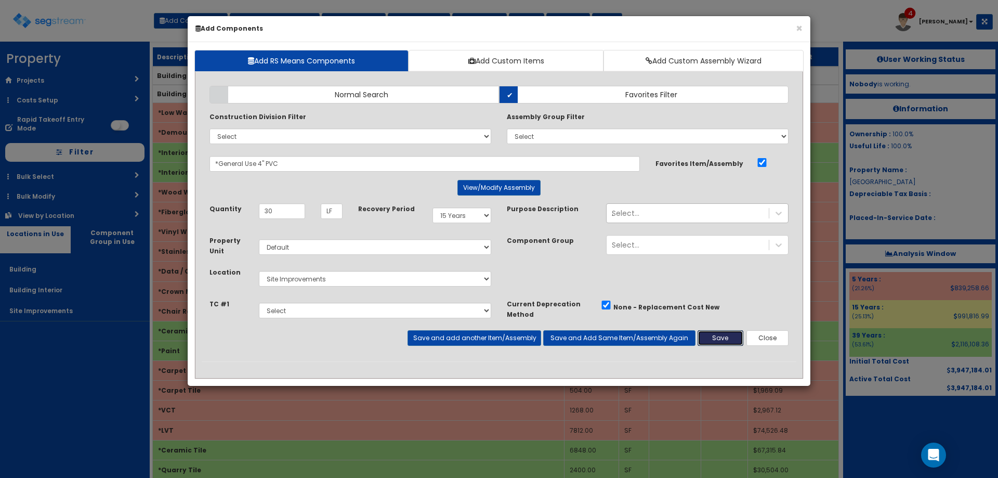
click at [723, 343] on button "Save" at bounding box center [721, 338] width 46 height 16
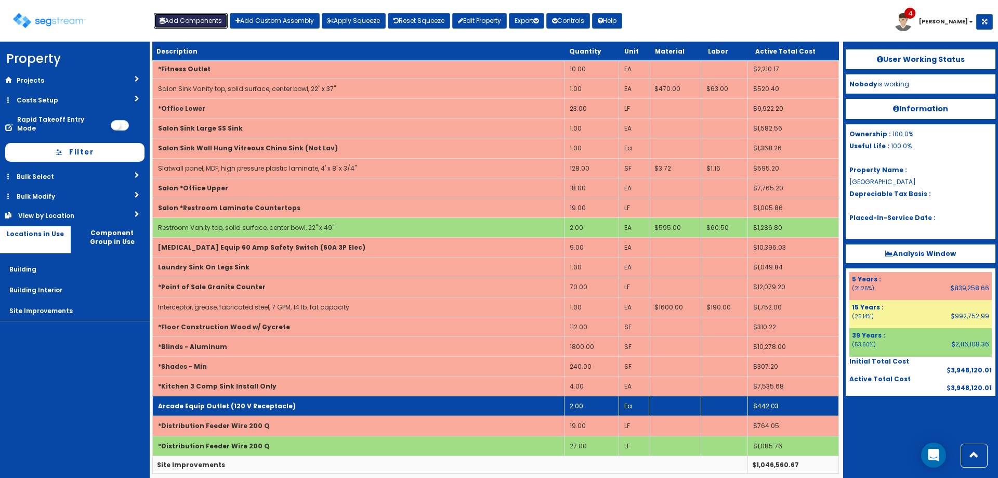
scroll to position [3371, 0]
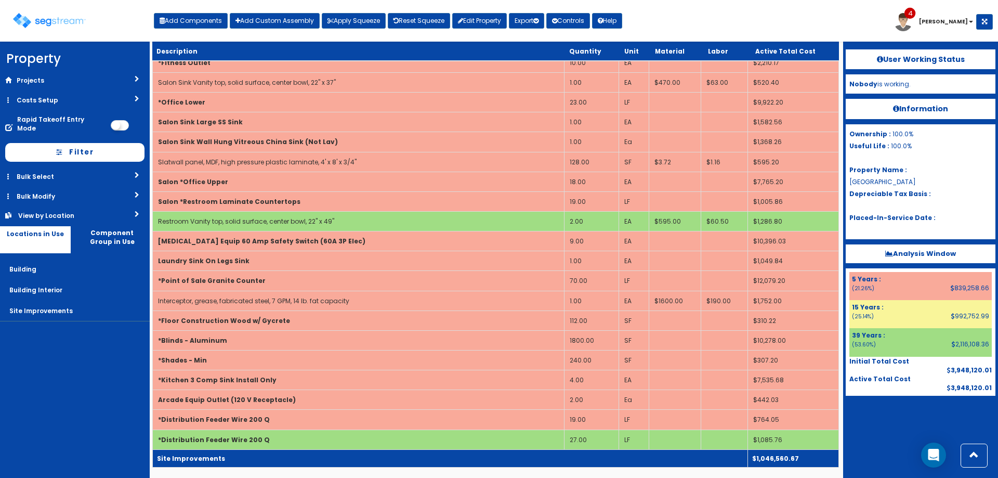
click at [253, 453] on td "Site Improvements" at bounding box center [450, 458] width 595 height 18
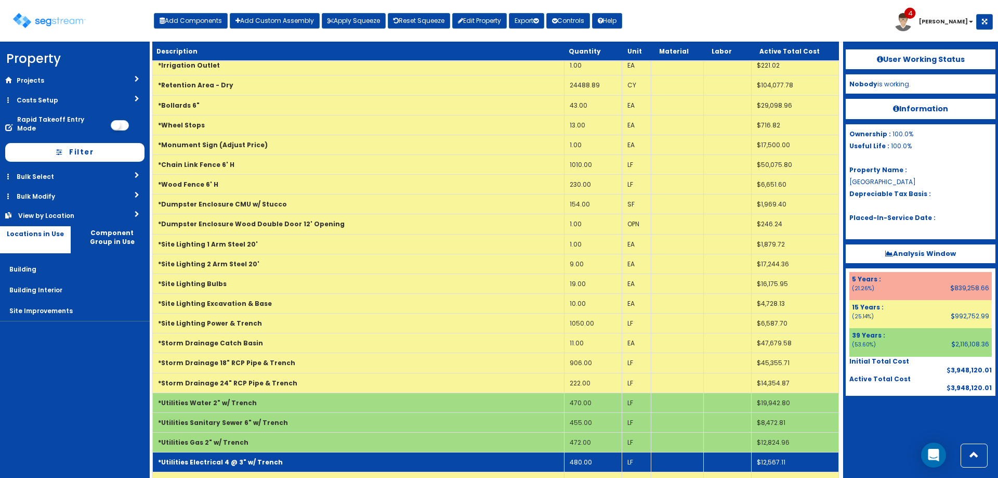
scroll to position [4065, 0]
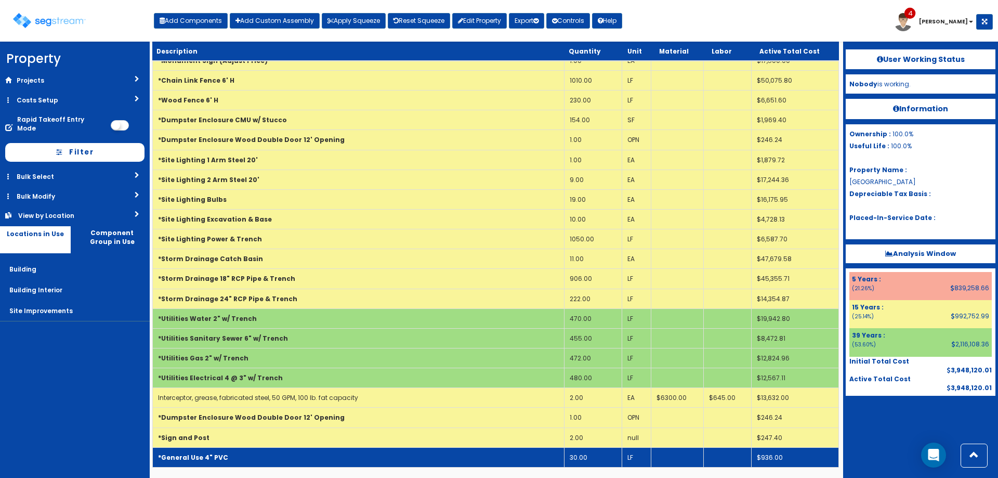
click at [239, 458] on td "*General Use 4" PVC" at bounding box center [359, 457] width 412 height 20
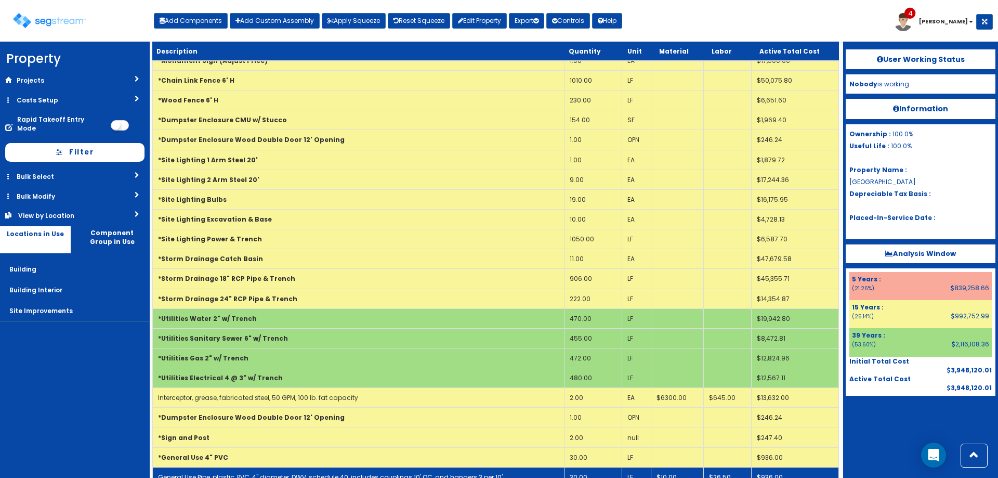
click at [234, 471] on td "General Use Pipe, plastic, PVC, 4" diameter, DWV, schedule 40, includes couplin…" at bounding box center [359, 477] width 412 height 20
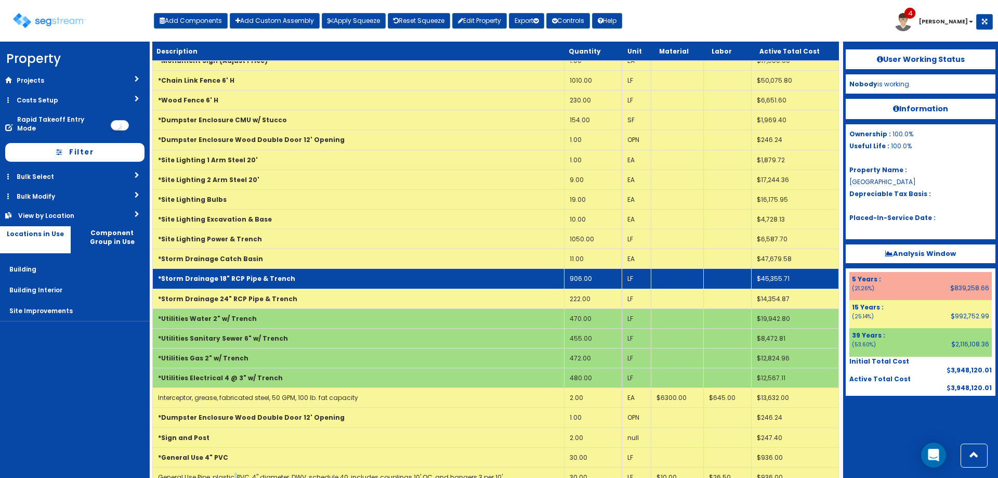
scroll to position [0, 0]
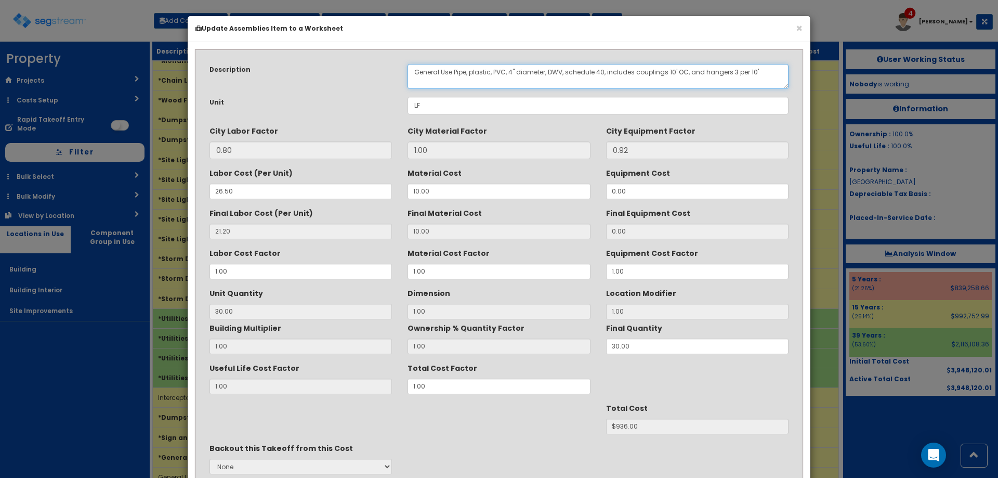
drag, startPoint x: 453, startPoint y: 71, endPoint x: 368, endPoint y: 64, distance: 85.5
click at [387, 64] on div "Description General Use Pipe, plastic, PVC, 4" diameter, DWV, schedule 40, incl…" at bounding box center [499, 76] width 595 height 25
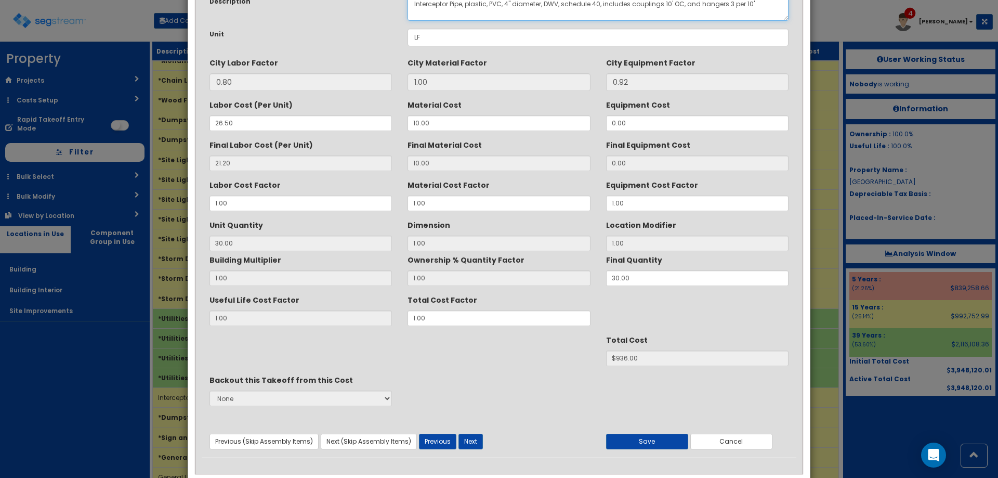
scroll to position [88, 0]
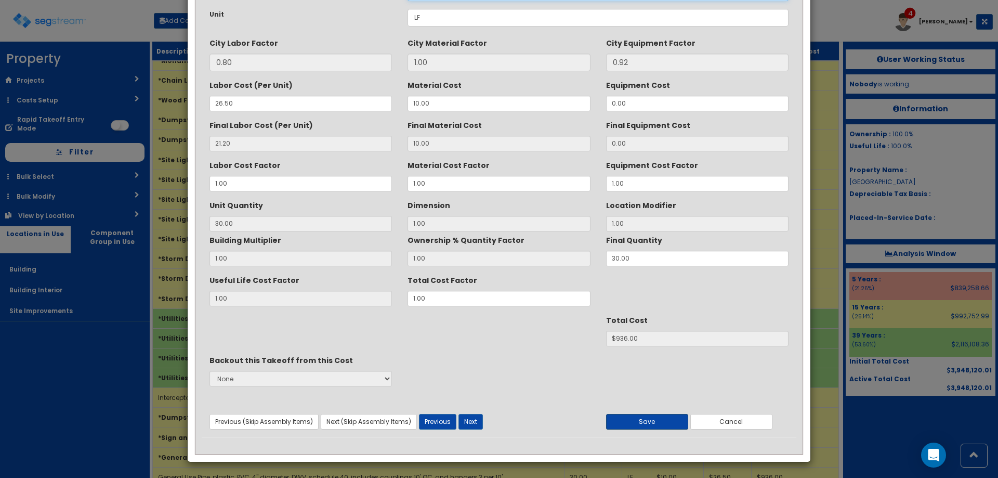
type textarea "Interceptor Pipe, plastic, PVC, 4" diameter, DWV, schedule 40, includes couplin…"
drag, startPoint x: 661, startPoint y: 421, endPoint x: 654, endPoint y: 415, distance: 9.6
click at [661, 421] on button "Save" at bounding box center [647, 422] width 82 height 16
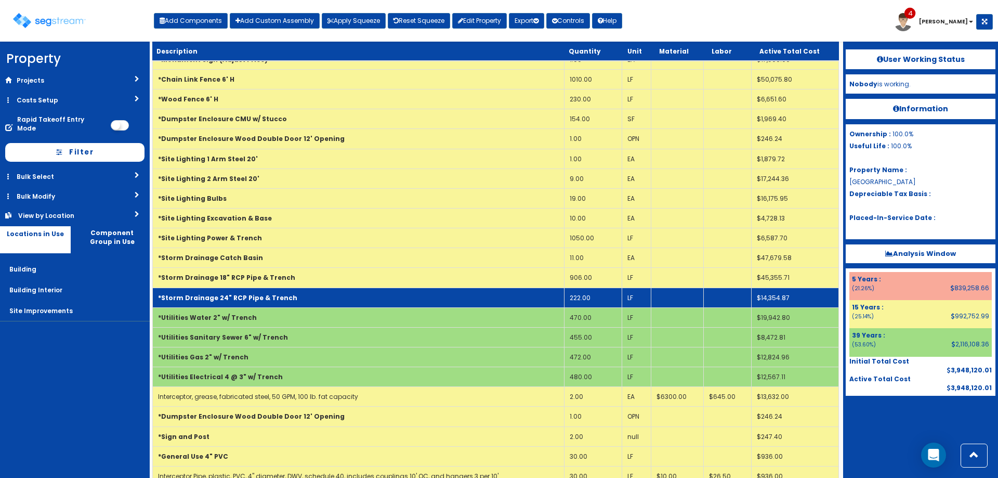
scroll to position [4084, 0]
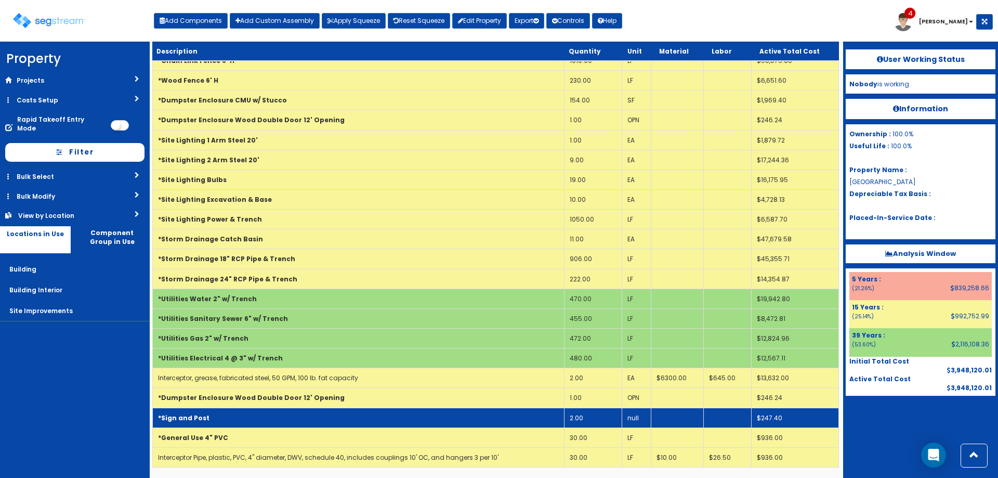
click at [221, 436] on td "*General Use 4" PVC" at bounding box center [359, 437] width 412 height 20
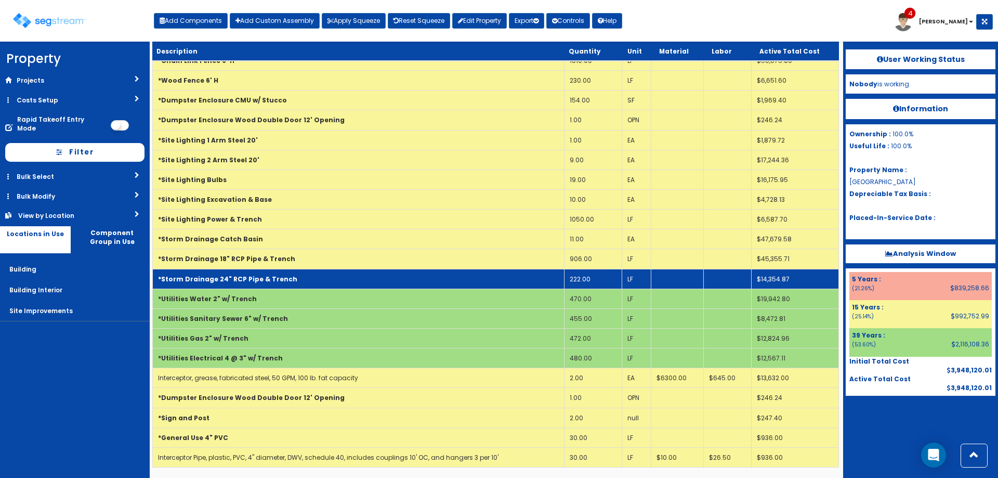
scroll to position [4065, 0]
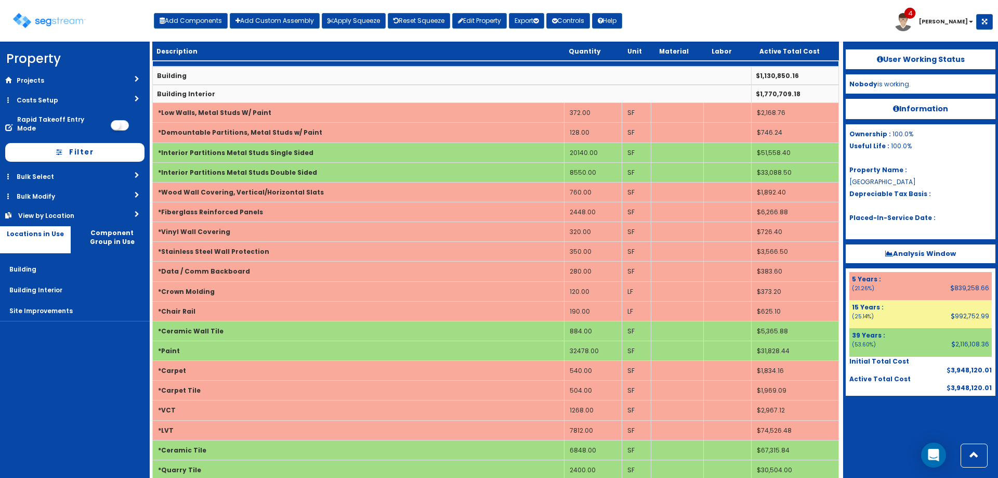
scroll to position [4065, 0]
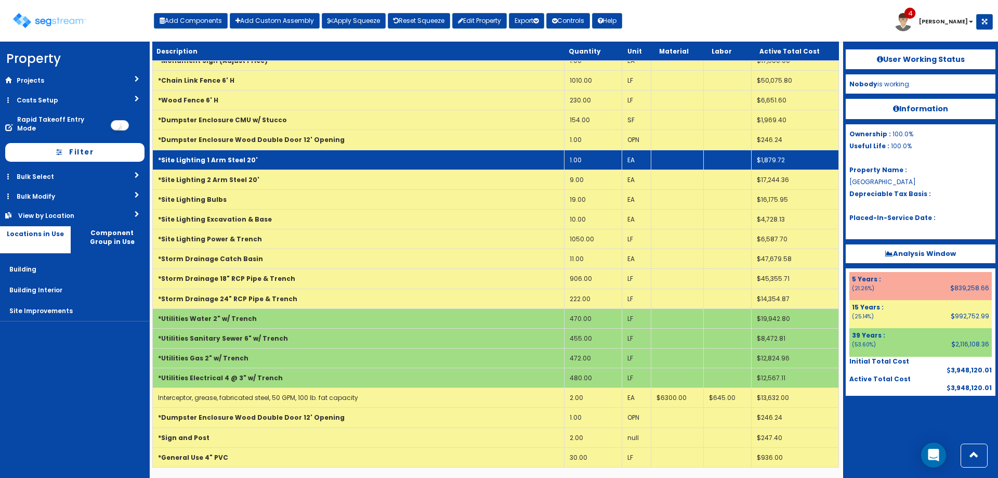
click at [267, 161] on td "*Site Lighting 1 Arm Steel 20'" at bounding box center [359, 160] width 412 height 20
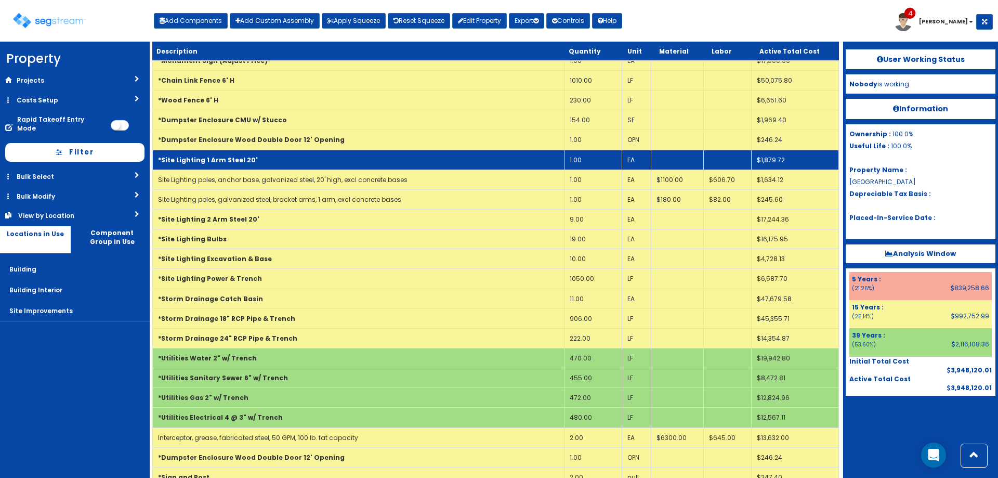
scroll to position [4084, 0]
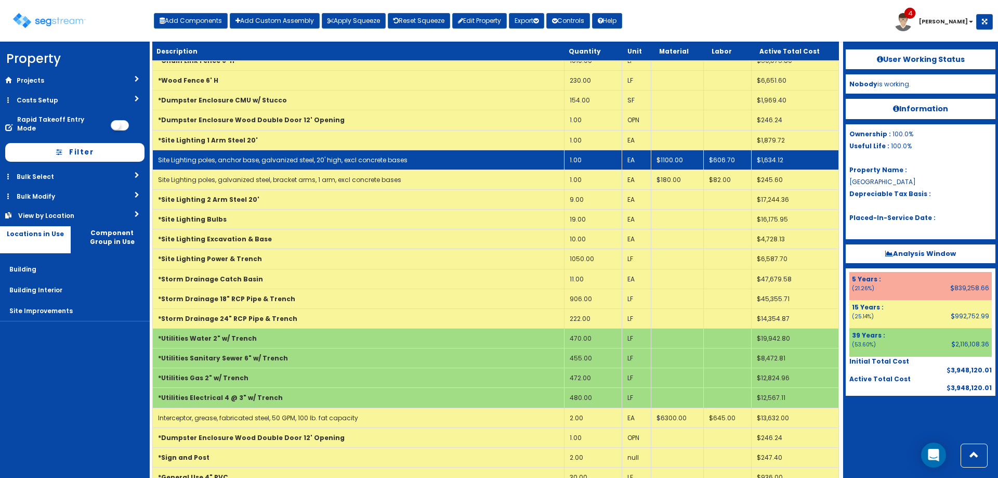
click at [327, 161] on link "Site Lighting poles, anchor base, galvanized steel, 20' high, excl concrete bas…" at bounding box center [283, 159] width 250 height 9
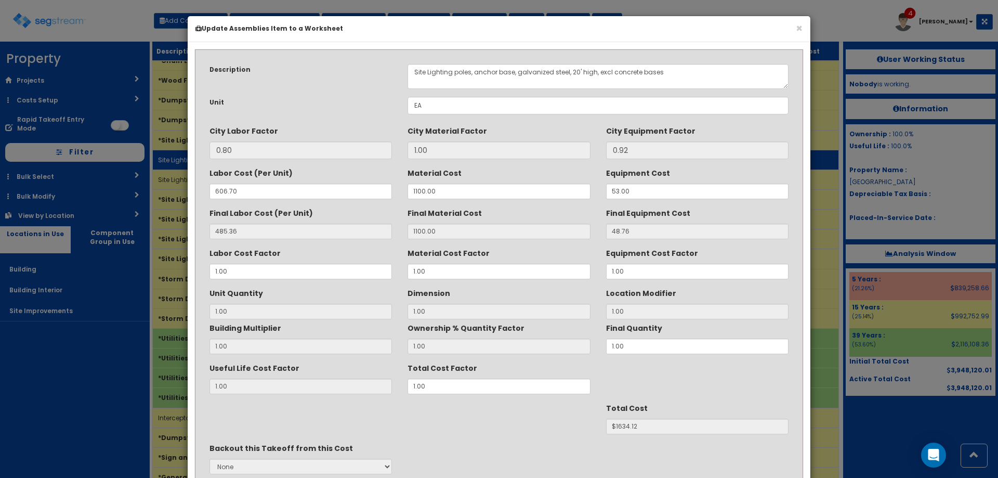
scroll to position [0, 0]
drag, startPoint x: 517, startPoint y: 71, endPoint x: 567, endPoint y: 68, distance: 50.0
click at [567, 68] on textarea "Site Lighting poles, anchor base, galvanized steel, 20' high, excl concrete bas…" at bounding box center [598, 76] width 381 height 25
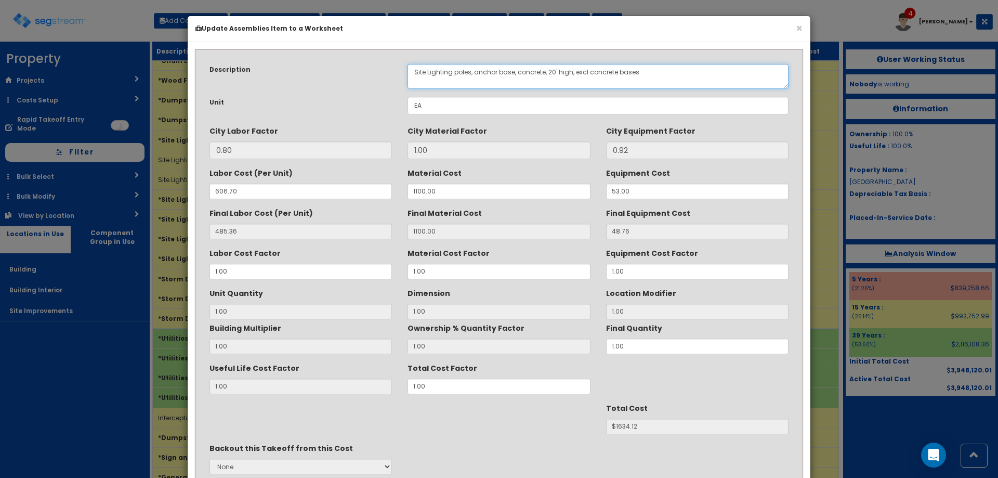
drag, startPoint x: 553, startPoint y: 70, endPoint x: 560, endPoint y: 63, distance: 9.9
click at [552, 70] on textarea "Site Lighting poles, anchor base, galvanized steel, 20' high, excl concrete bas…" at bounding box center [598, 76] width 381 height 25
type textarea "Site Lighting poles, anchor base, concrete, 25' high, excl concrete bases"
drag, startPoint x: 476, startPoint y: 192, endPoint x: 354, endPoint y: 203, distance: 122.6
click at [363, 203] on div "Description Site Lighting poles, anchor base, galvanized steel, 20' high, excl …" at bounding box center [499, 290] width 595 height 469
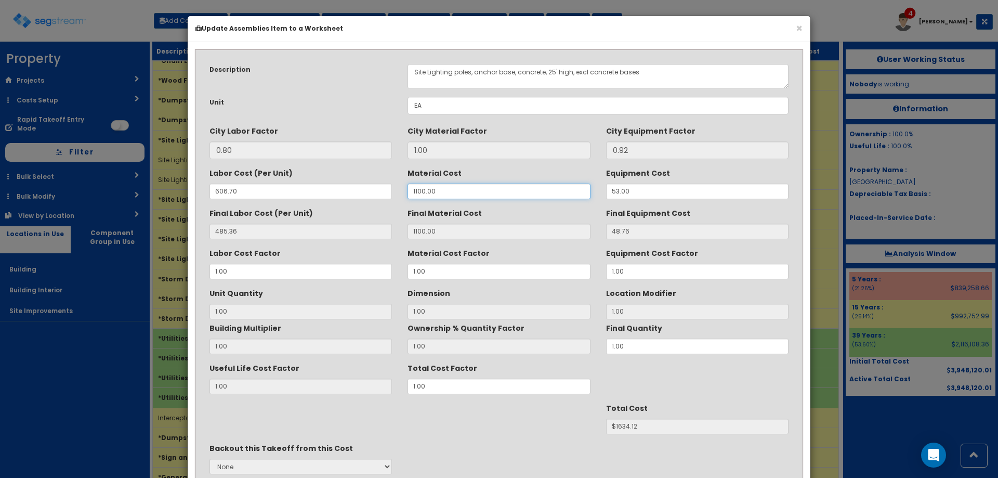
type input "1"
type input "1.00"
type input "1"
type input "$535.12"
type input "14"
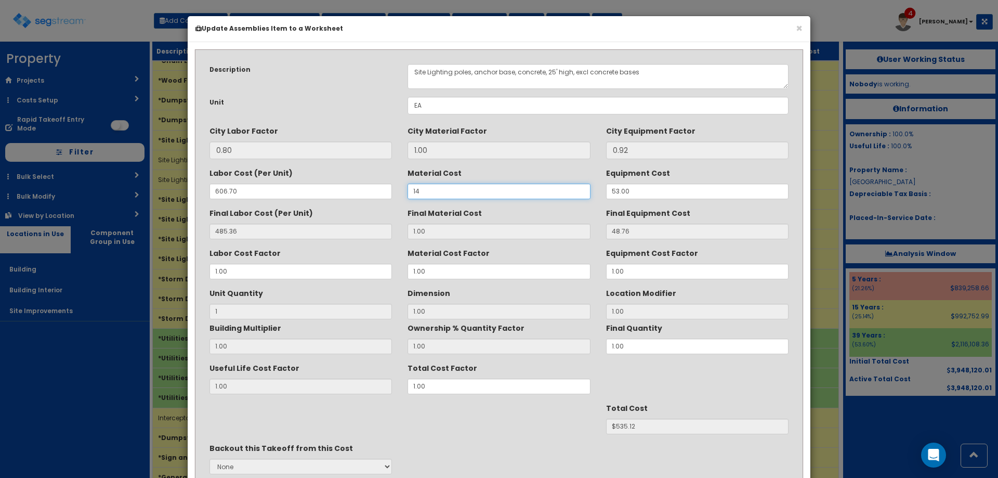
type input "14.00"
type input "$548.12"
type input "140"
type input "140.00"
type input "$674.12"
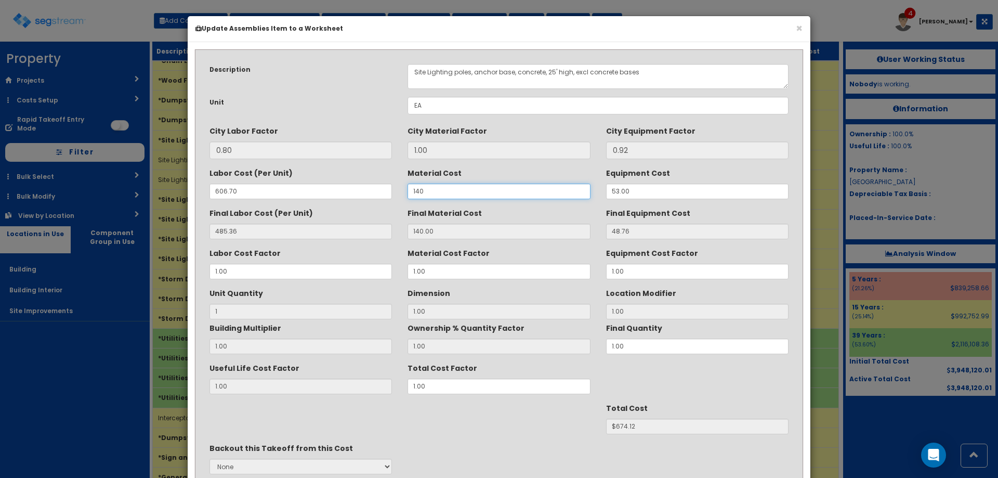
type input "1400"
type input "1400.00"
type input "$1934.12"
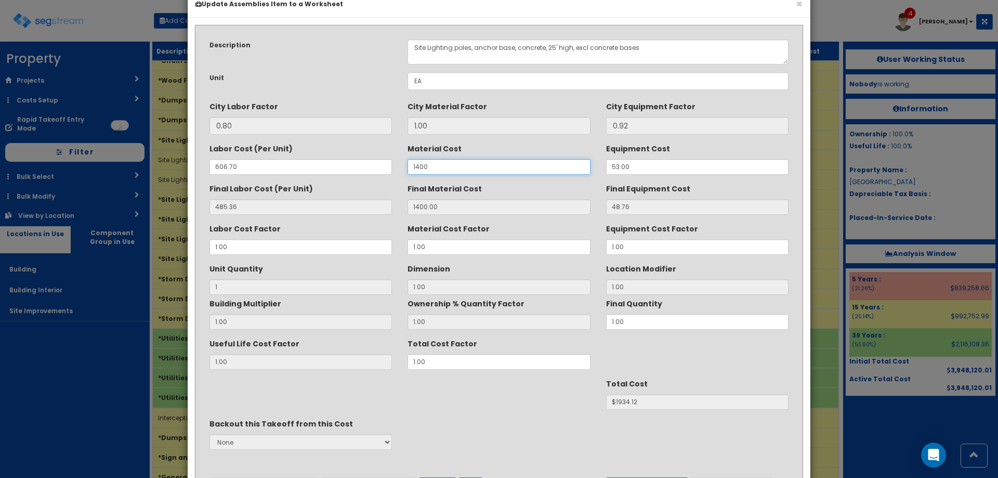
scroll to position [88, 0]
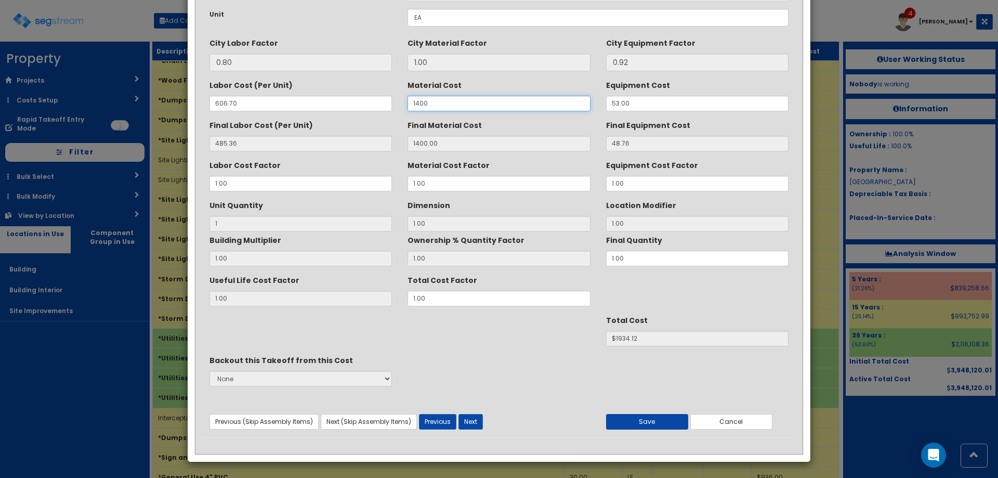
type input "1400"
click at [674, 420] on button "Save" at bounding box center [647, 422] width 82 height 16
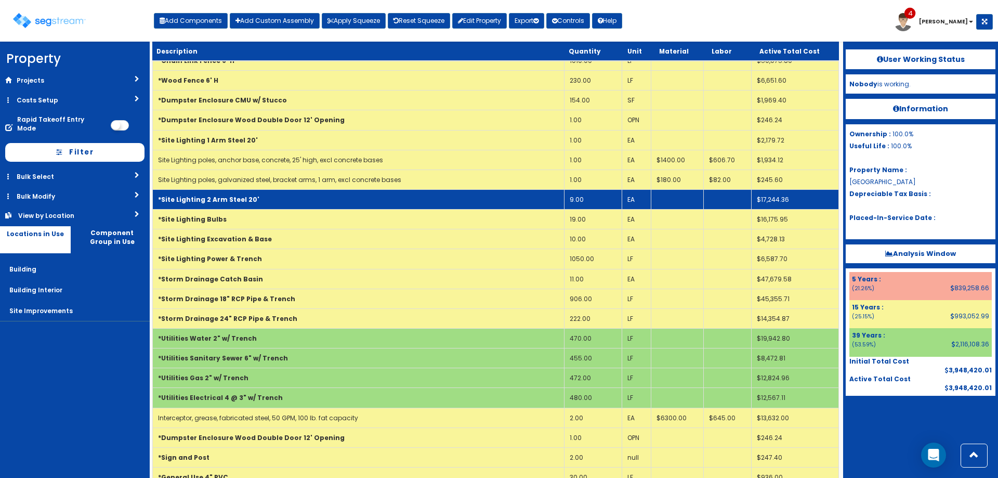
click at [326, 192] on td "*Site Lighting 2 Arm Steel 20'" at bounding box center [359, 199] width 412 height 20
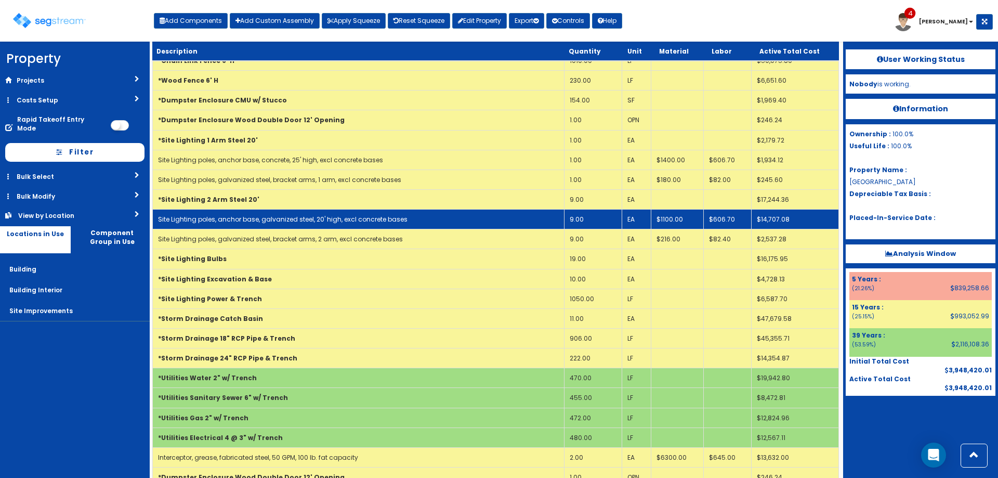
click at [331, 223] on link "Site Lighting poles, anchor base, galvanized steel, 20' high, excl concrete bas…" at bounding box center [283, 219] width 250 height 9
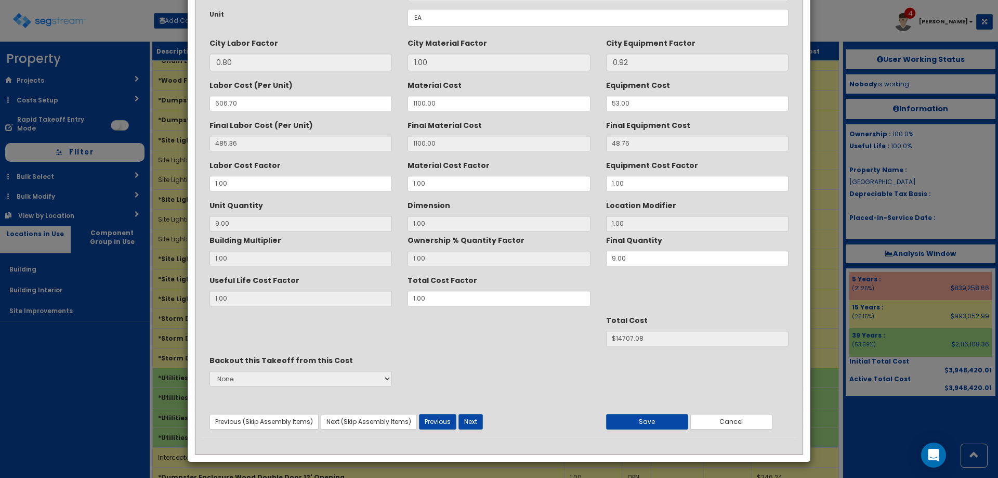
scroll to position [0, 0]
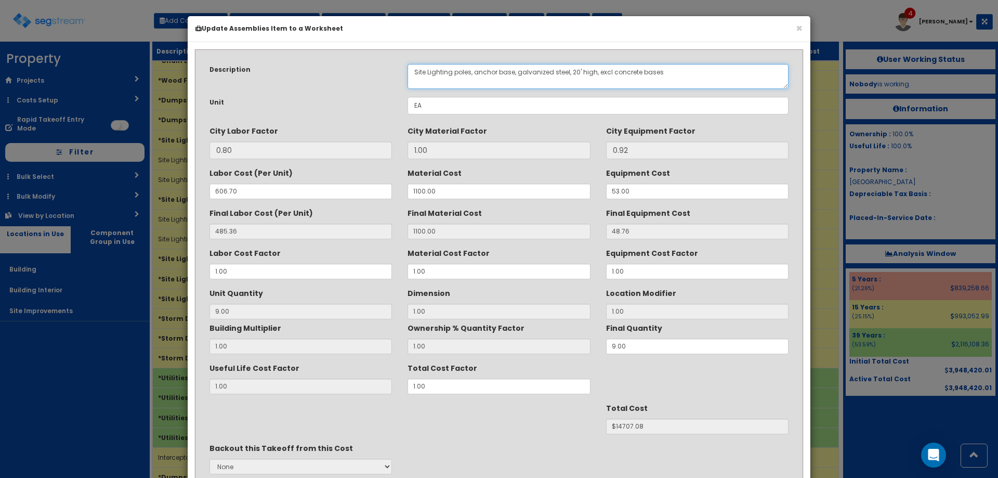
drag, startPoint x: 516, startPoint y: 71, endPoint x: 566, endPoint y: 73, distance: 50.0
click at [566, 73] on textarea "Site Lighting poles, anchor base, galvanized steel, 20' high, excl concrete bas…" at bounding box center [598, 76] width 381 height 25
click at [550, 71] on textarea "Site Lighting poles, anchor base, galvanized steel, 20' high, excl concrete bas…" at bounding box center [598, 76] width 381 height 25
type textarea "Site Lighting poles, anchor base, concrete, 25' high, excl concrete bases"
drag, startPoint x: 445, startPoint y: 189, endPoint x: 368, endPoint y: 168, distance: 79.7
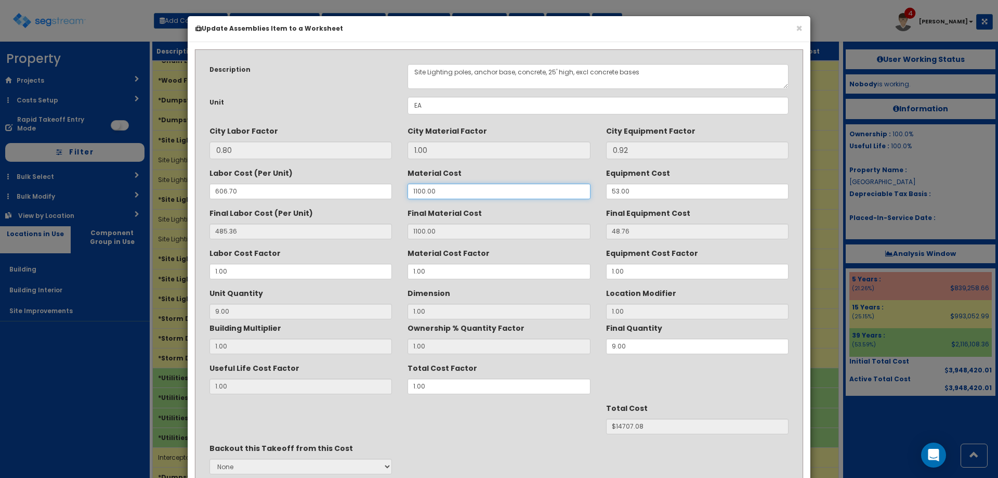
click at [377, 181] on div "Labor Cost (Per Unit) 606.70 Material Cost 1100.00 Equipment Cost 53.00" at bounding box center [499, 181] width 595 height 35
type input "1"
type input "1.00"
type input "9"
type input "$4816.08"
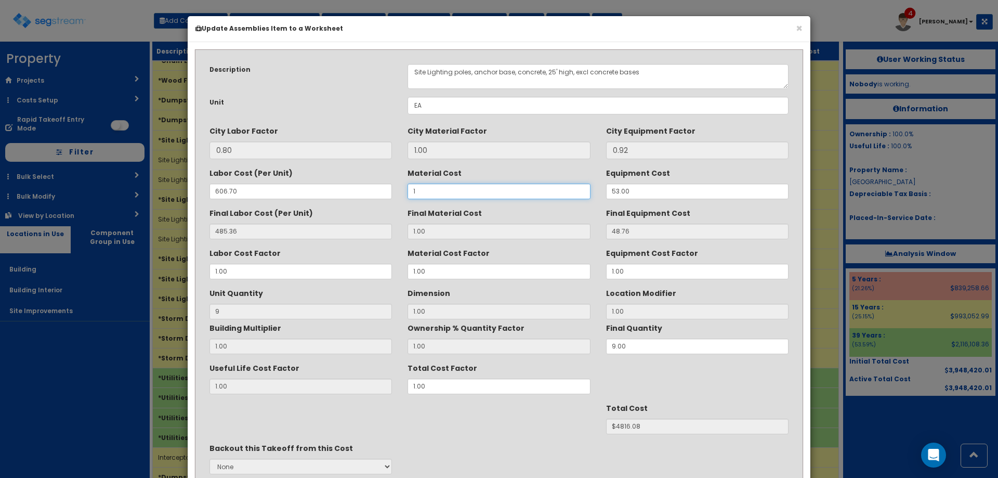
type input "14"
type input "14.00"
type input "$4933.08"
type input "140"
type input "140.00"
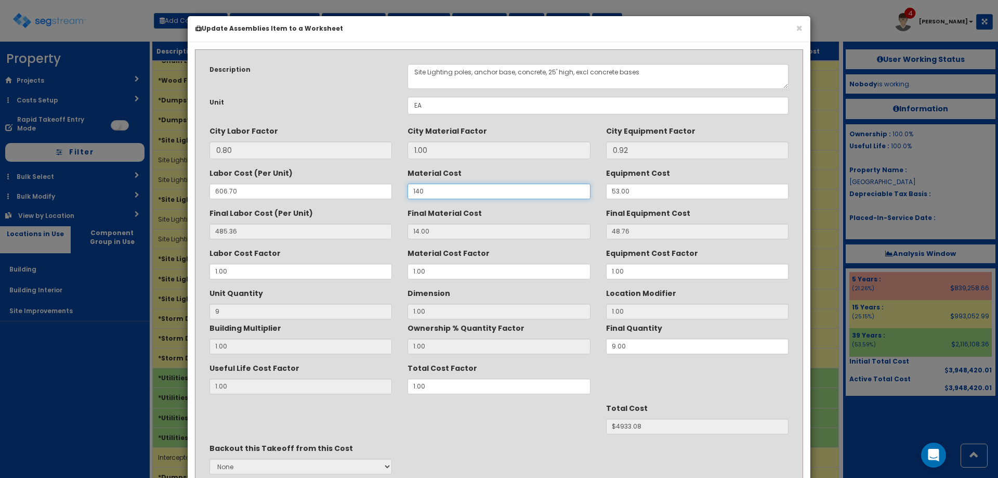
type input "$6067.08"
type input "1400"
type input "1400.00"
type input "$17407.08"
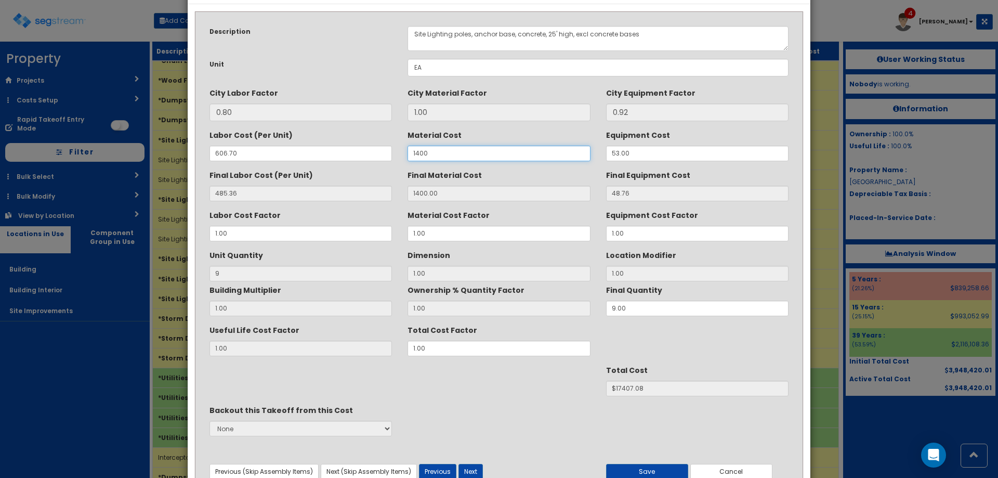
scroll to position [88, 0]
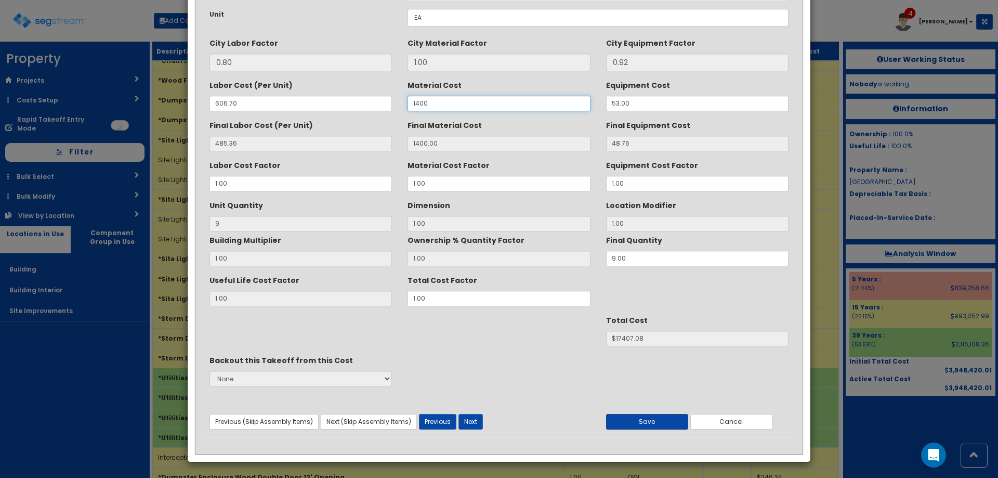
type input "1400"
click at [660, 423] on button "Save" at bounding box center [647, 422] width 82 height 16
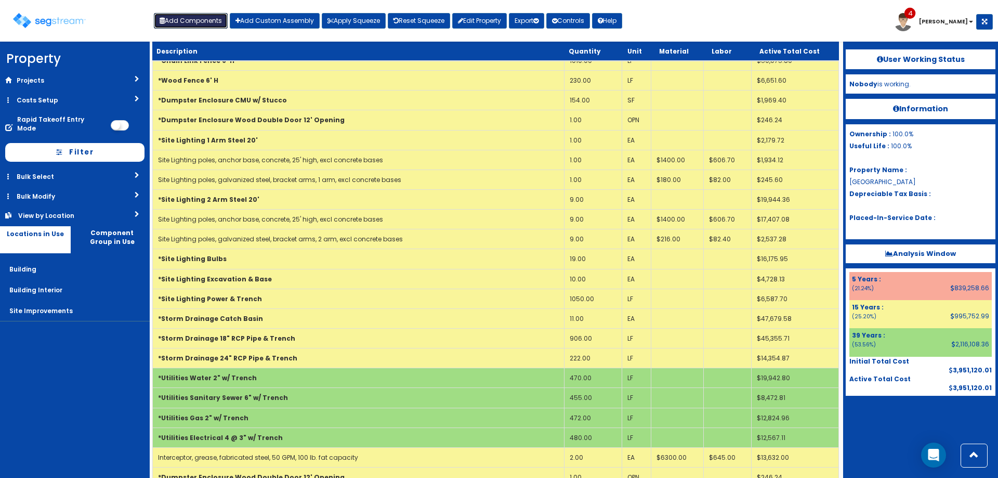
click at [180, 18] on button "Add Components" at bounding box center [191, 21] width 74 height 16
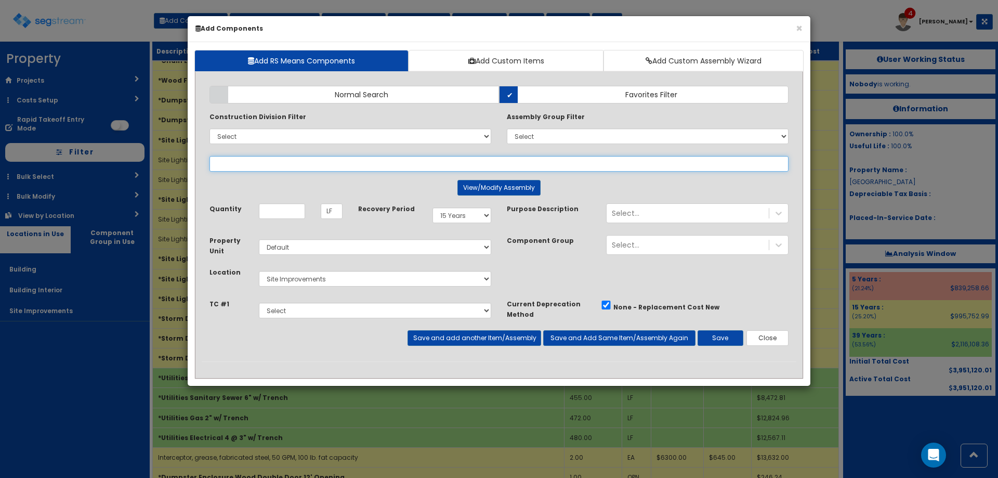
select select
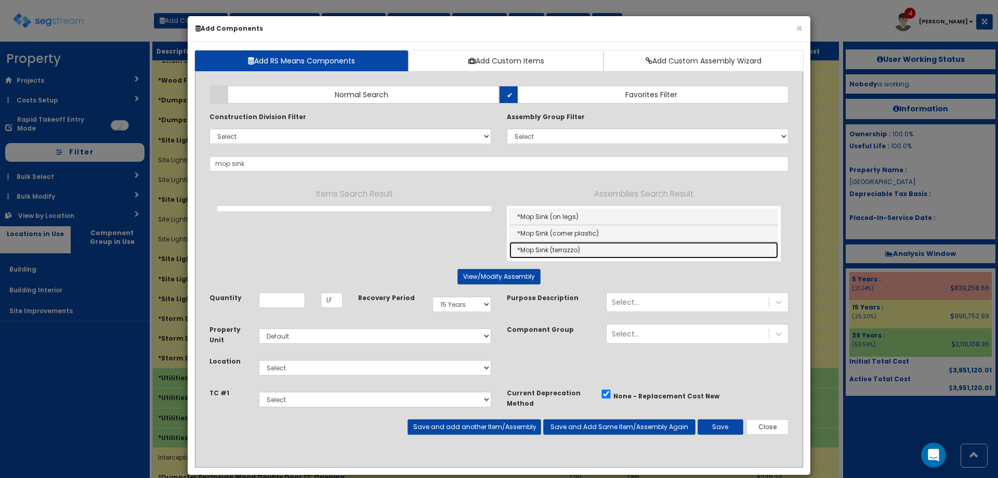
click at [588, 250] on link "*Mop Sink (terrazzo)" at bounding box center [644, 250] width 269 height 16
type input "*Mop Sink (terrazzo)"
type input "EA"
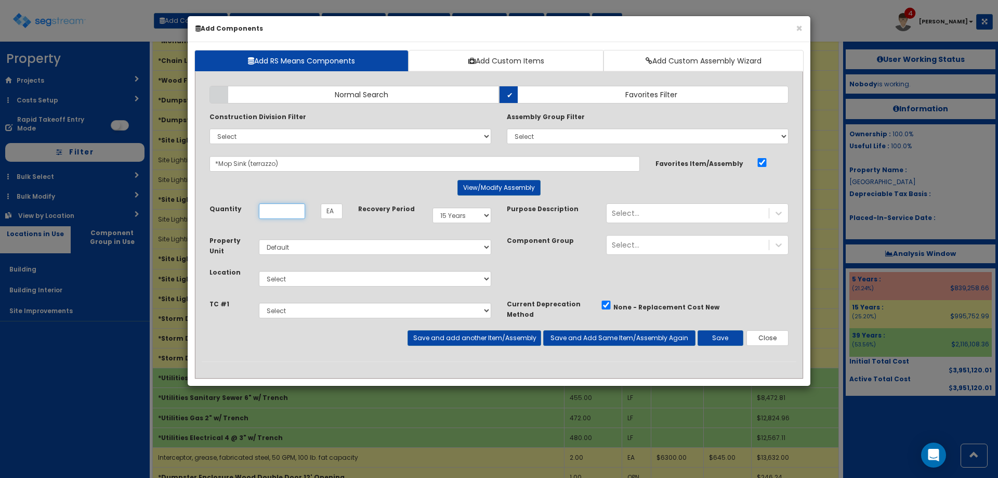
scroll to position [0, 0]
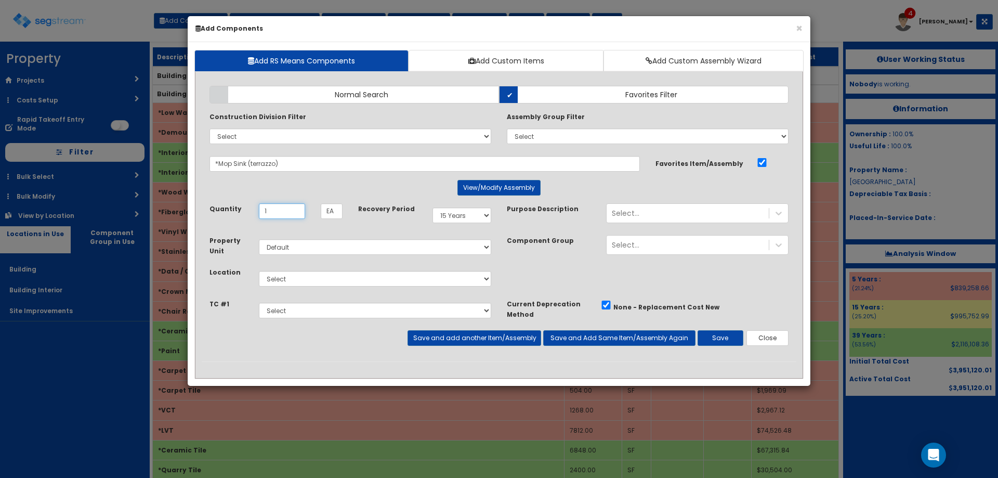
type input "1"
drag, startPoint x: 308, startPoint y: 273, endPoint x: 311, endPoint y: 284, distance: 11.5
click at [308, 273] on select "Select Building Building Interior Site Improvements Add Additional Location" at bounding box center [375, 279] width 232 height 16
select select "27"
click at [259, 271] on select "Select Building Building Interior Site Improvements Add Additional Location" at bounding box center [375, 279] width 232 height 16
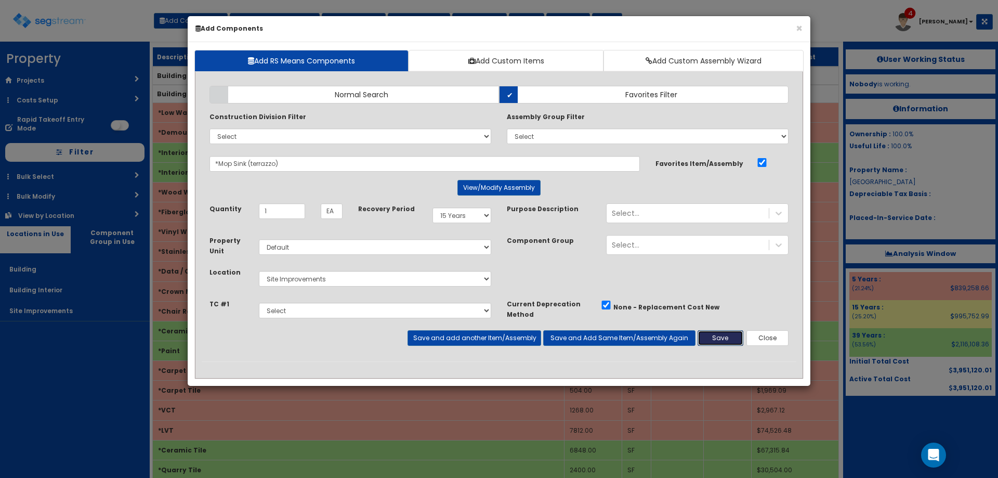
click at [720, 337] on button "Save" at bounding box center [721, 338] width 46 height 16
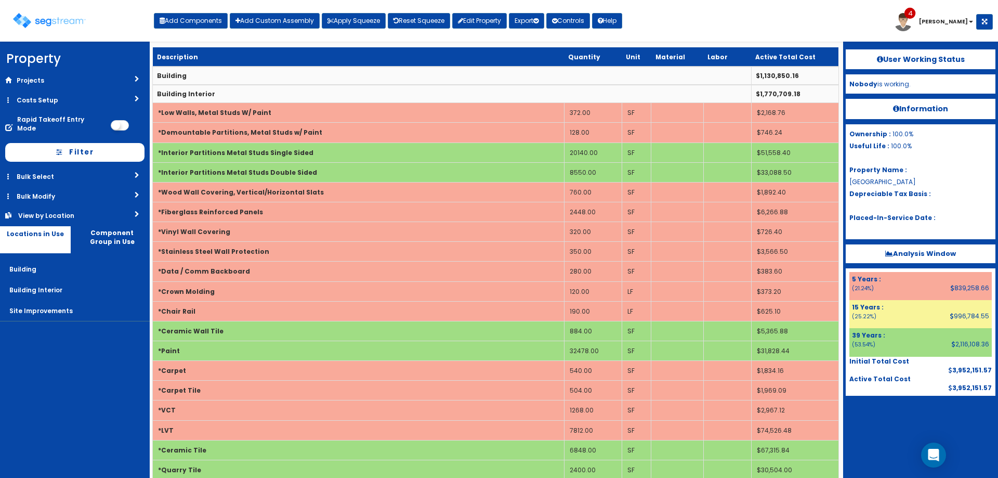
drag, startPoint x: 268, startPoint y: 86, endPoint x: 269, endPoint y: 105, distance: 18.7
click at [268, 87] on td "Building Interior" at bounding box center [452, 94] width 599 height 18
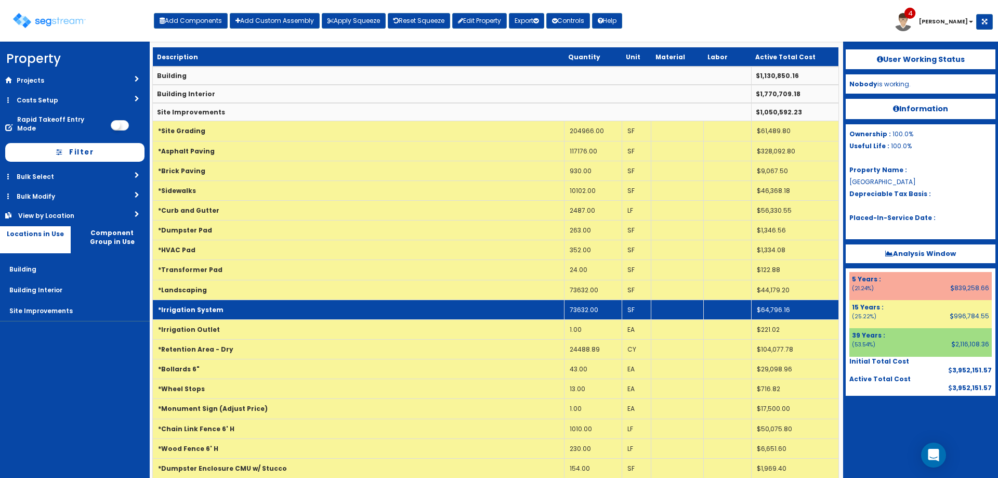
click at [325, 304] on td "*Irrigation System" at bounding box center [359, 309] width 412 height 20
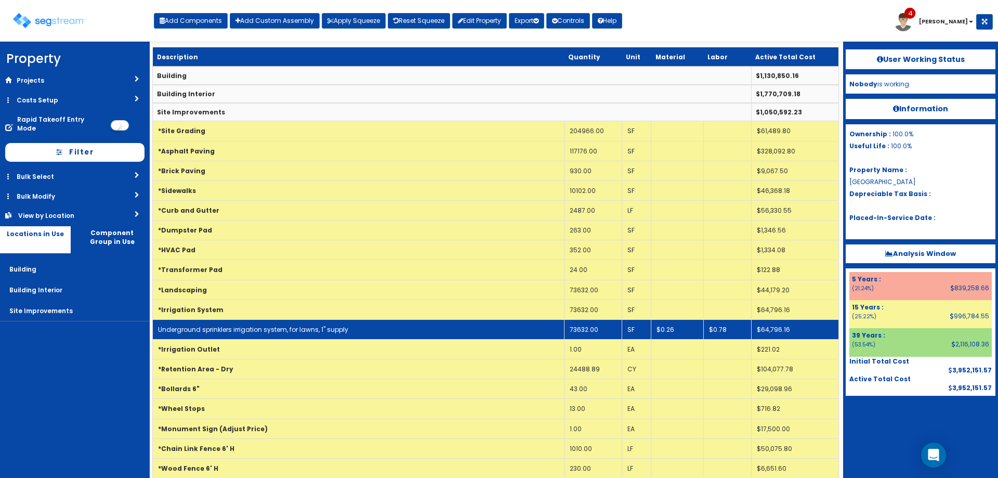
click at [495, 324] on td "Underground sprinklers irrigation system, for lawns, 1" supply" at bounding box center [359, 329] width 412 height 20
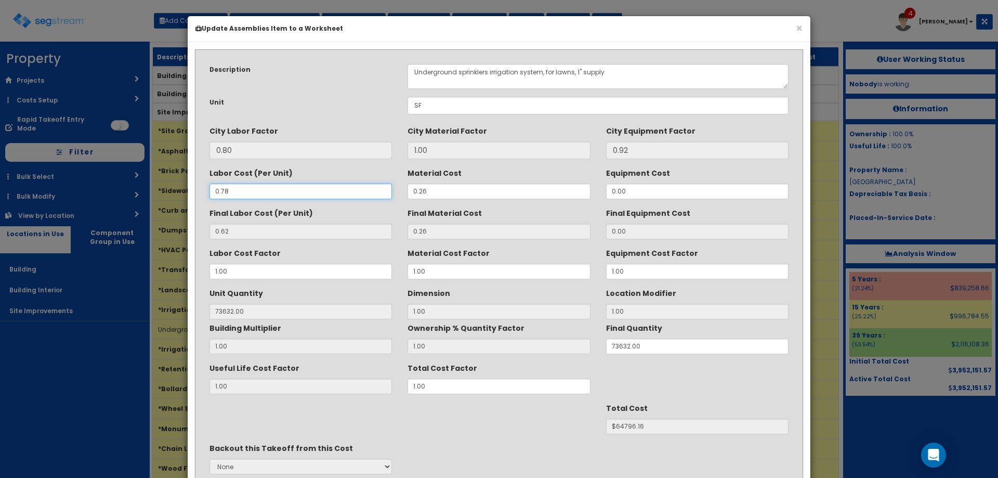
drag, startPoint x: 254, startPoint y: 193, endPoint x: 181, endPoint y: 199, distance: 73.0
click at [181, 199] on div "× Update Assemblies Item to a Worksheet Description Underground sprinklers irri…" at bounding box center [499, 239] width 998 height 478
type input "NaN"
type input "73632"
type input "$NaN"
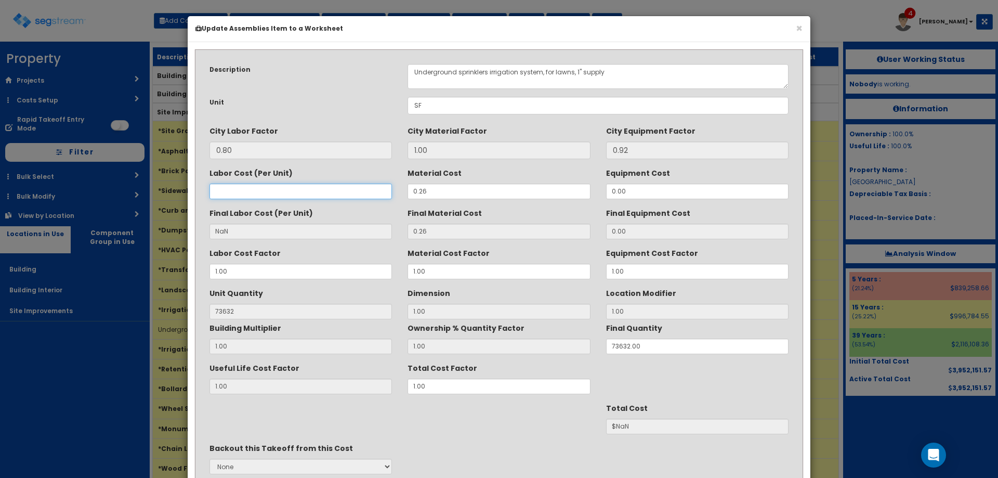
type input "0"
type input "0.00"
type input "$19144.32"
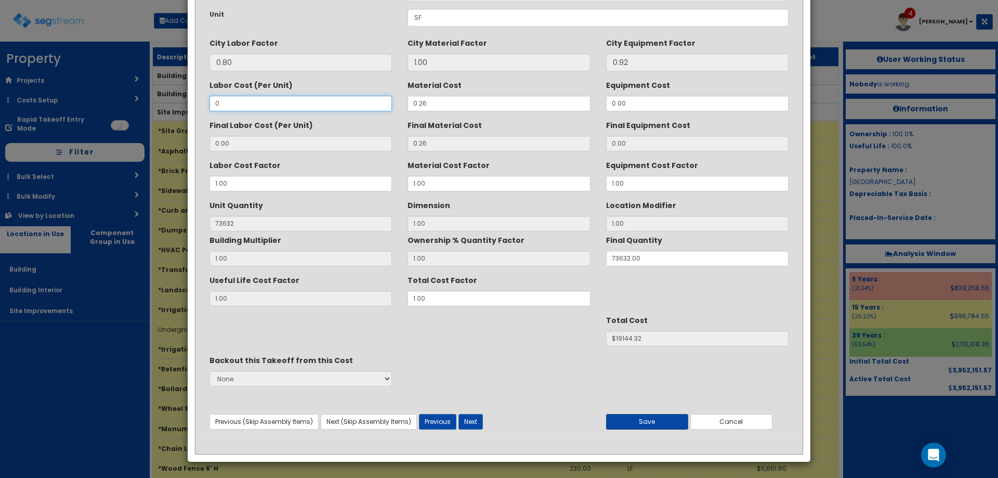
type input "0"
click at [654, 423] on button "Save" at bounding box center [647, 422] width 82 height 16
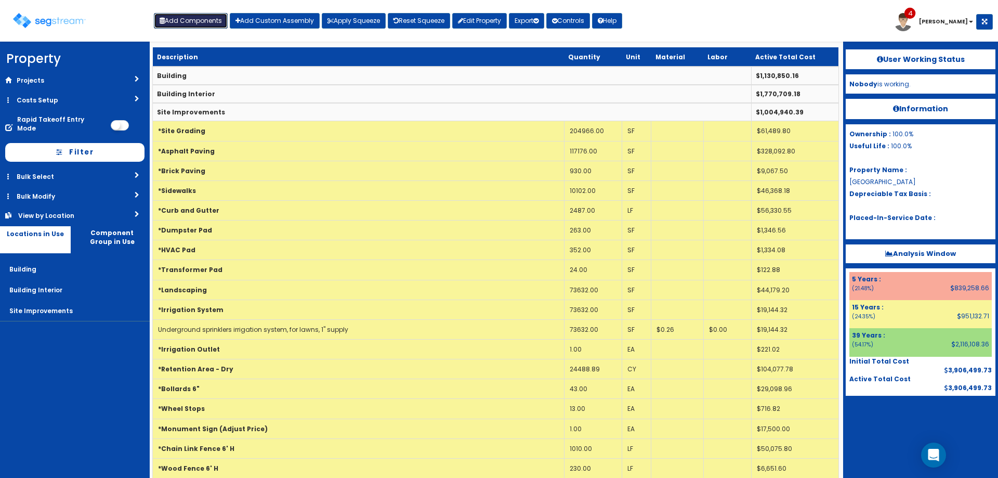
click at [187, 24] on button "Add Components" at bounding box center [191, 21] width 74 height 16
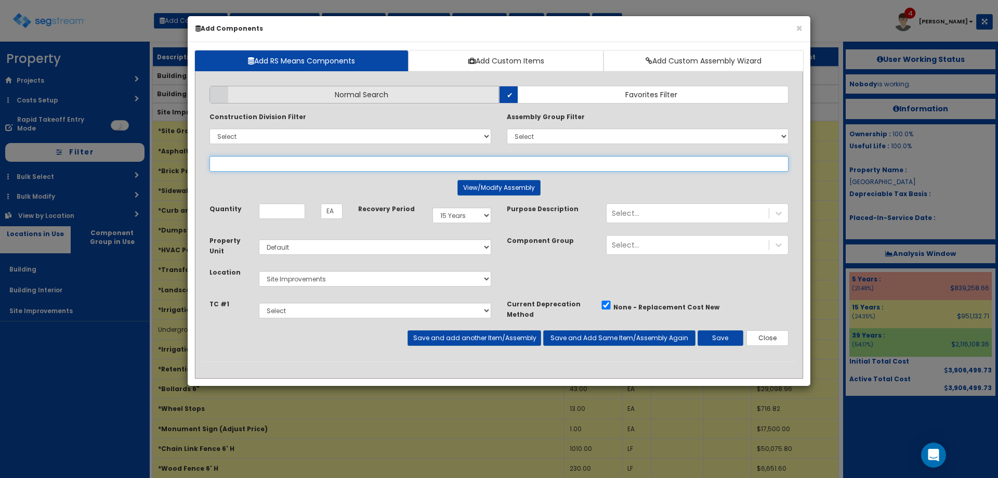
select select
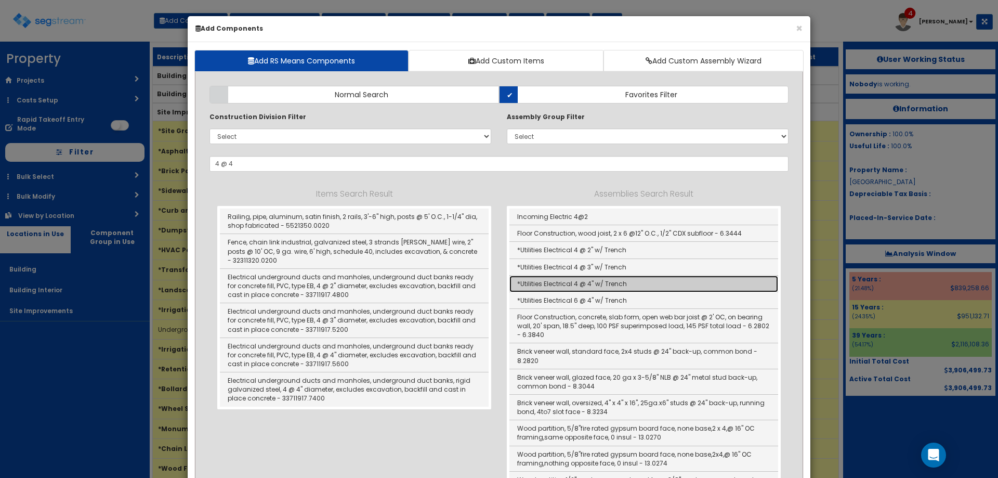
click at [620, 281] on link "*Utilities Electrical 4 @ 4" w/ Trench" at bounding box center [644, 284] width 269 height 17
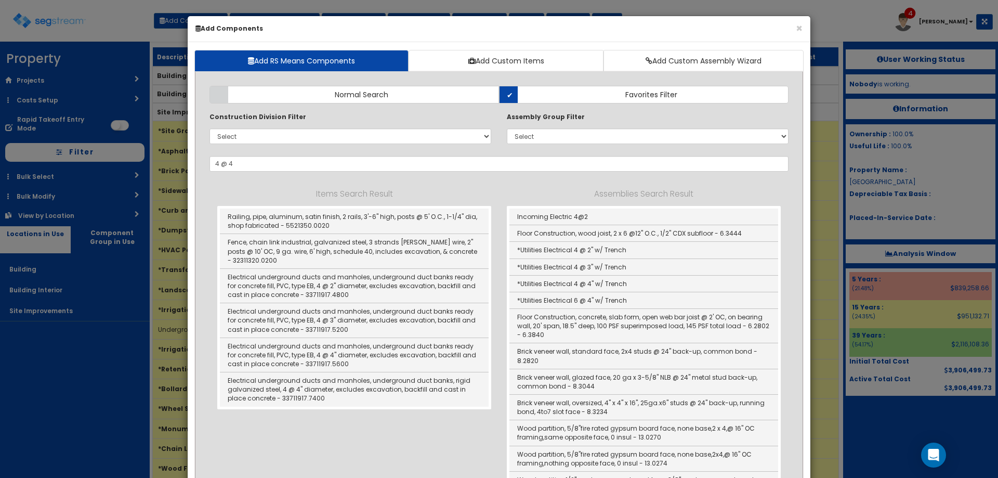
type input "*Utilities Electrical 4 @ 4" w/ Trench"
type input "LF"
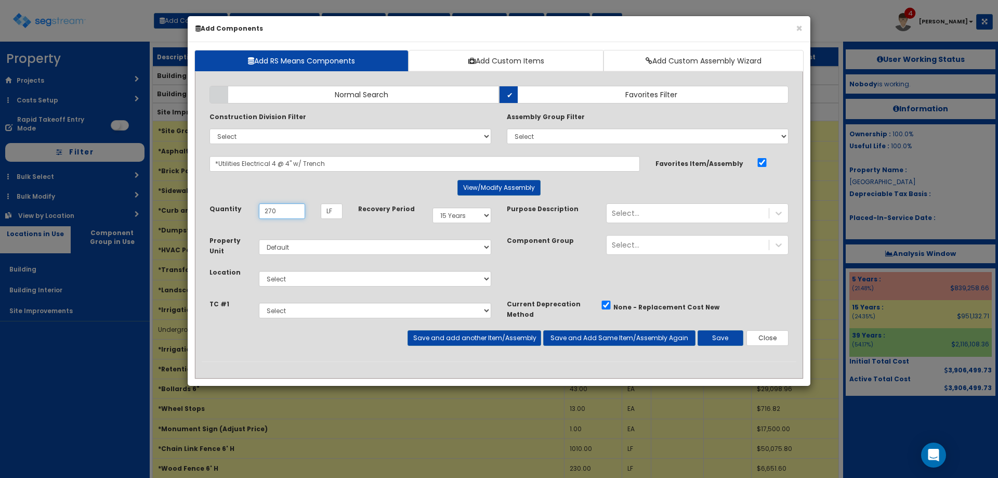
type input "270"
click at [453, 221] on select "Select 5 Years 7 Years 9 Years 10 Years 15 Years 15 Year QLI 15 Year QRP 15 Yea…" at bounding box center [462, 215] width 59 height 16
select select "39Y"
click at [433, 207] on select "Select 5 Years 7 Years 9 Years 10 Years 15 Years 15 Year QLI 15 Year QRP 15 Yea…" at bounding box center [462, 215] width 59 height 16
drag, startPoint x: 355, startPoint y: 281, endPoint x: 353, endPoint y: 286, distance: 5.8
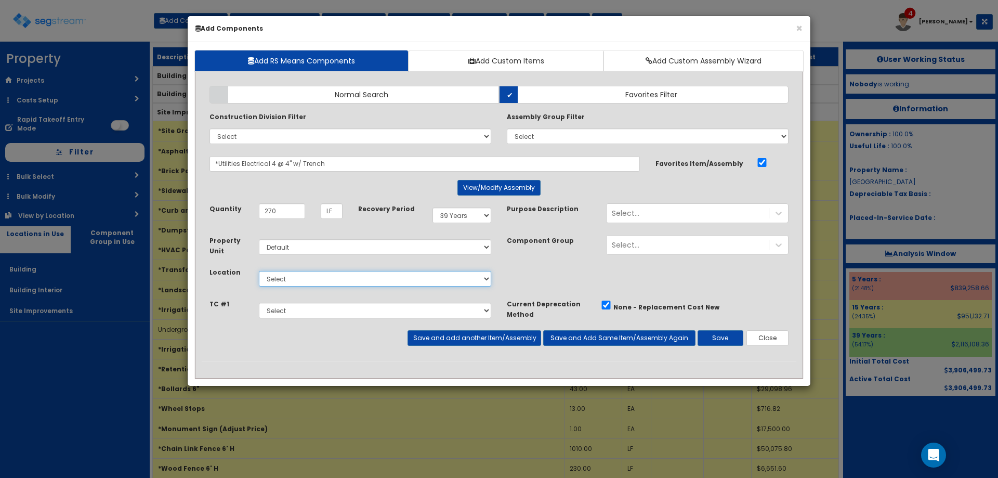
click at [355, 281] on select "Select Building Building Interior Site Improvements Add Additional Location" at bounding box center [375, 279] width 232 height 16
select select "27"
click at [259, 271] on select "Select Building Building Interior Site Improvements Add Additional Location" at bounding box center [375, 279] width 232 height 16
click at [701, 337] on button "Save" at bounding box center [721, 338] width 46 height 16
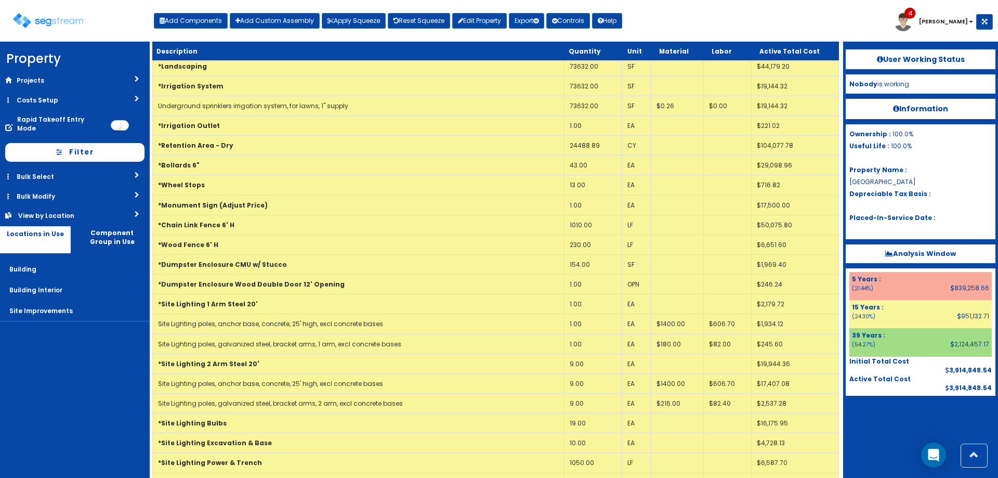
scroll to position [123, 0]
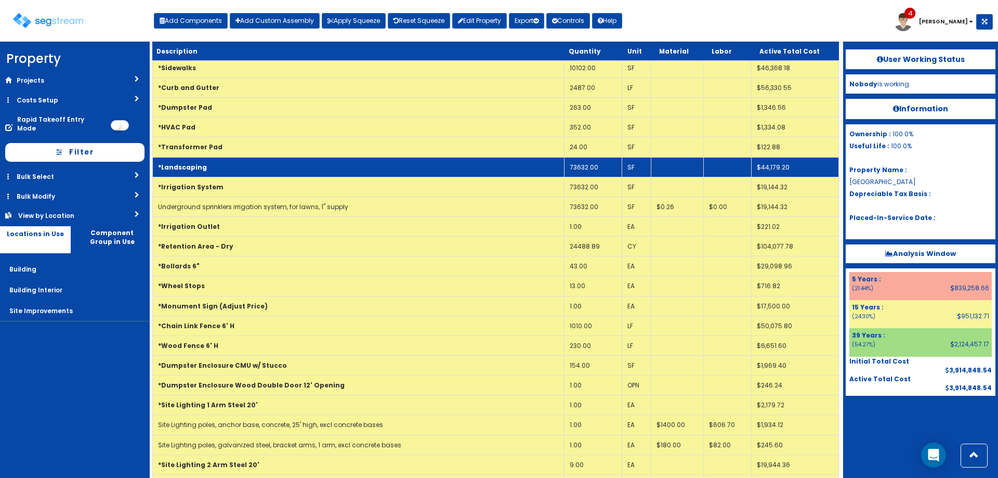
click at [579, 167] on td "73632.00" at bounding box center [593, 167] width 58 height 20
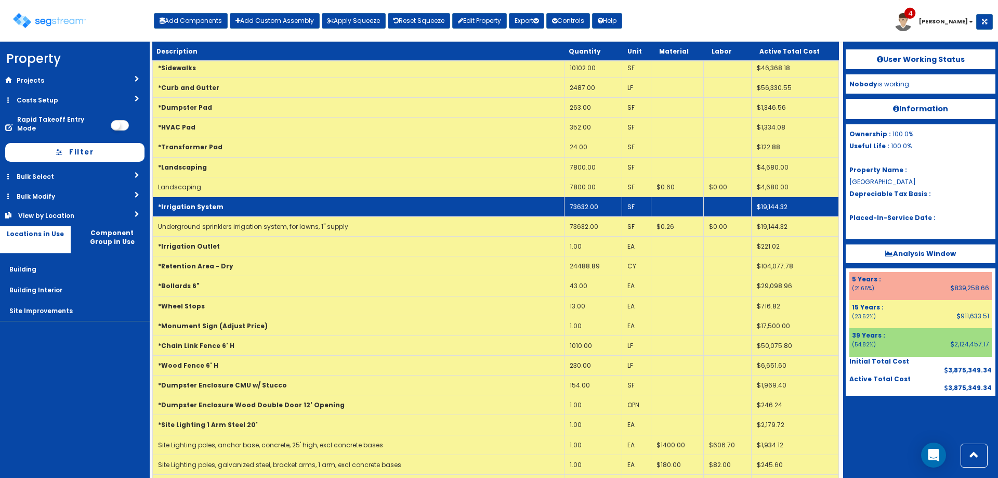
click at [603, 205] on td "73632.00" at bounding box center [593, 207] width 58 height 20
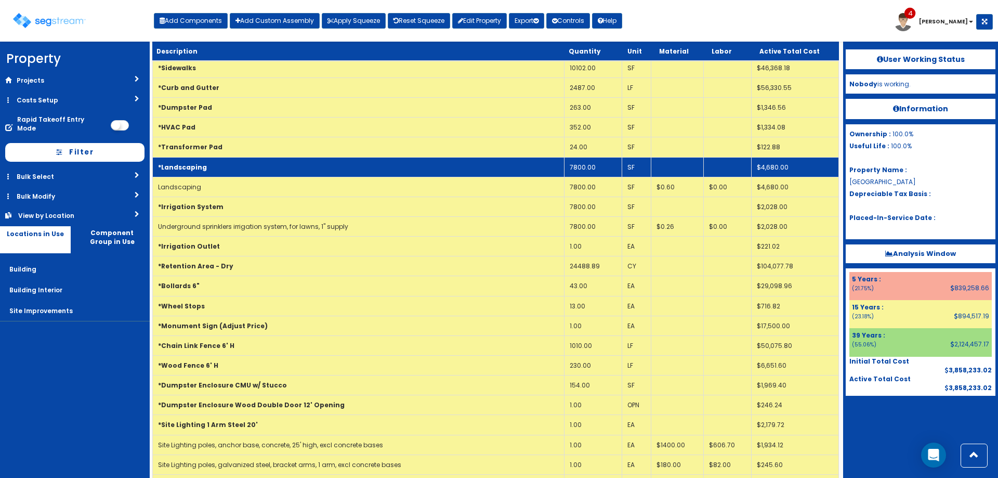
click at [336, 165] on td "*Landscaping" at bounding box center [359, 167] width 412 height 20
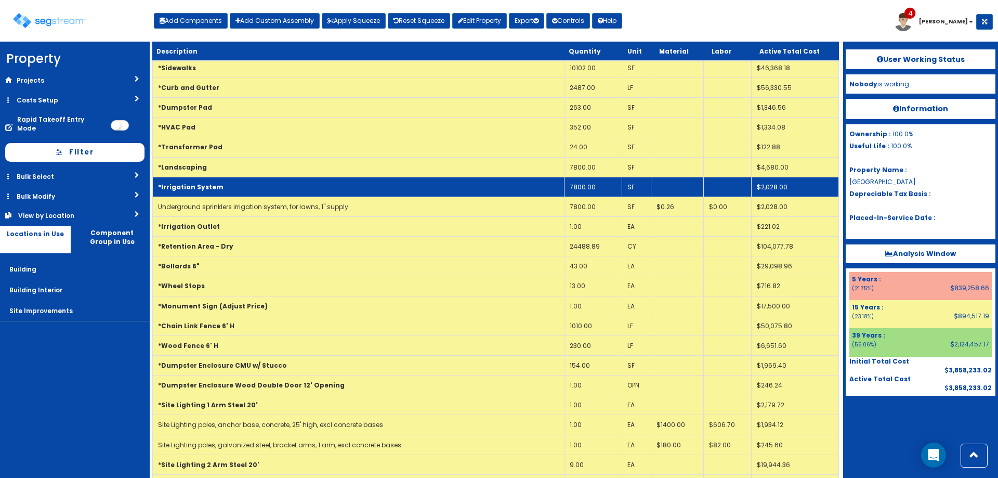
click at [325, 189] on td "*Irrigation System" at bounding box center [359, 187] width 412 height 20
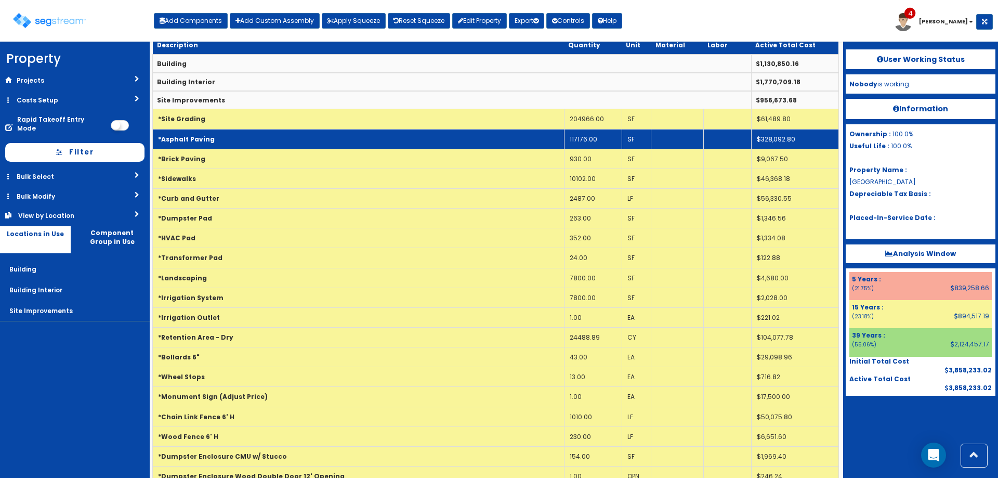
scroll to position [2, 0]
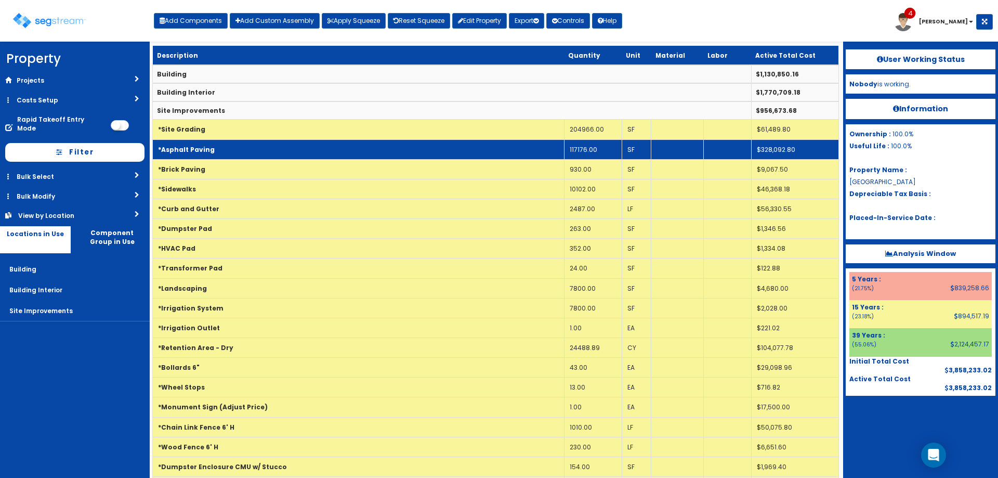
click at [572, 146] on td "117176.00" at bounding box center [593, 149] width 58 height 20
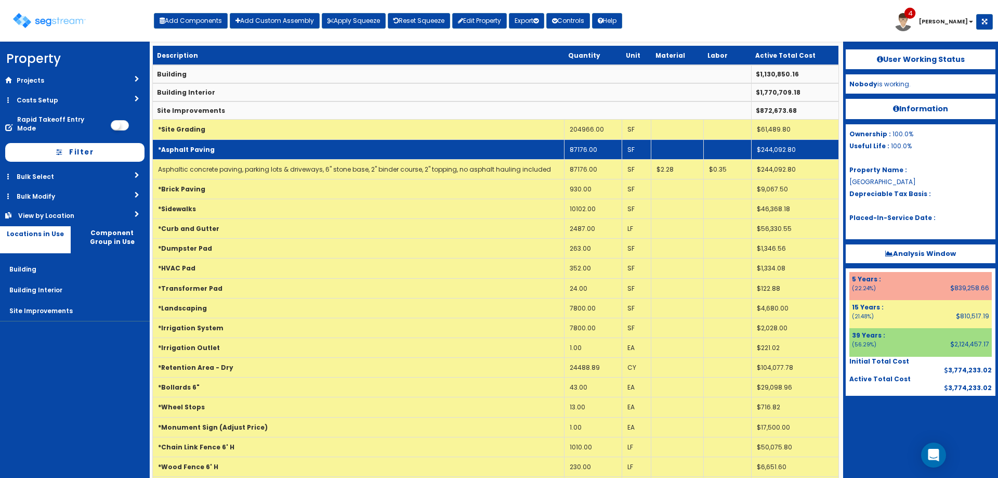
click at [447, 141] on td "*Asphalt Paving" at bounding box center [359, 149] width 412 height 20
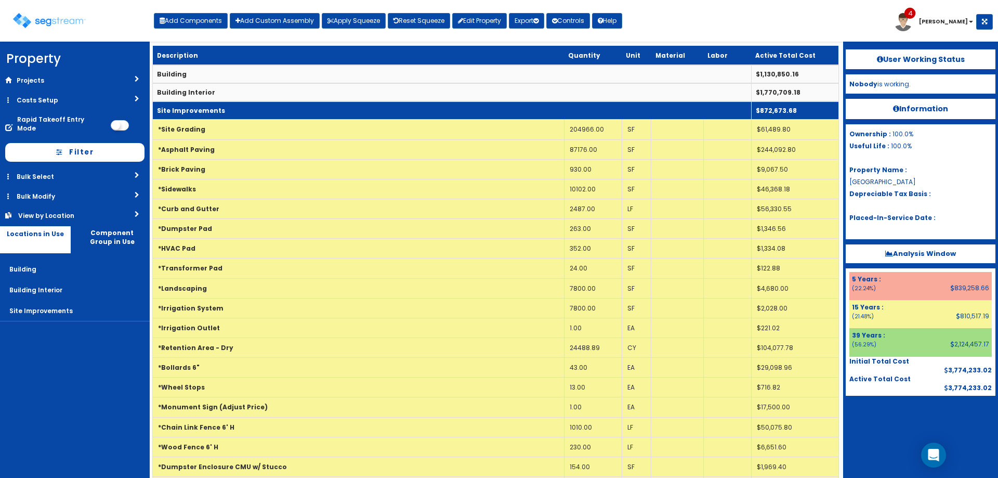
click at [311, 106] on td "Site Improvements" at bounding box center [452, 110] width 599 height 18
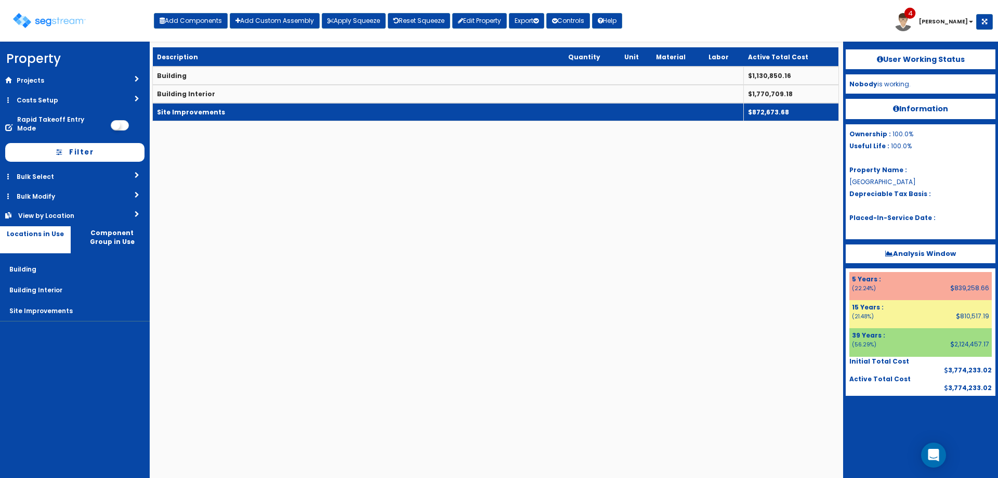
scroll to position [0, 0]
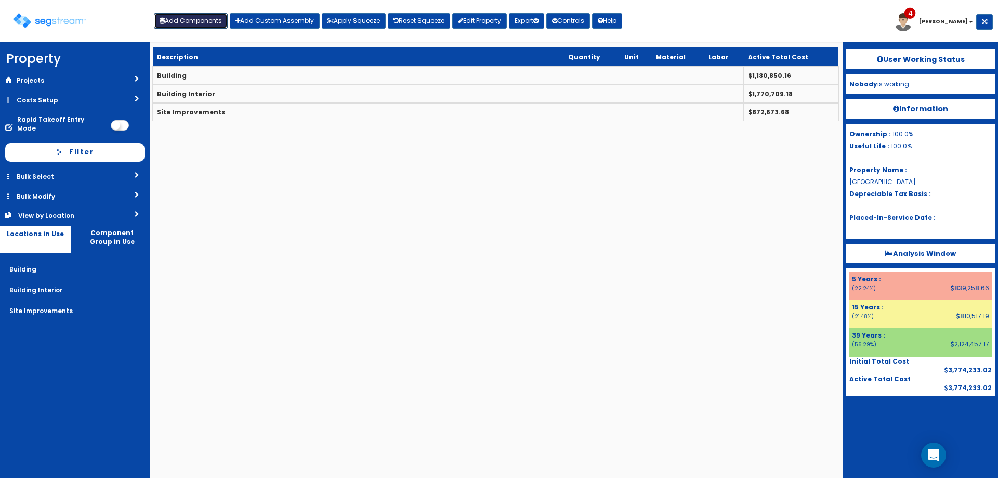
click at [178, 21] on button "Add Components" at bounding box center [191, 21] width 74 height 16
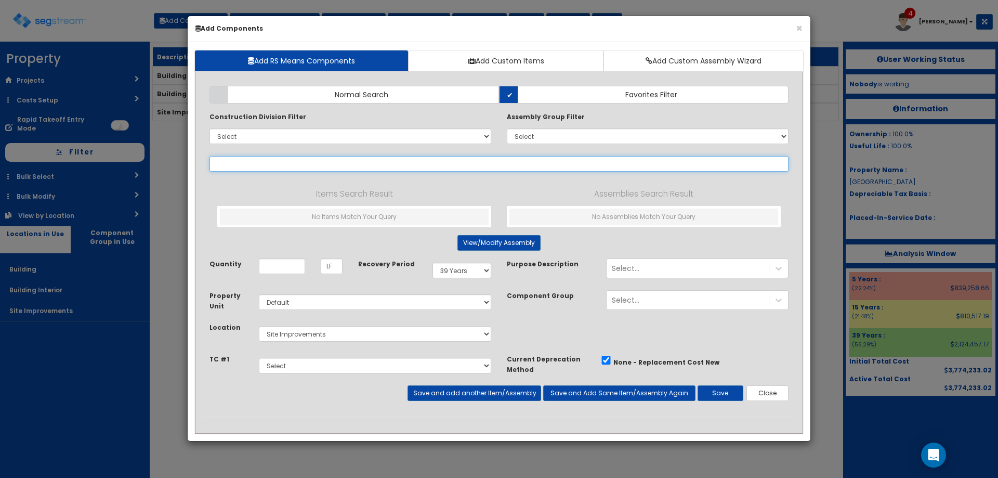
type input "s"
select select
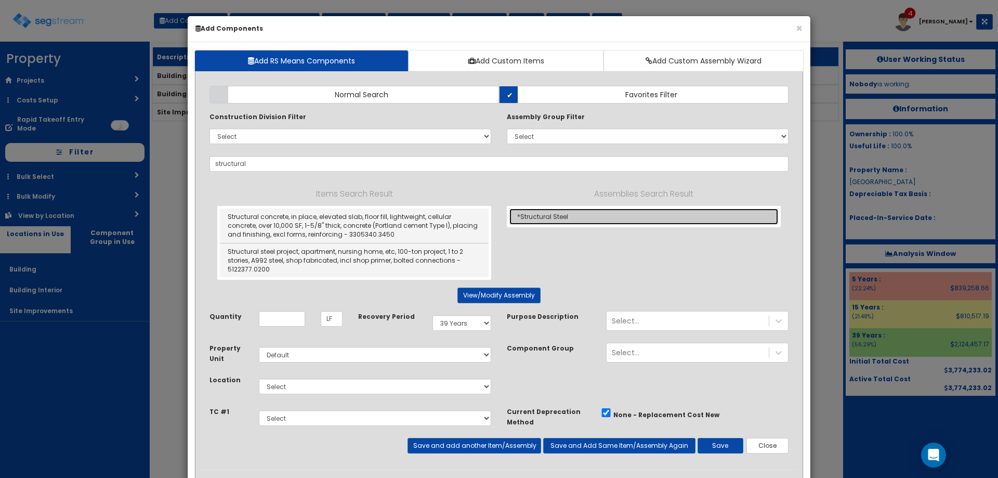
click at [554, 215] on link "*Structural Steel" at bounding box center [644, 216] width 269 height 16
type input "*Structural Steel"
type input "TON"
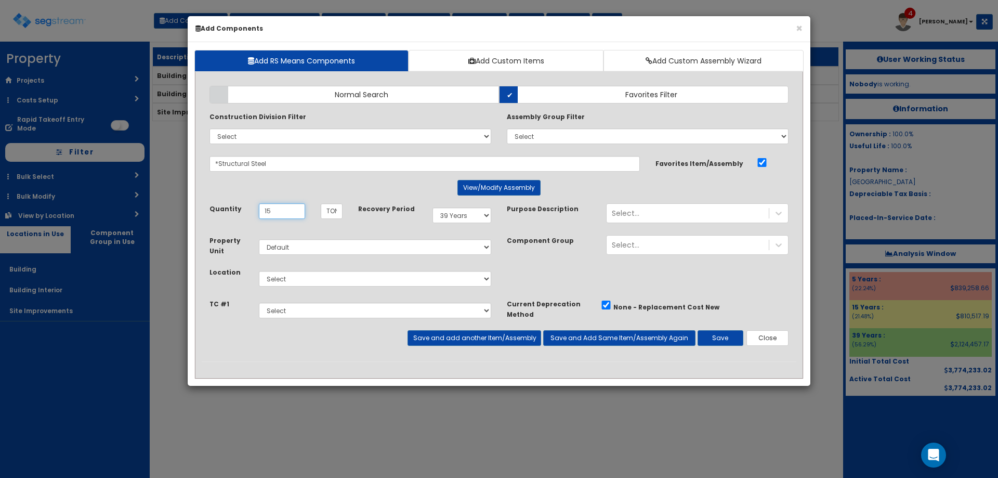
type input "15"
drag, startPoint x: 338, startPoint y: 280, endPoint x: 336, endPoint y: 285, distance: 5.6
click at [338, 279] on select "Select Building Building Interior Site Improvements Add Additional Location" at bounding box center [375, 279] width 232 height 16
select select "6"
click at [259, 271] on select "Select Building Building Interior Site Improvements Add Additional Location" at bounding box center [375, 279] width 232 height 16
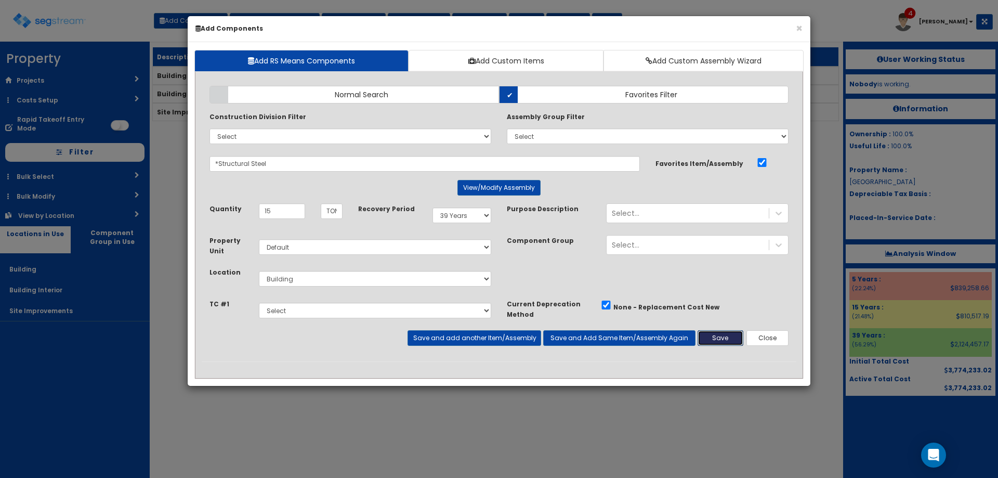
click at [720, 341] on button "Save" at bounding box center [721, 338] width 46 height 16
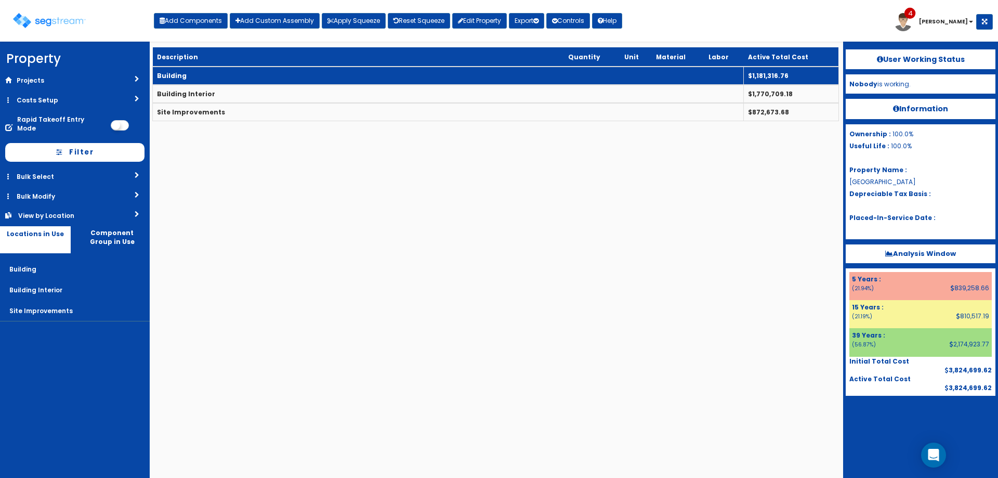
click at [253, 73] on td "Building" at bounding box center [448, 76] width 591 height 18
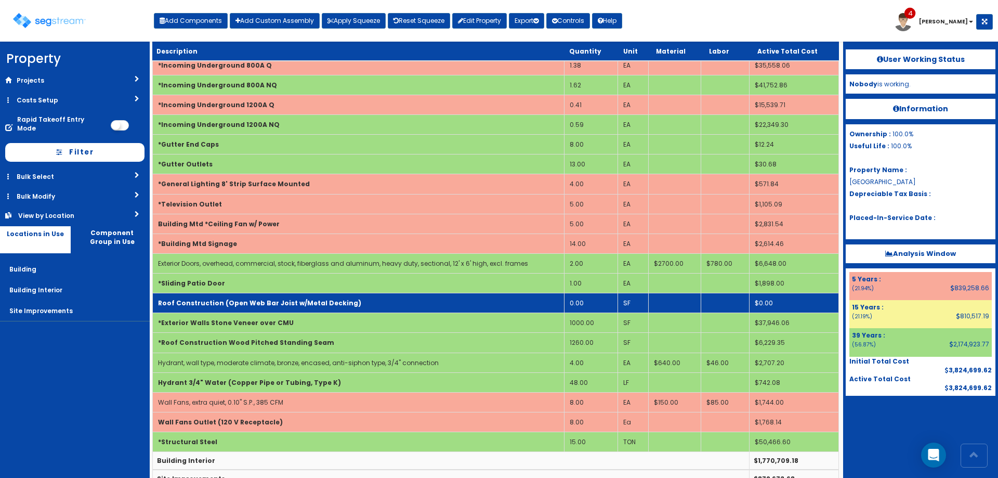
scroll to position [526, 0]
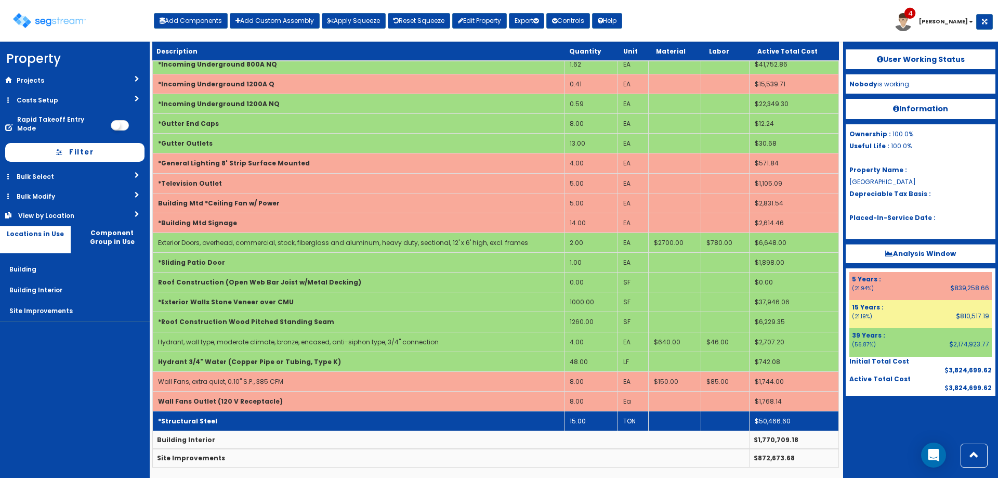
click at [298, 428] on td "*Structural Steel" at bounding box center [359, 421] width 412 height 20
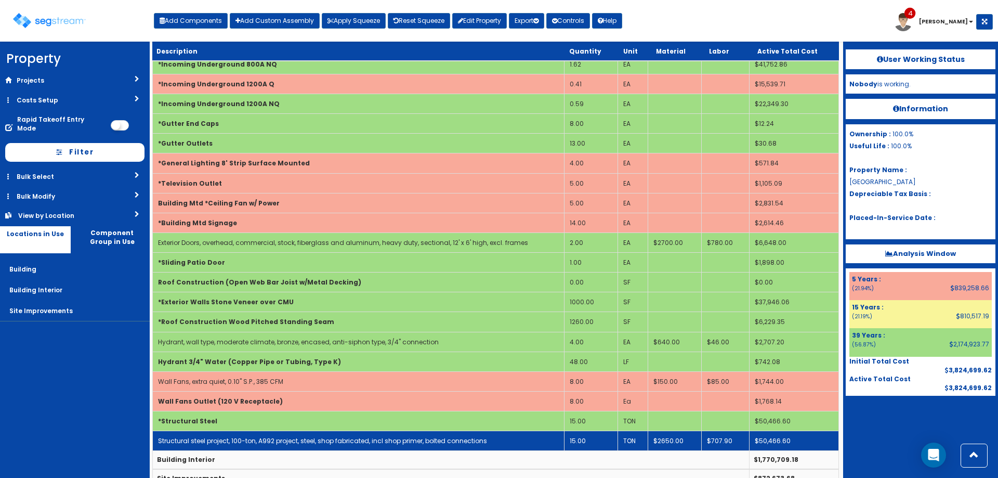
click at [584, 445] on td "15.00" at bounding box center [591, 441] width 54 height 20
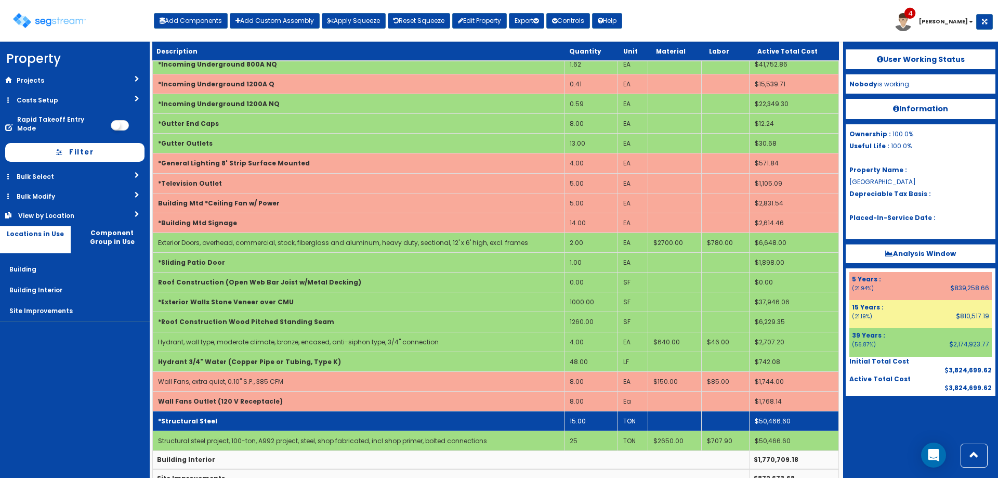
click at [582, 417] on td "15.00" at bounding box center [591, 421] width 54 height 20
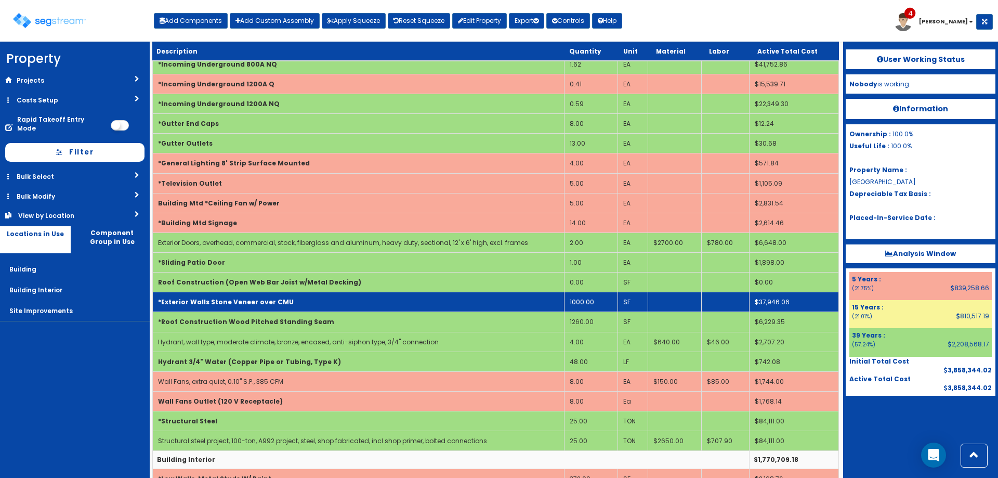
scroll to position [531, 0]
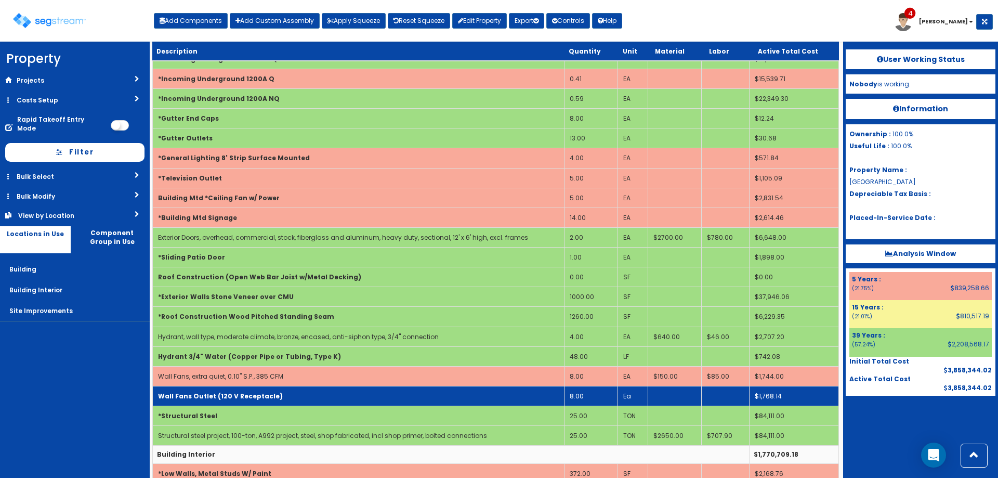
drag, startPoint x: 592, startPoint y: 417, endPoint x: 635, endPoint y: 387, distance: 53.4
click at [592, 418] on td "25.00" at bounding box center [591, 416] width 54 height 20
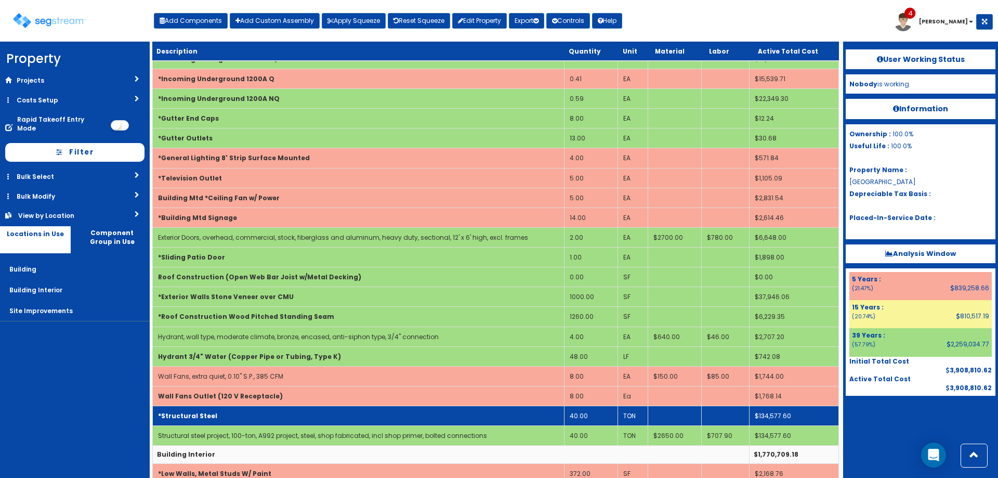
click at [317, 422] on td "*Structural Steel" at bounding box center [359, 416] width 412 height 20
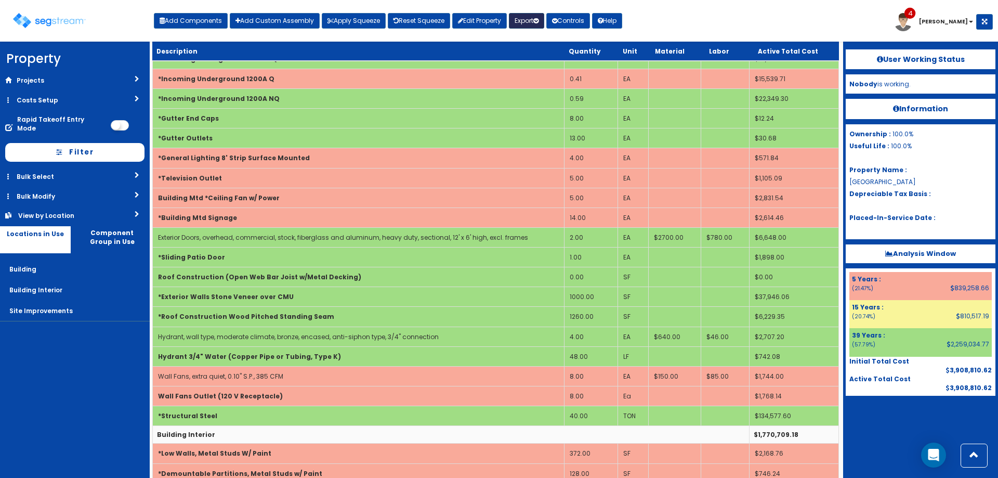
click at [536, 22] on button "Export" at bounding box center [526, 21] width 35 height 16
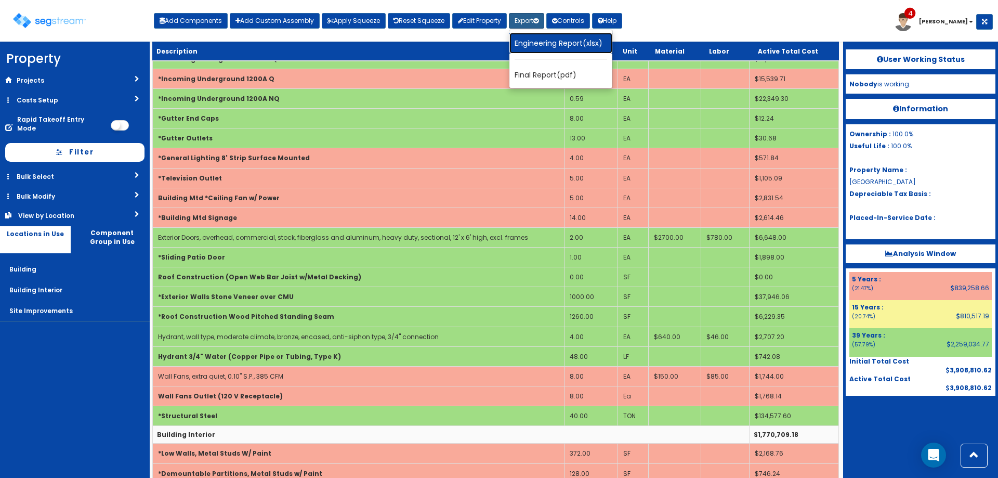
click at [548, 41] on link "Engineering Report(xlsx)" at bounding box center [561, 43] width 103 height 21
